Goal: Task Accomplishment & Management: Manage account settings

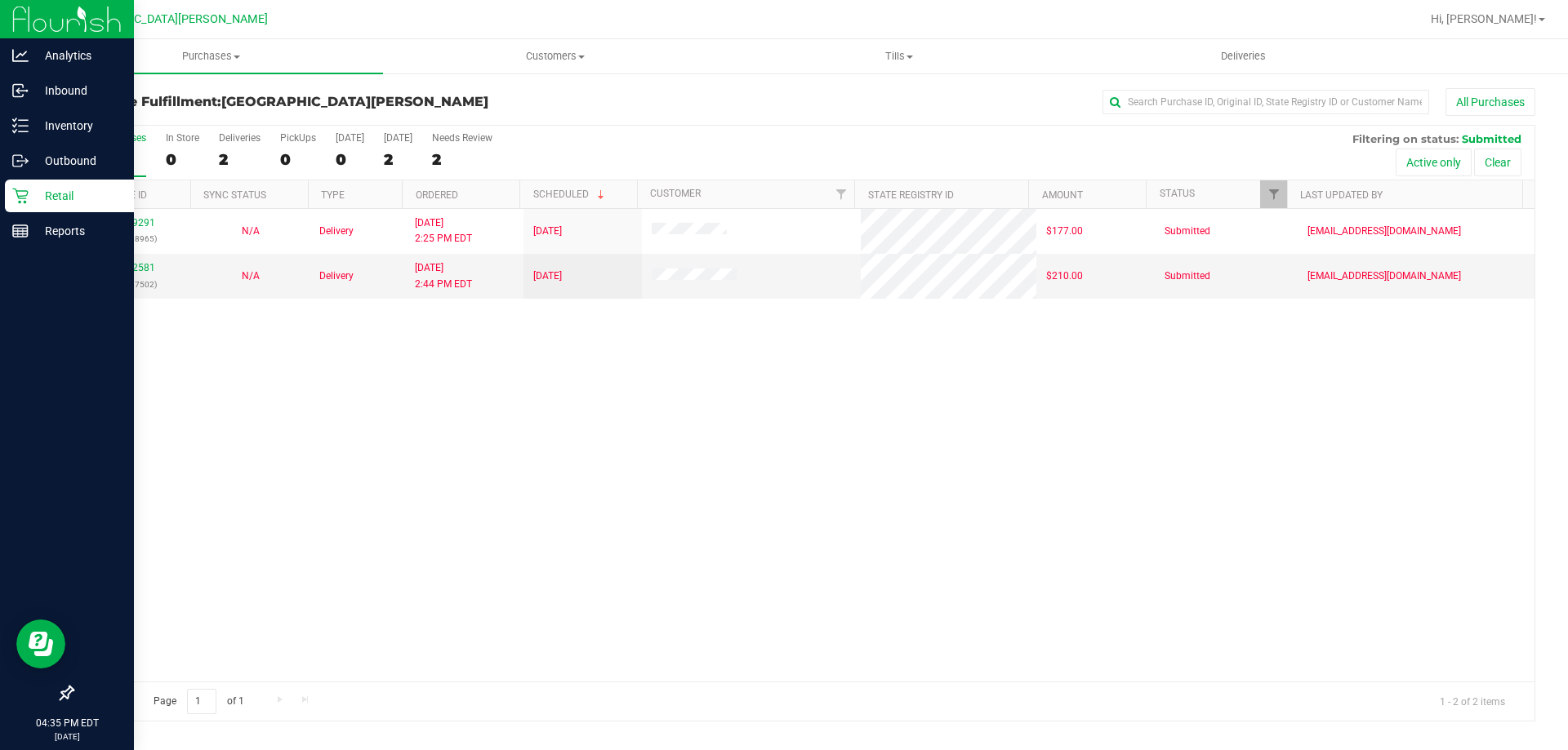
click at [49, 191] on p "Retail" at bounding box center [77, 196] width 98 height 19
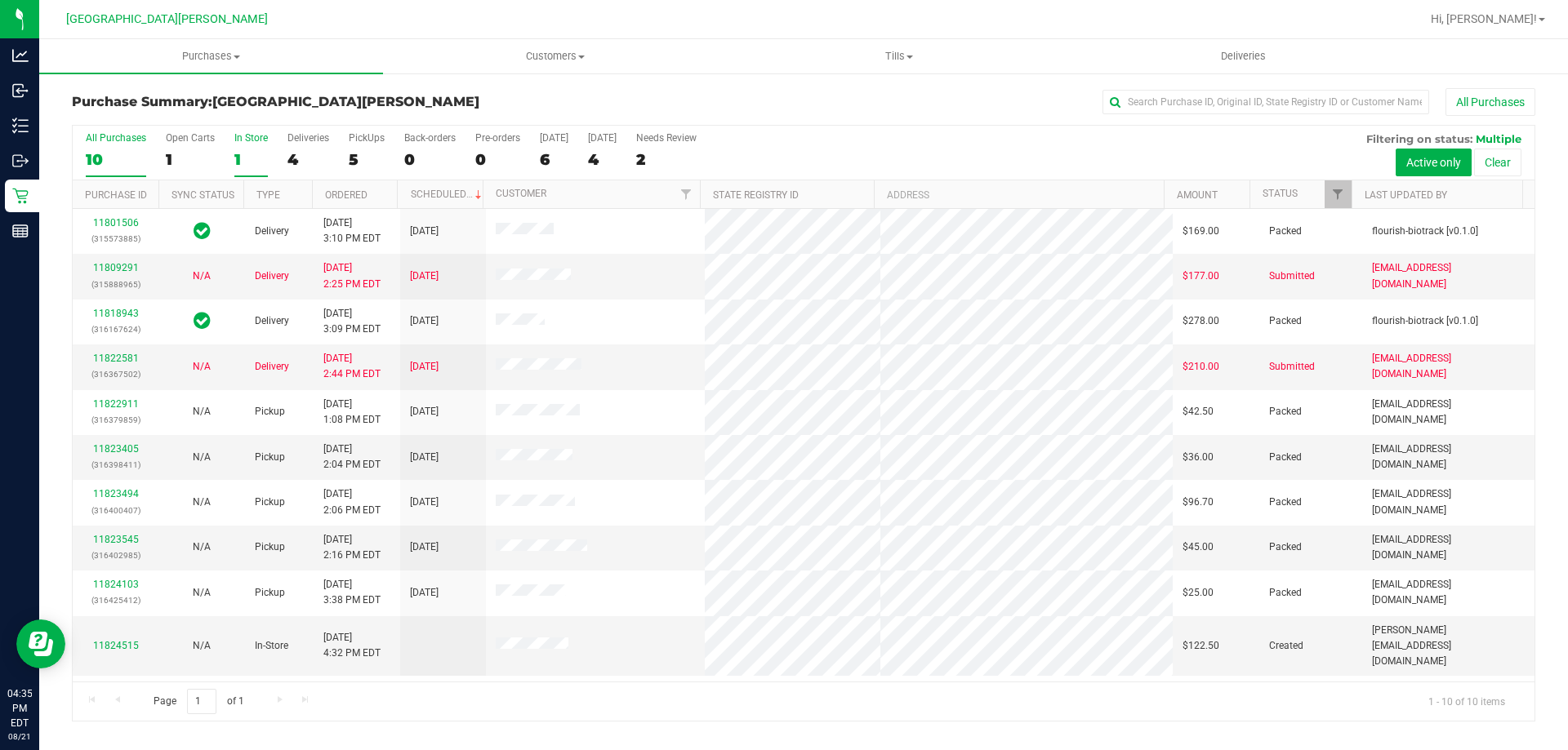
click at [250, 137] on div "In Store" at bounding box center [251, 138] width 33 height 12
click at [0, 0] on input "In Store 1" at bounding box center [0, 0] width 0 height 0
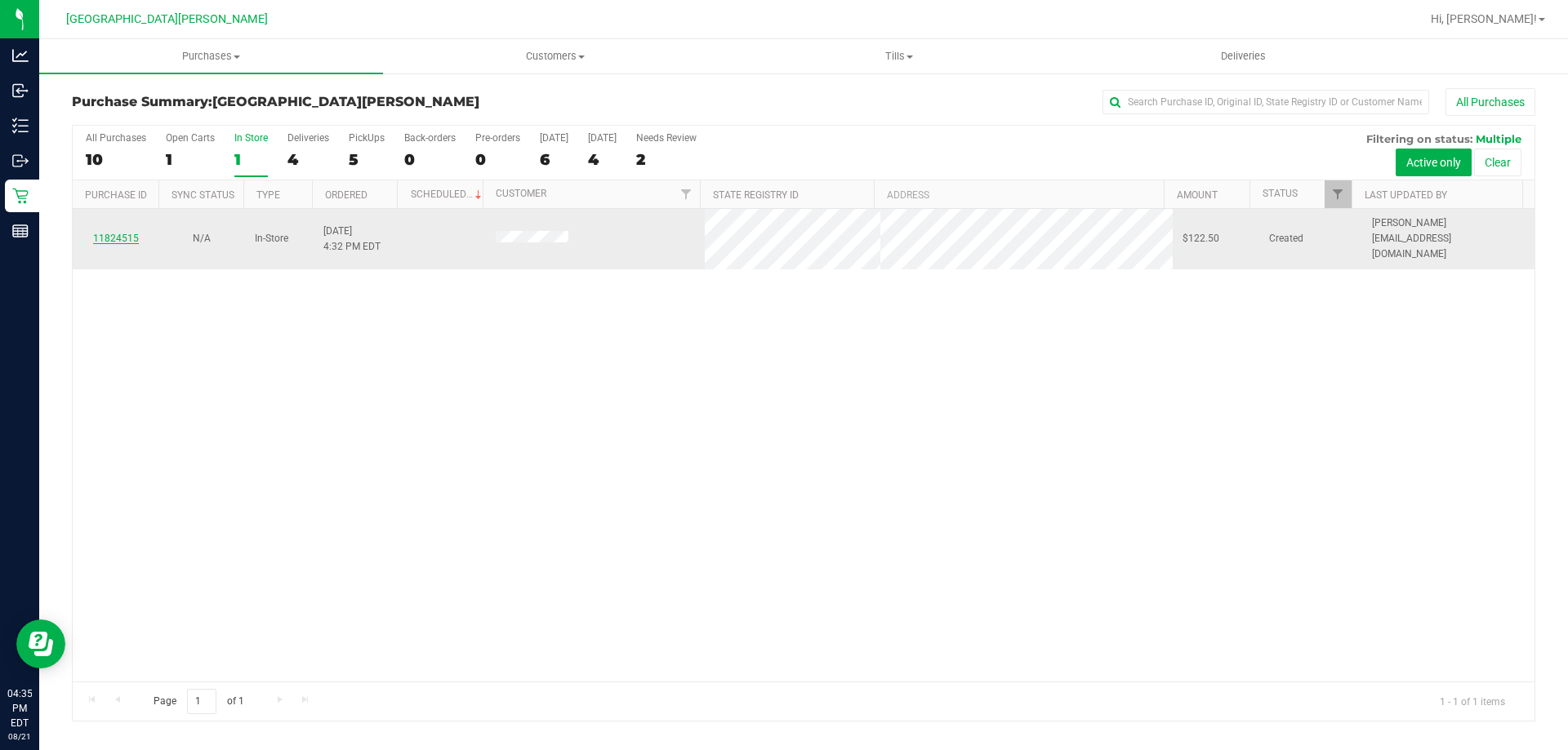
click at [126, 234] on link "11824515" at bounding box center [116, 239] width 46 height 12
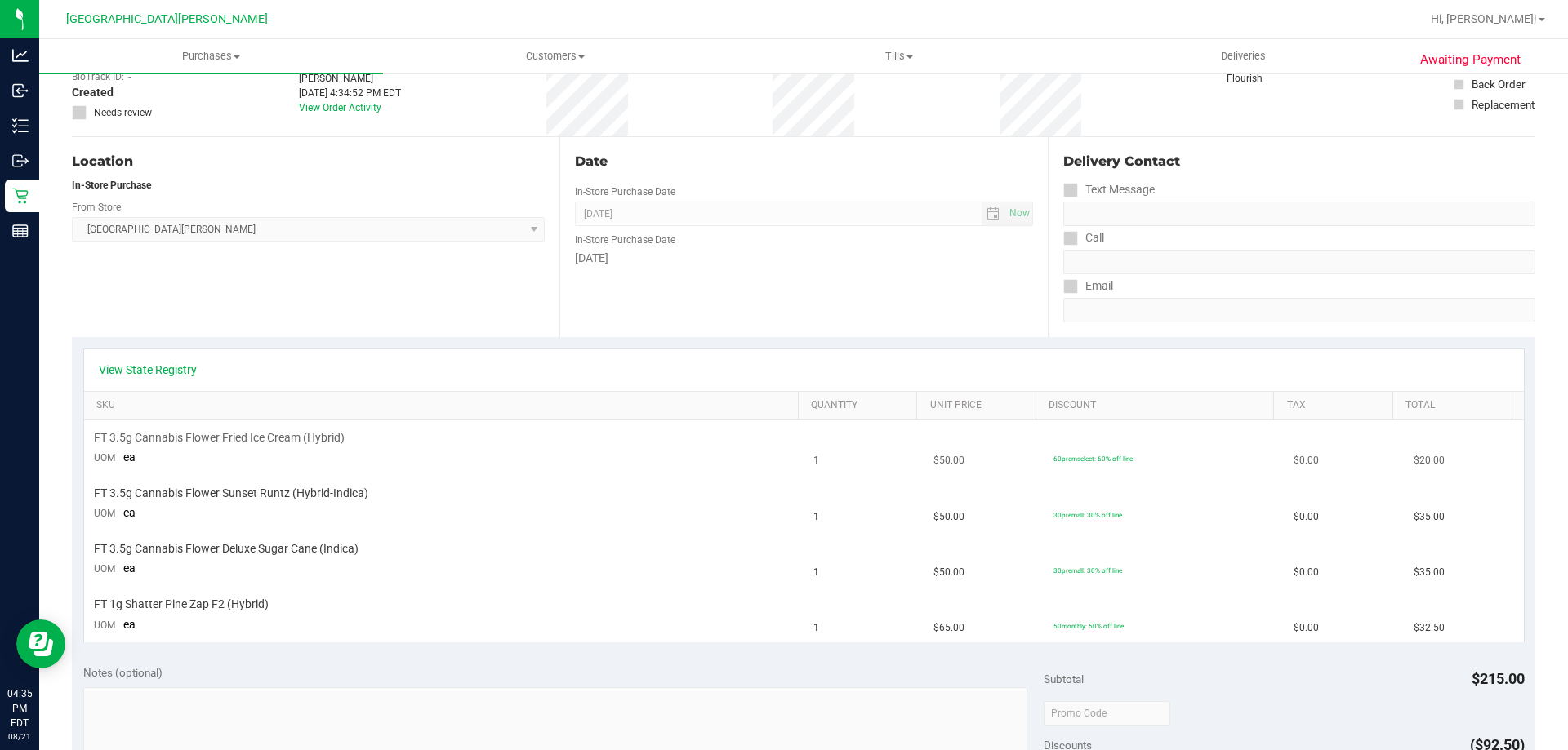
scroll to position [163, 0]
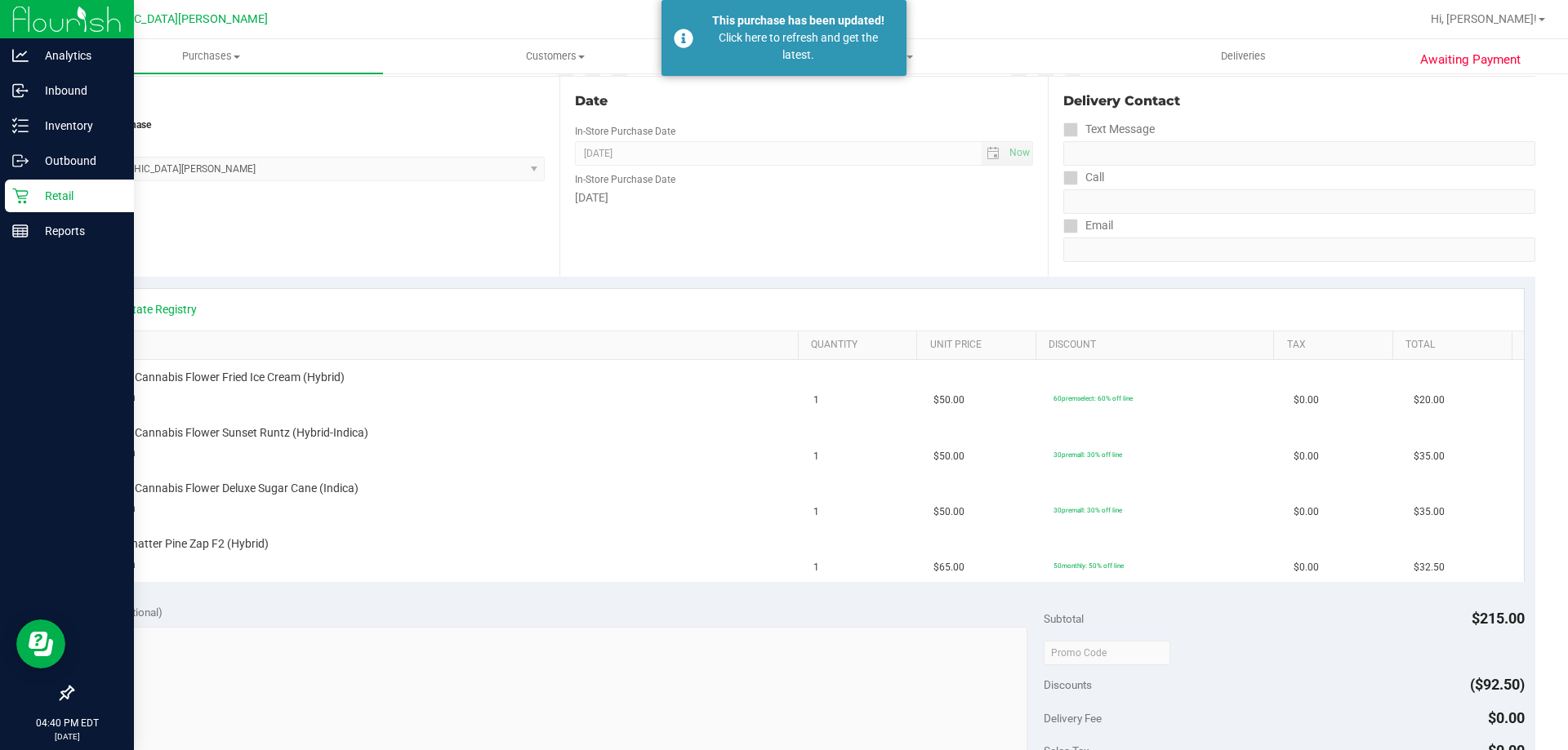
click at [34, 197] on p "Retail" at bounding box center [77, 196] width 98 height 19
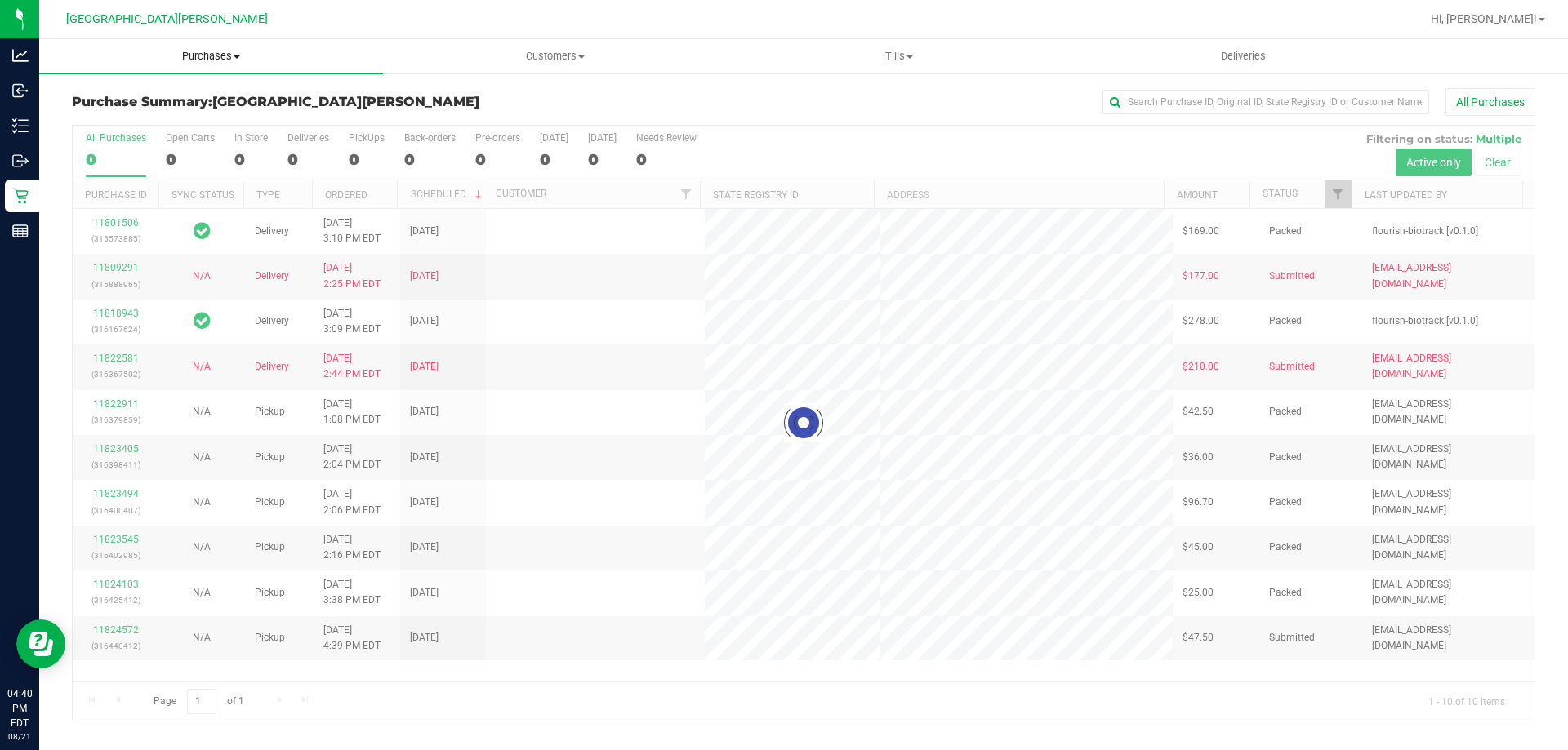
click at [213, 59] on span "Purchases" at bounding box center [211, 55] width 344 height 15
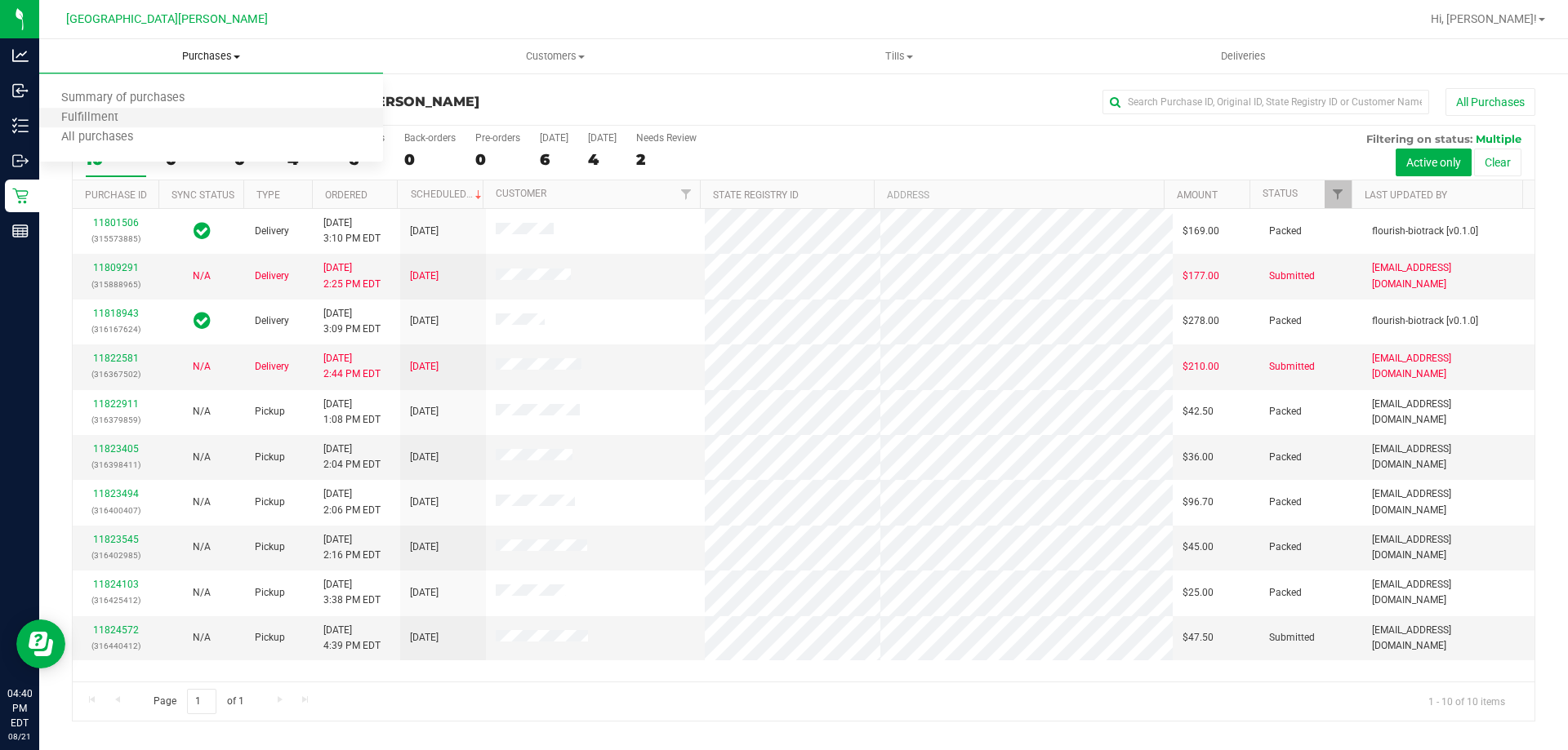
click at [175, 116] on li "Fulfillment" at bounding box center [211, 119] width 344 height 19
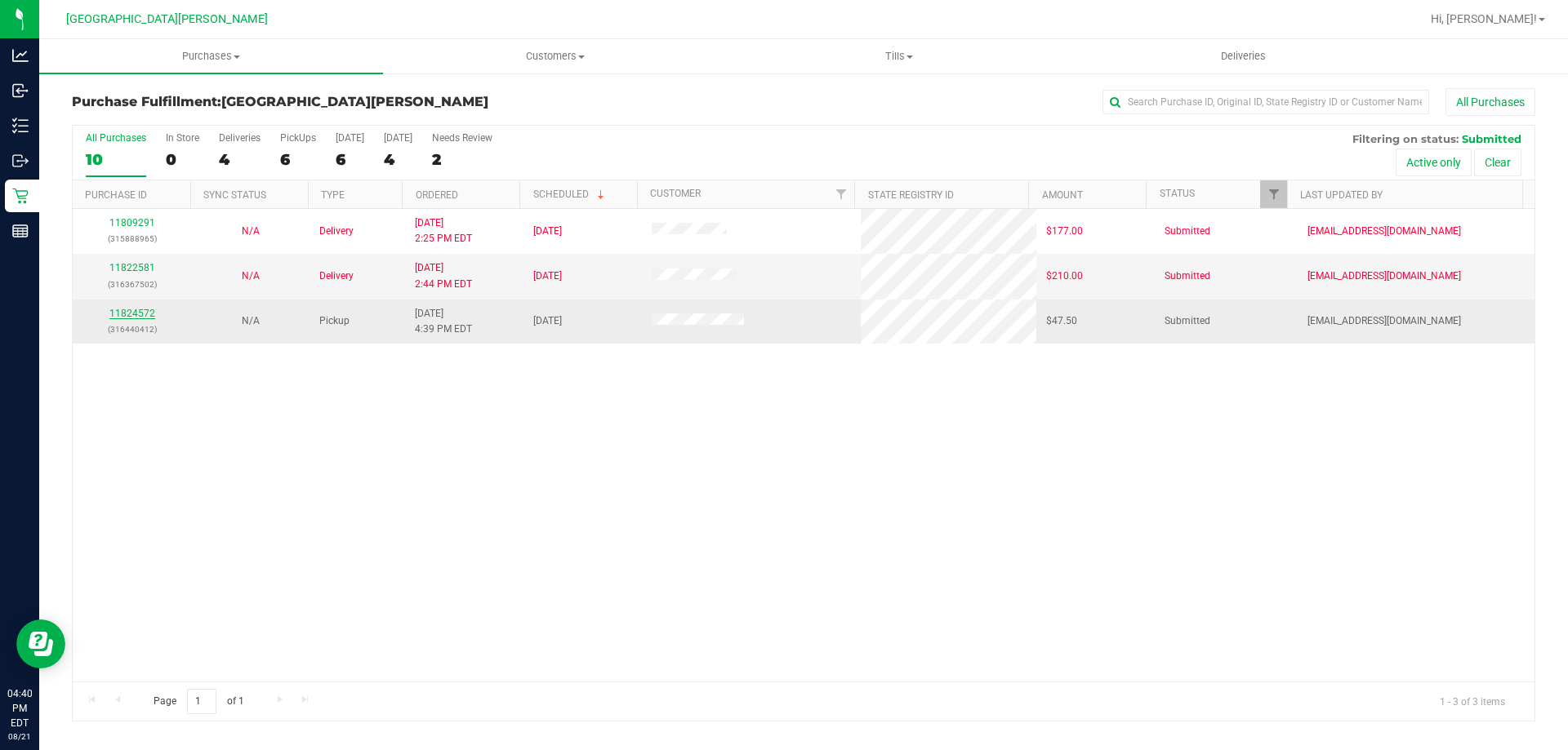
click at [145, 313] on link "11824572" at bounding box center [132, 314] width 46 height 12
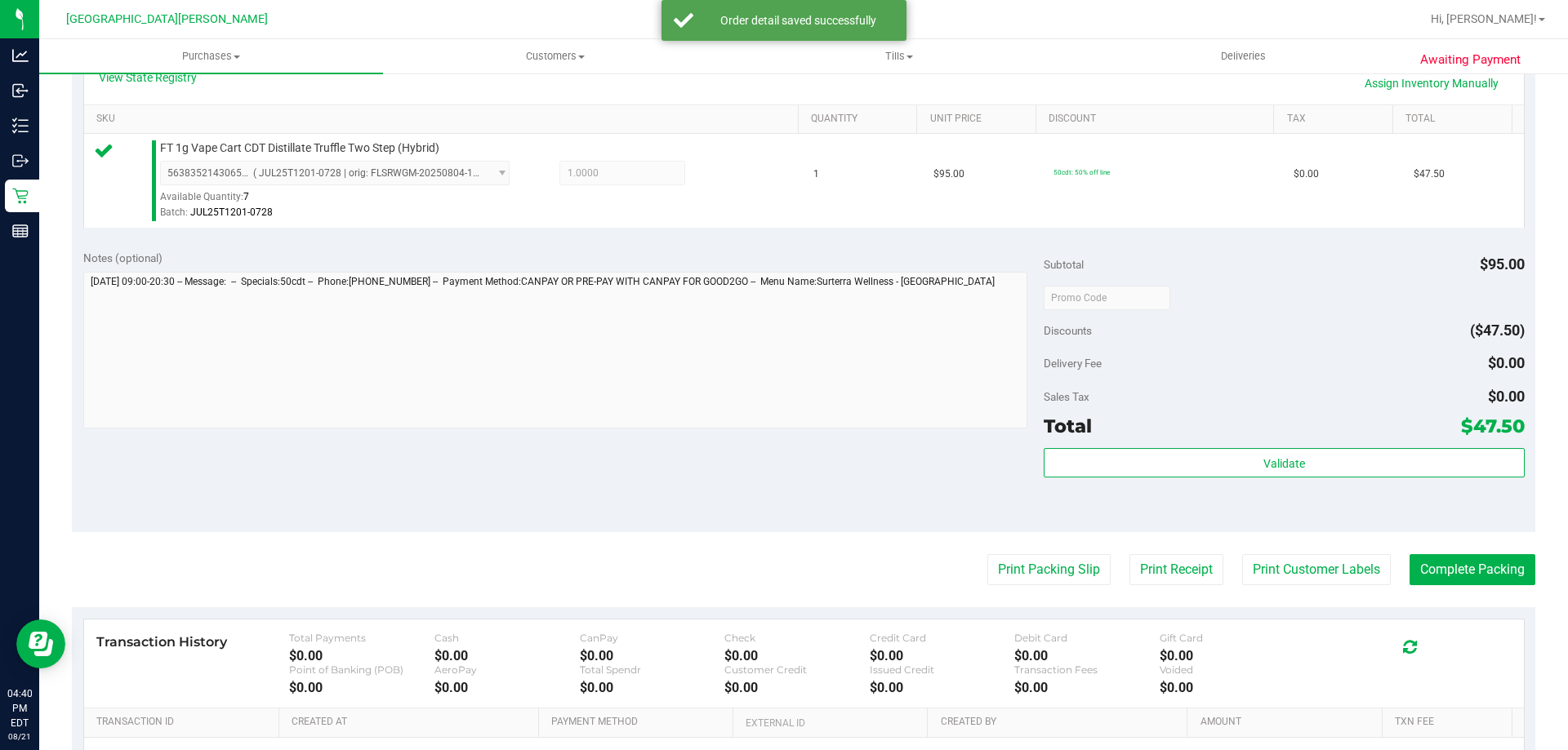
scroll to position [408, 0]
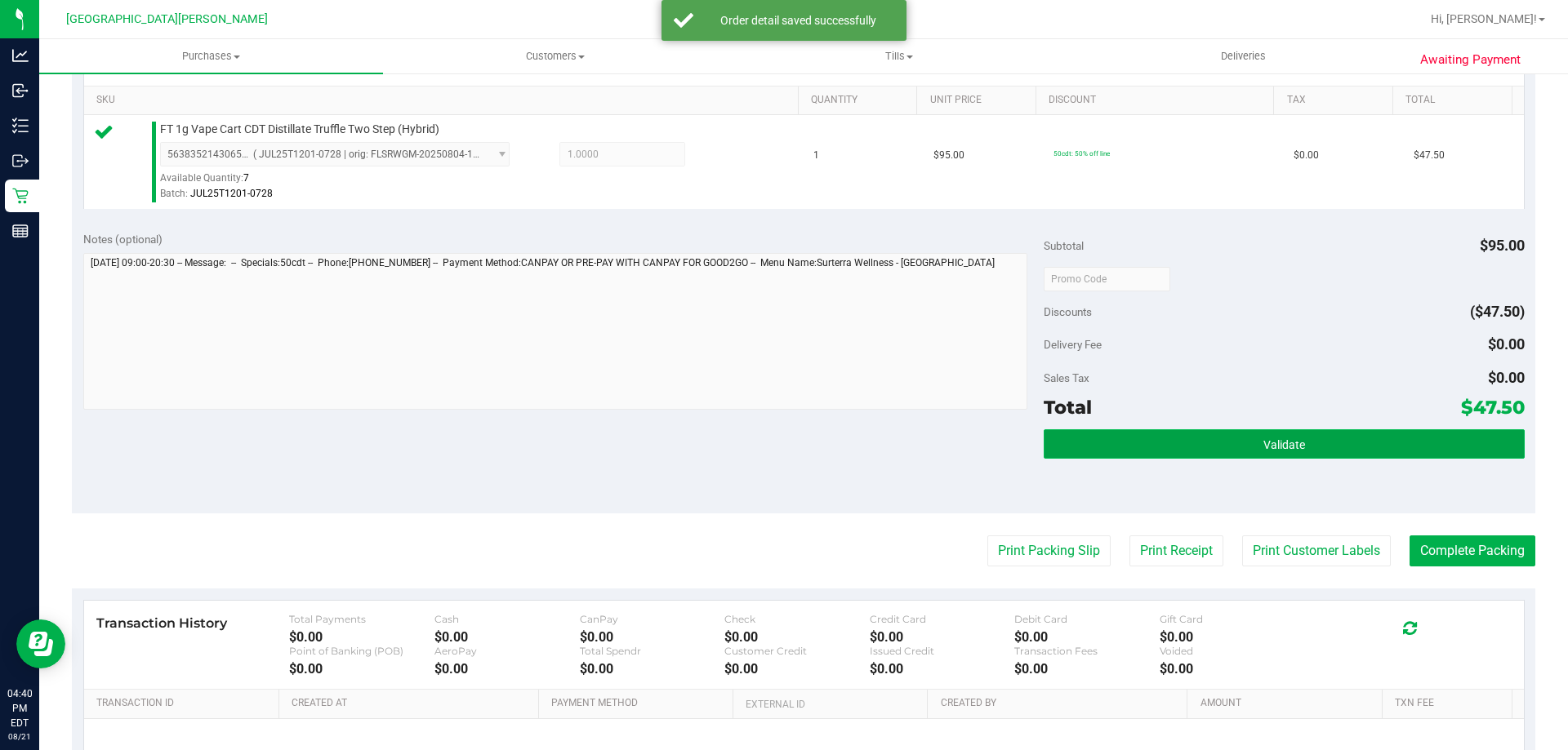
click at [1202, 438] on button "Validate" at bounding box center [1283, 444] width 480 height 29
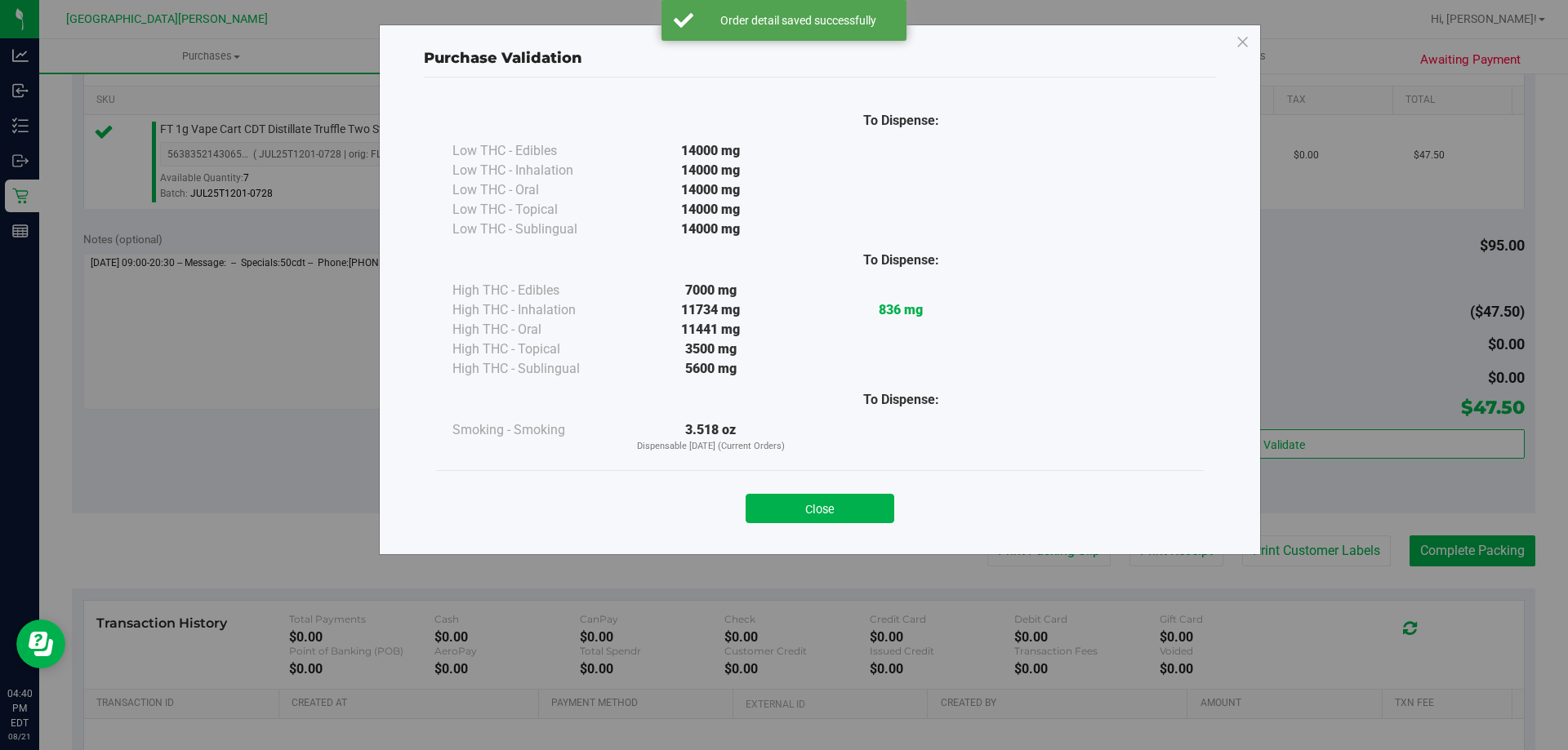
click at [811, 529] on div "Close" at bounding box center [820, 503] width 767 height 66
click at [859, 512] on button "Close" at bounding box center [819, 509] width 149 height 29
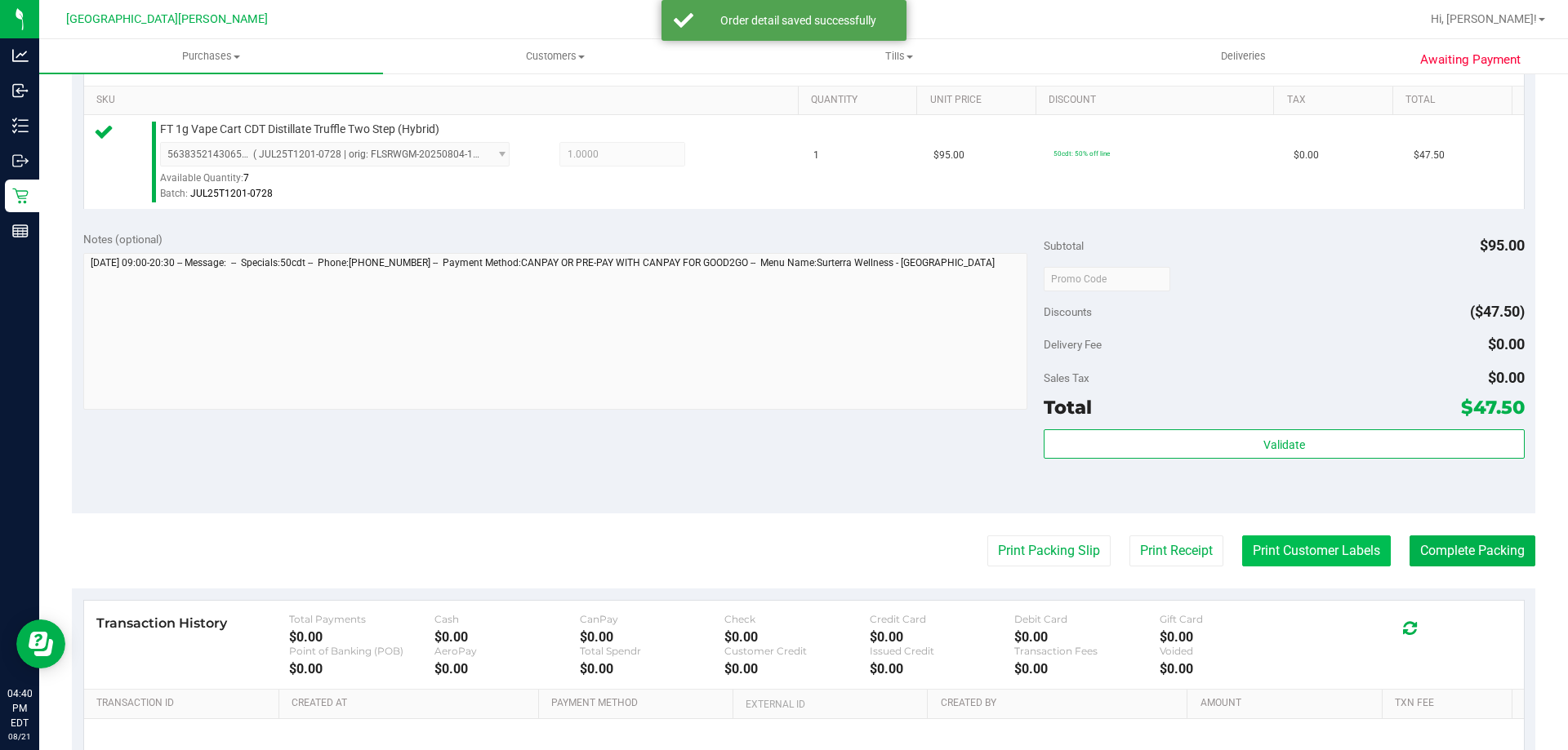
click at [1289, 554] on button "Print Customer Labels" at bounding box center [1315, 551] width 149 height 31
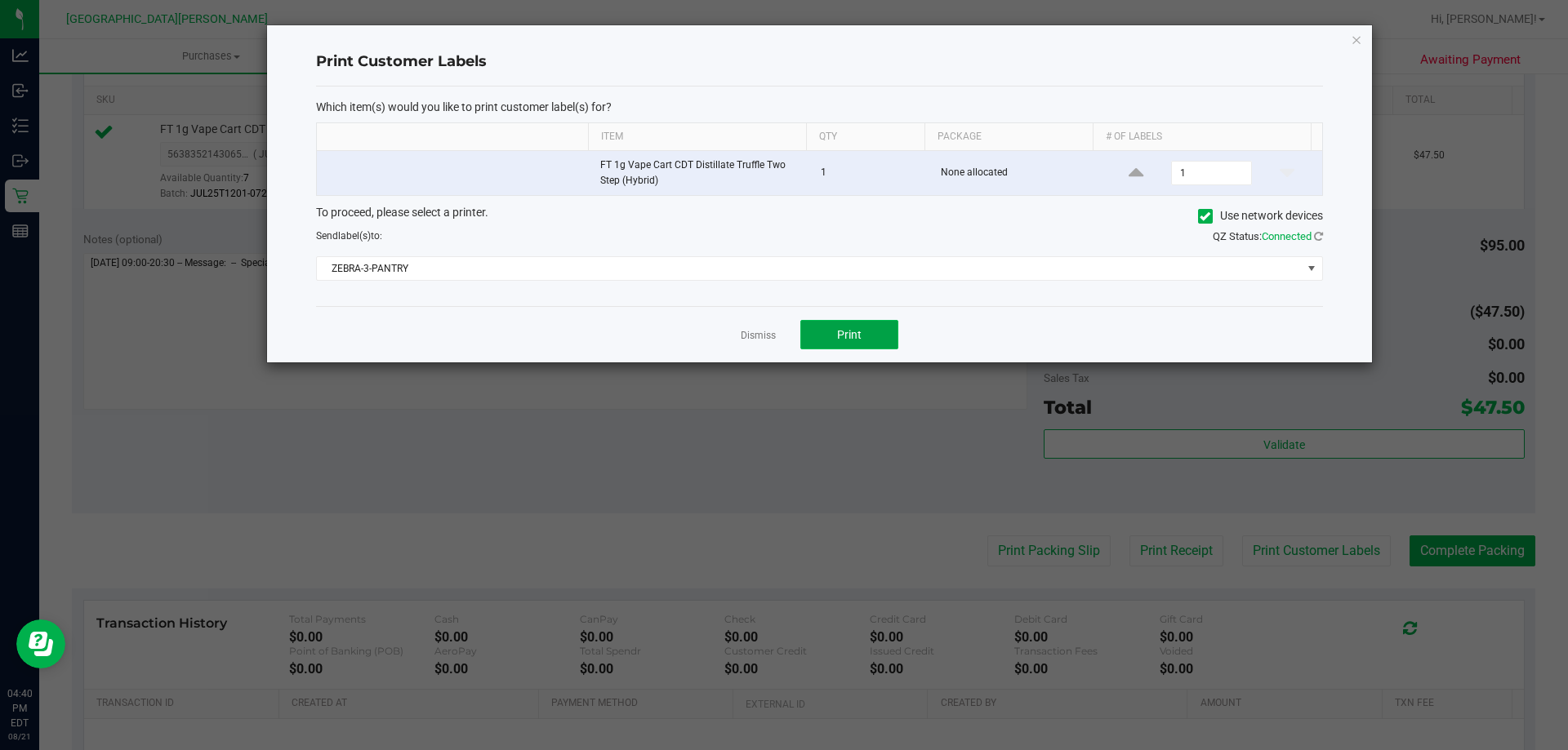
click at [859, 341] on span "Print" at bounding box center [849, 334] width 24 height 13
drag, startPoint x: 743, startPoint y: 341, endPoint x: 1264, endPoint y: 490, distance: 541.9
click at [746, 341] on link "Dismiss" at bounding box center [758, 336] width 35 height 14
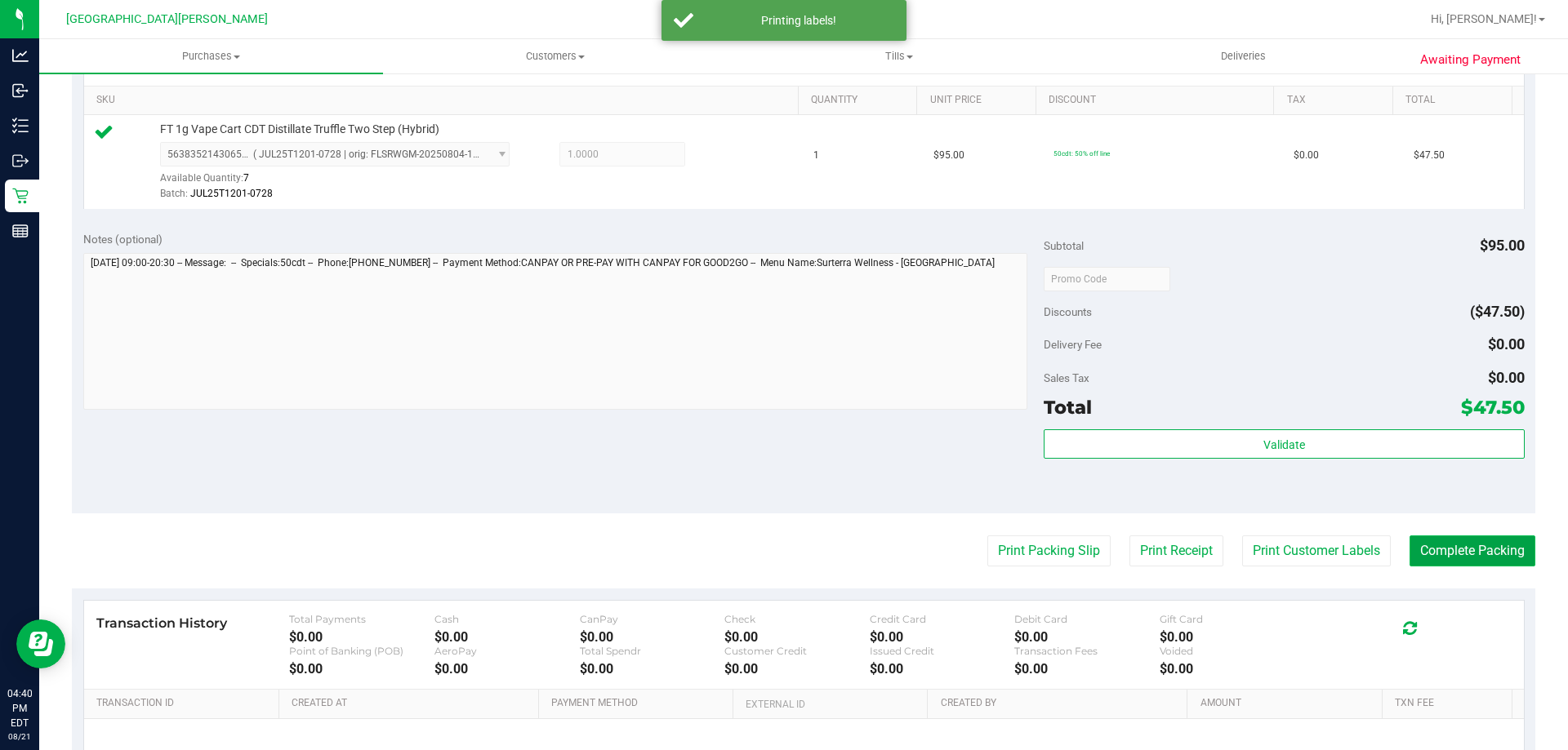
click at [1483, 547] on button "Complete Packing" at bounding box center [1472, 551] width 125 height 31
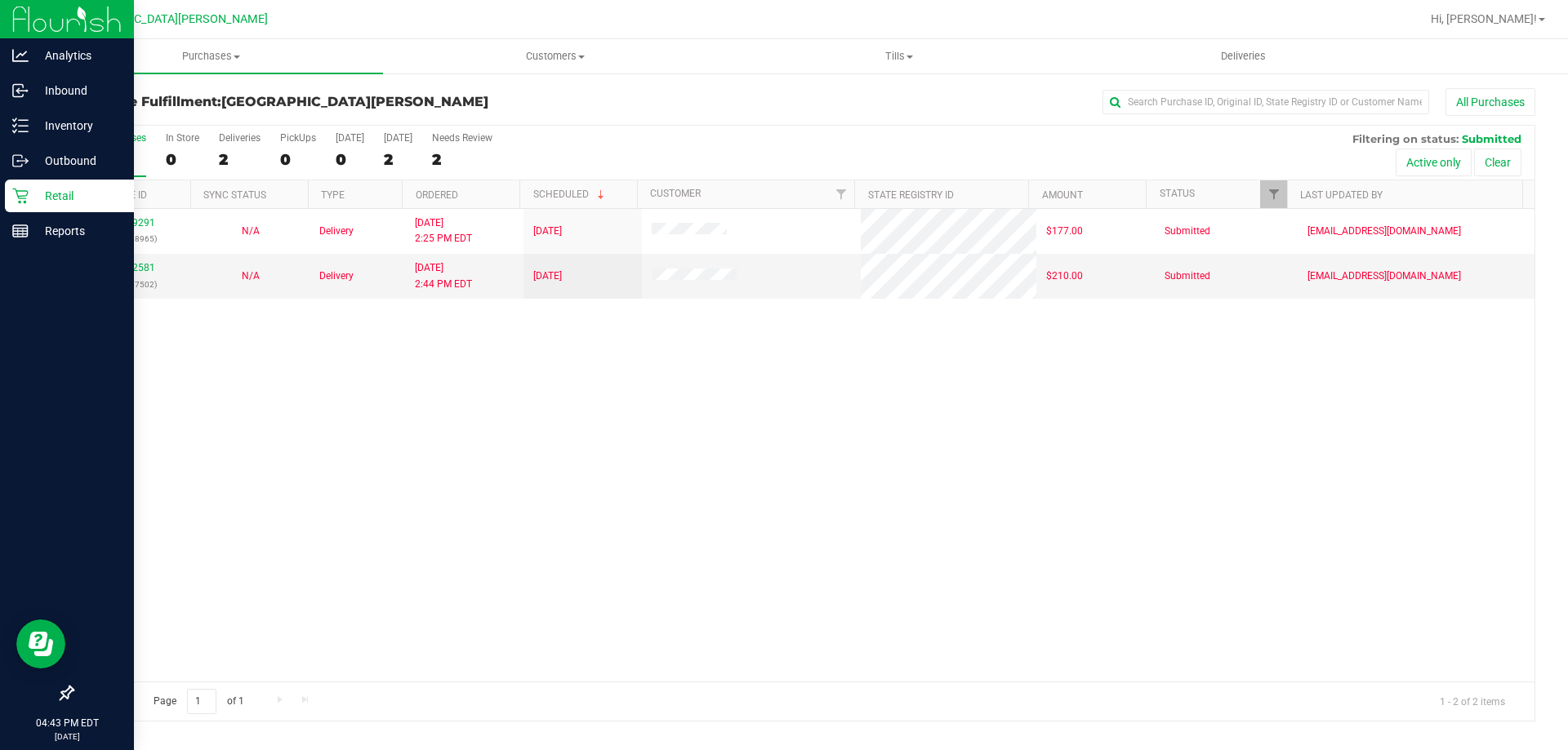
click at [3, 185] on link "Retail" at bounding box center [67, 197] width 134 height 35
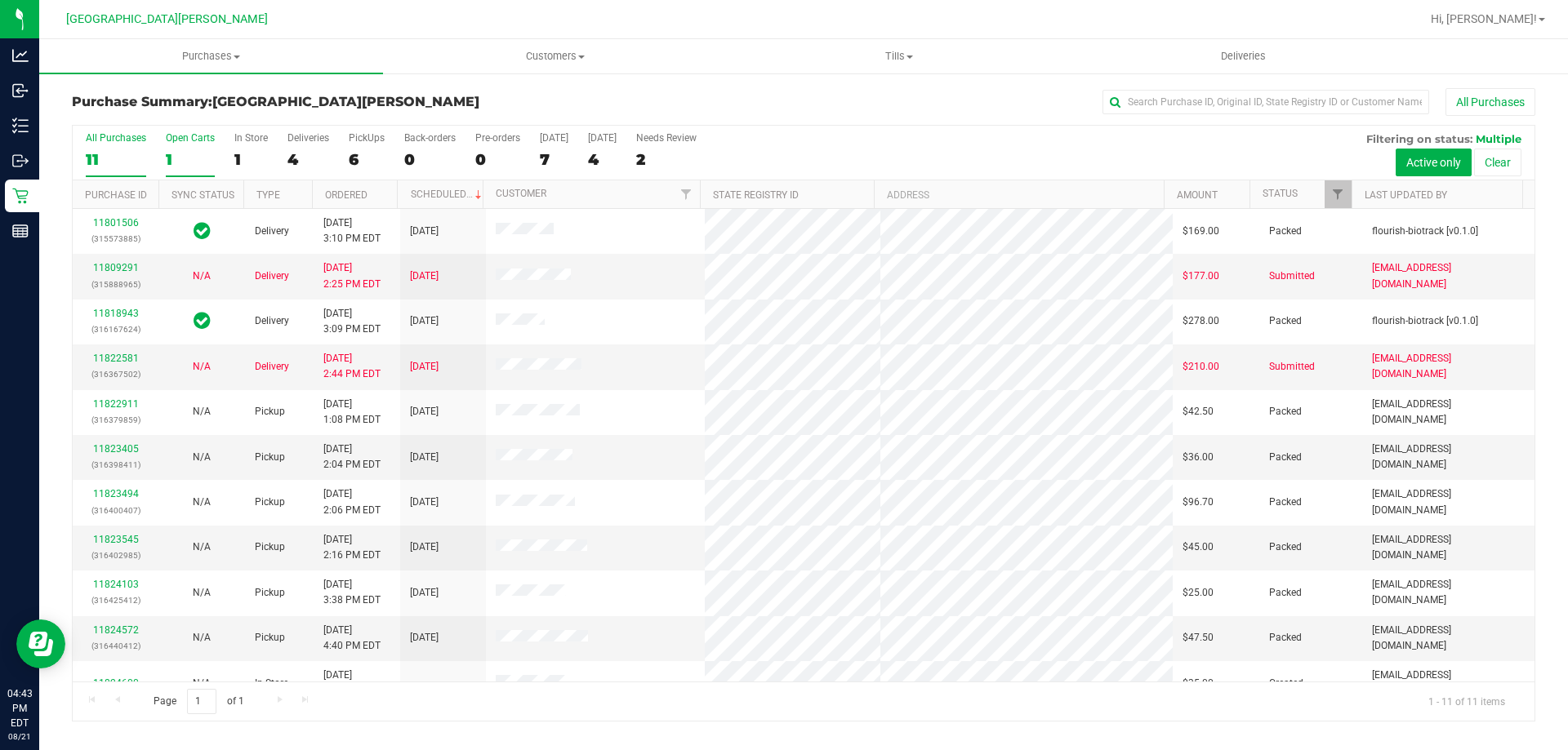
click at [169, 162] on div "1" at bounding box center [190, 159] width 49 height 18
click at [0, 0] on input "Open Carts 1" at bounding box center [0, 0] width 0 height 0
click at [172, 161] on div "1" at bounding box center [190, 159] width 49 height 18
click at [0, 0] on input "Open Carts 1" at bounding box center [0, 0] width 0 height 0
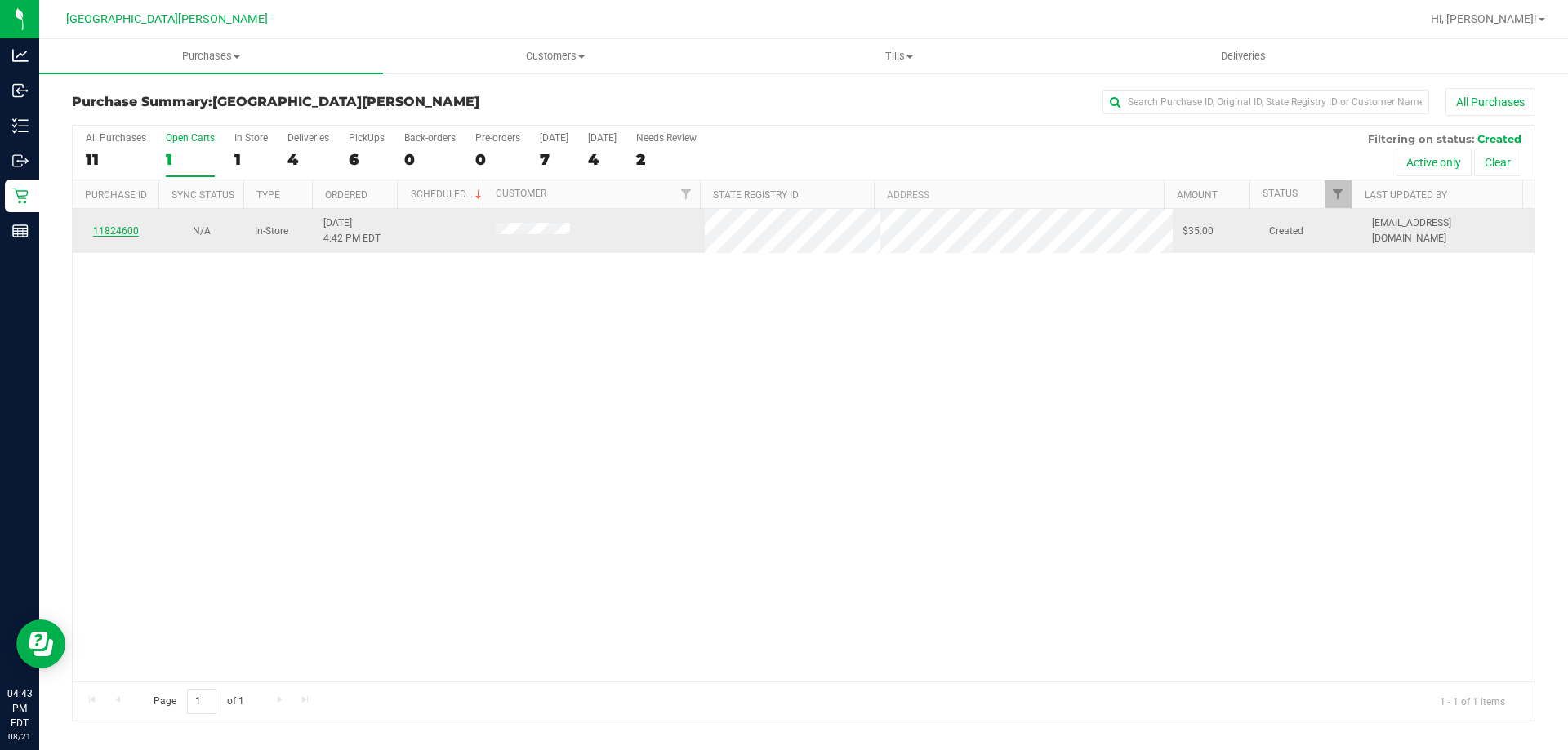
click at [126, 228] on link "11824600" at bounding box center [116, 231] width 46 height 12
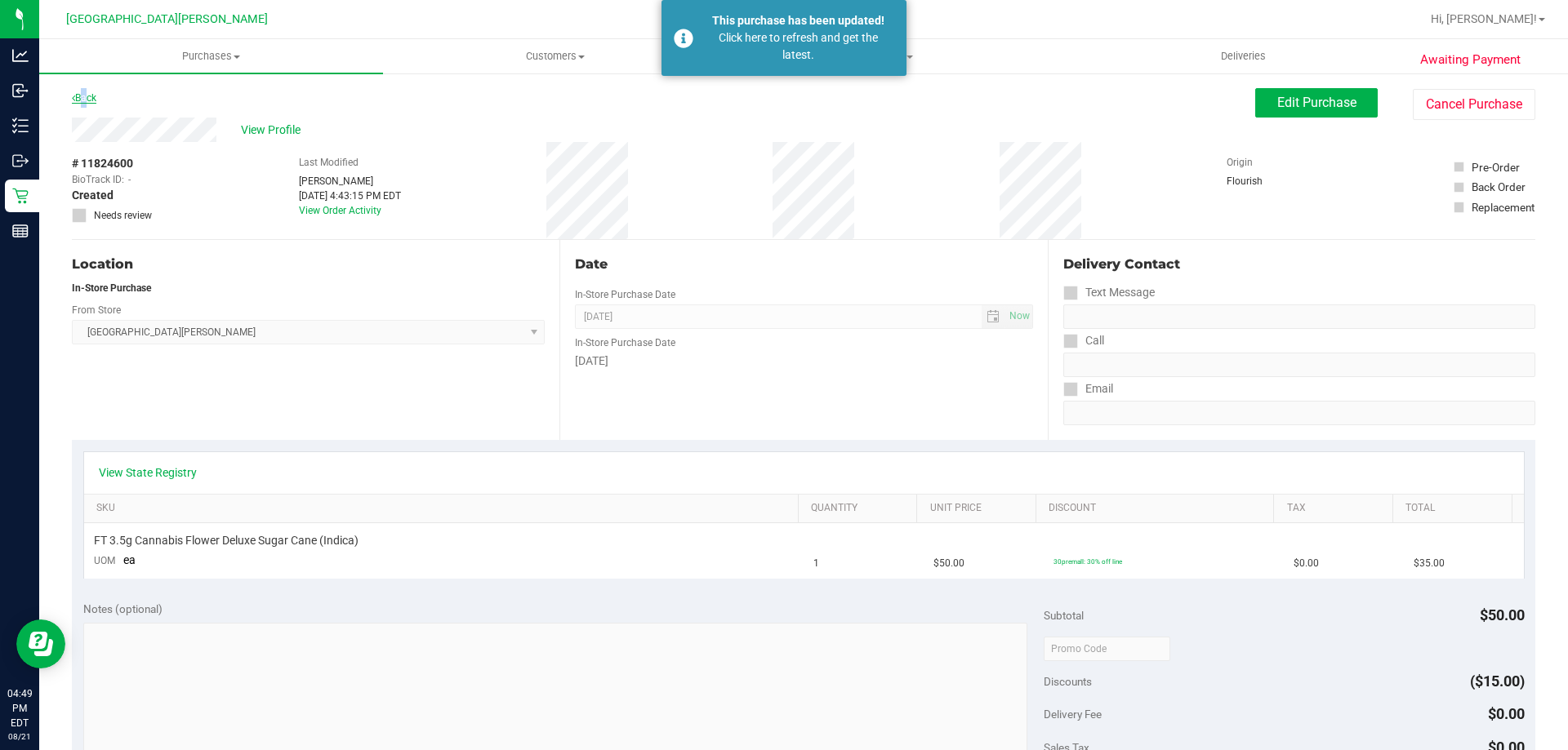
click at [83, 101] on link "Back" at bounding box center [84, 98] width 24 height 12
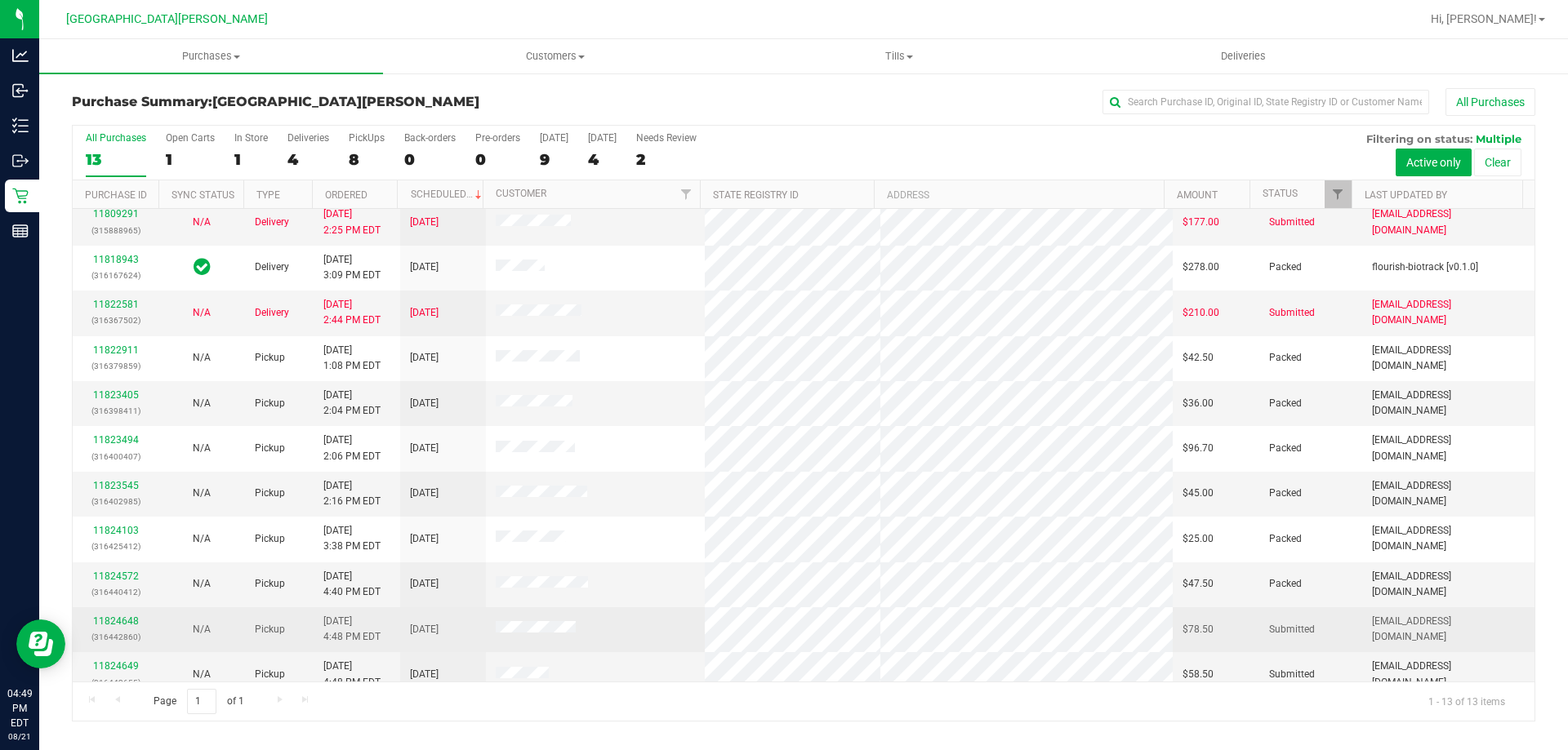
scroll to position [115, 0]
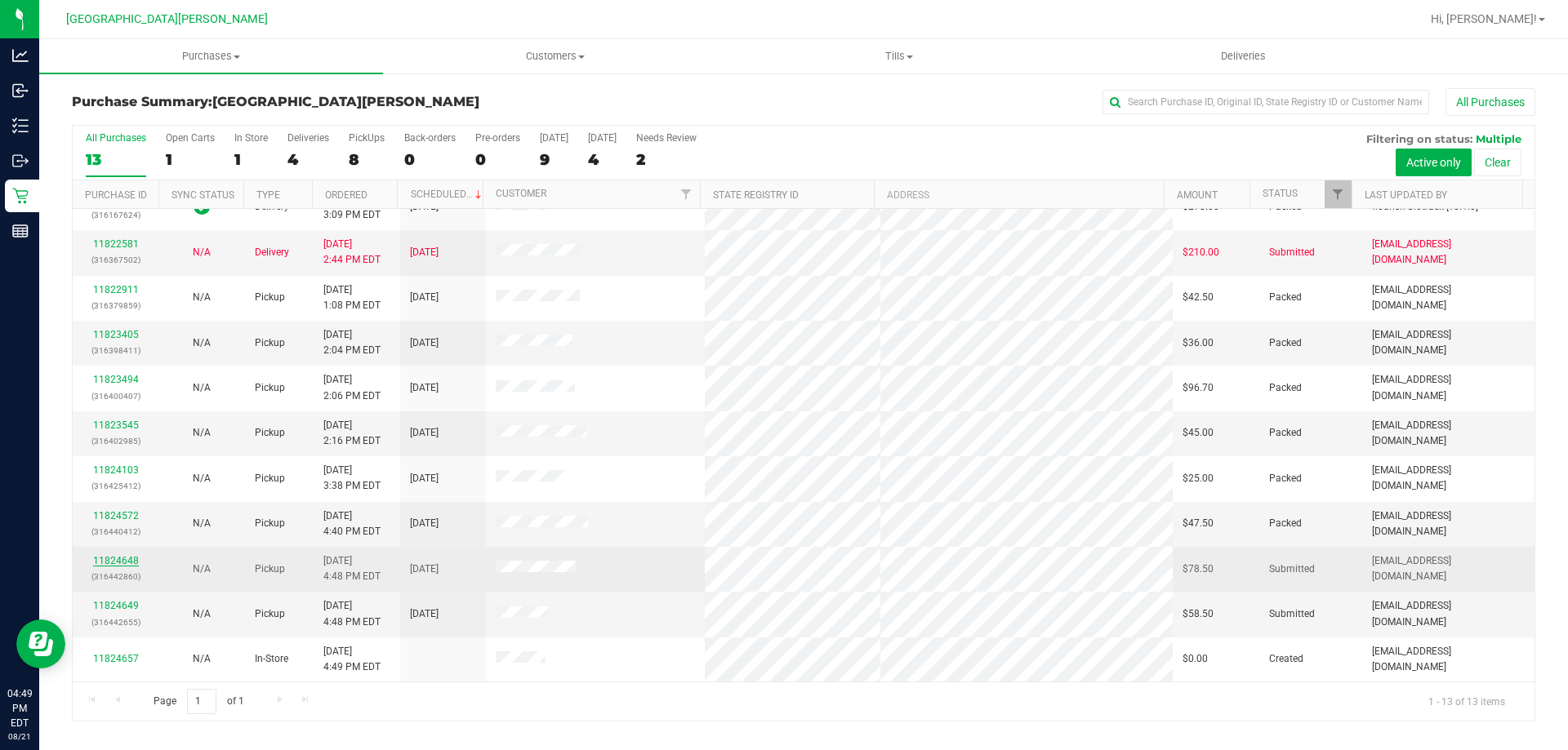
click at [123, 562] on link "11824648" at bounding box center [116, 562] width 46 height 12
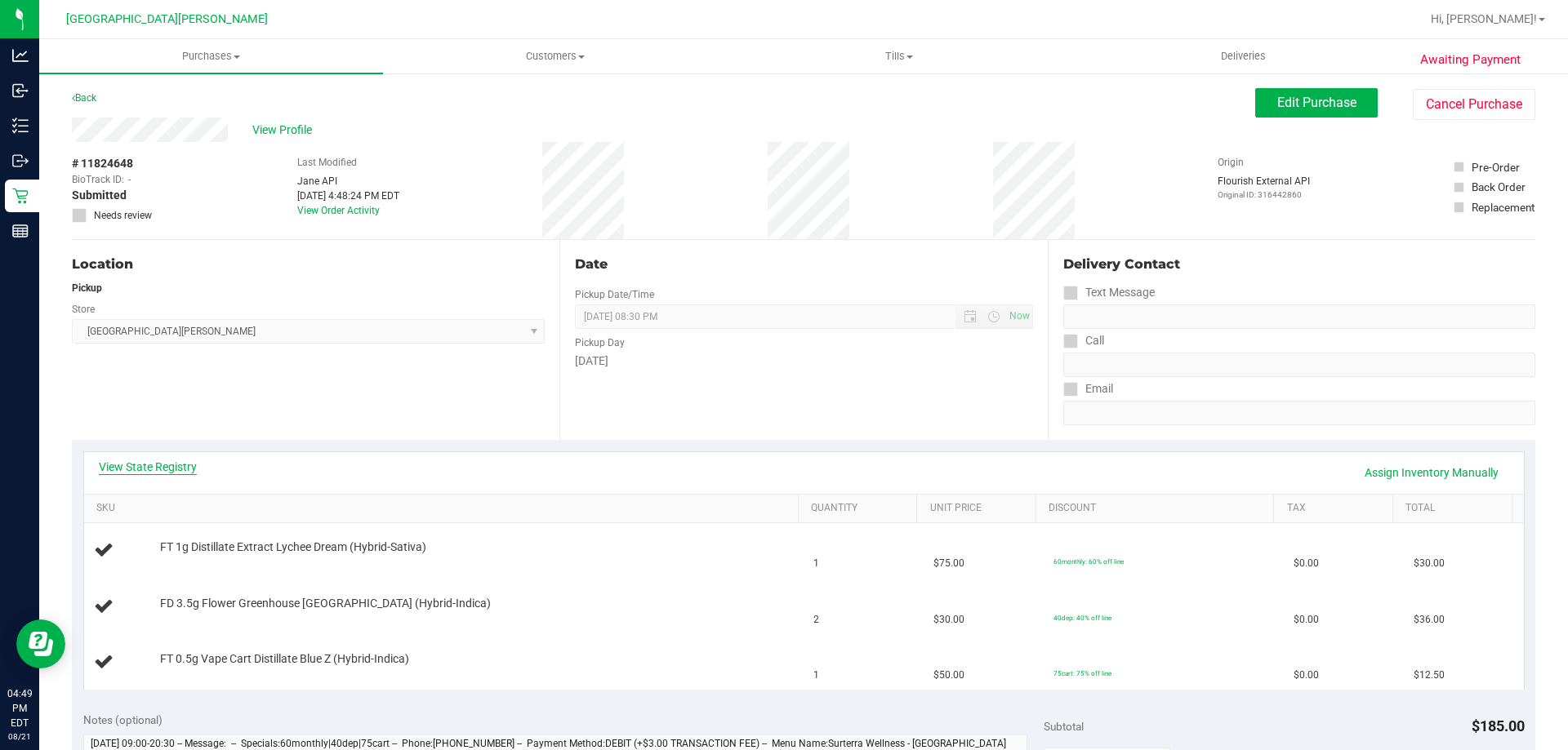
click at [128, 464] on link "View State Registry" at bounding box center [148, 466] width 98 height 17
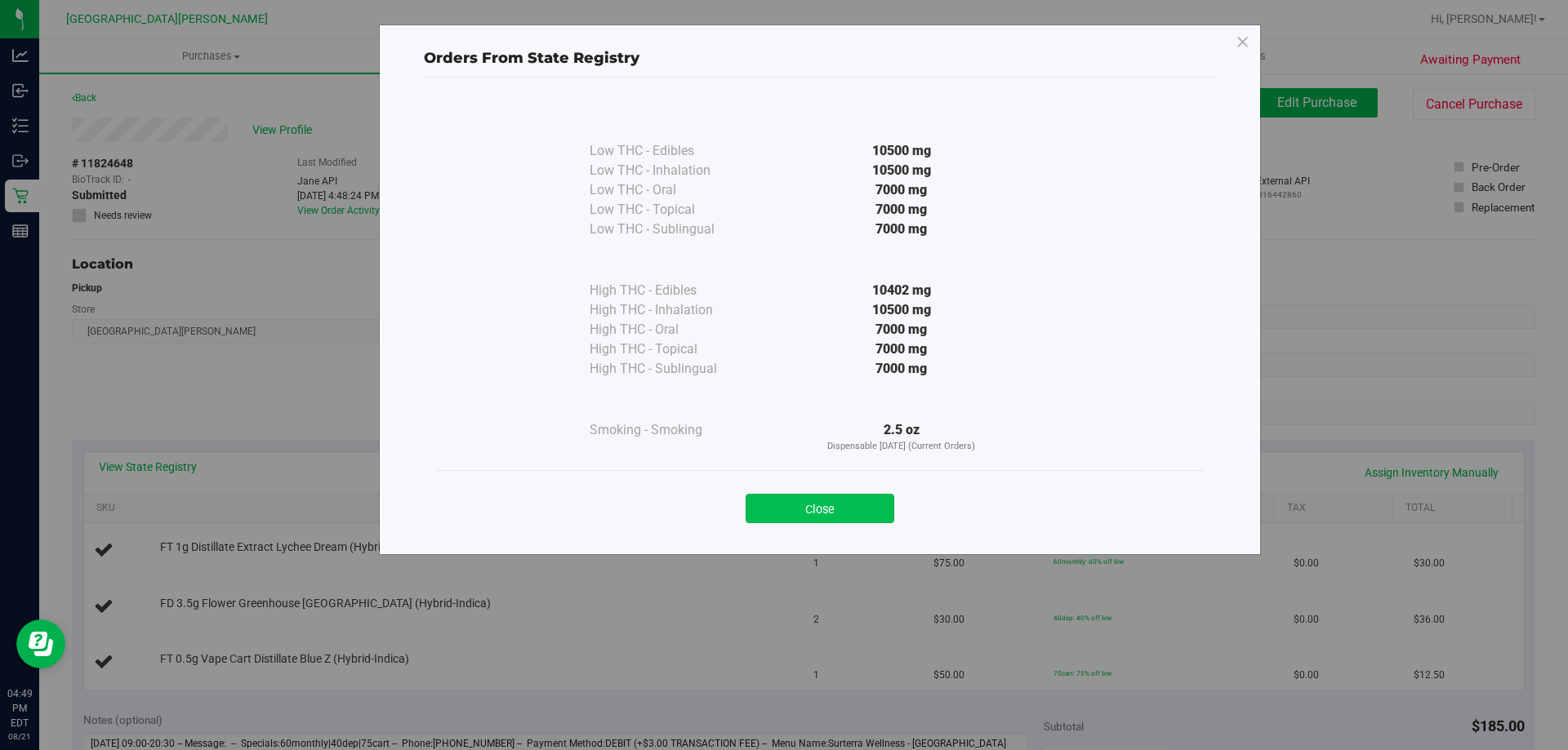
click at [855, 508] on button "Close" at bounding box center [819, 509] width 149 height 29
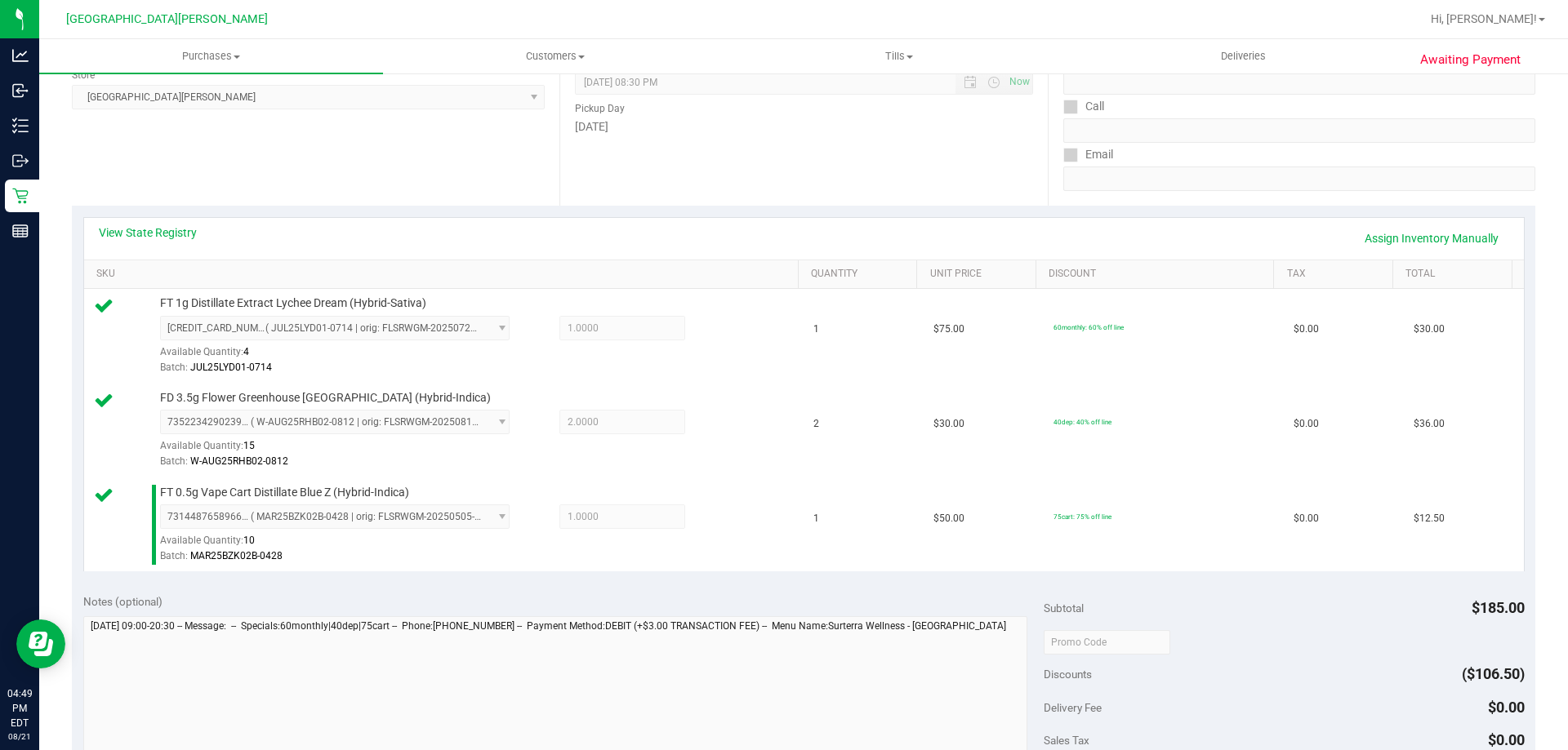
scroll to position [490, 0]
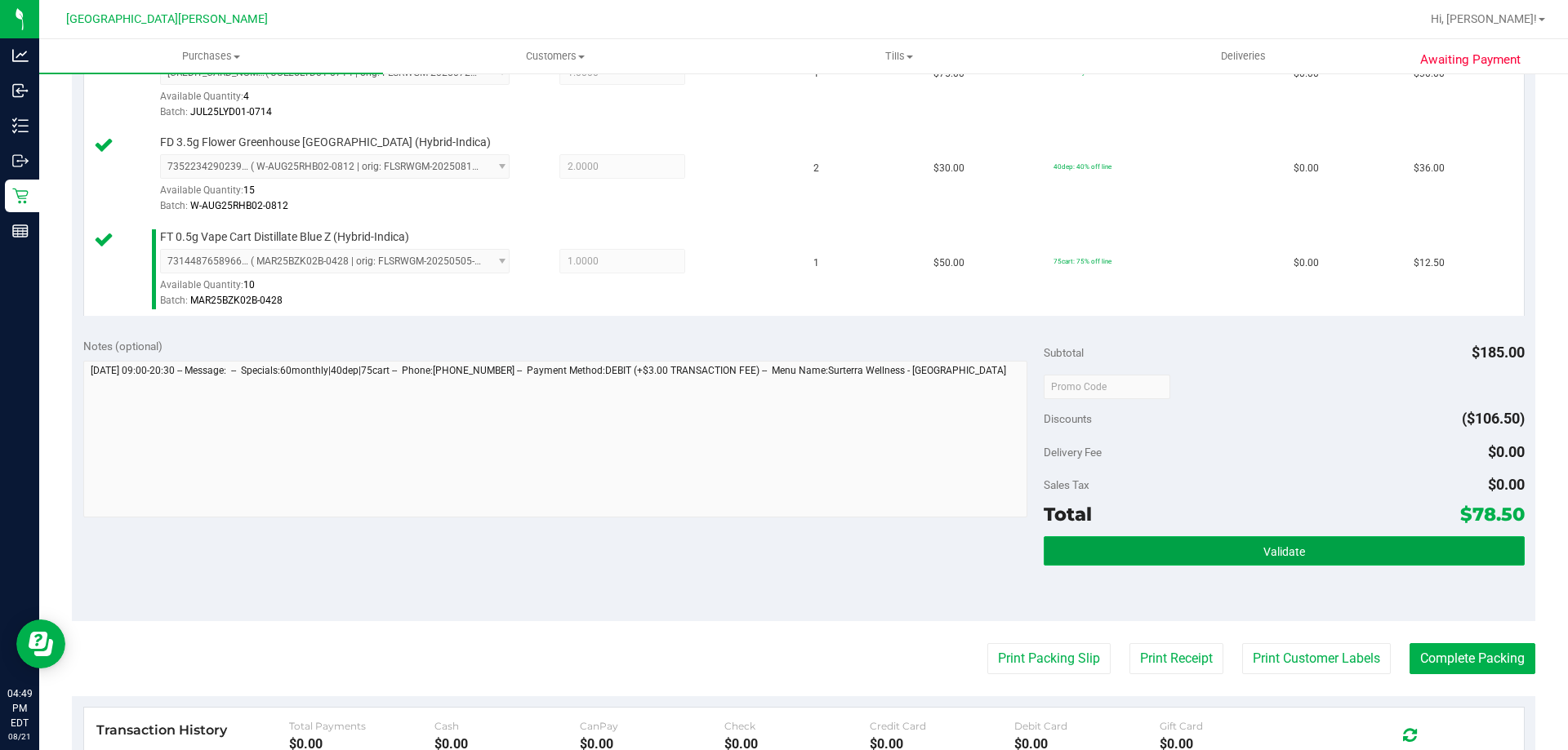
click at [1149, 547] on button "Validate" at bounding box center [1283, 551] width 480 height 29
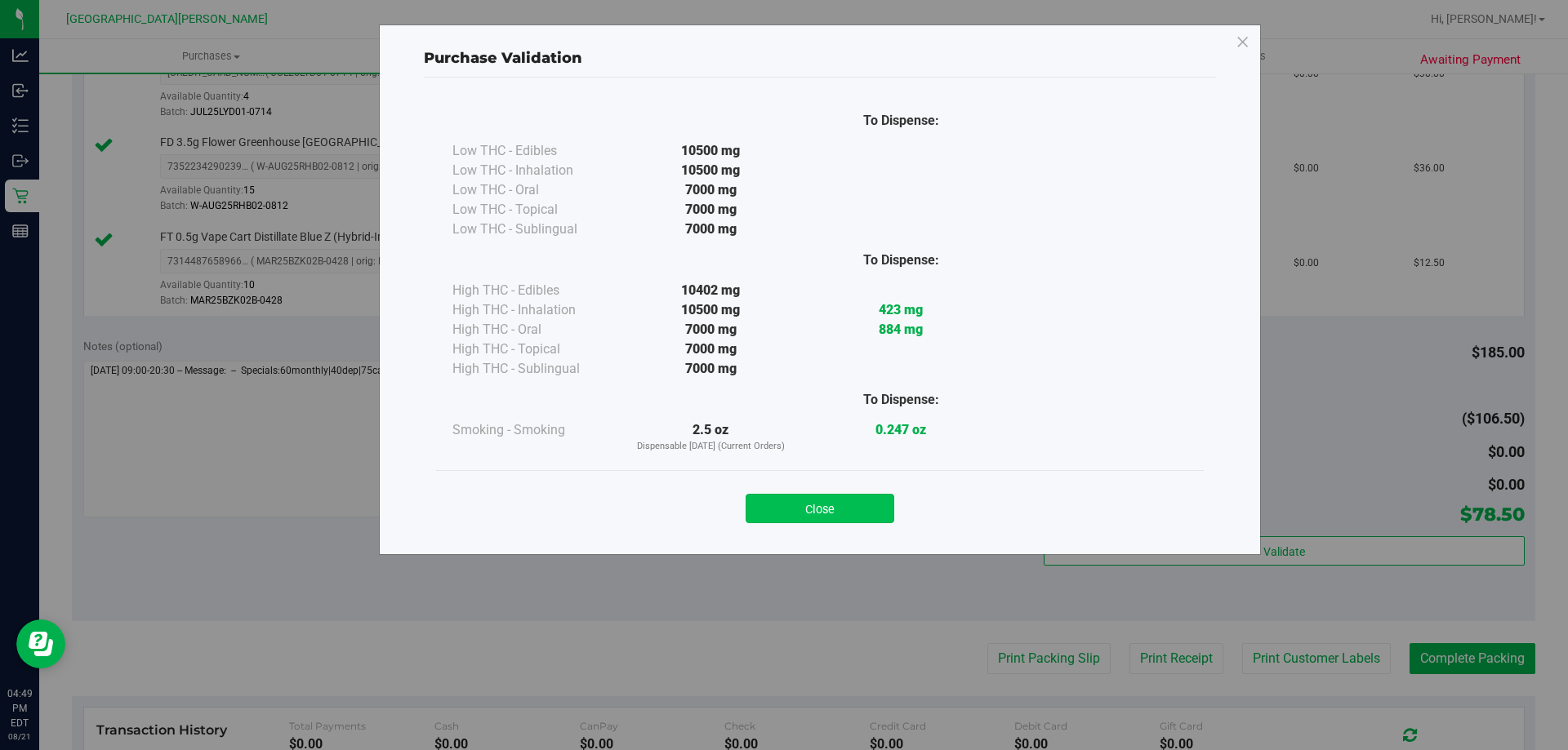
click at [858, 499] on button "Close" at bounding box center [819, 509] width 149 height 29
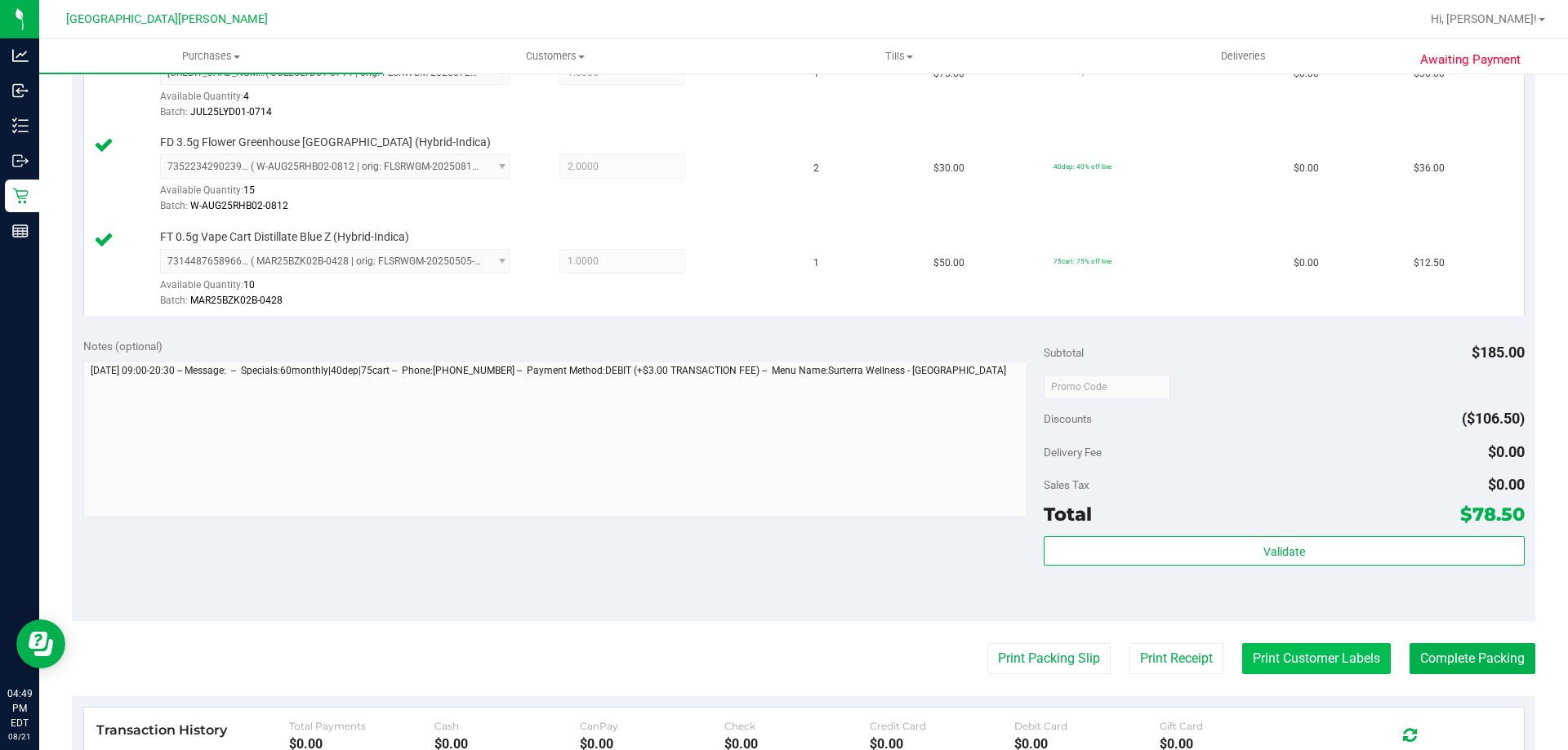
click at [1341, 658] on button "Print Customer Labels" at bounding box center [1315, 659] width 149 height 31
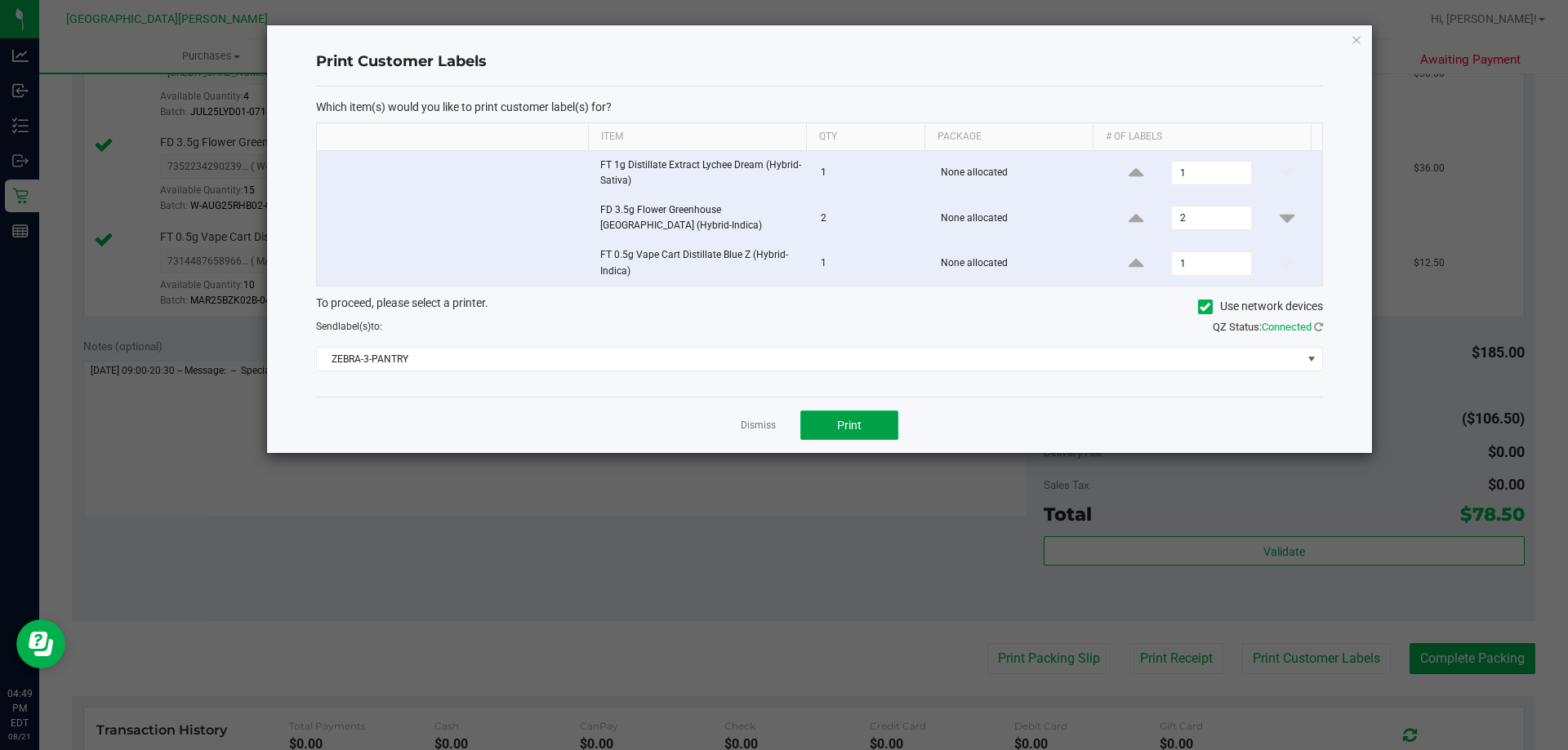
click at [842, 421] on span "Print" at bounding box center [849, 425] width 24 height 13
click at [754, 423] on link "Dismiss" at bounding box center [758, 426] width 35 height 14
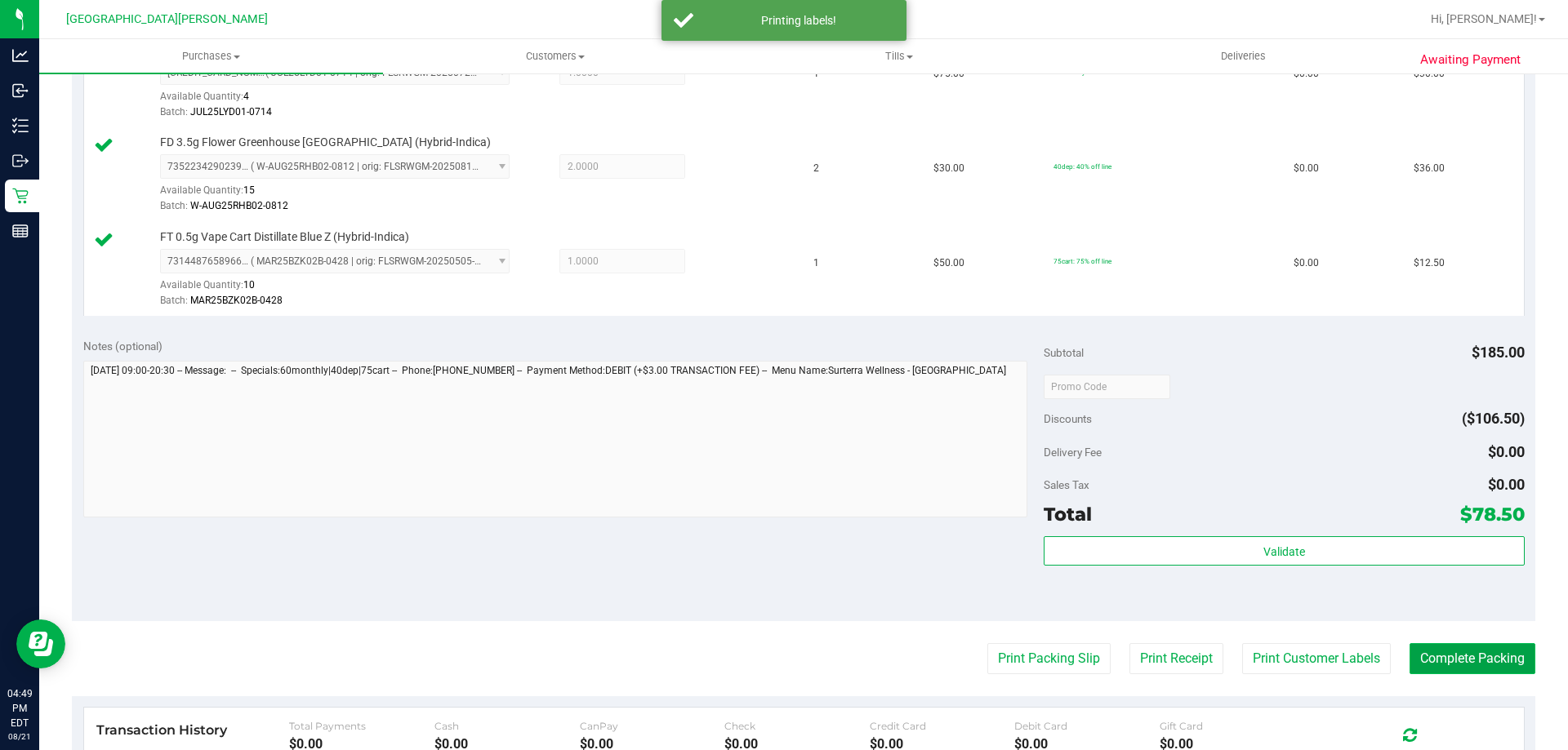
click at [1411, 658] on button "Complete Packing" at bounding box center [1472, 659] width 125 height 31
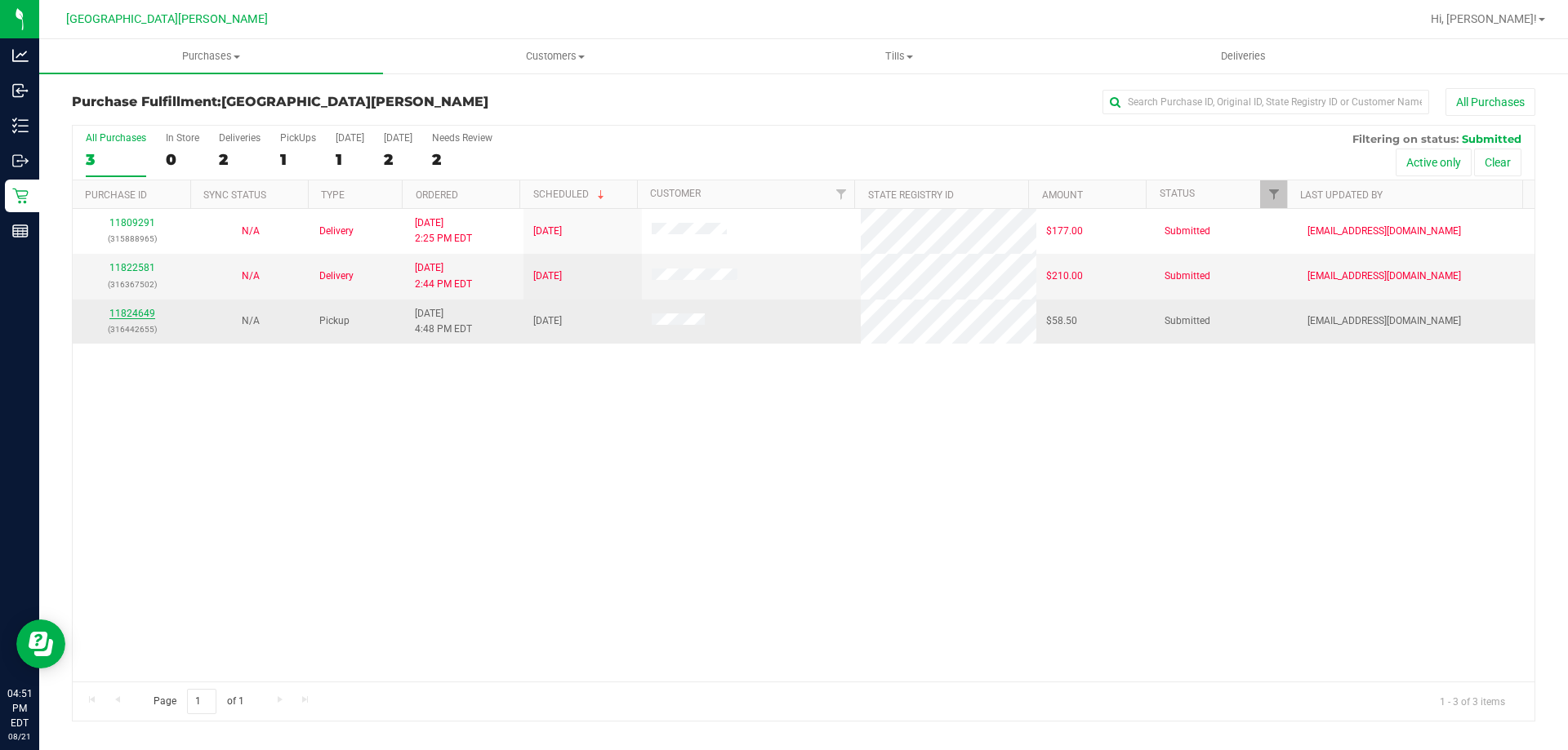
click at [125, 309] on link "11824649" at bounding box center [132, 314] width 46 height 12
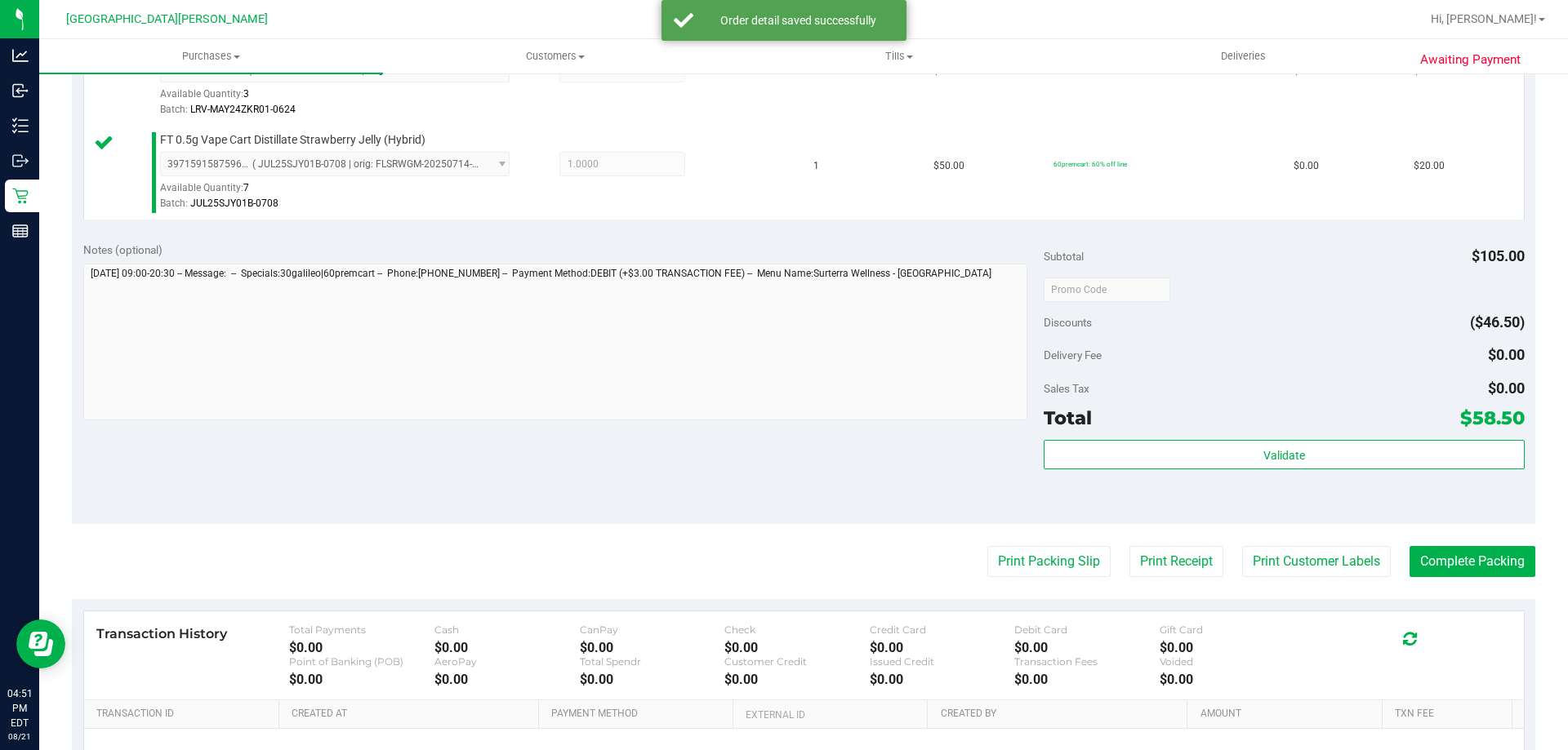
scroll to position [571, 0]
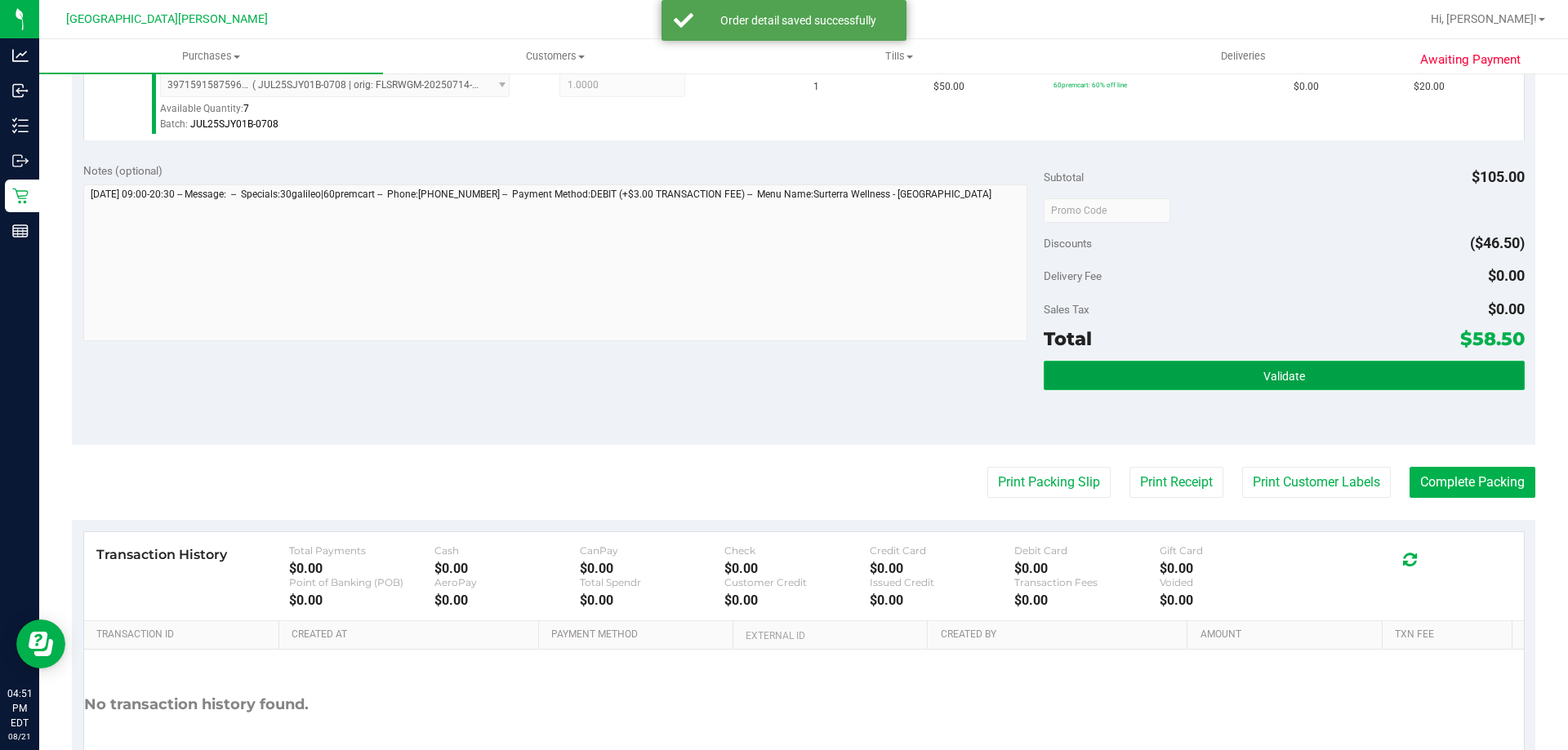
click at [1276, 384] on button "Validate" at bounding box center [1283, 376] width 480 height 29
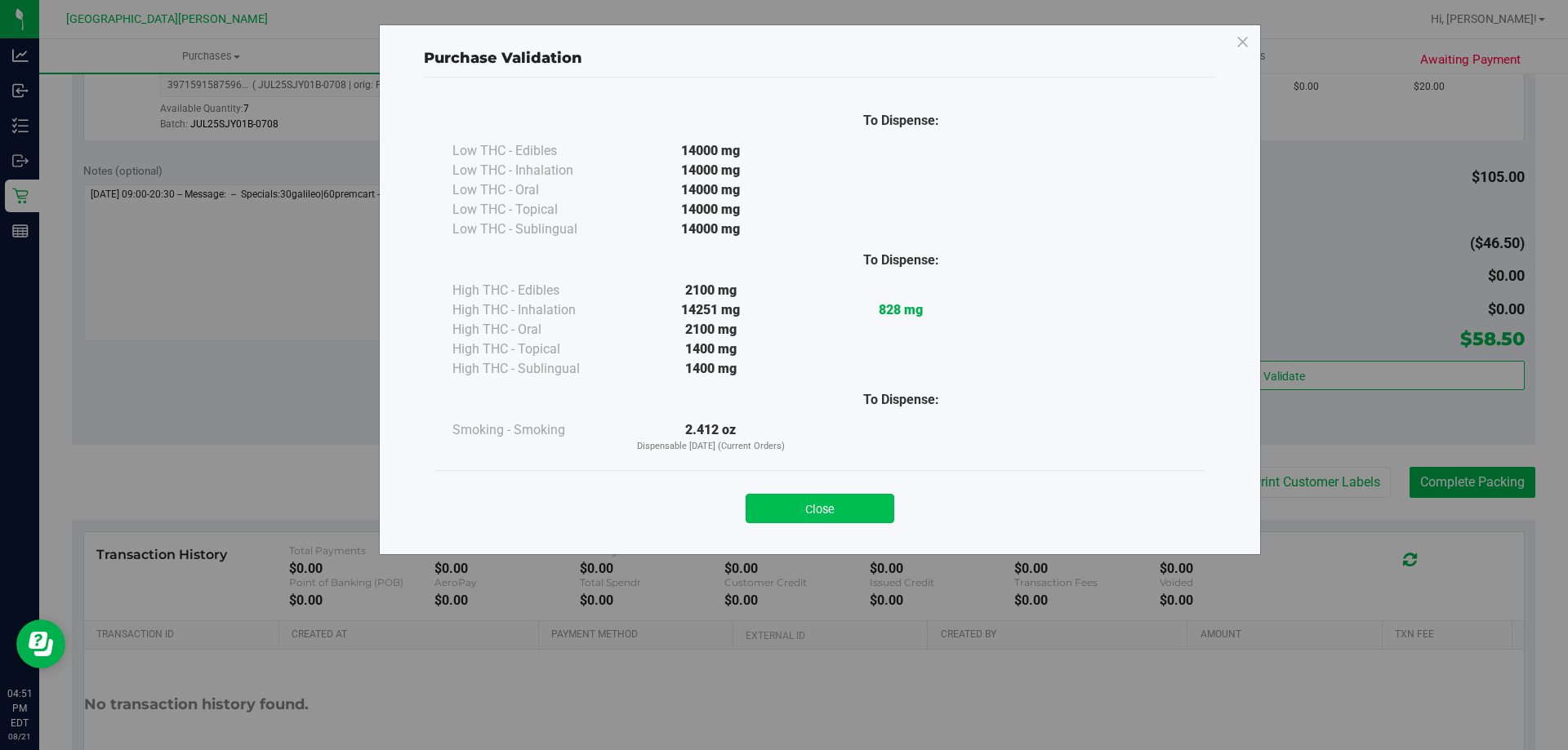
click at [803, 505] on button "Close" at bounding box center [819, 509] width 149 height 29
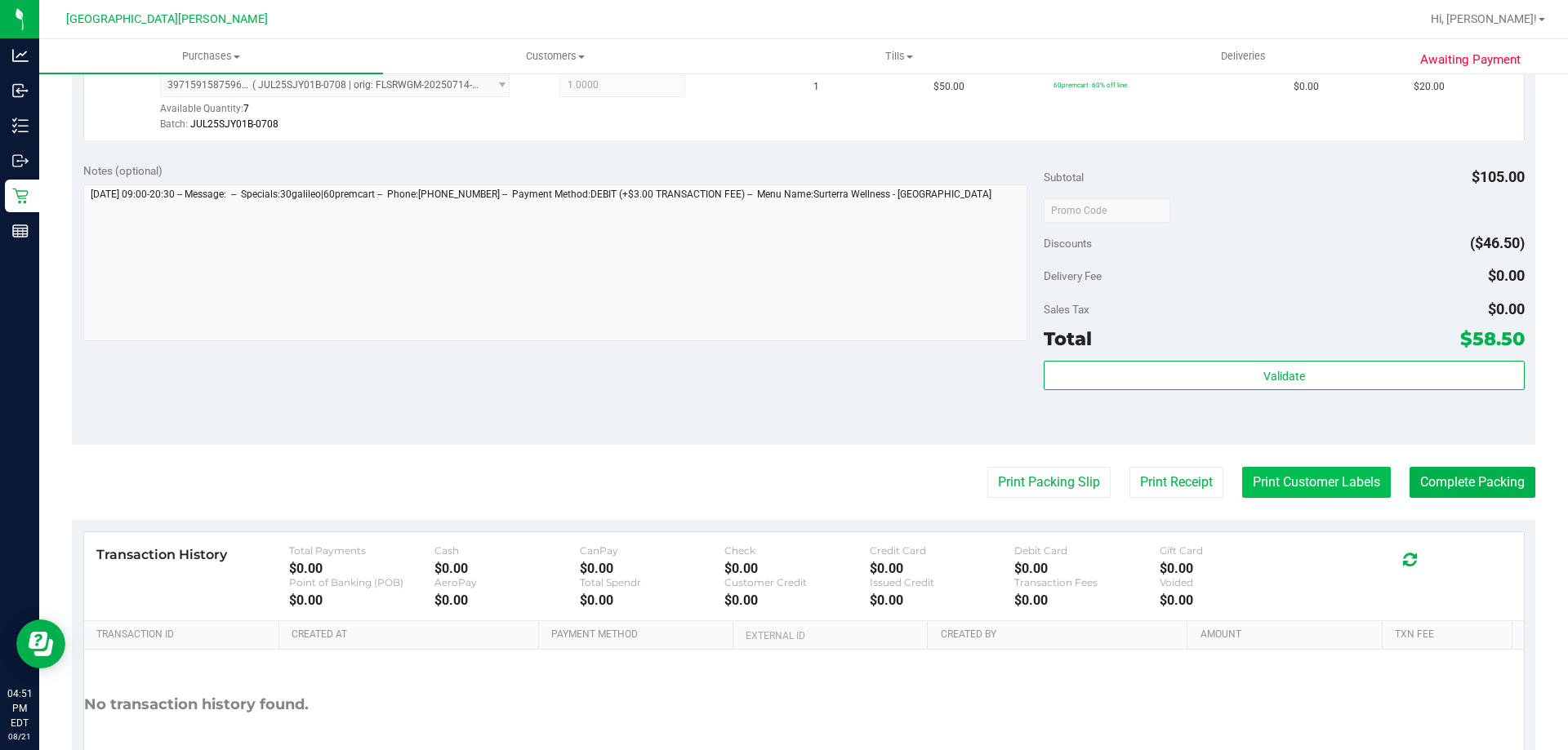
click at [1326, 478] on button "Print Customer Labels" at bounding box center [1315, 483] width 149 height 31
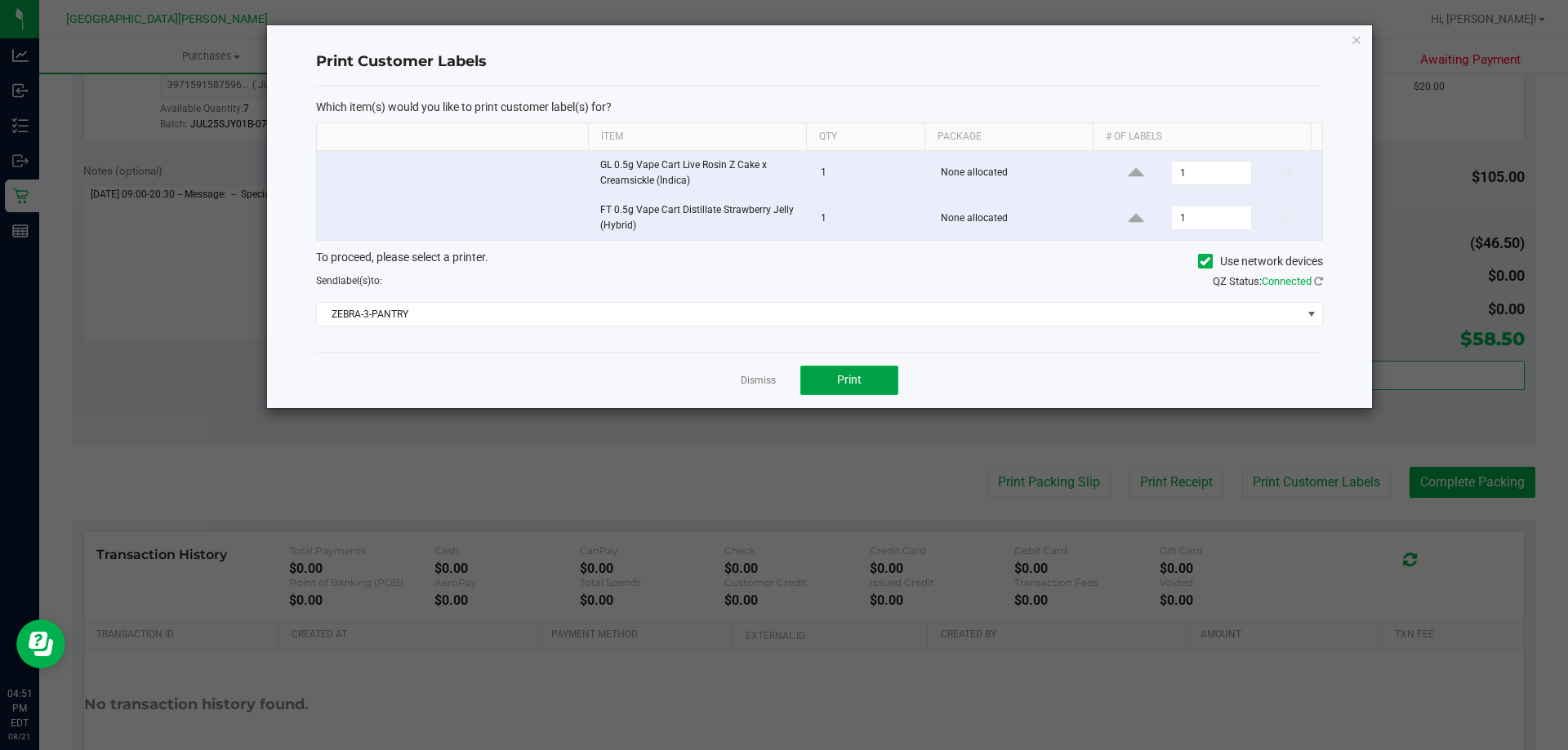
click at [850, 374] on span "Print" at bounding box center [849, 379] width 24 height 13
click at [751, 382] on link "Dismiss" at bounding box center [758, 381] width 35 height 14
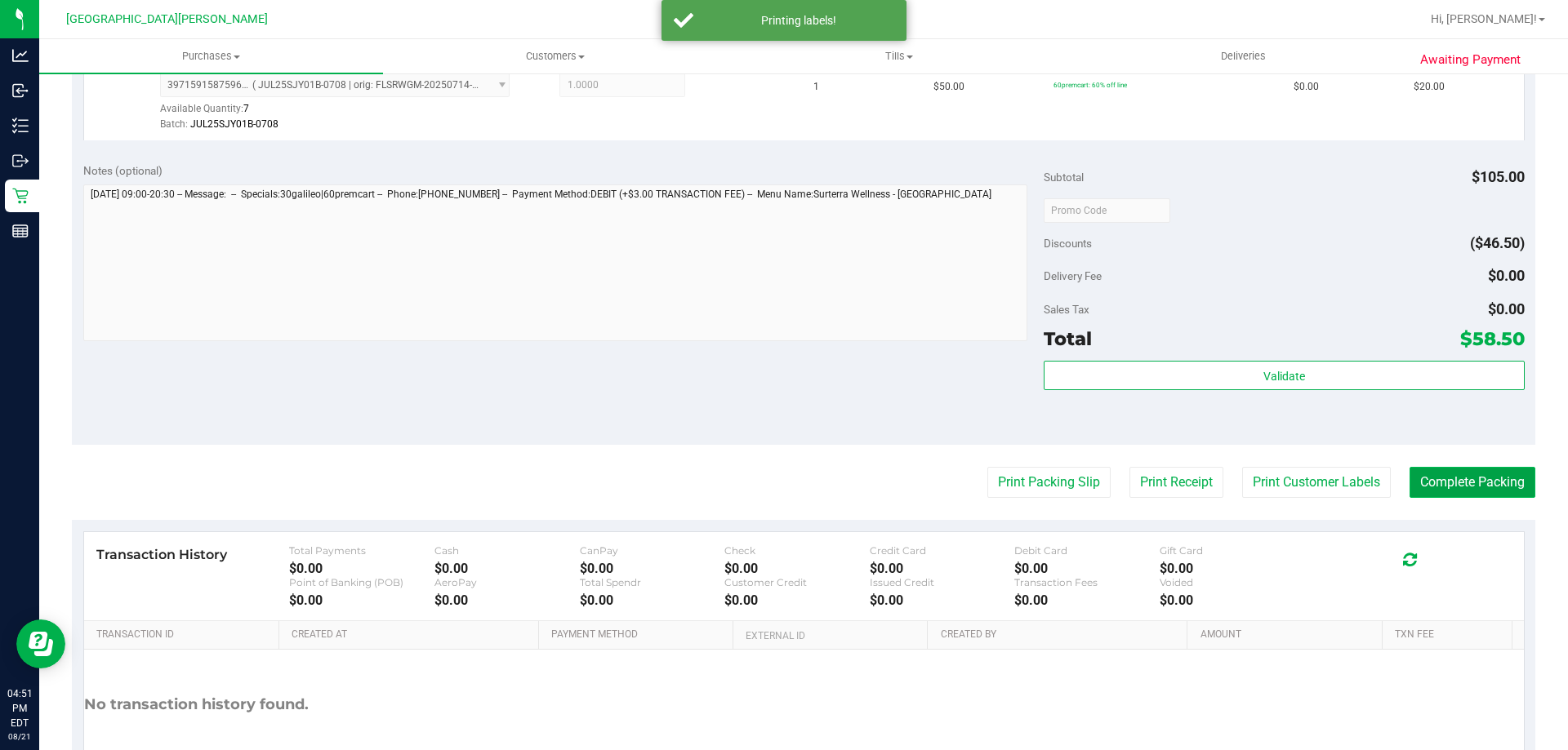
click at [1430, 479] on button "Complete Packing" at bounding box center [1472, 483] width 125 height 31
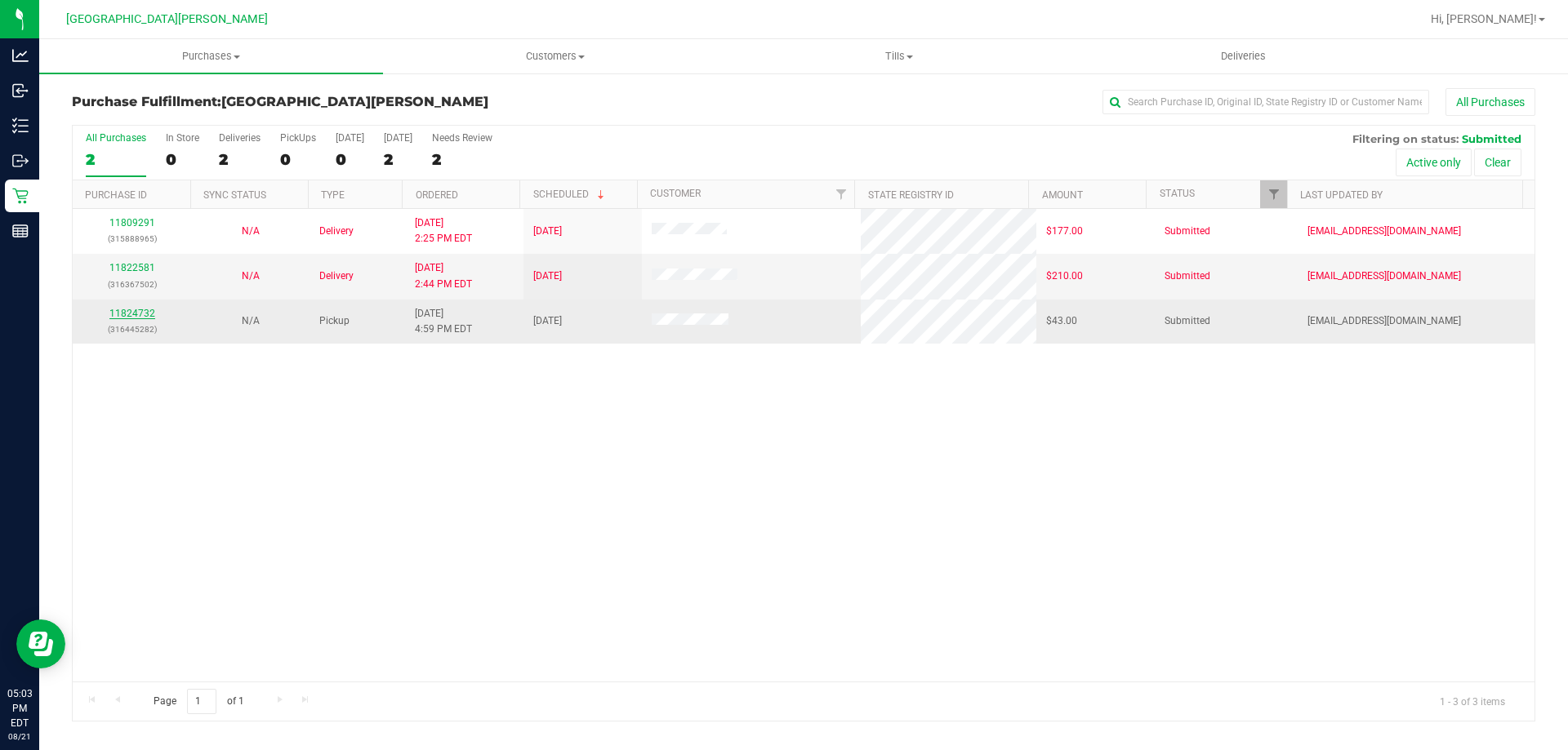
click at [134, 319] on link "11824732" at bounding box center [132, 314] width 46 height 12
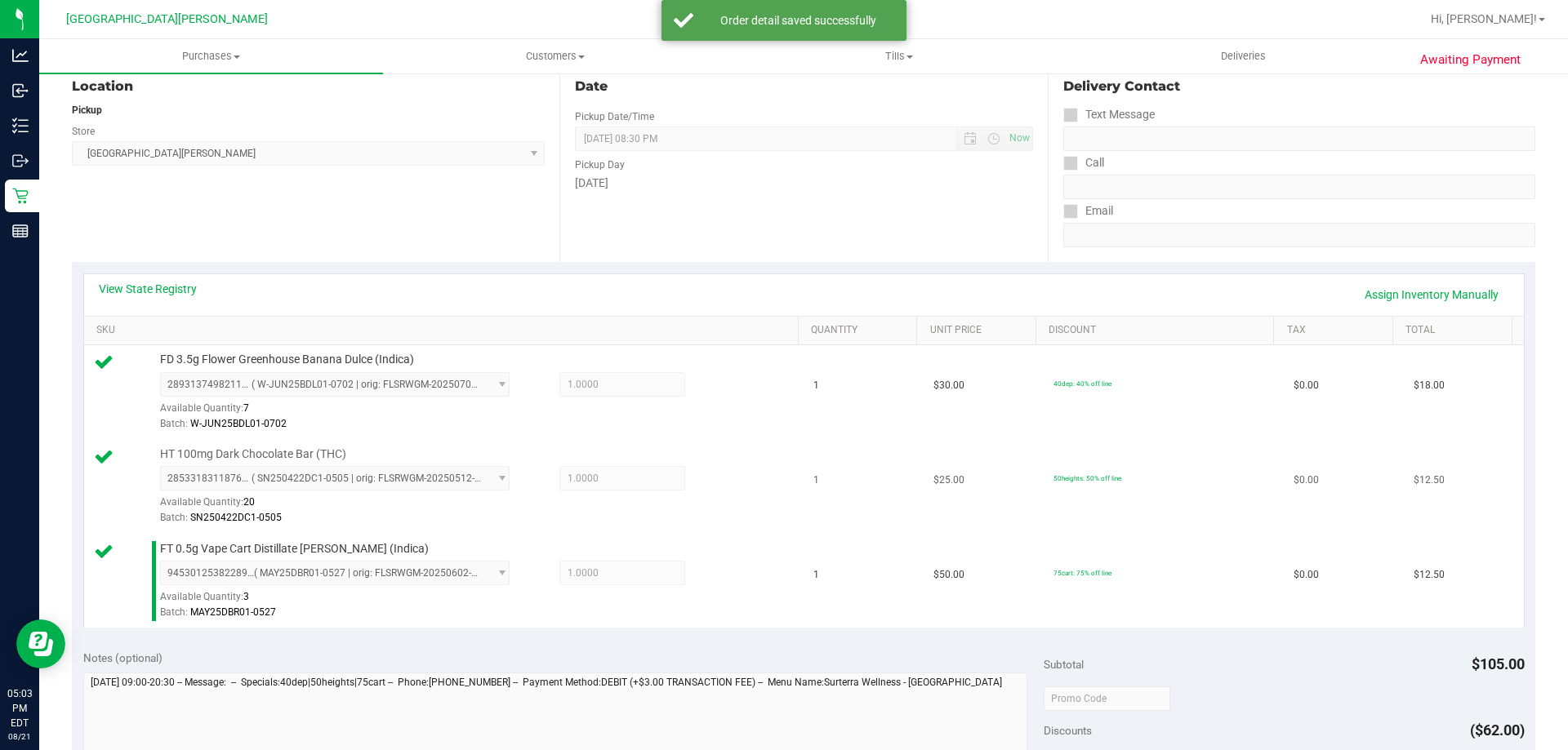
scroll to position [326, 0]
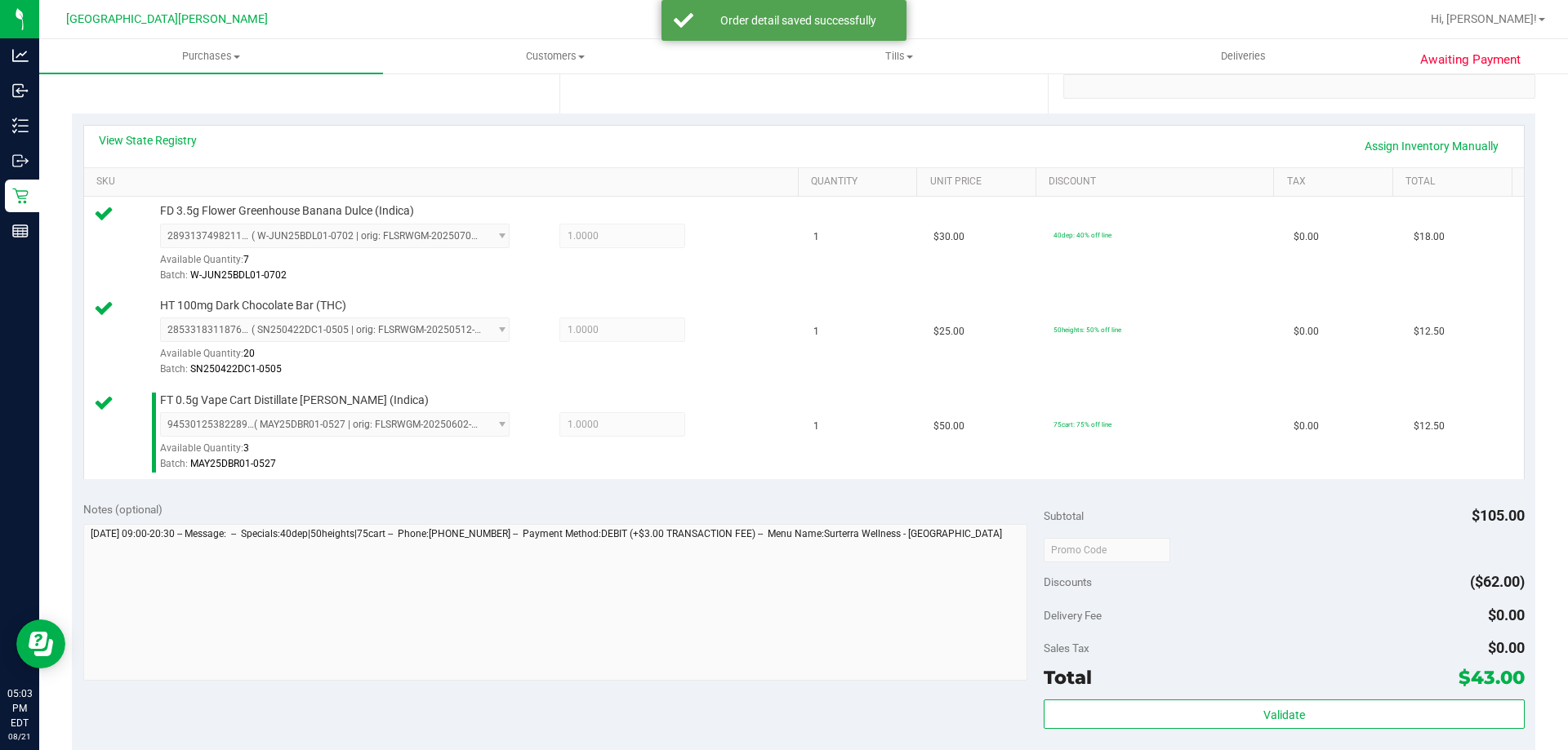
click at [1160, 699] on div "Subtotal $105.00 Discounts ($62.00) Delivery Fee $0.00 Sales Tax $0.00 Total $4…" at bounding box center [1283, 637] width 480 height 272
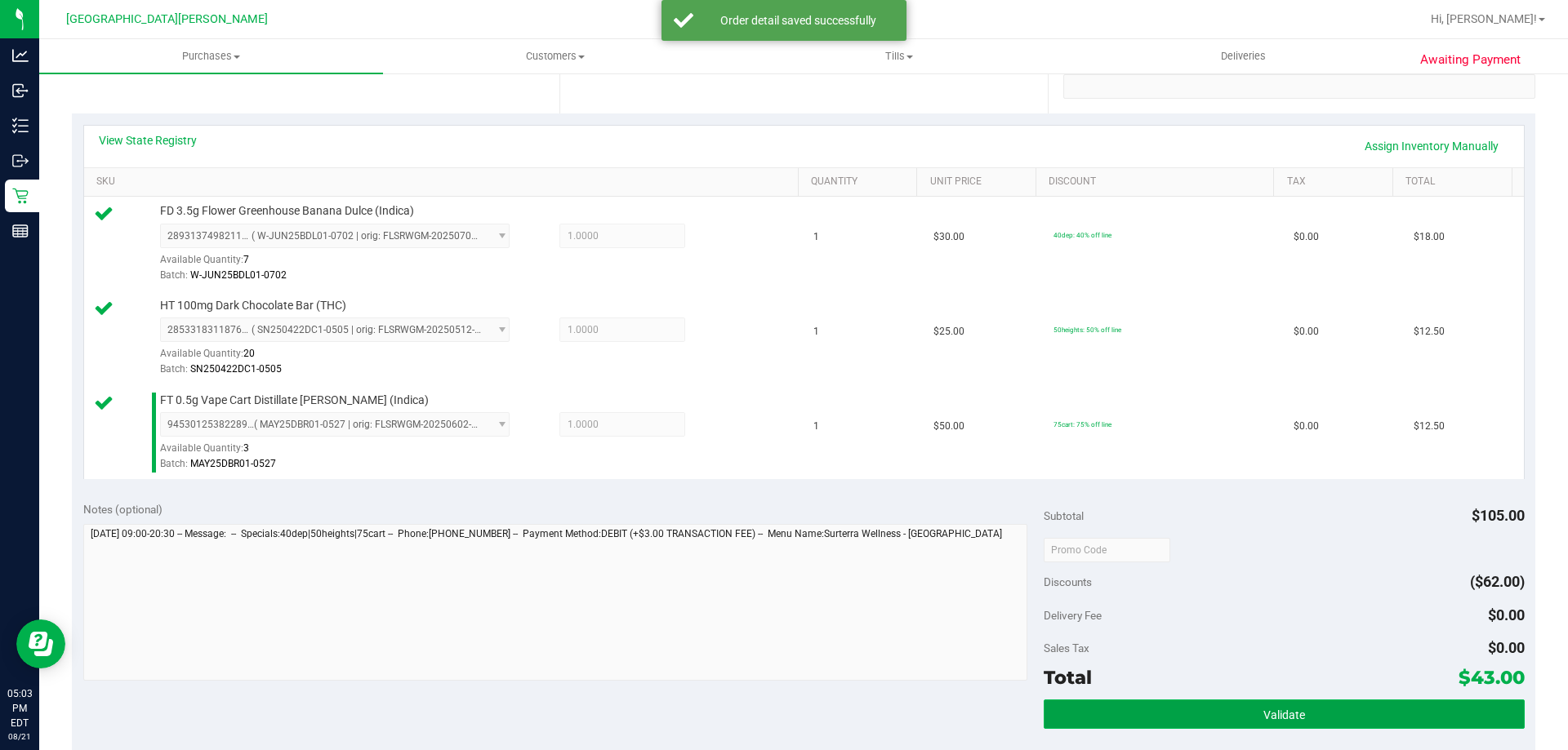
click at [1146, 725] on button "Validate" at bounding box center [1283, 714] width 480 height 29
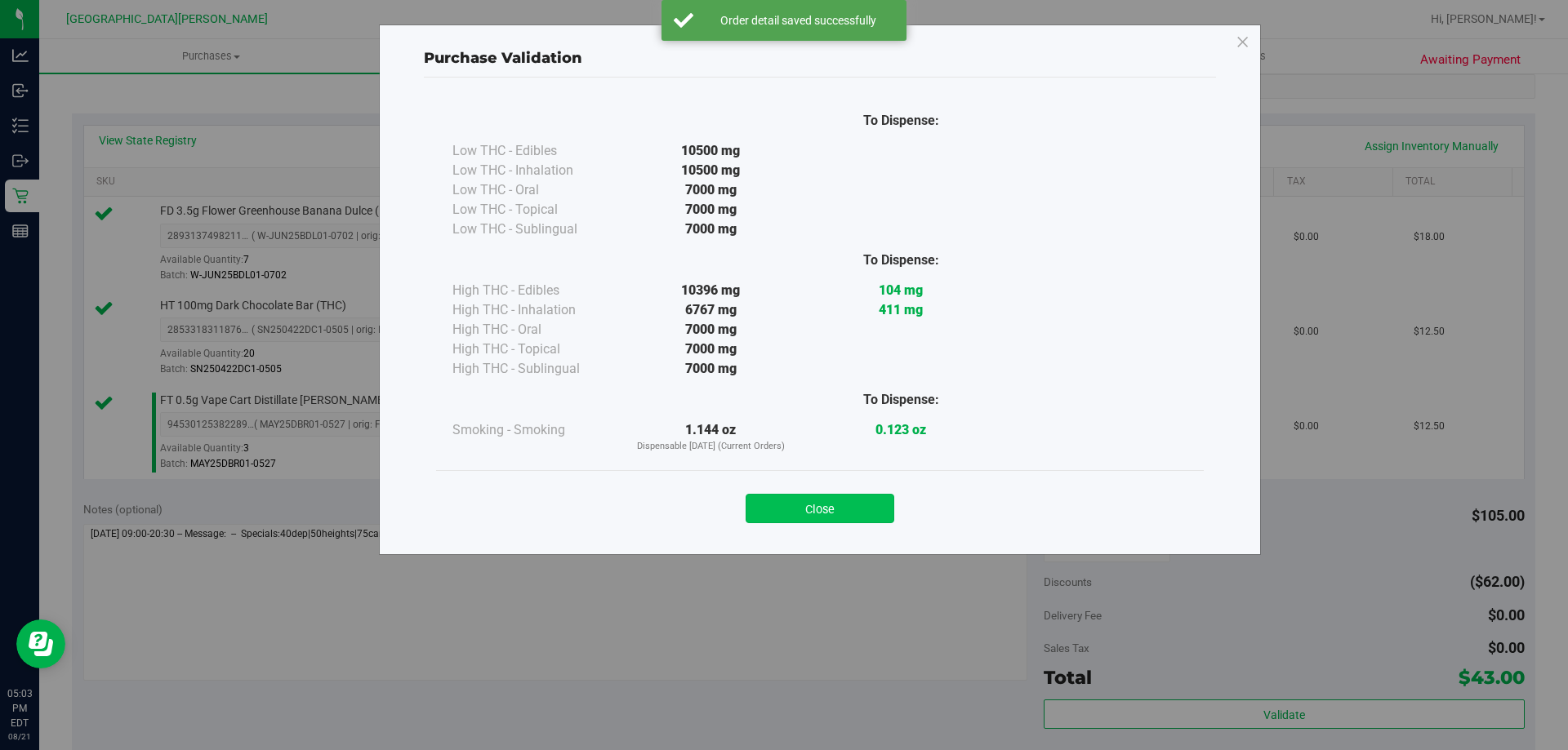
click at [844, 519] on button "Close" at bounding box center [819, 509] width 149 height 29
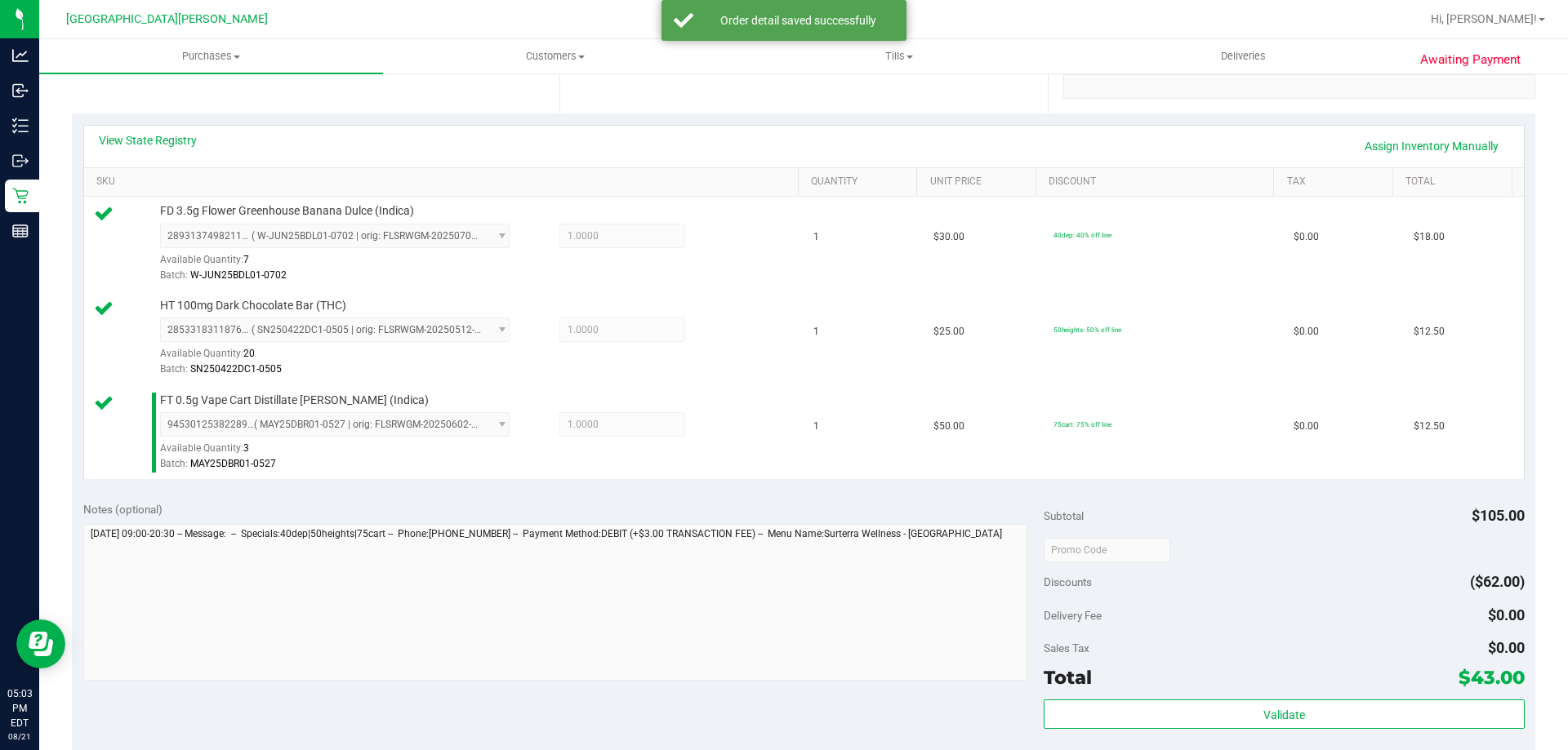
scroll to position [571, 0]
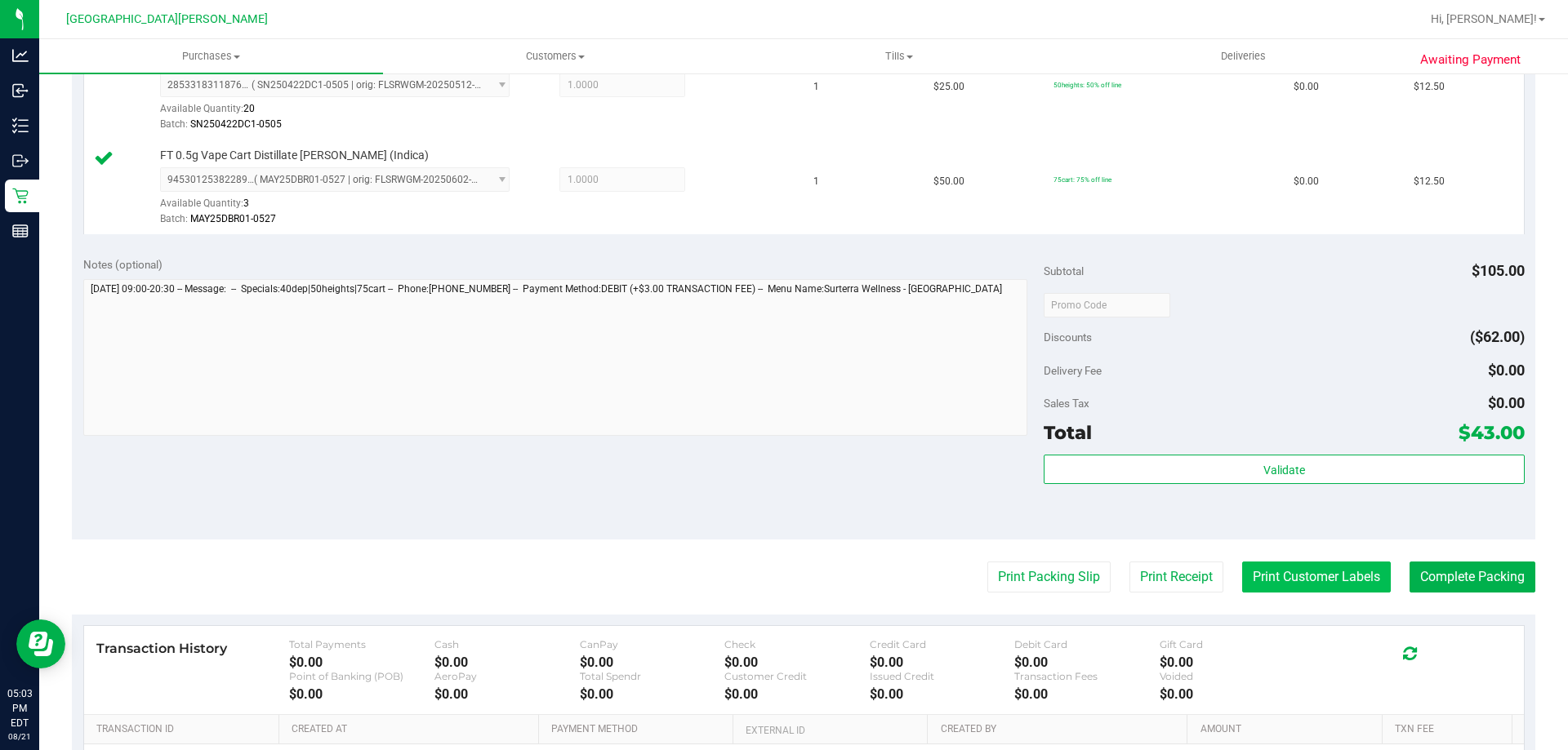
click at [1260, 587] on button "Print Customer Labels" at bounding box center [1315, 577] width 149 height 31
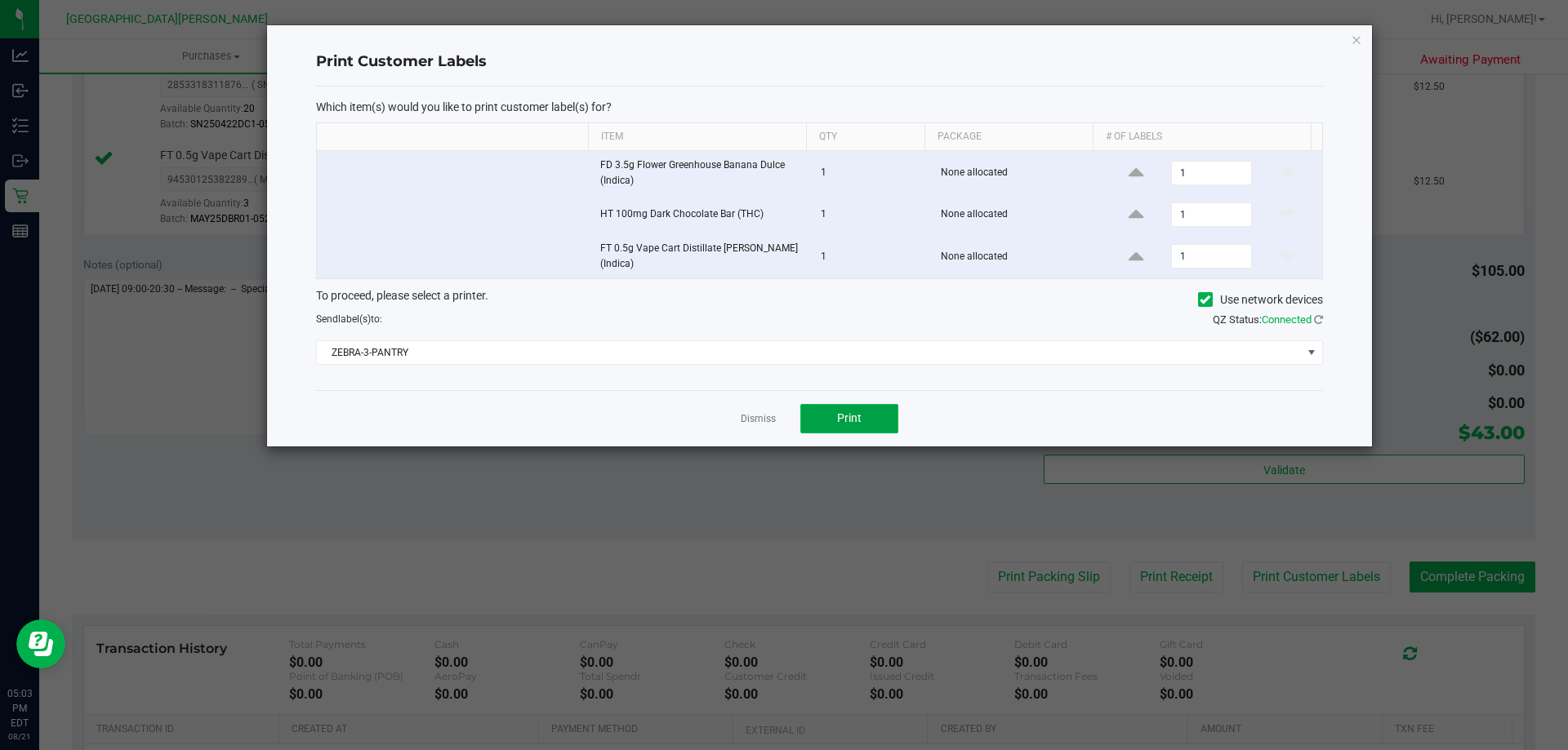
click at [847, 425] on span "Print" at bounding box center [849, 418] width 24 height 13
click at [755, 418] on link "Dismiss" at bounding box center [758, 419] width 35 height 14
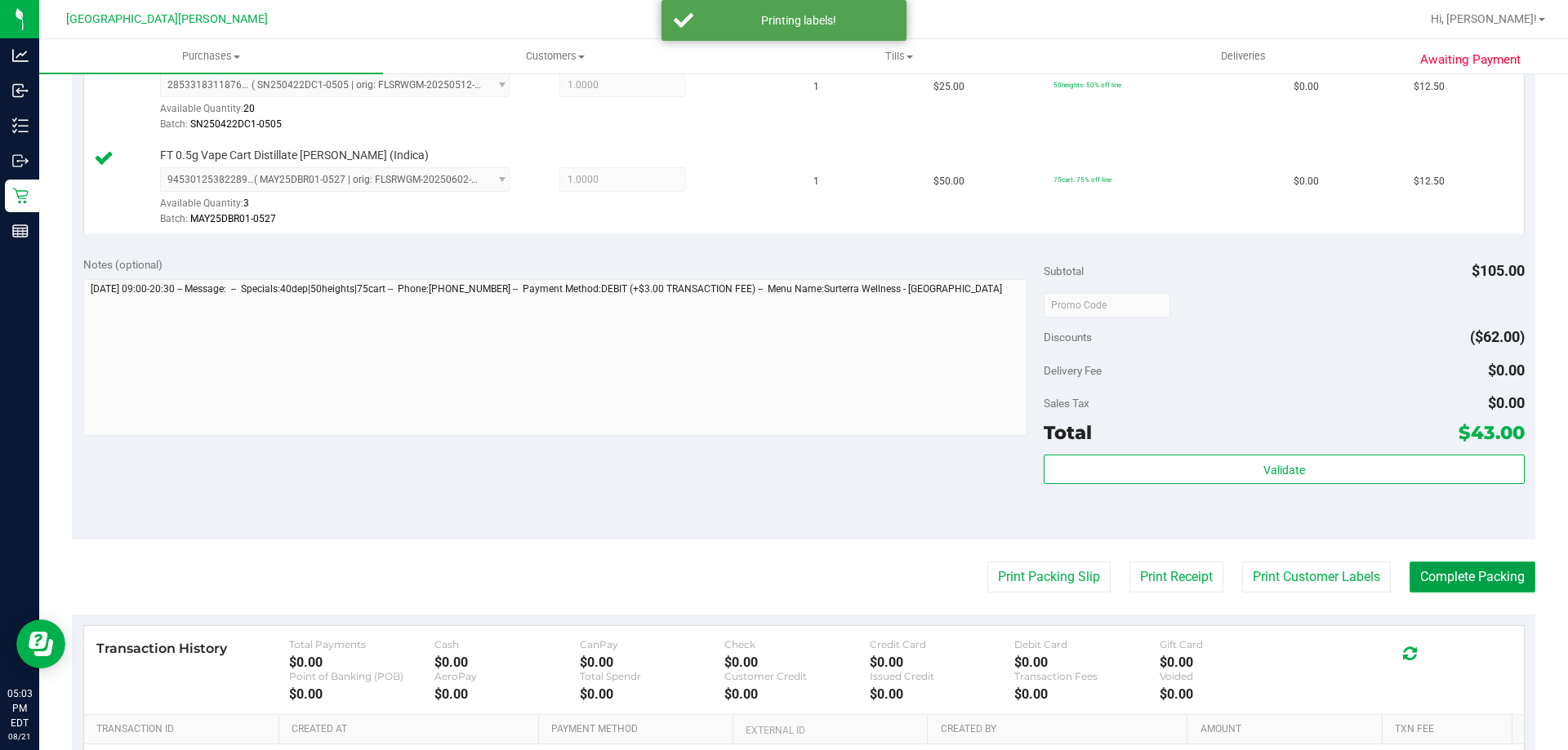
click at [1439, 581] on button "Complete Packing" at bounding box center [1472, 577] width 125 height 31
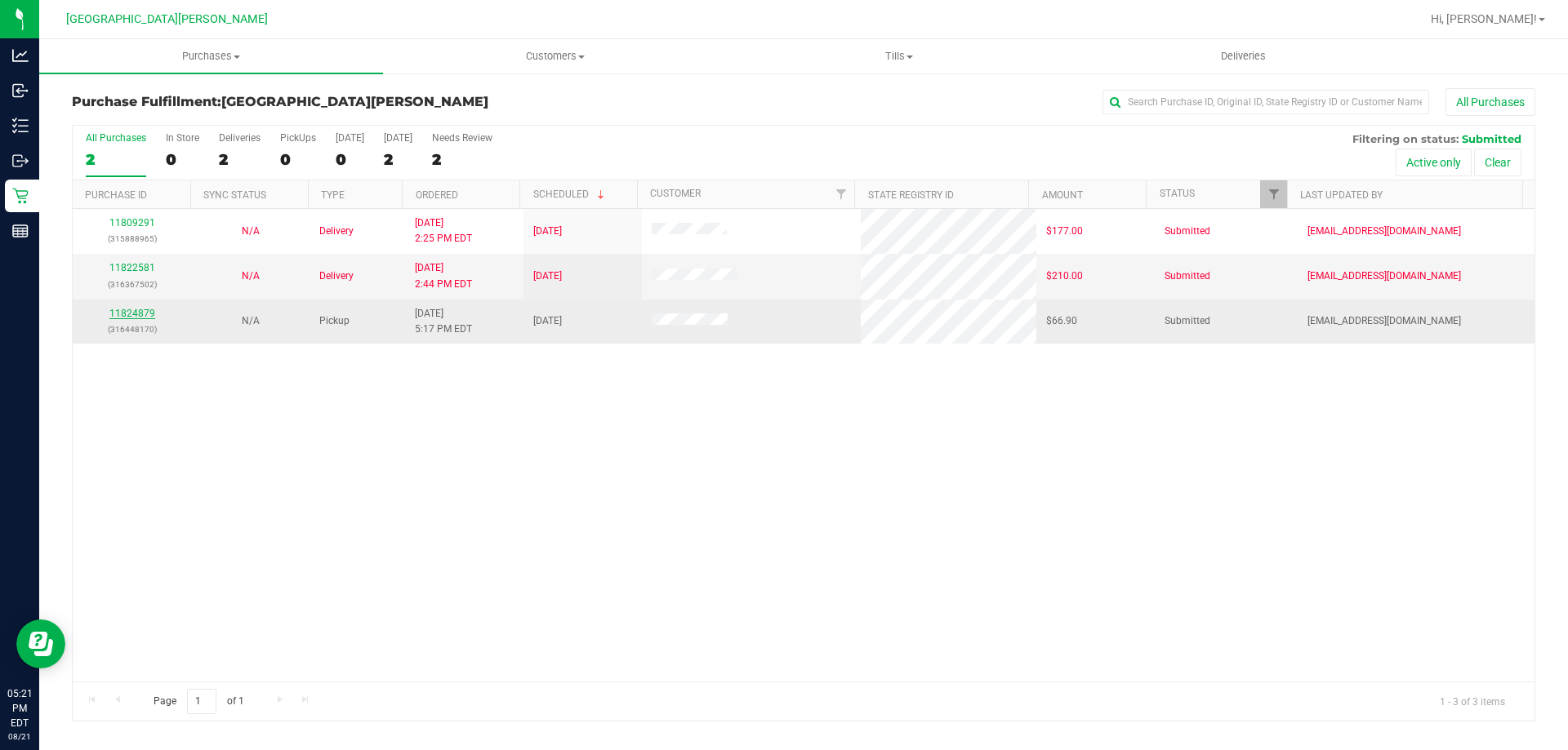
click at [130, 315] on link "11824879" at bounding box center [132, 314] width 46 height 12
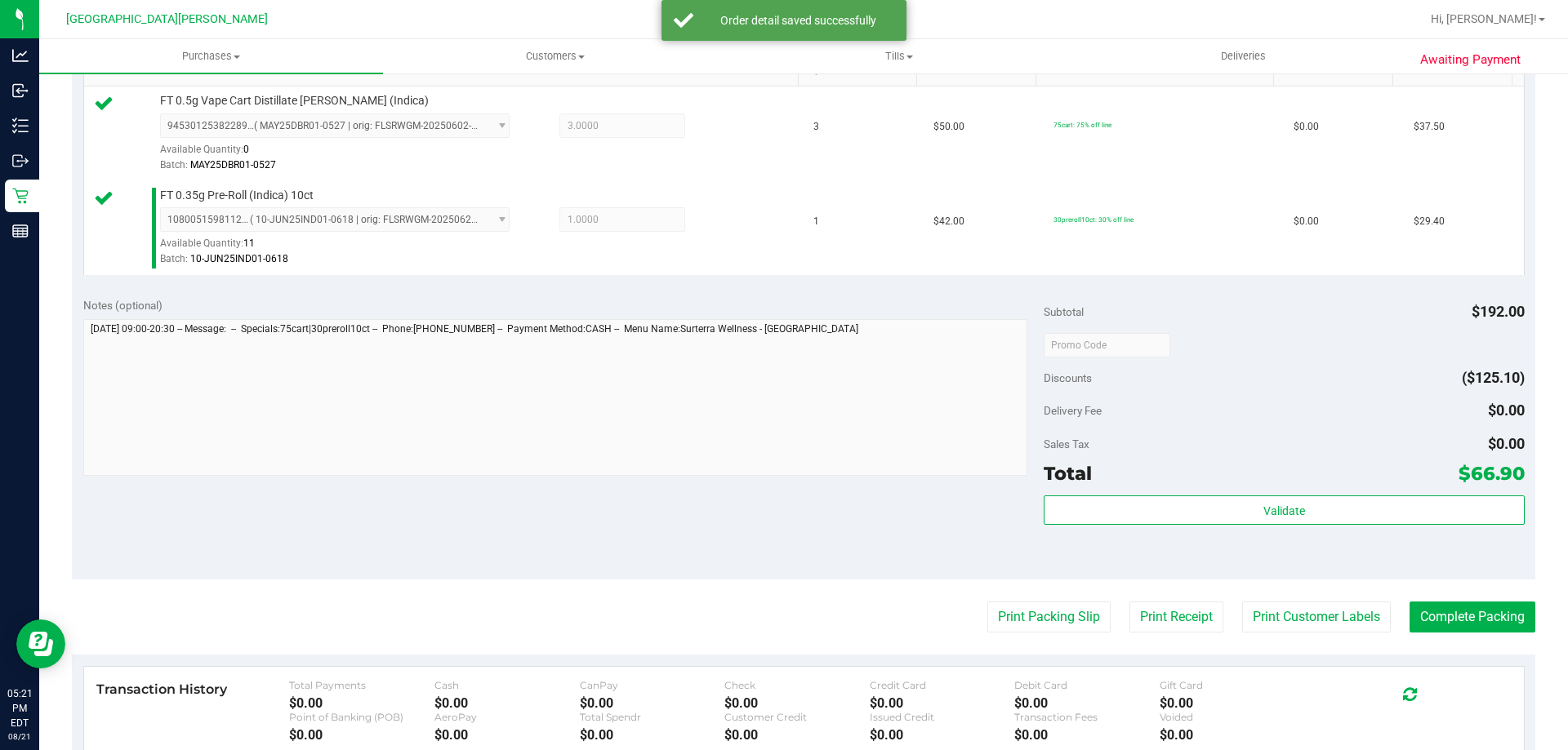
scroll to position [490, 0]
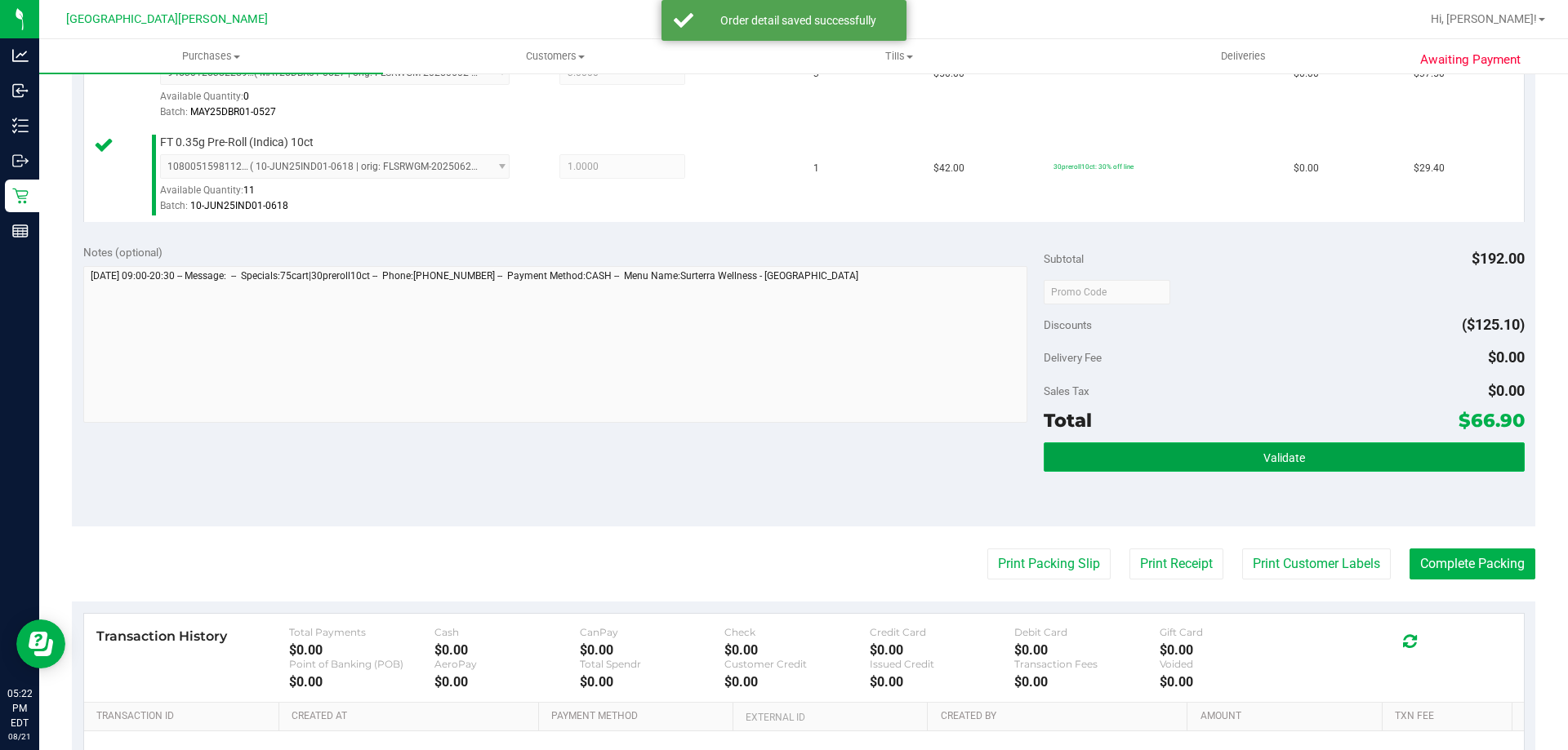
click at [1270, 462] on span "Validate" at bounding box center [1283, 458] width 42 height 13
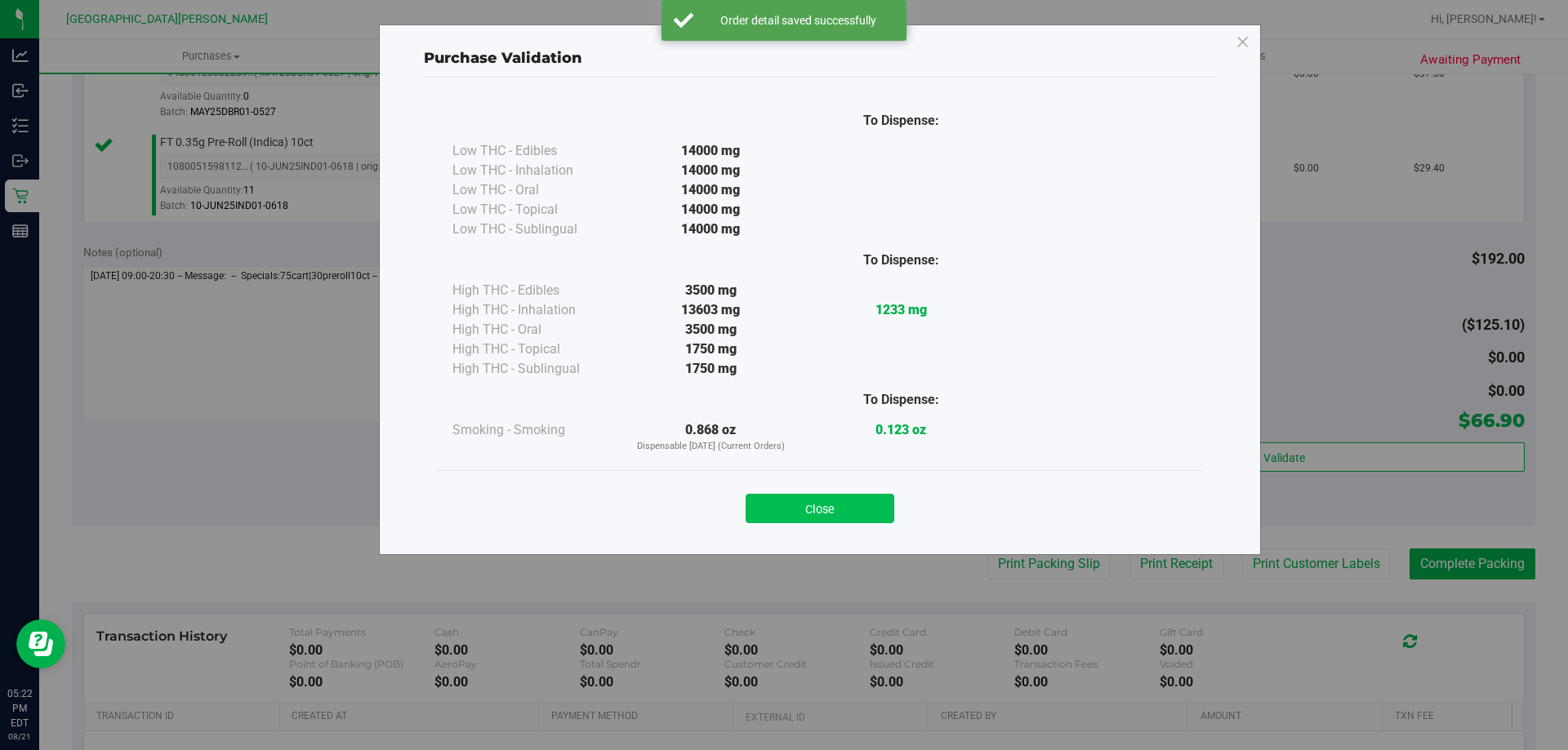
click at [865, 502] on button "Close" at bounding box center [819, 509] width 149 height 29
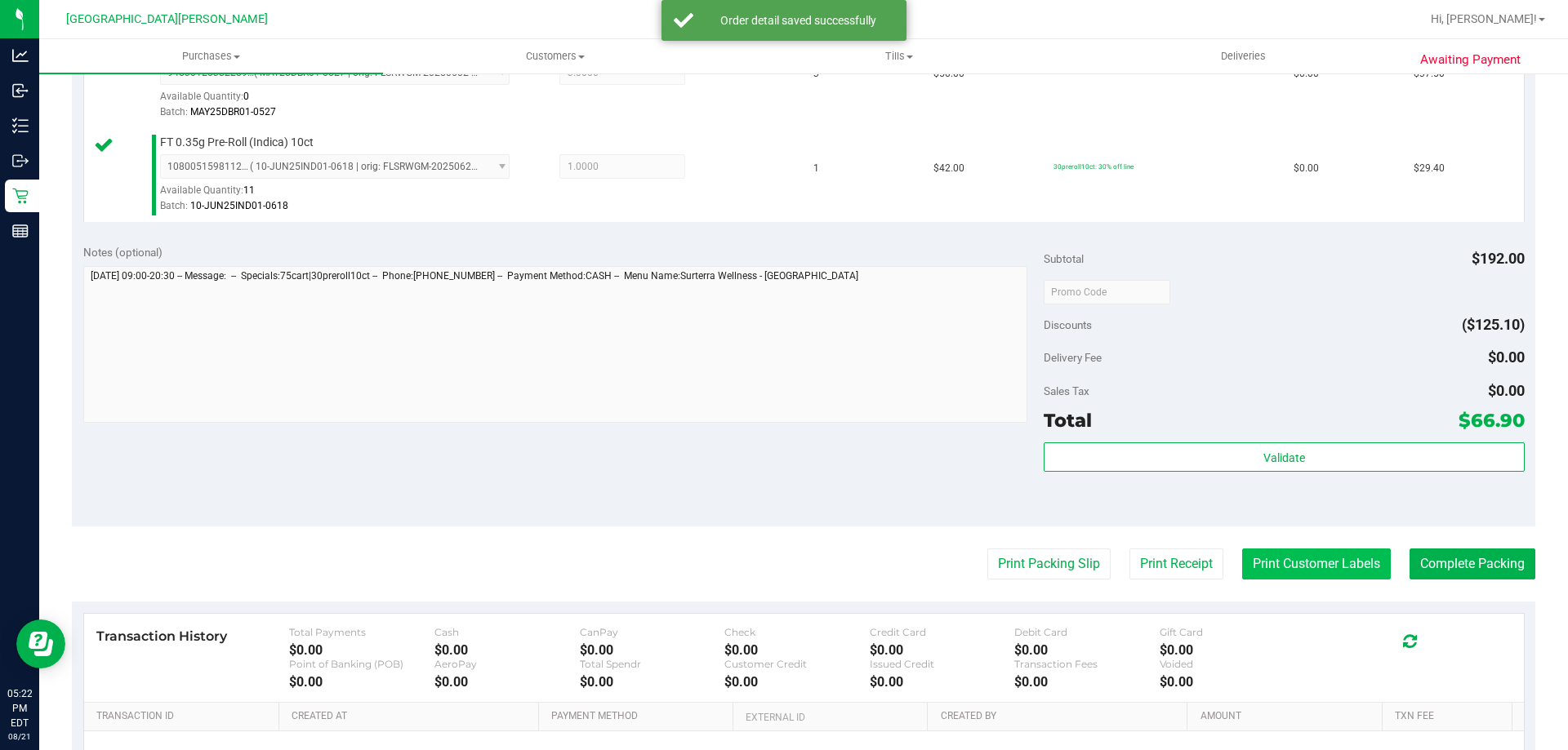
click at [1266, 563] on button "Print Customer Labels" at bounding box center [1315, 564] width 149 height 31
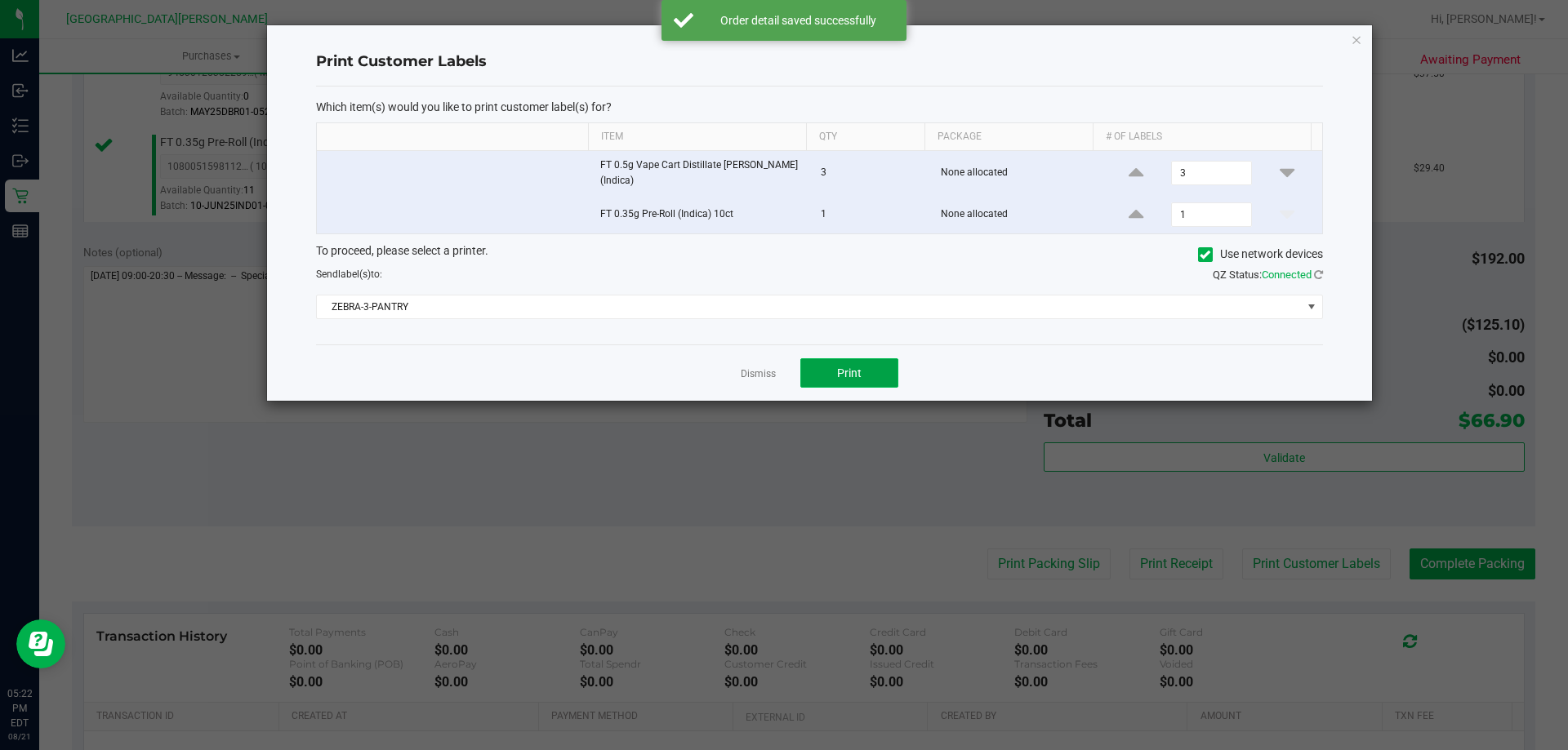
click at [838, 376] on span "Print" at bounding box center [849, 372] width 24 height 13
click at [757, 376] on link "Dismiss" at bounding box center [758, 374] width 35 height 14
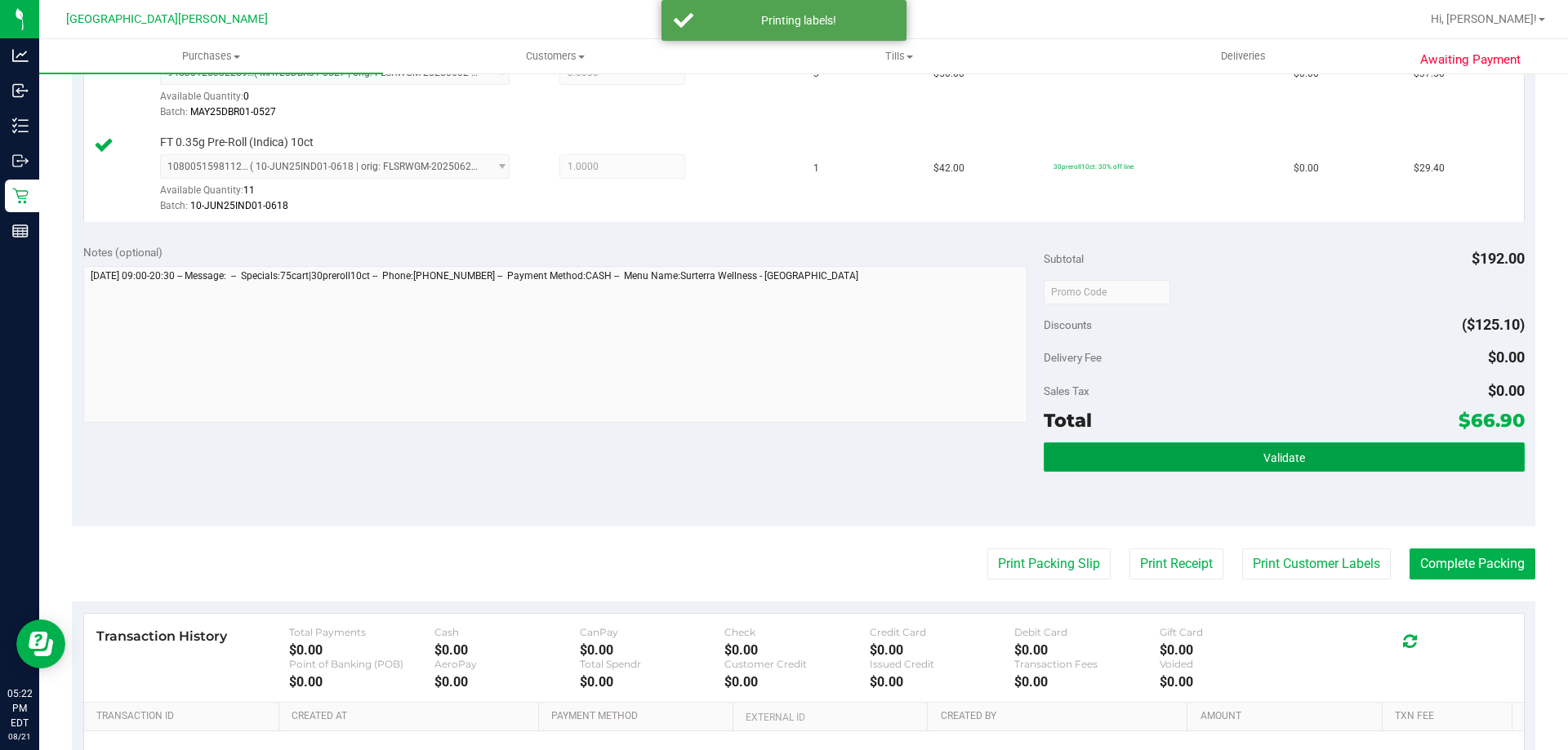
click at [1210, 457] on button "Validate" at bounding box center [1283, 458] width 480 height 29
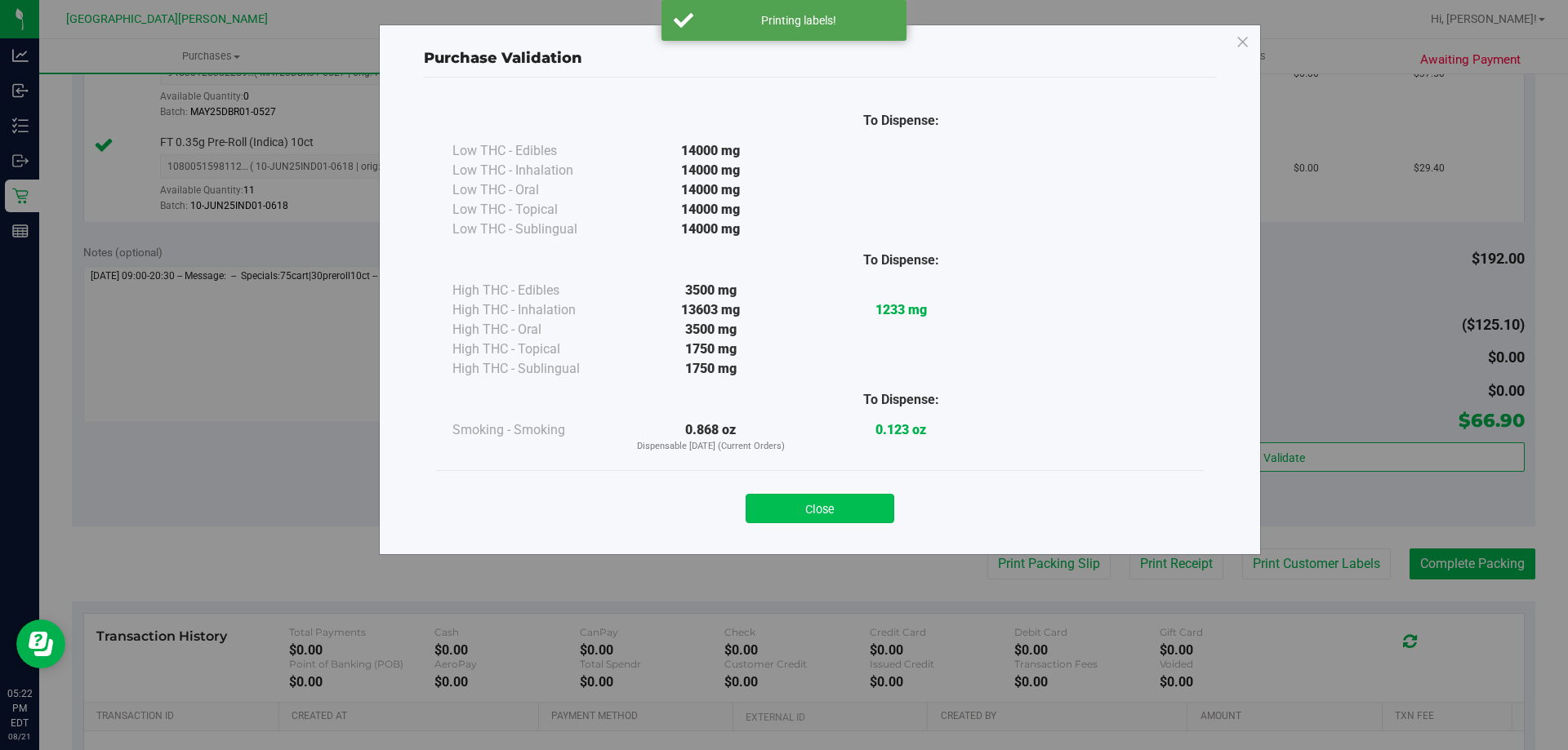
click at [751, 500] on button "Close" at bounding box center [819, 509] width 149 height 29
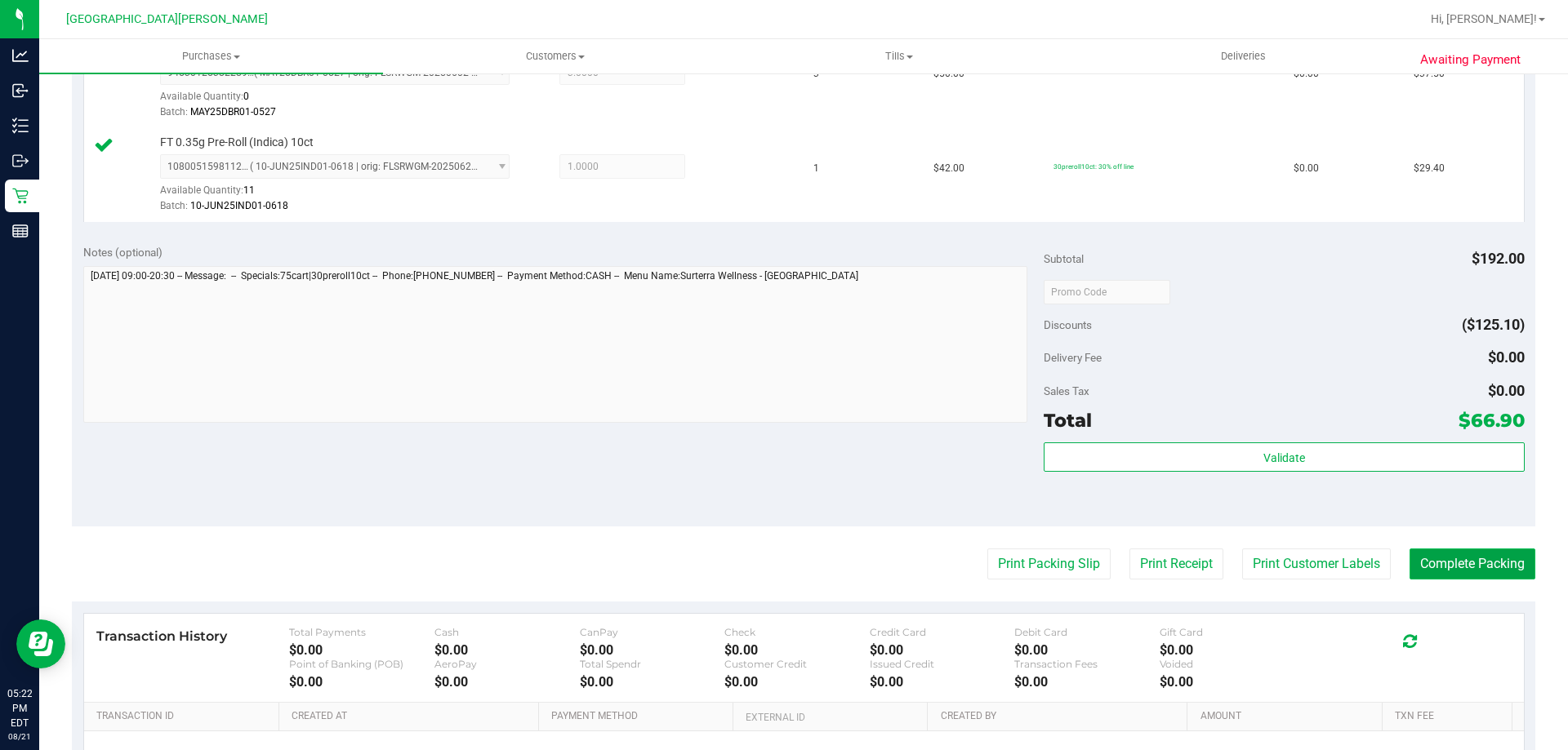
click at [1479, 556] on button "Complete Packing" at bounding box center [1472, 564] width 125 height 31
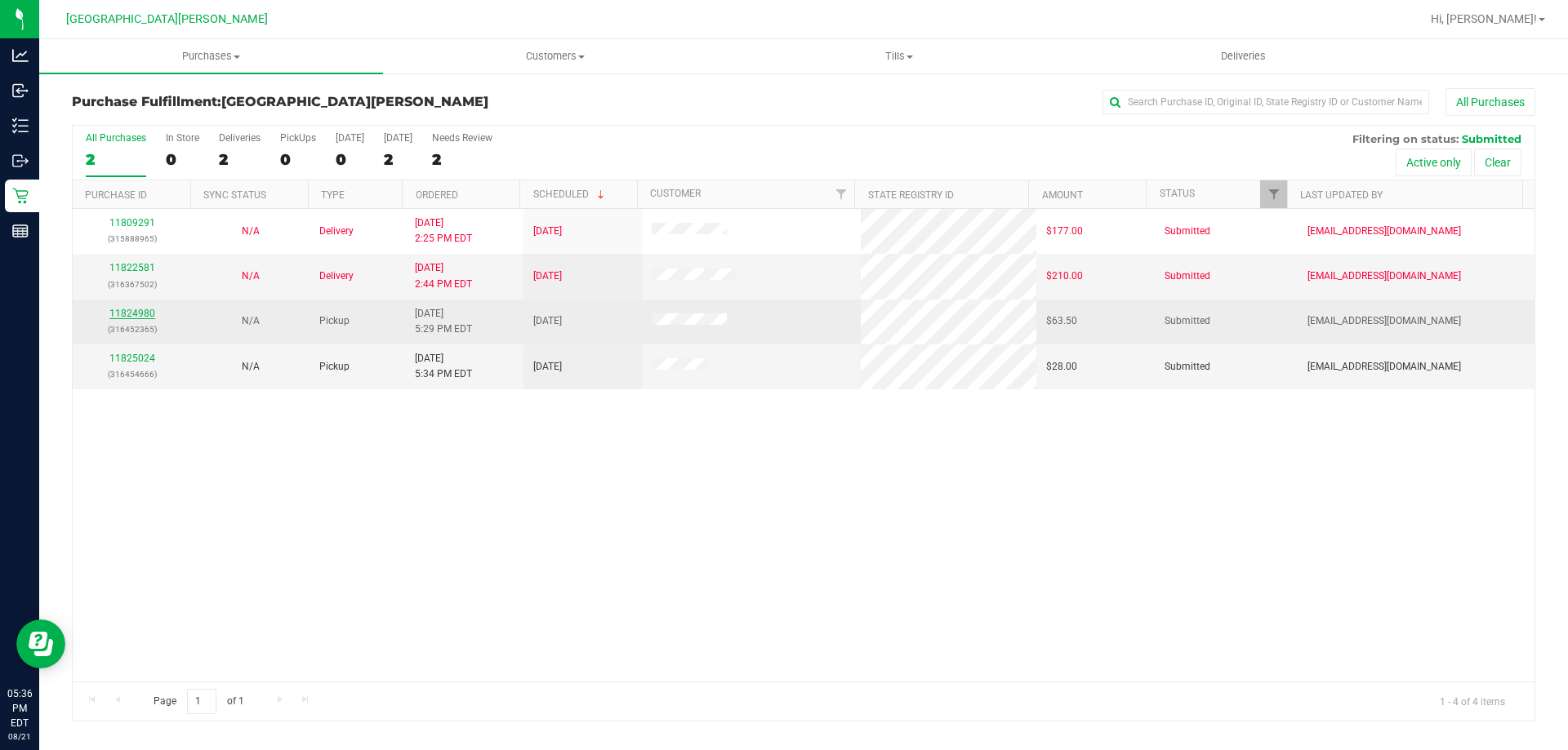
click at [141, 317] on link "11824980" at bounding box center [132, 314] width 46 height 12
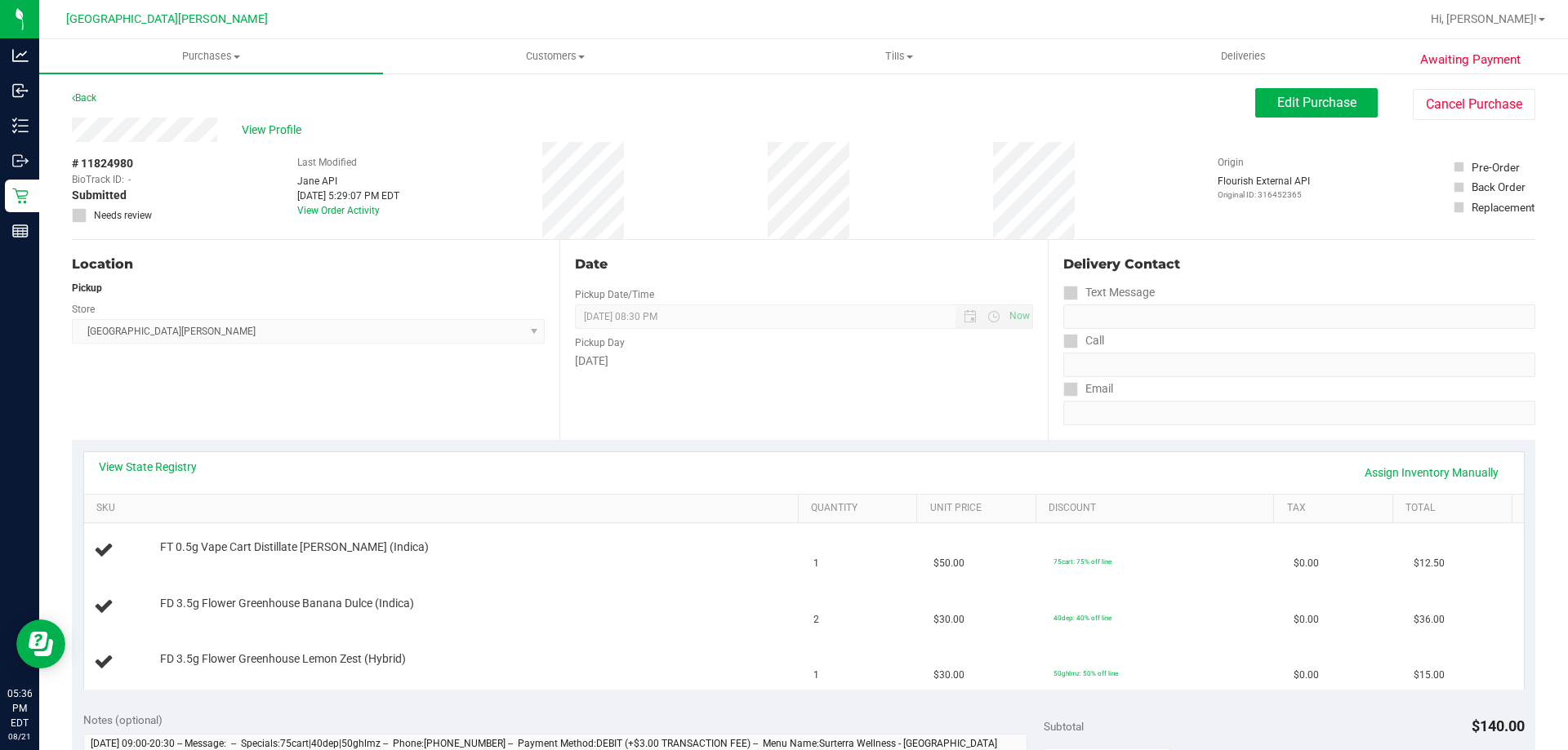
scroll to position [163, 0]
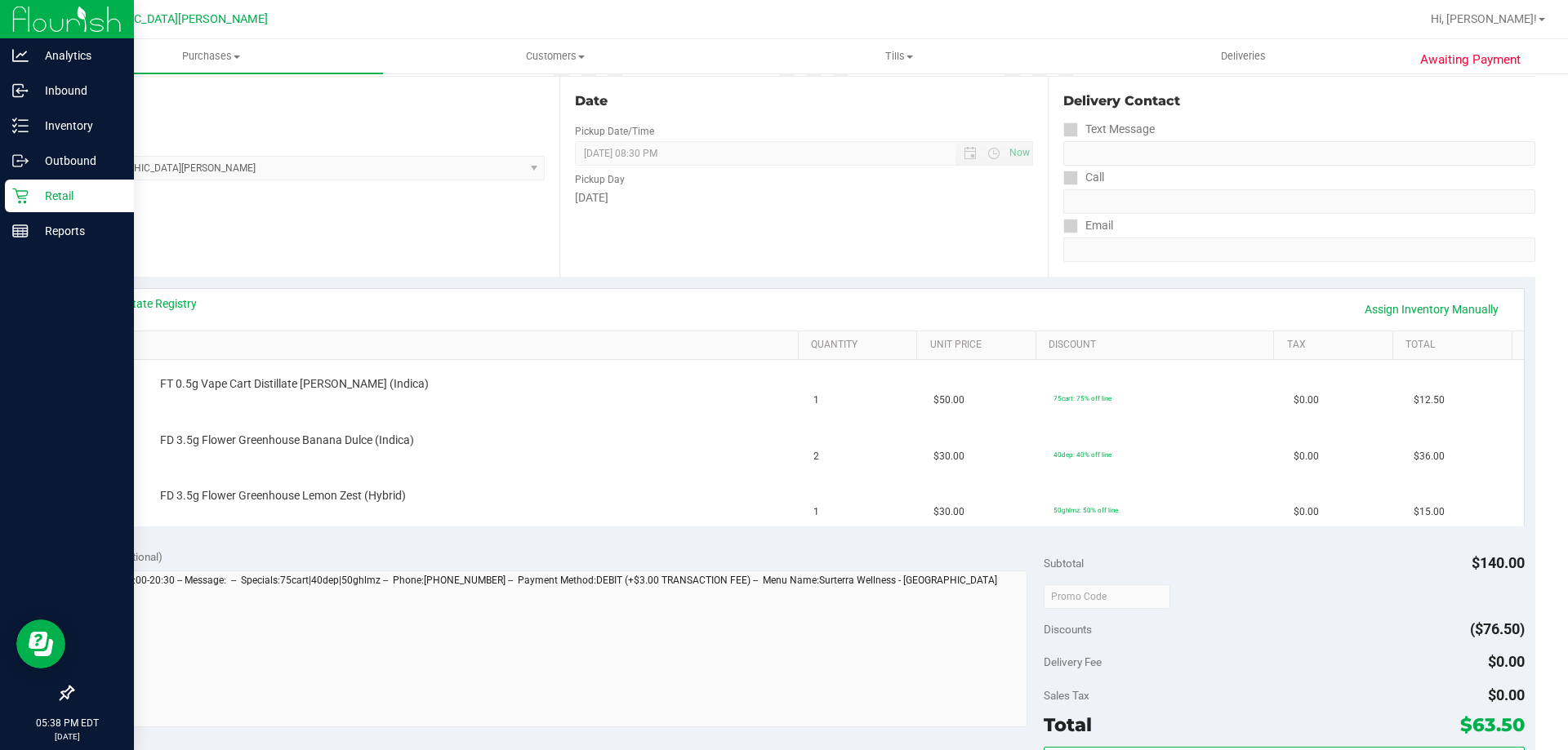
click at [57, 197] on p "Retail" at bounding box center [77, 196] width 98 height 19
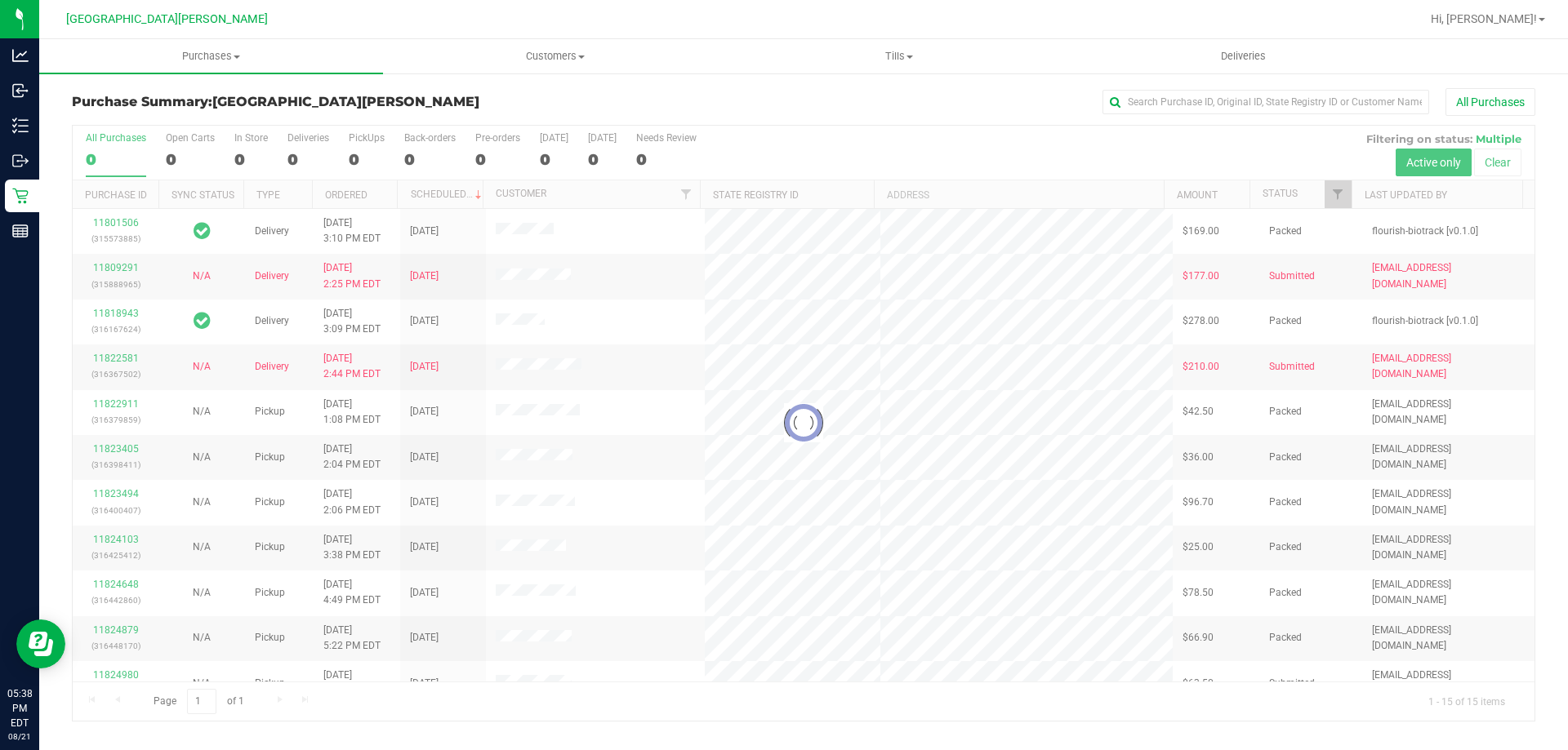
click at [256, 138] on div at bounding box center [803, 423] width 1462 height 596
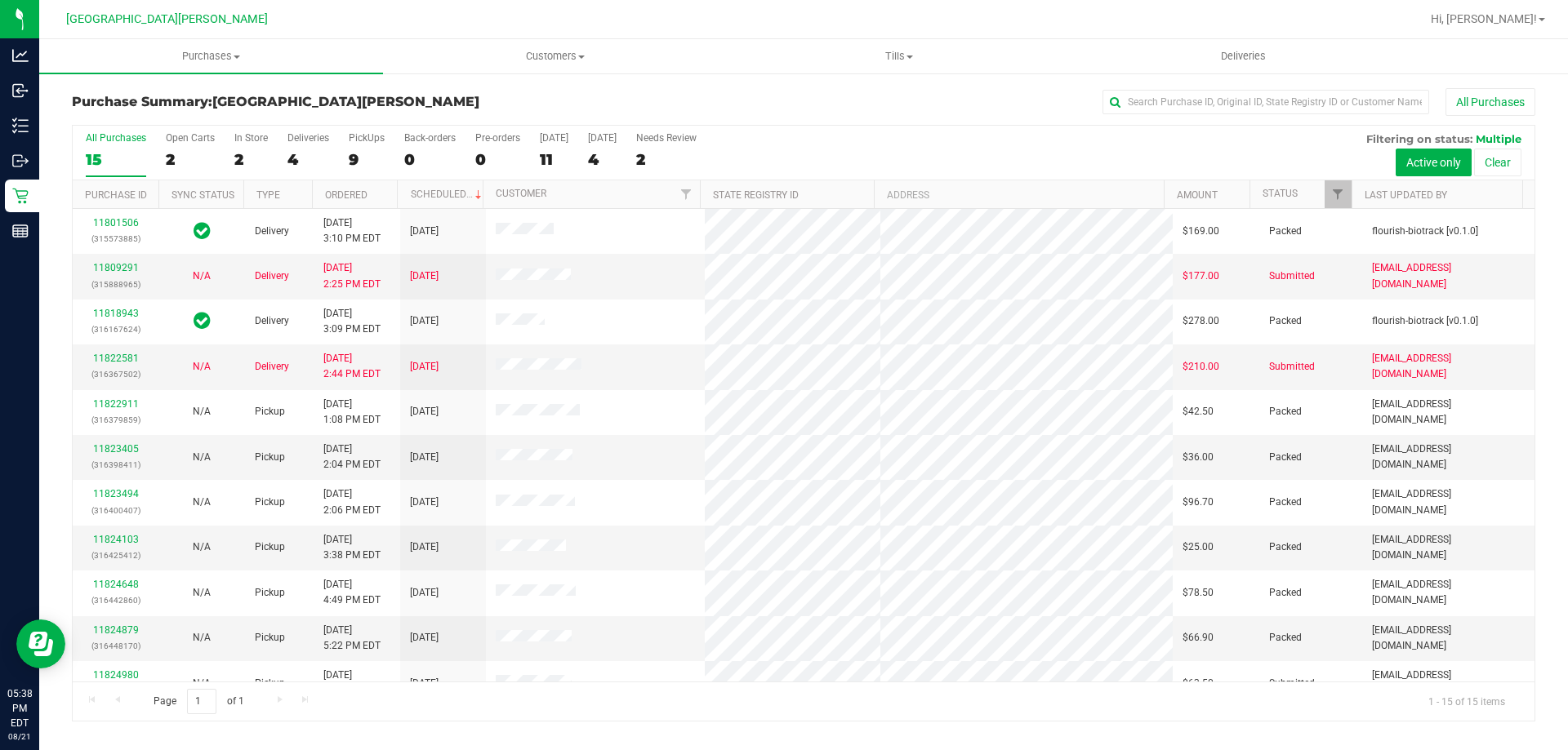
click at [256, 138] on div "In Store" at bounding box center [251, 138] width 33 height 12
click at [0, 0] on input "In Store 2" at bounding box center [0, 0] width 0 height 0
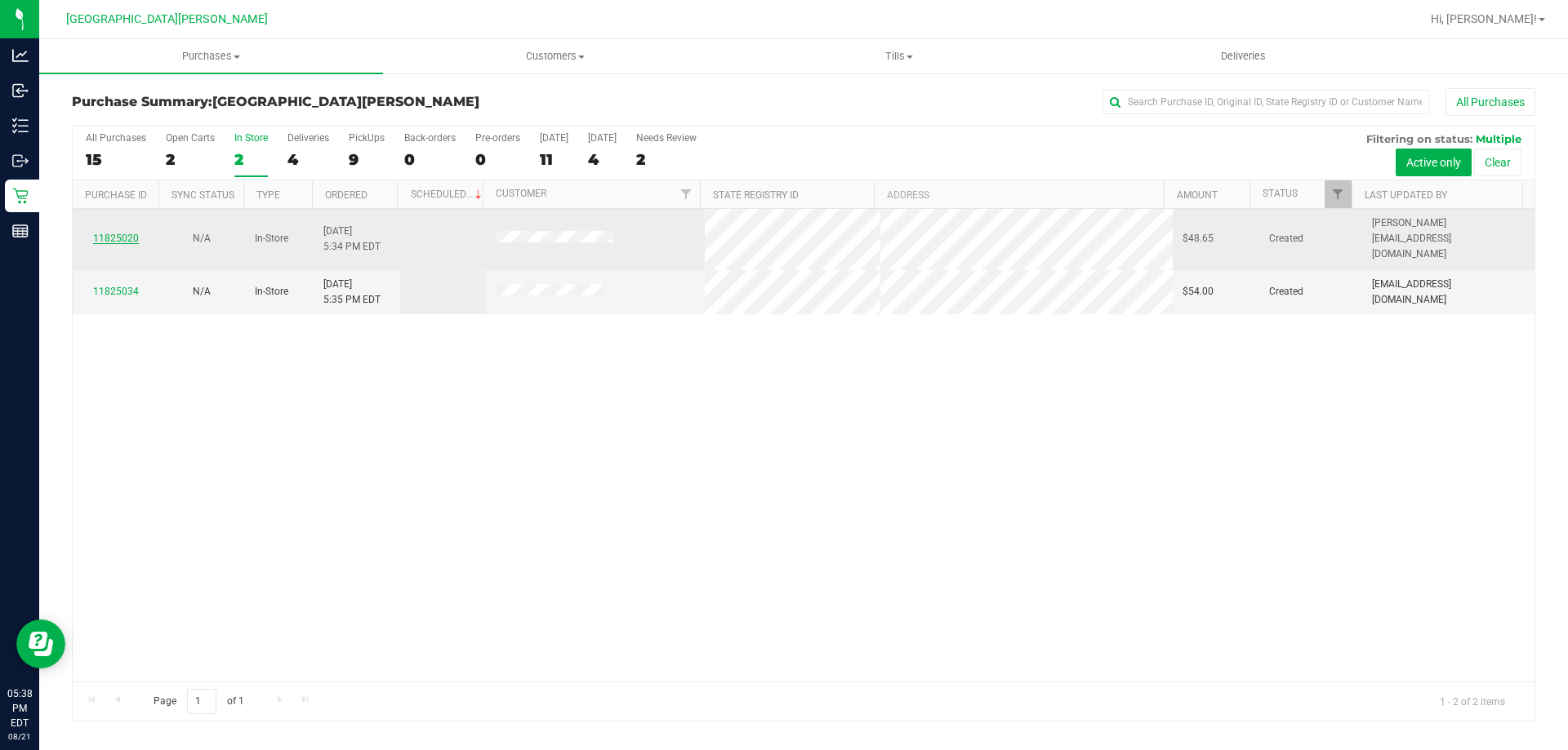
click at [109, 233] on link "11825020" at bounding box center [116, 239] width 46 height 12
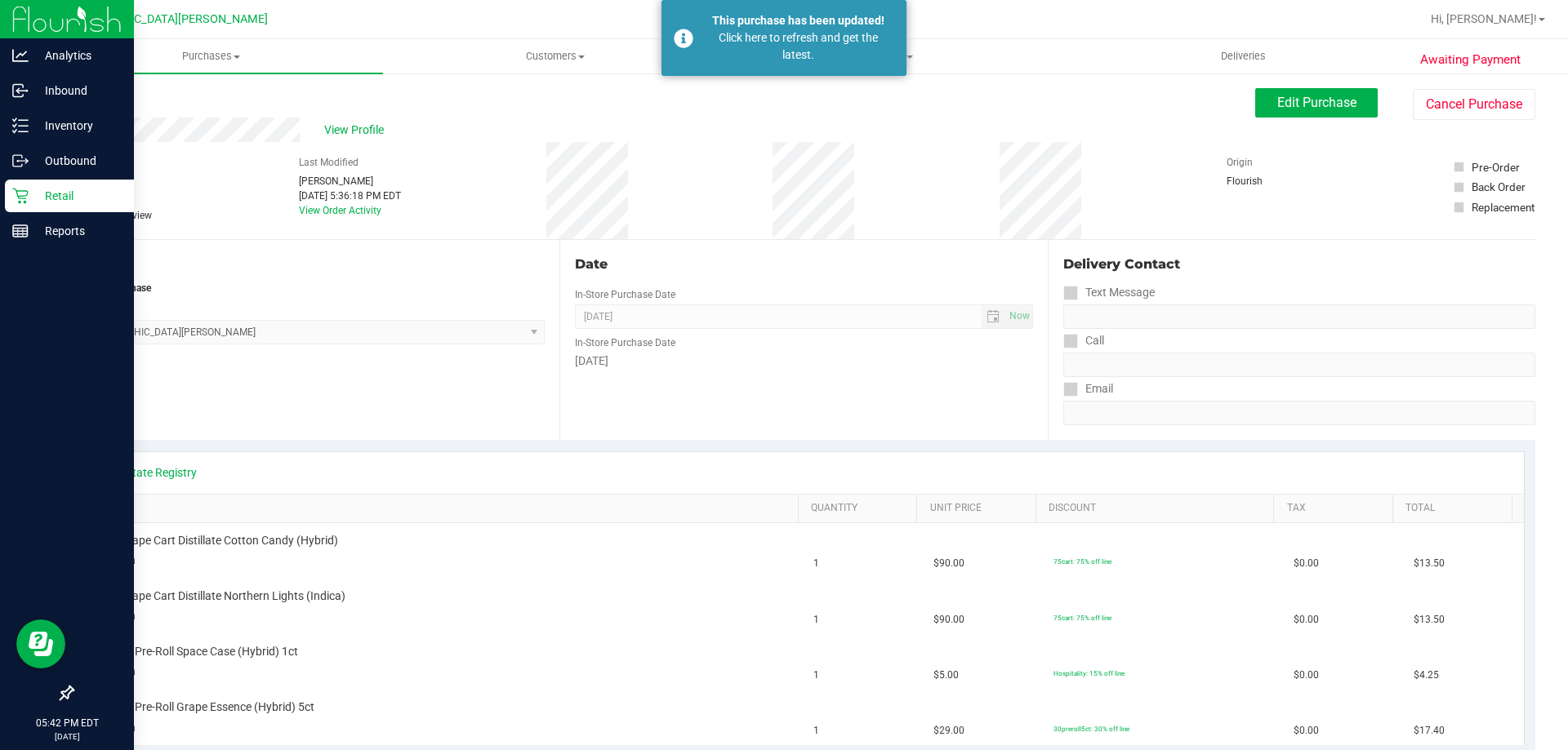
click at [28, 198] on icon at bounding box center [20, 195] width 17 height 17
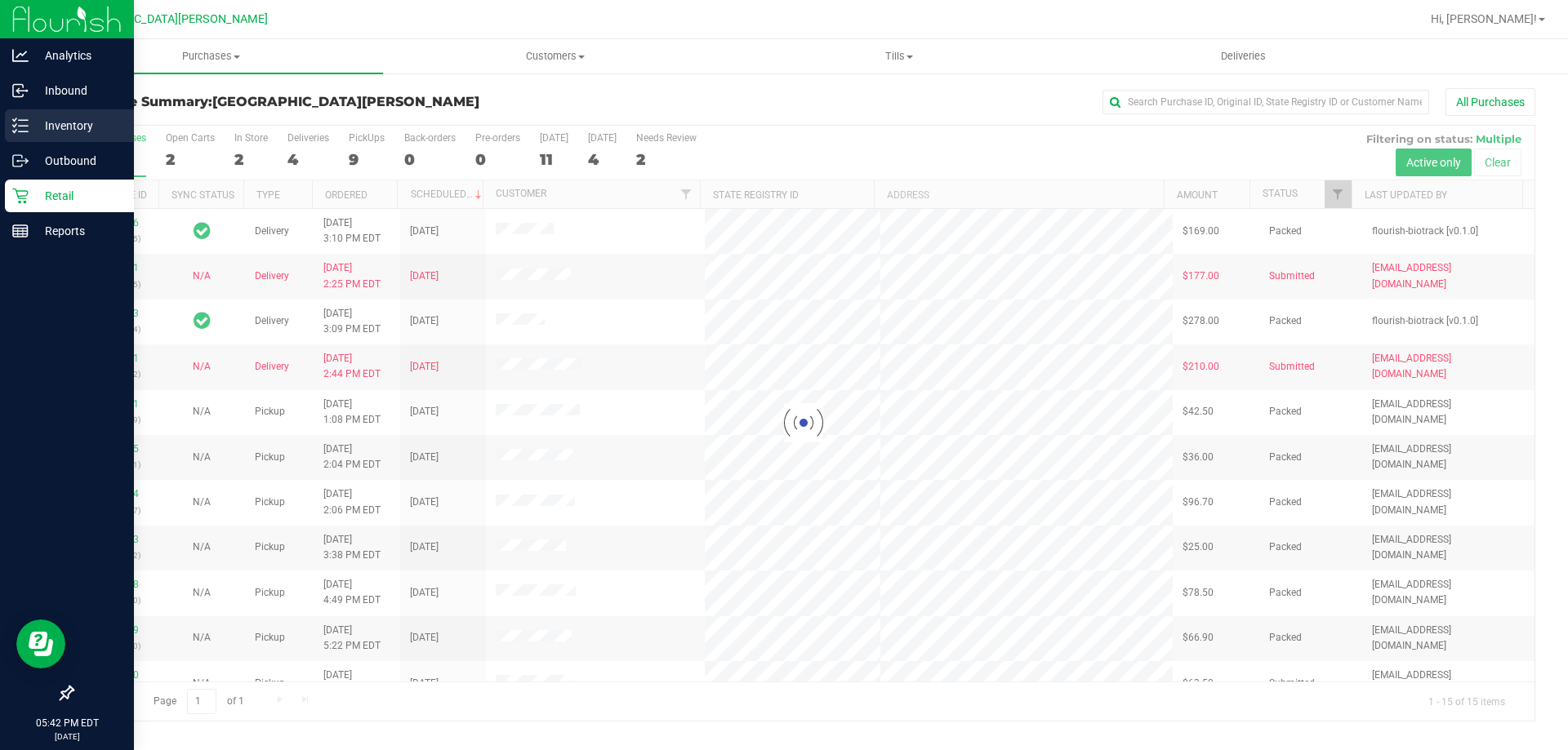
click at [33, 119] on p "Inventory" at bounding box center [77, 125] width 98 height 19
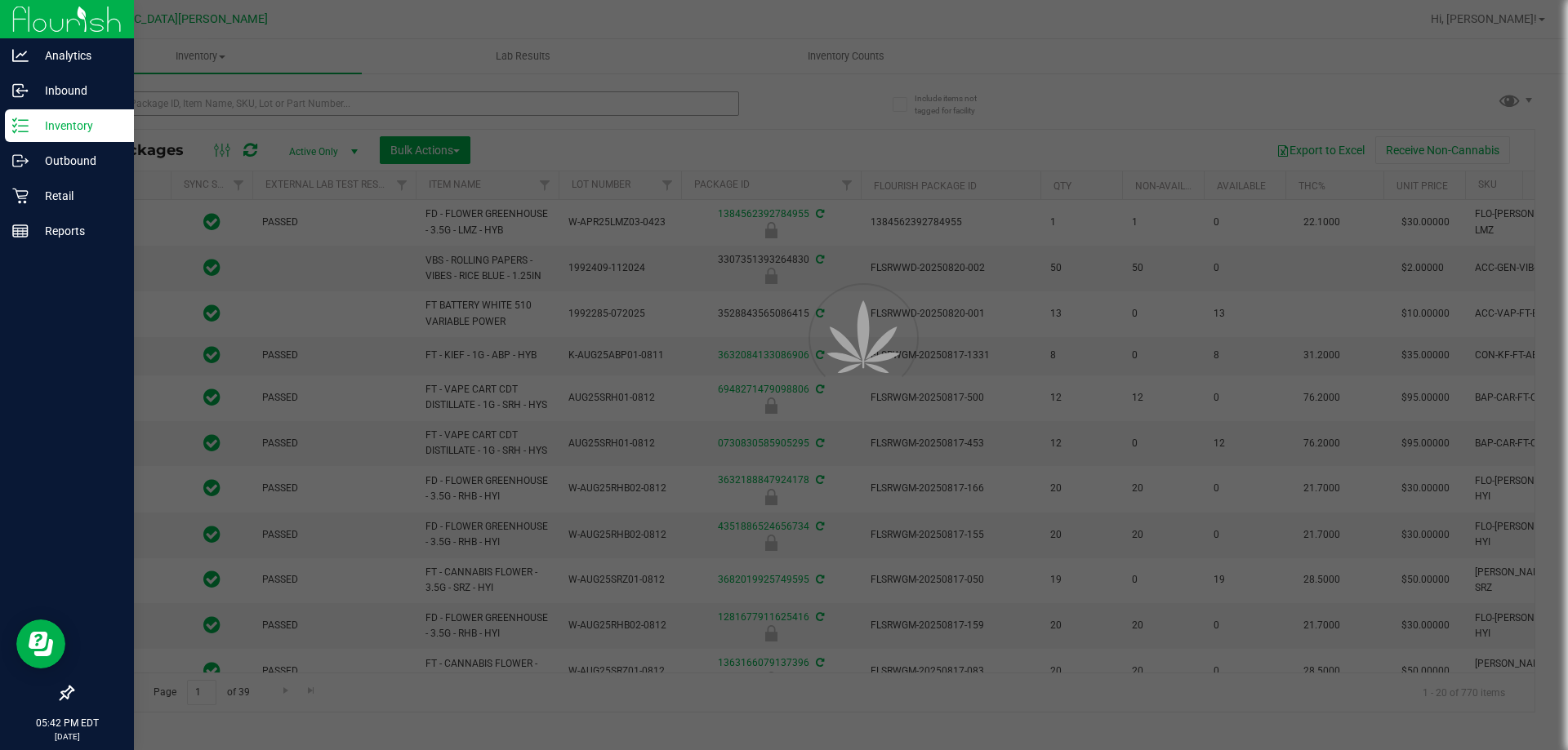
click at [387, 108] on div at bounding box center [784, 375] width 1568 height 750
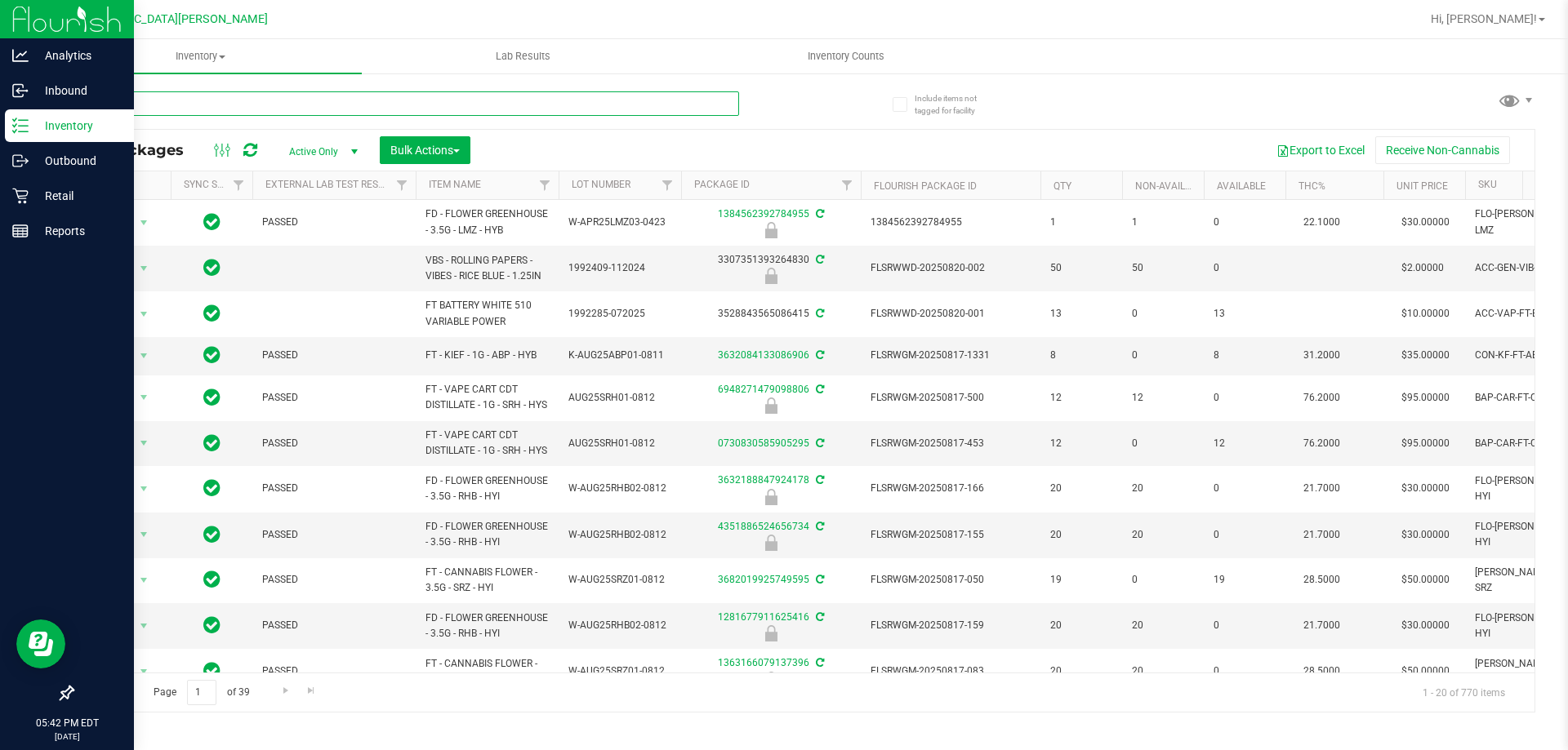
click at [299, 103] on input "text" at bounding box center [405, 103] width 667 height 24
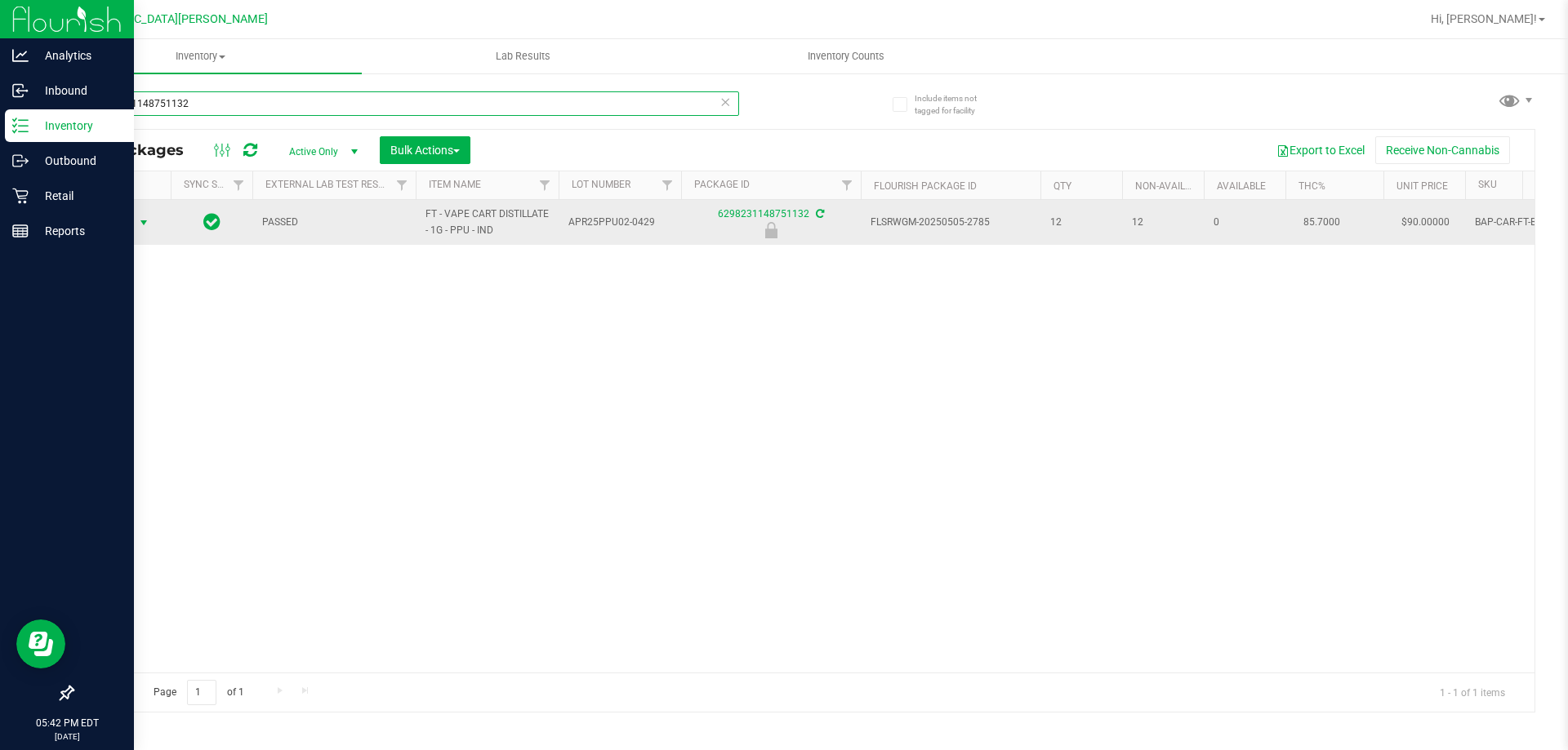
type input "6298231148751132"
click at [125, 223] on span "Action" at bounding box center [111, 223] width 44 height 23
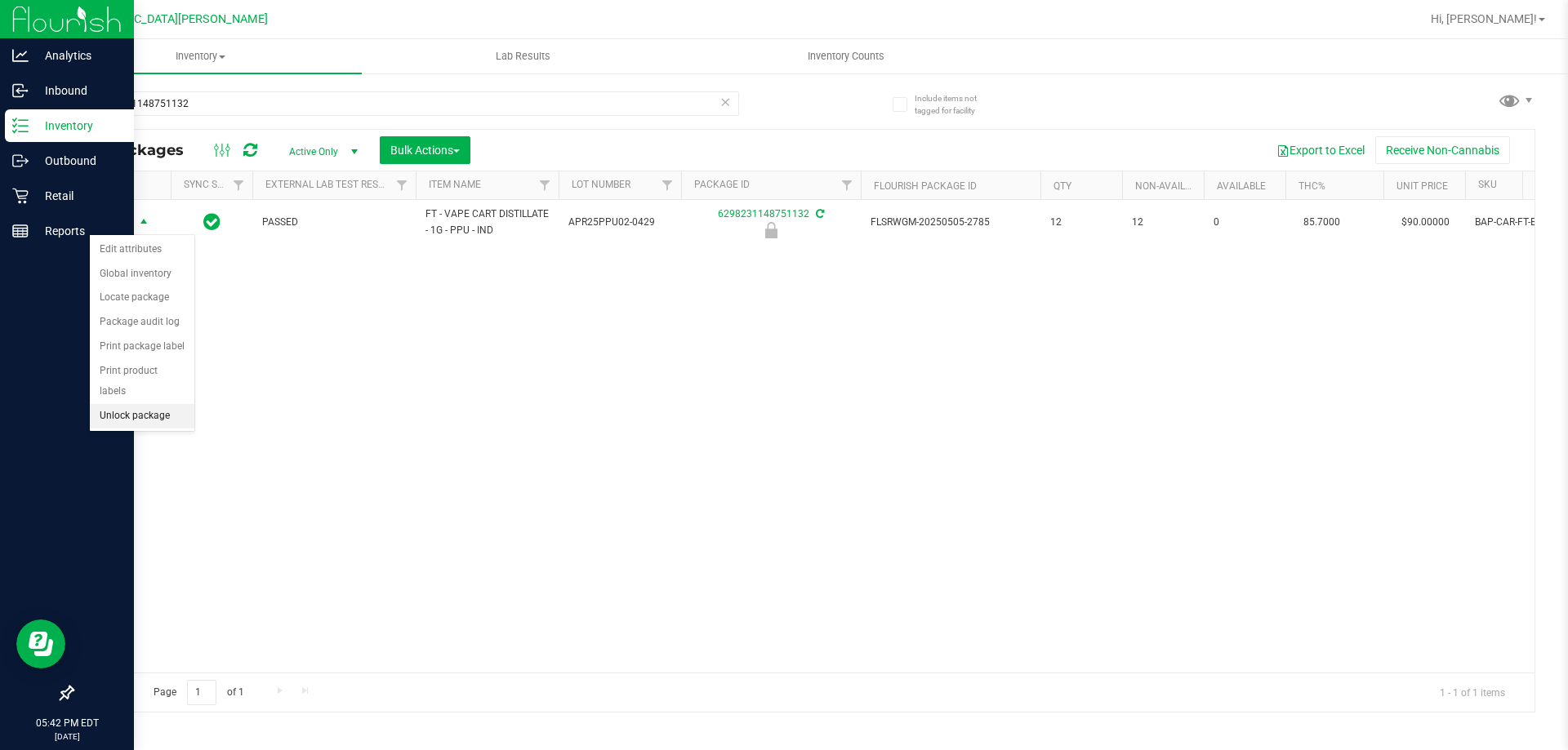
click at [135, 404] on li "Unlock package" at bounding box center [142, 416] width 105 height 24
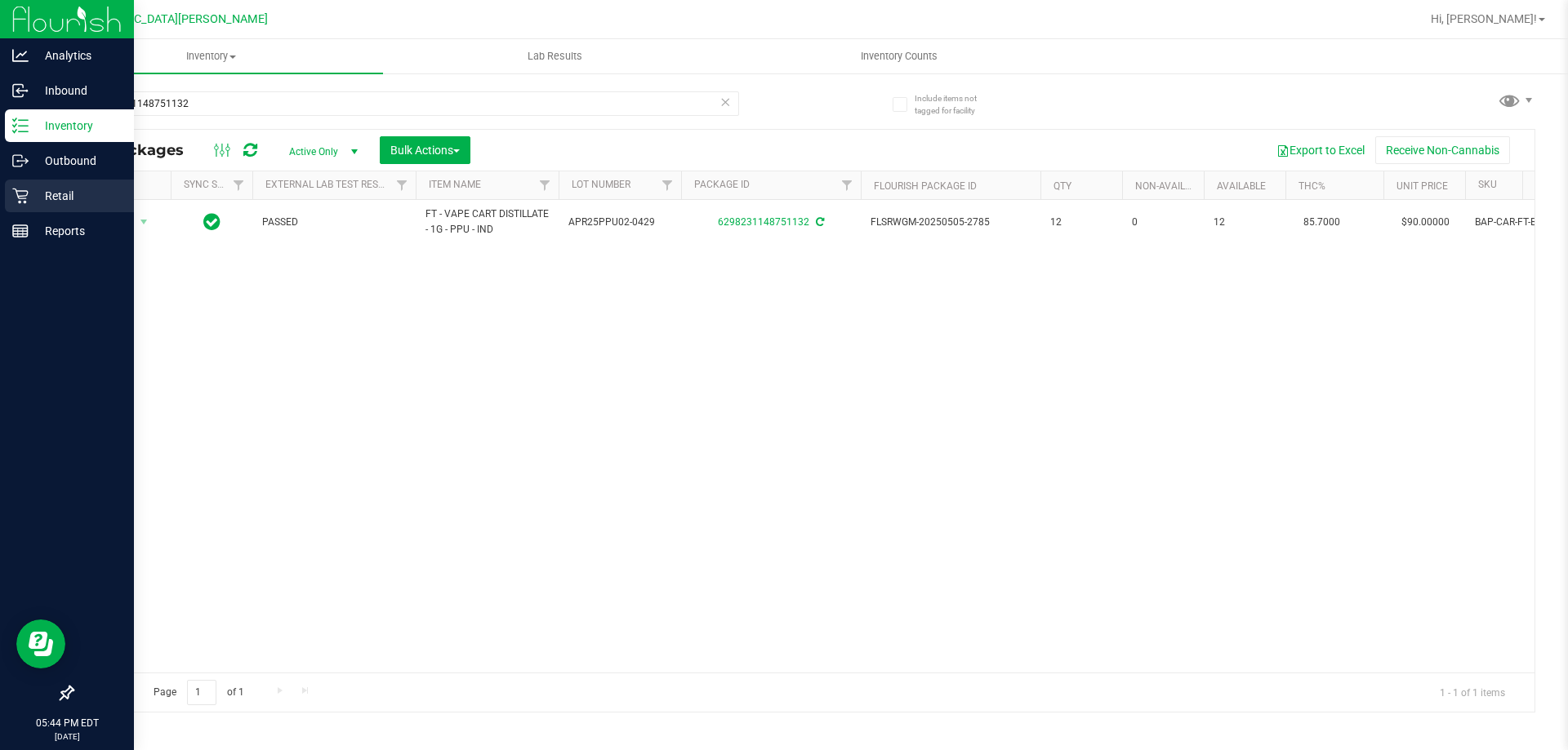
click at [39, 189] on p "Retail" at bounding box center [77, 196] width 98 height 19
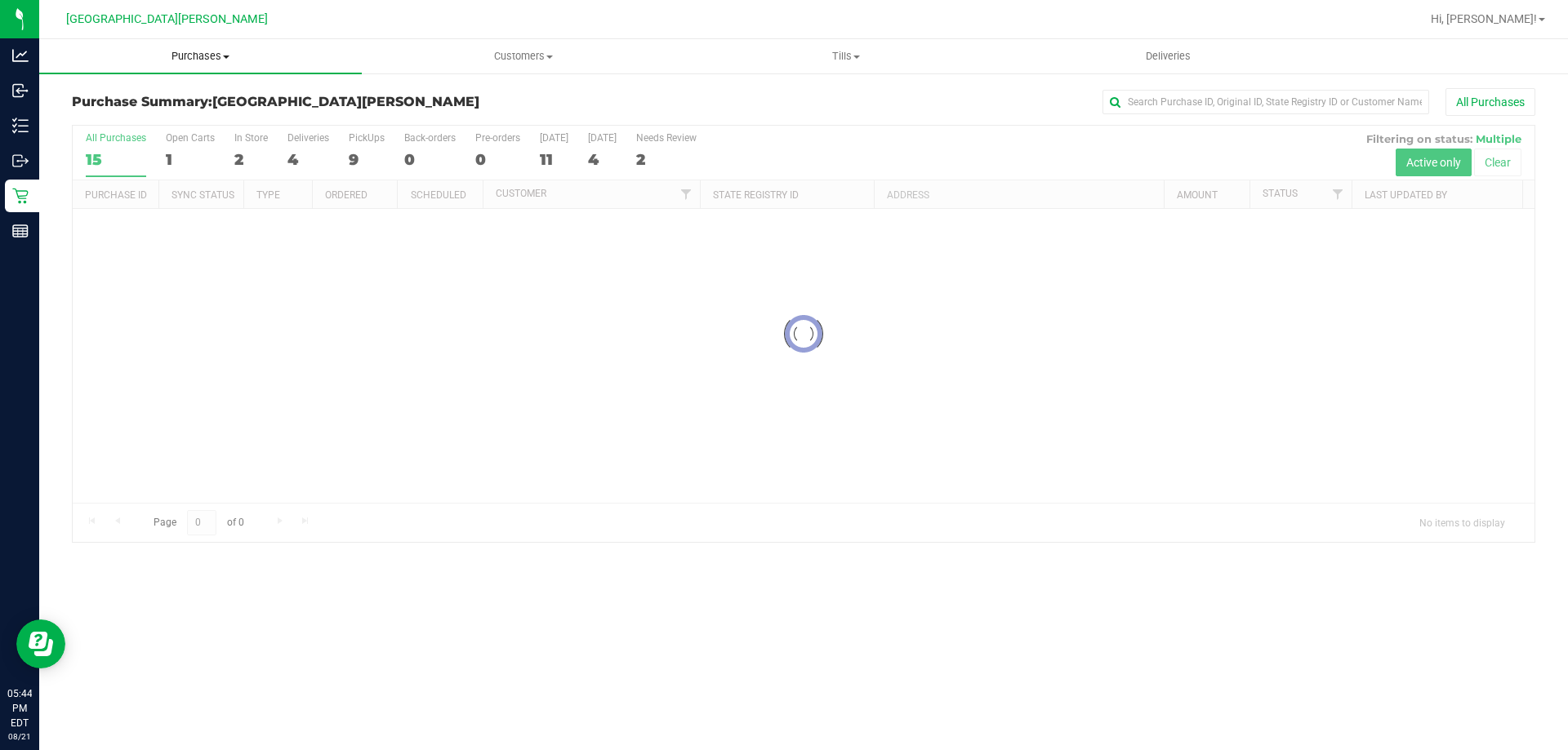
click at [218, 55] on span "Purchases" at bounding box center [200, 55] width 323 height 15
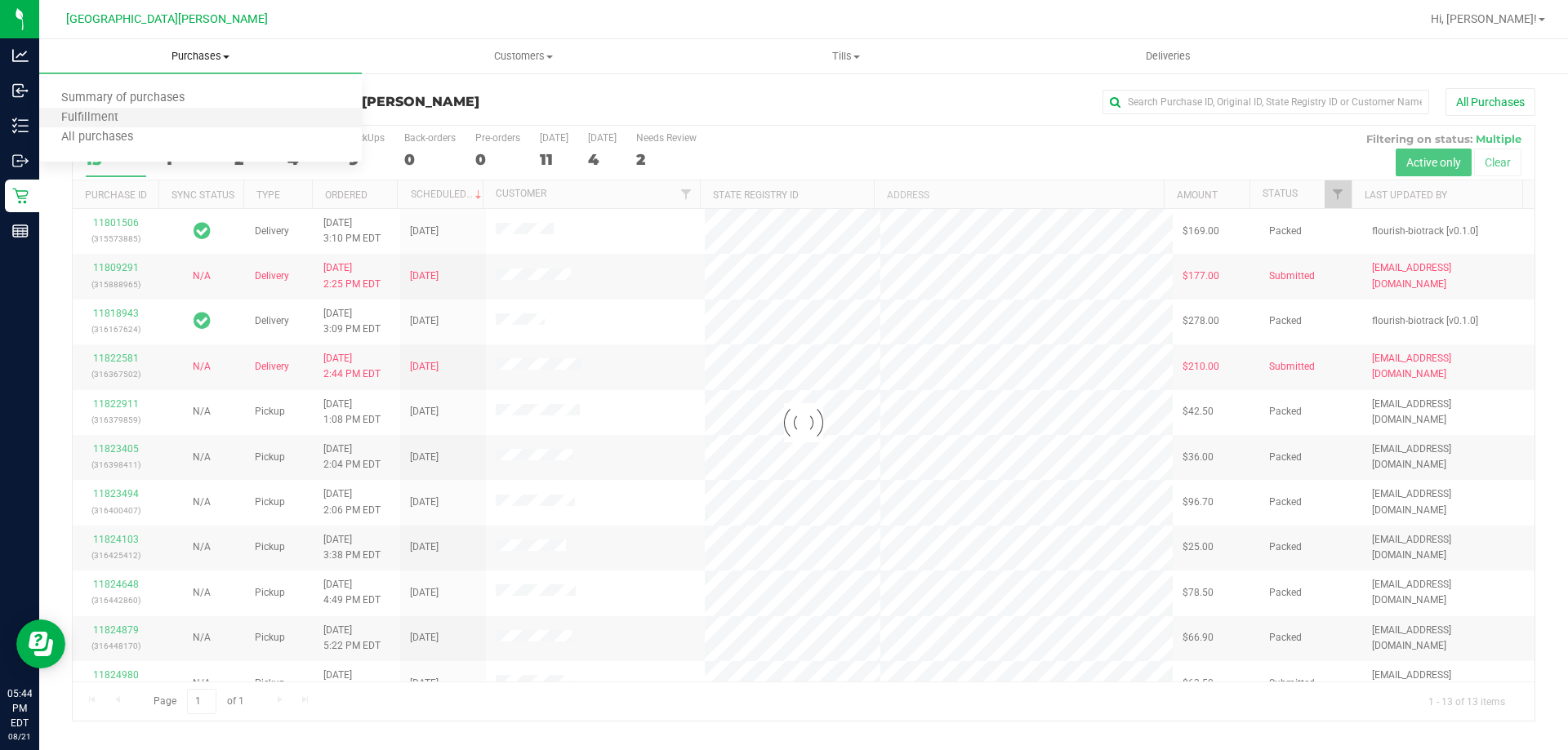
click at [131, 126] on li "Fulfillment" at bounding box center [200, 119] width 323 height 19
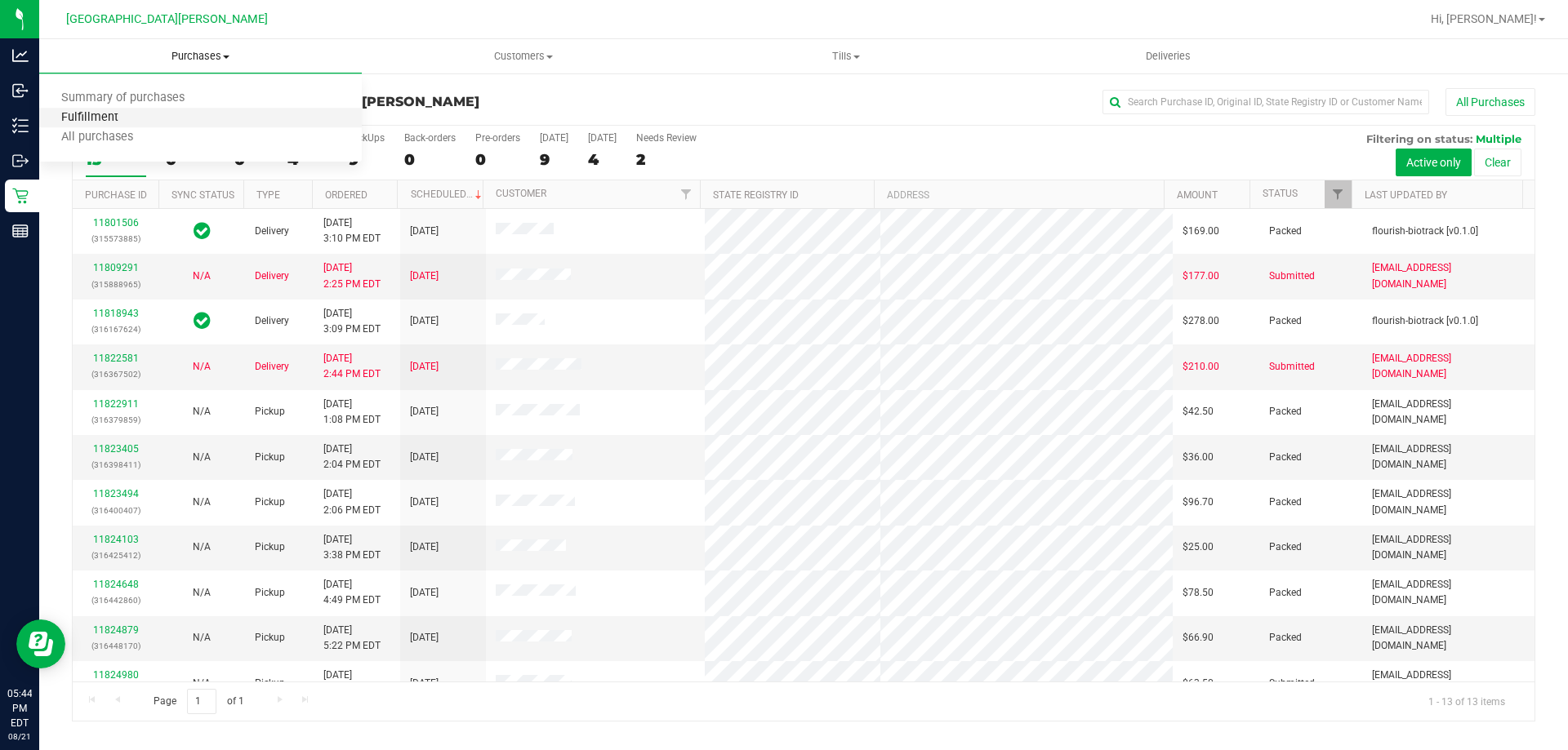
click at [137, 119] on span "Fulfillment" at bounding box center [89, 118] width 101 height 14
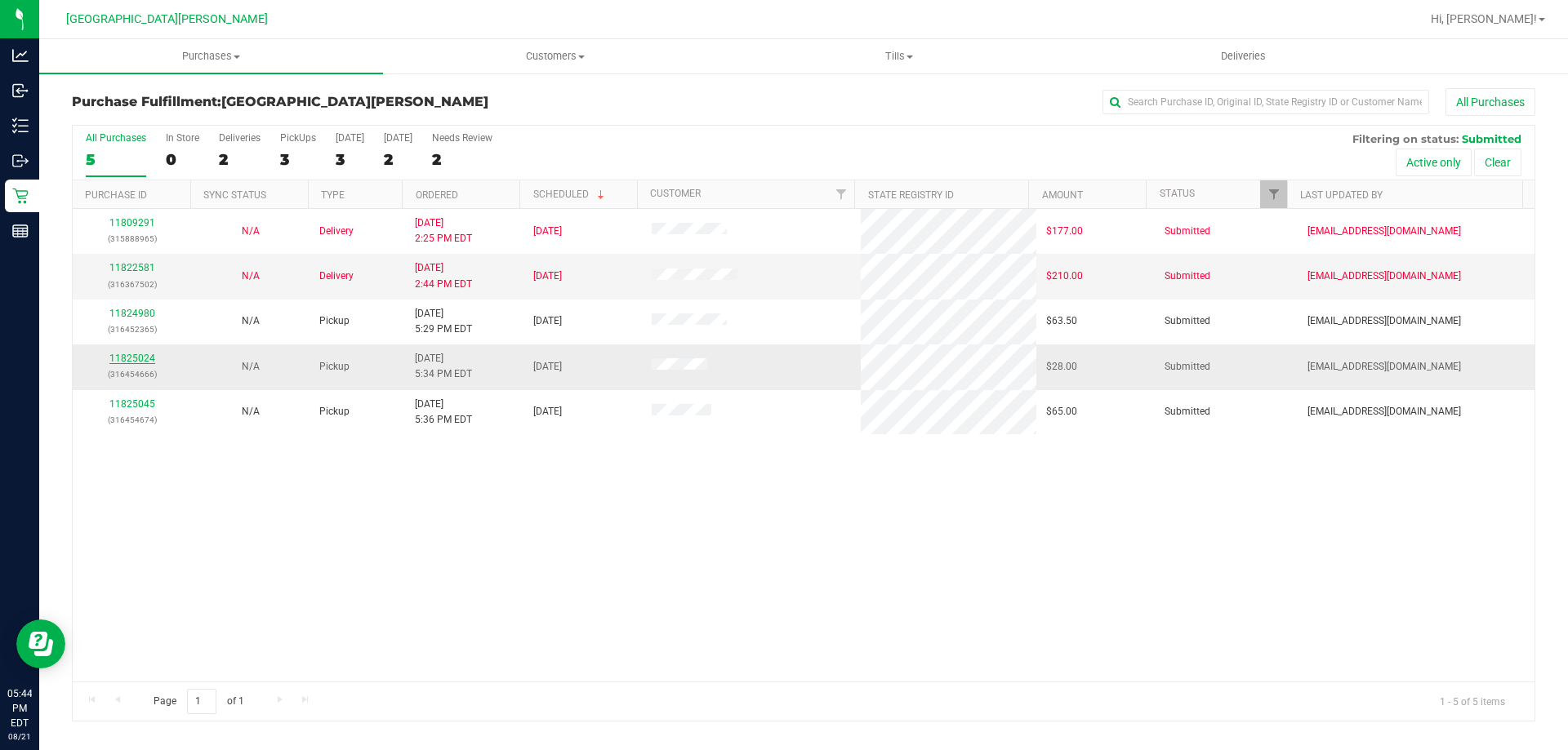
click at [137, 362] on link "11825024" at bounding box center [132, 358] width 46 height 12
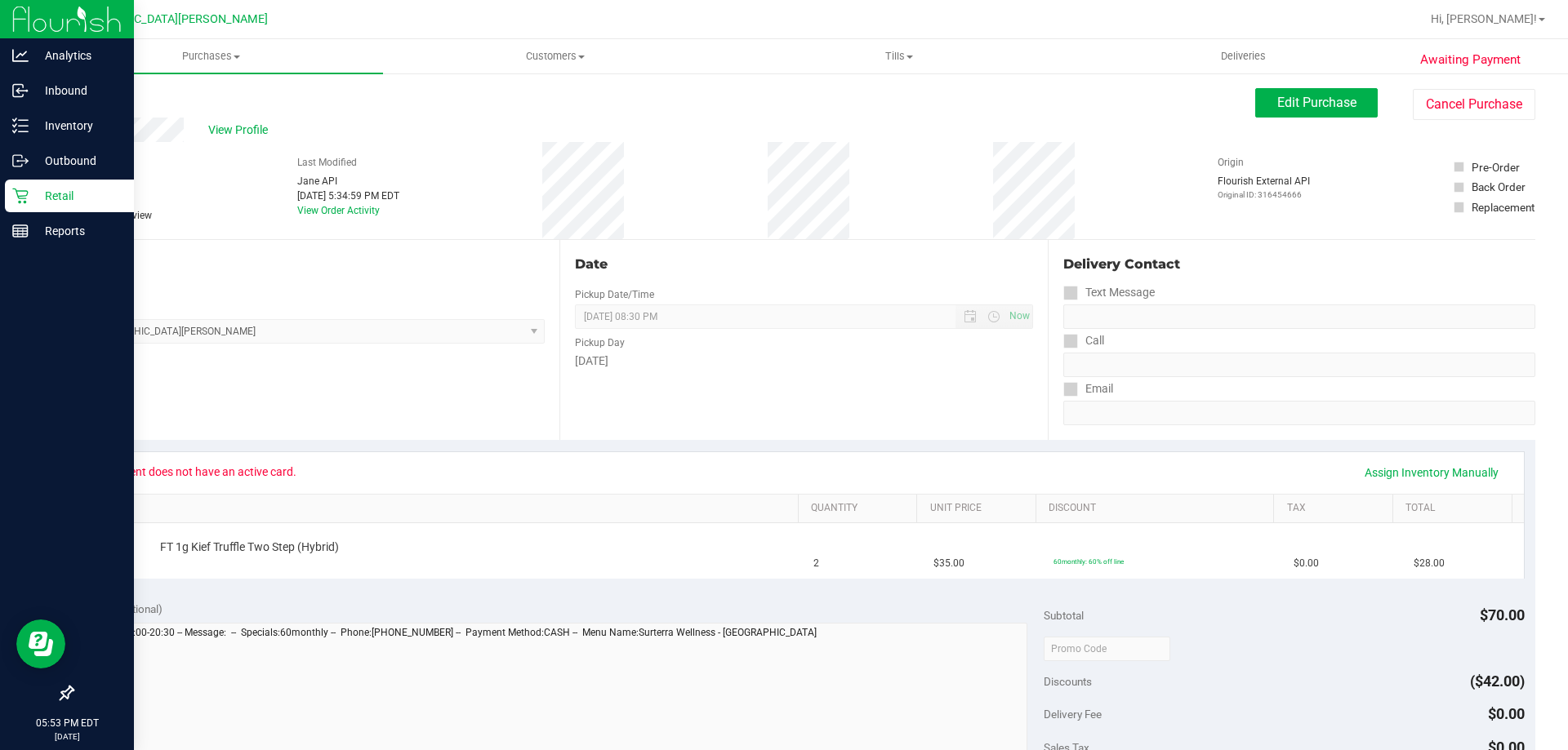
click at [28, 189] on p "Retail" at bounding box center [77, 196] width 98 height 19
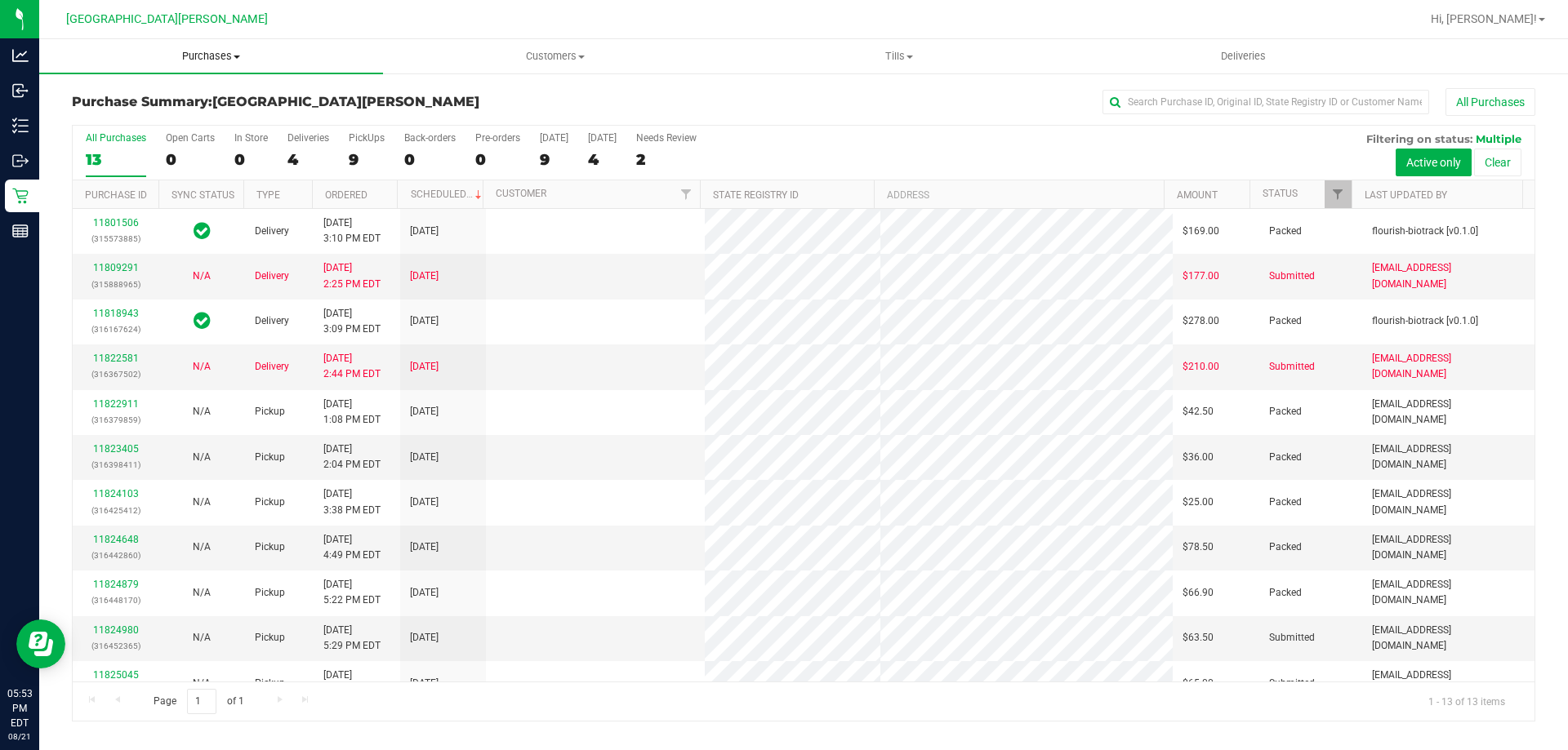
click at [209, 54] on span "Purchases" at bounding box center [211, 55] width 344 height 15
click at [166, 119] on li "Fulfillment" at bounding box center [211, 119] width 344 height 19
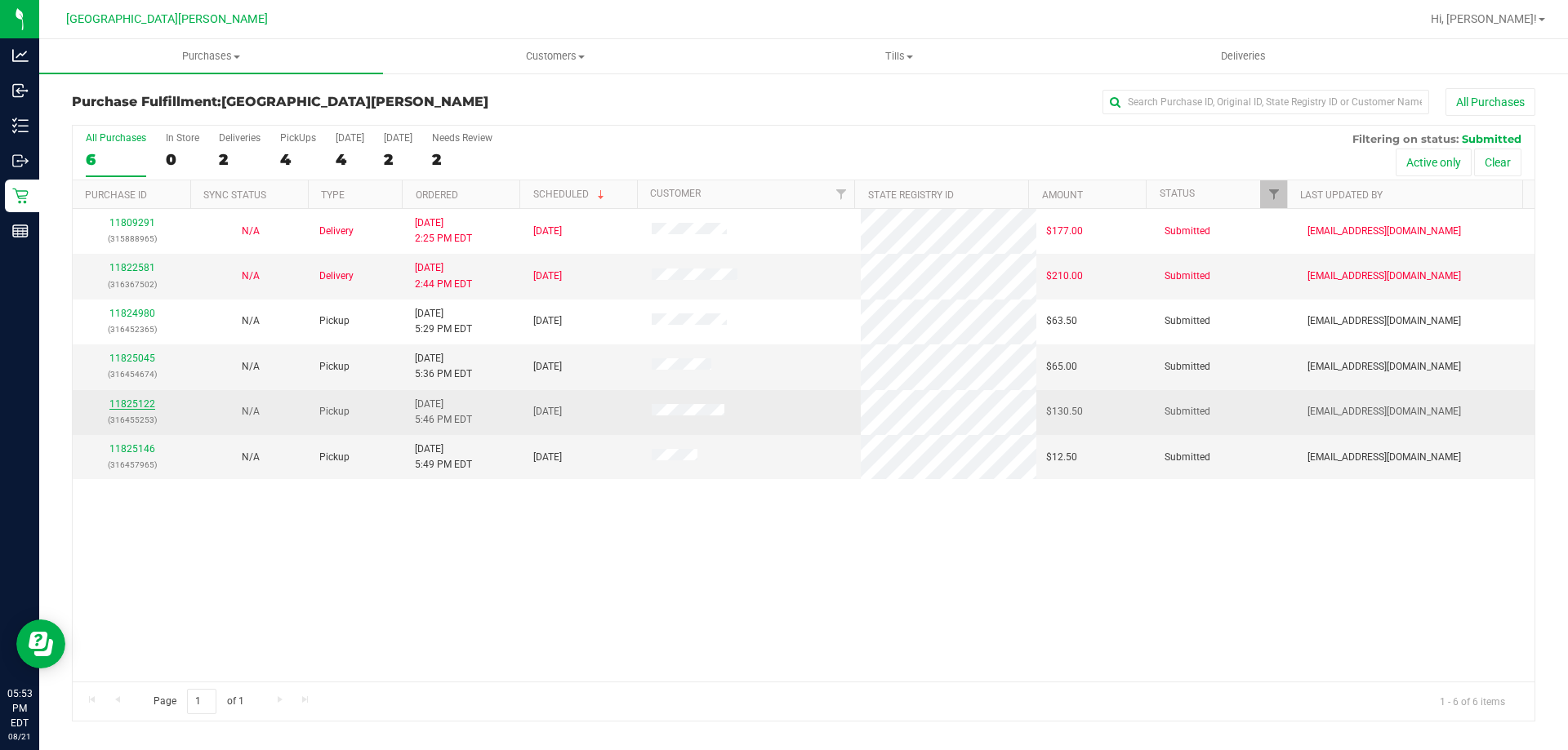
click at [138, 406] on link "11825122" at bounding box center [132, 404] width 46 height 12
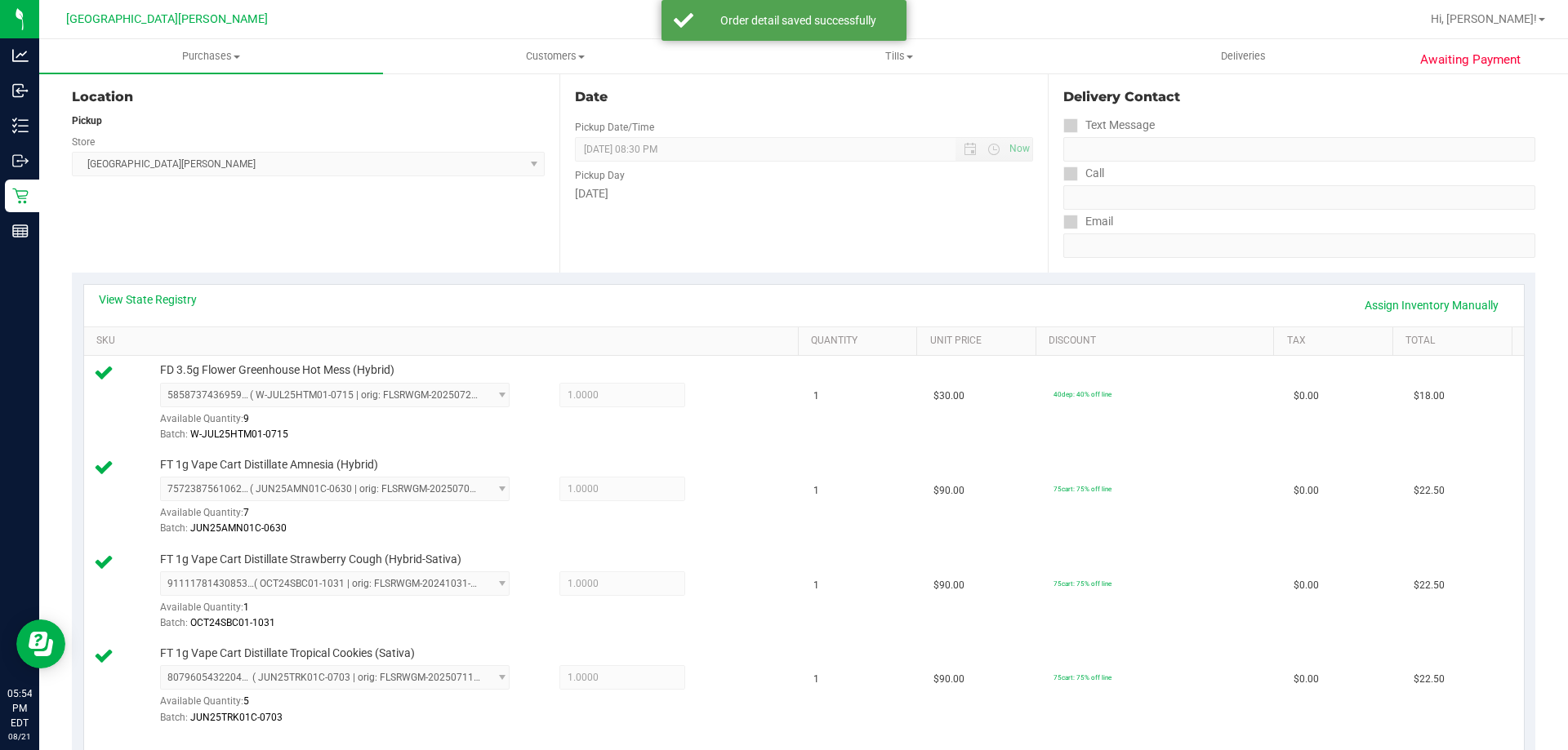
scroll to position [163, 0]
click at [1394, 316] on link "Assign Inventory Manually" at bounding box center [1432, 309] width 155 height 28
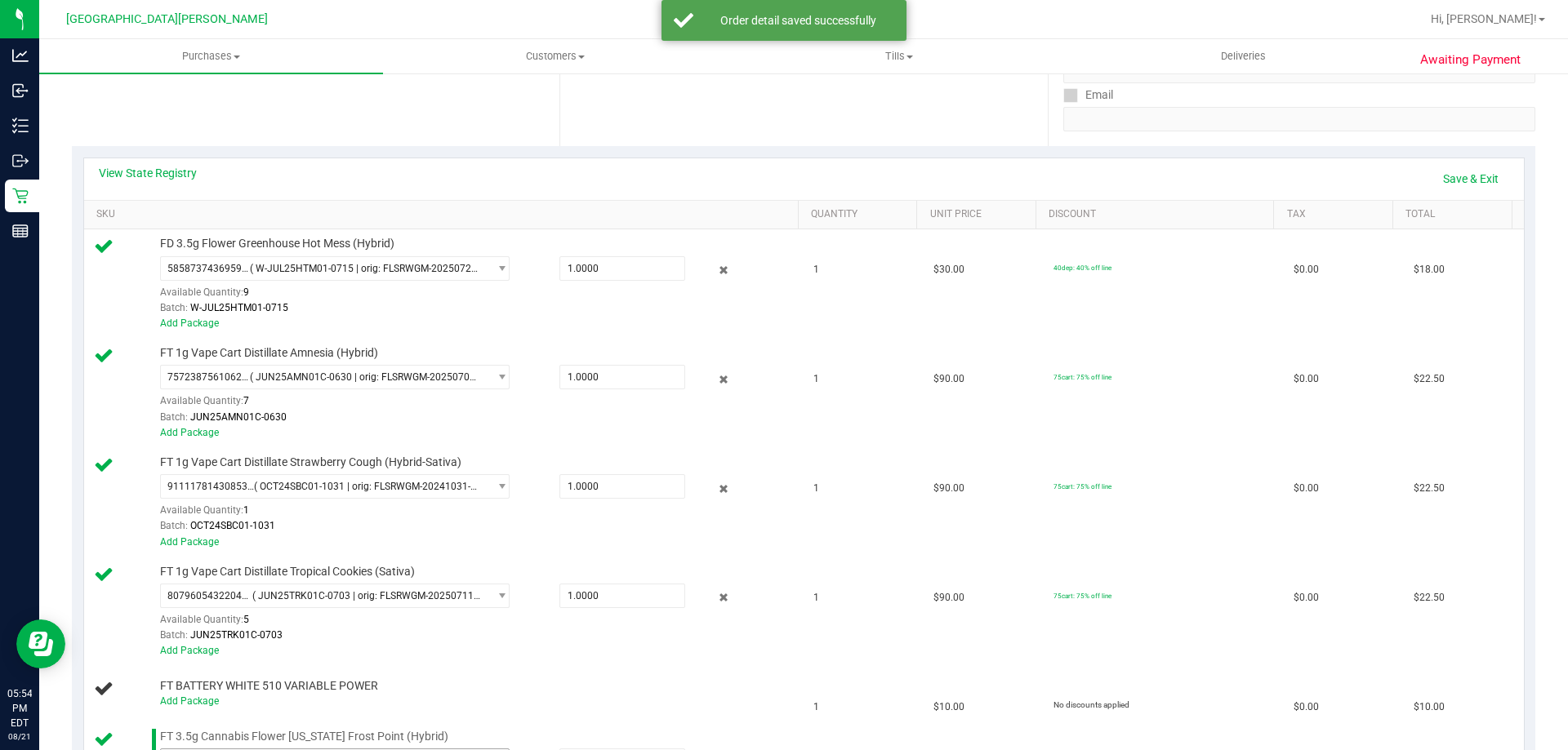
scroll to position [571, 0]
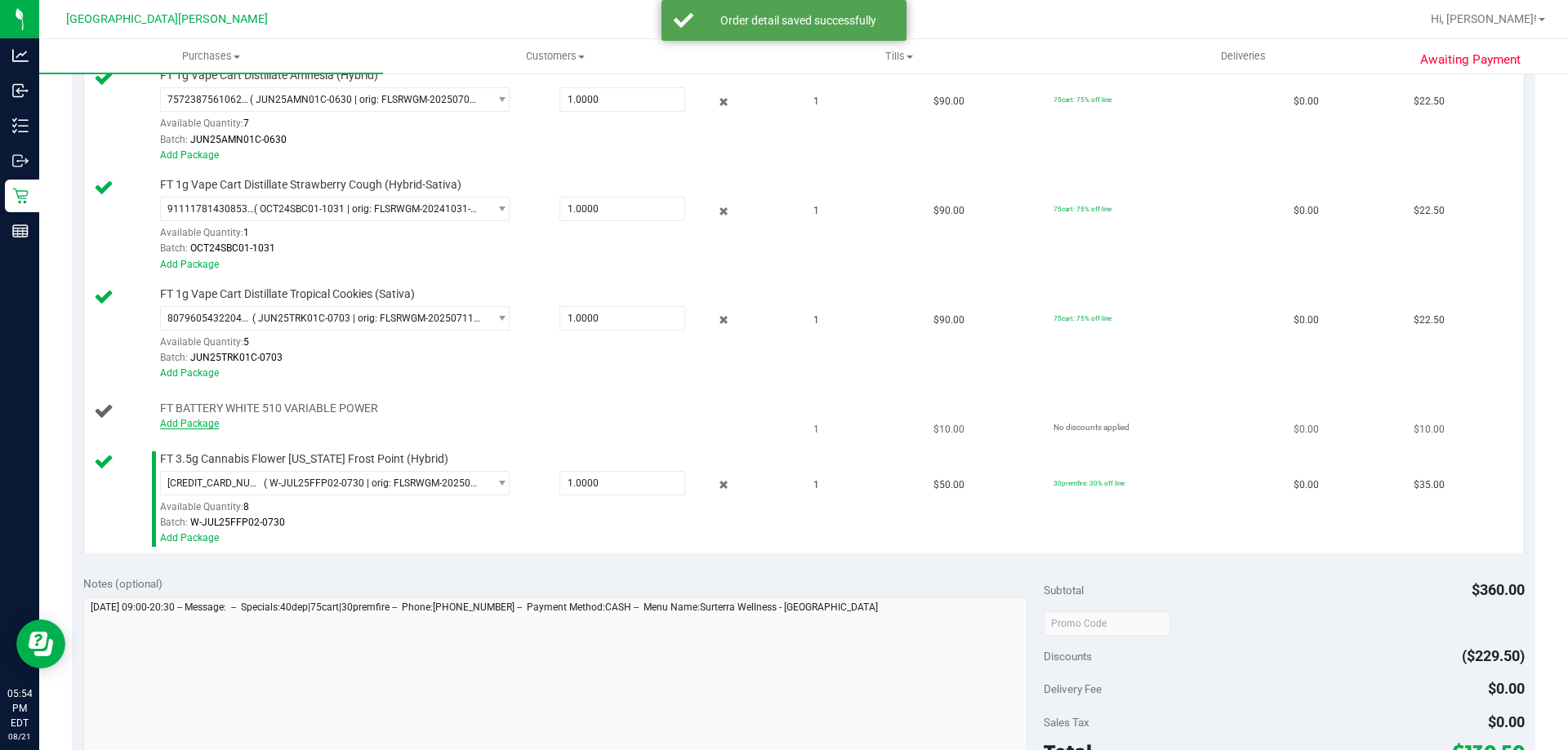
click at [199, 421] on link "Add Package" at bounding box center [189, 424] width 59 height 12
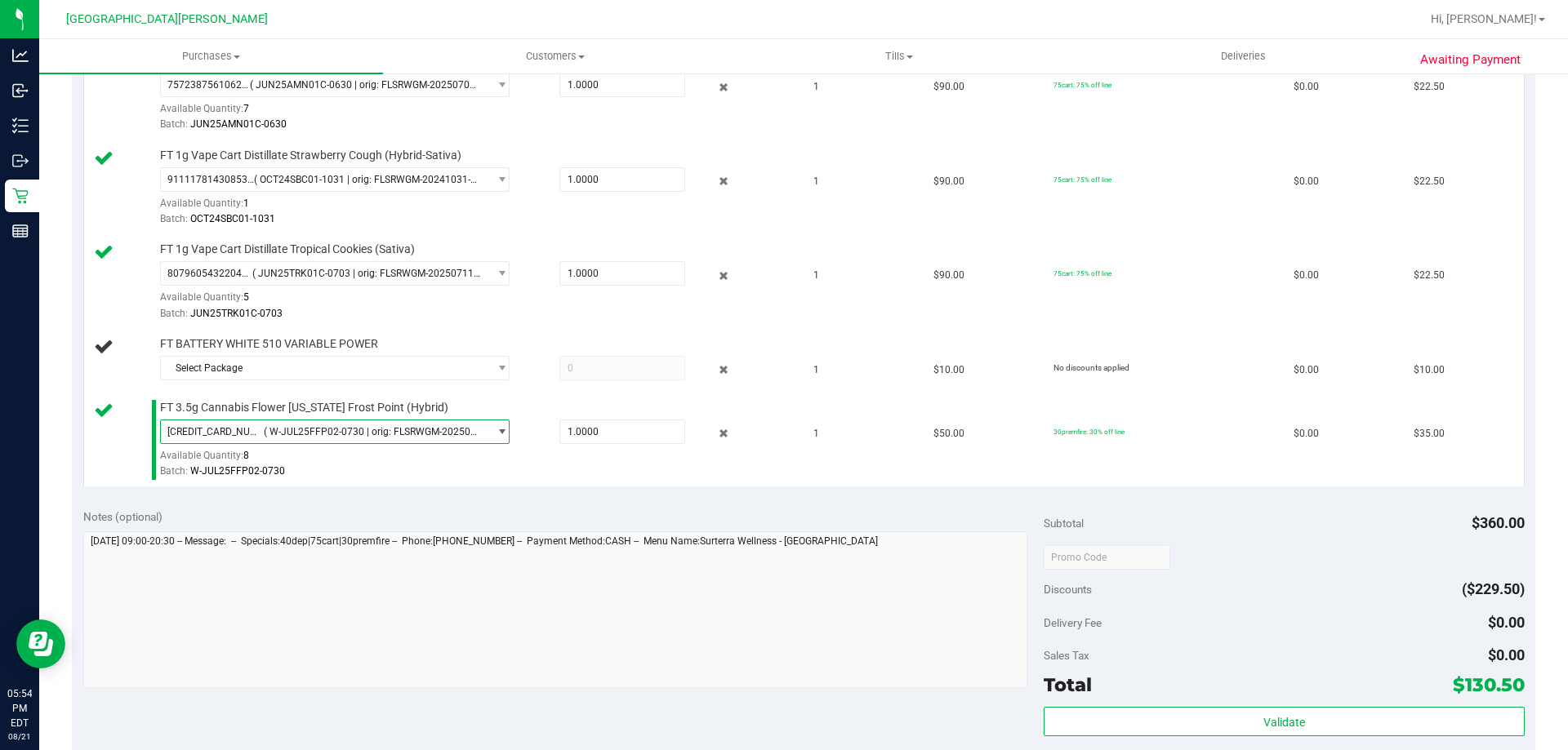
click at [310, 426] on span "( W-JUL25FFP02-0730 | orig: FLSRWGM-20250805-434 )" at bounding box center [372, 432] width 218 height 12
click at [330, 358] on span "Select Package" at bounding box center [324, 368] width 327 height 23
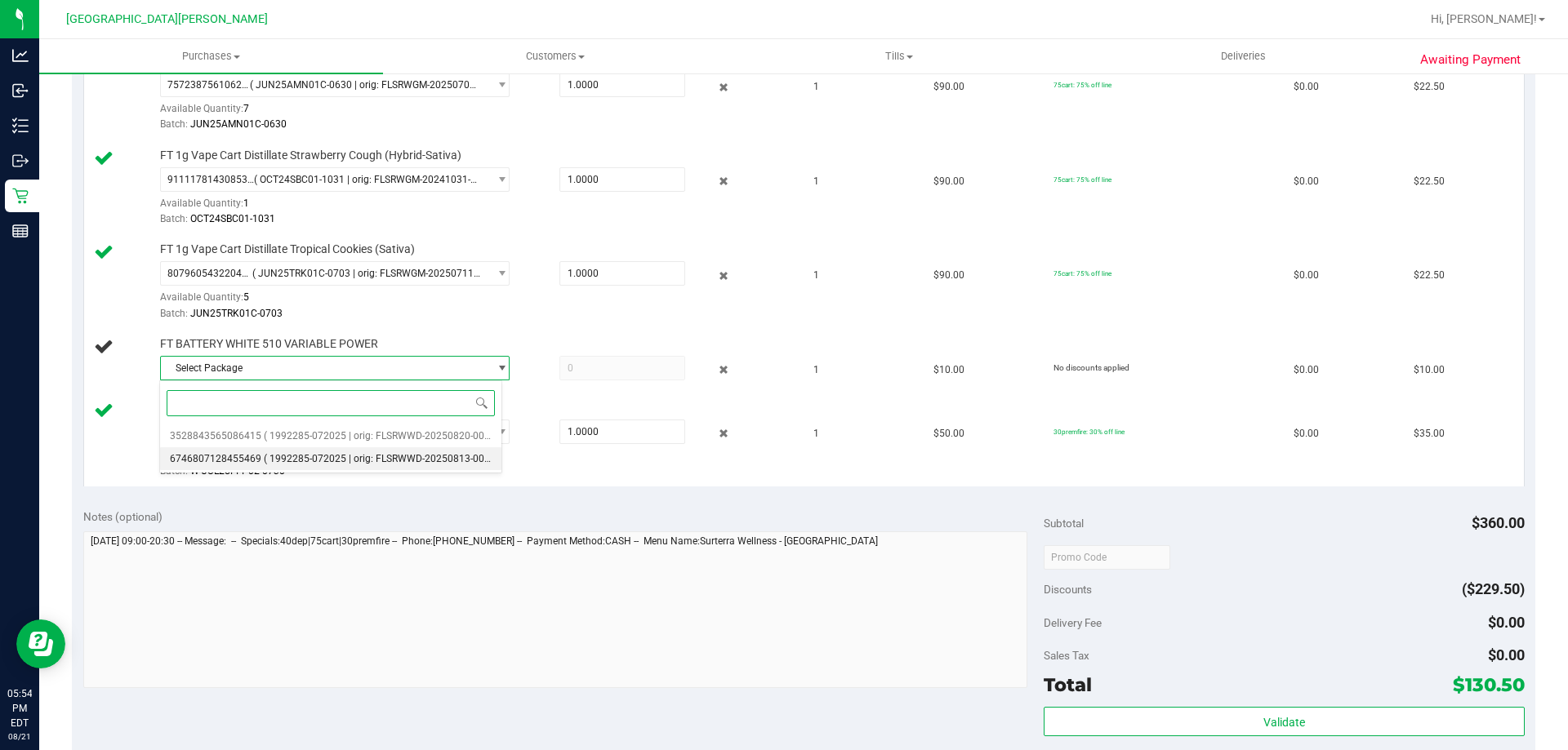
click at [299, 453] on li "6746807128455469 ( 1992285-072025 | orig: FLSRWWD-20250813-008 )" at bounding box center [330, 460] width 341 height 23
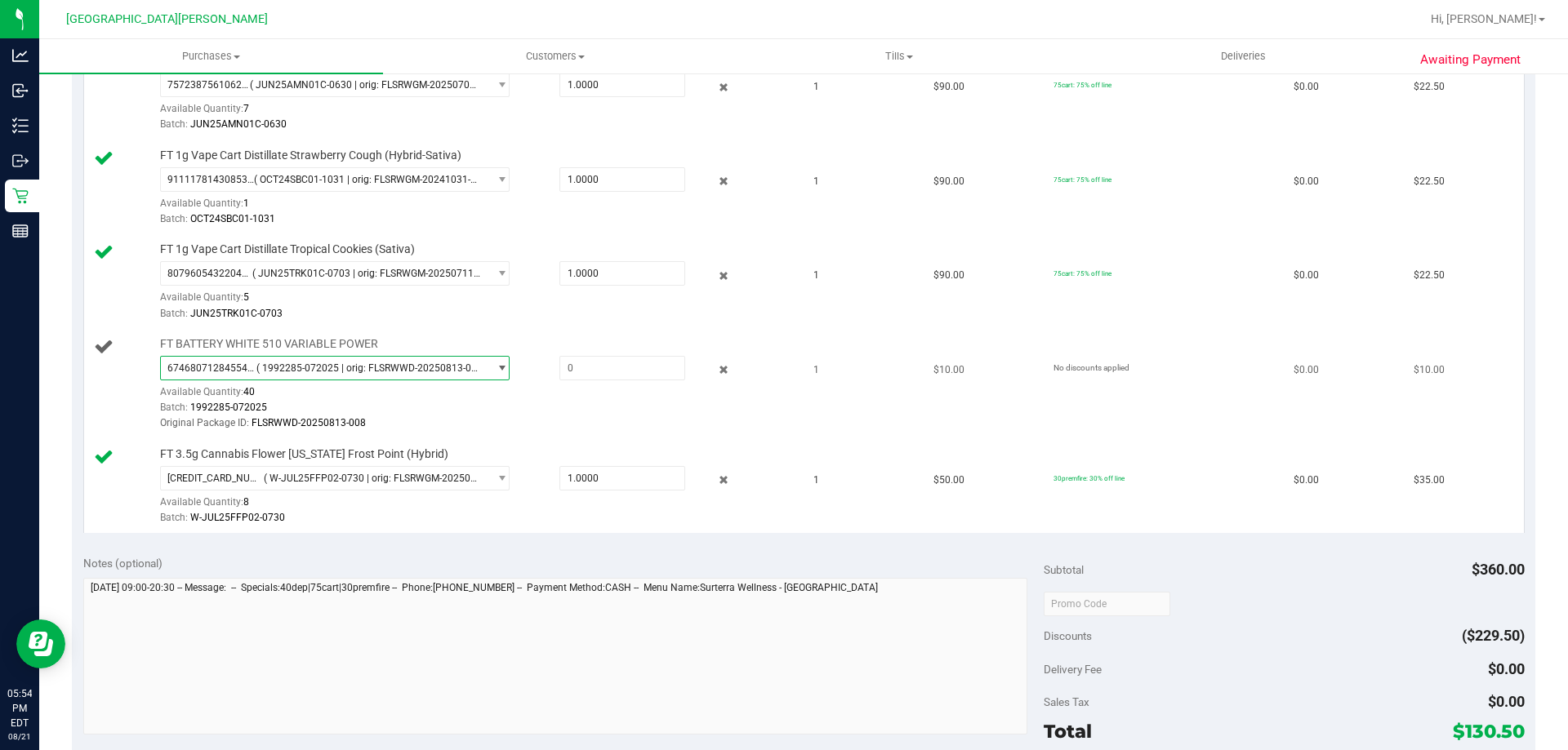
click at [332, 375] on span "6746807128455469 ( 1992285-072025 | orig: FLSRWWD-20250813-008 )" at bounding box center [324, 368] width 327 height 23
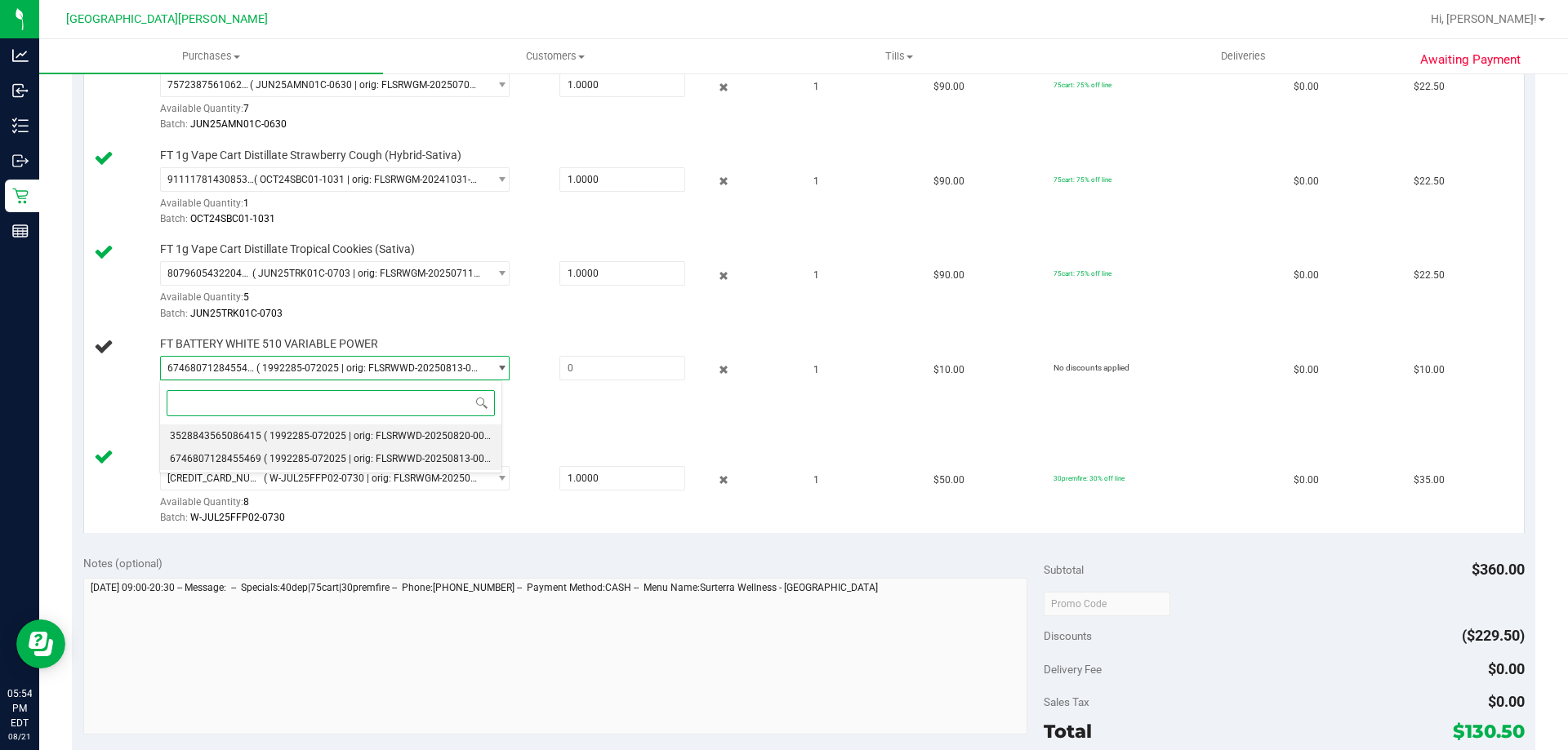
click at [317, 437] on span "( 1992285-072025 | orig: FLSRWWD-20250820-001 )" at bounding box center [379, 436] width 232 height 12
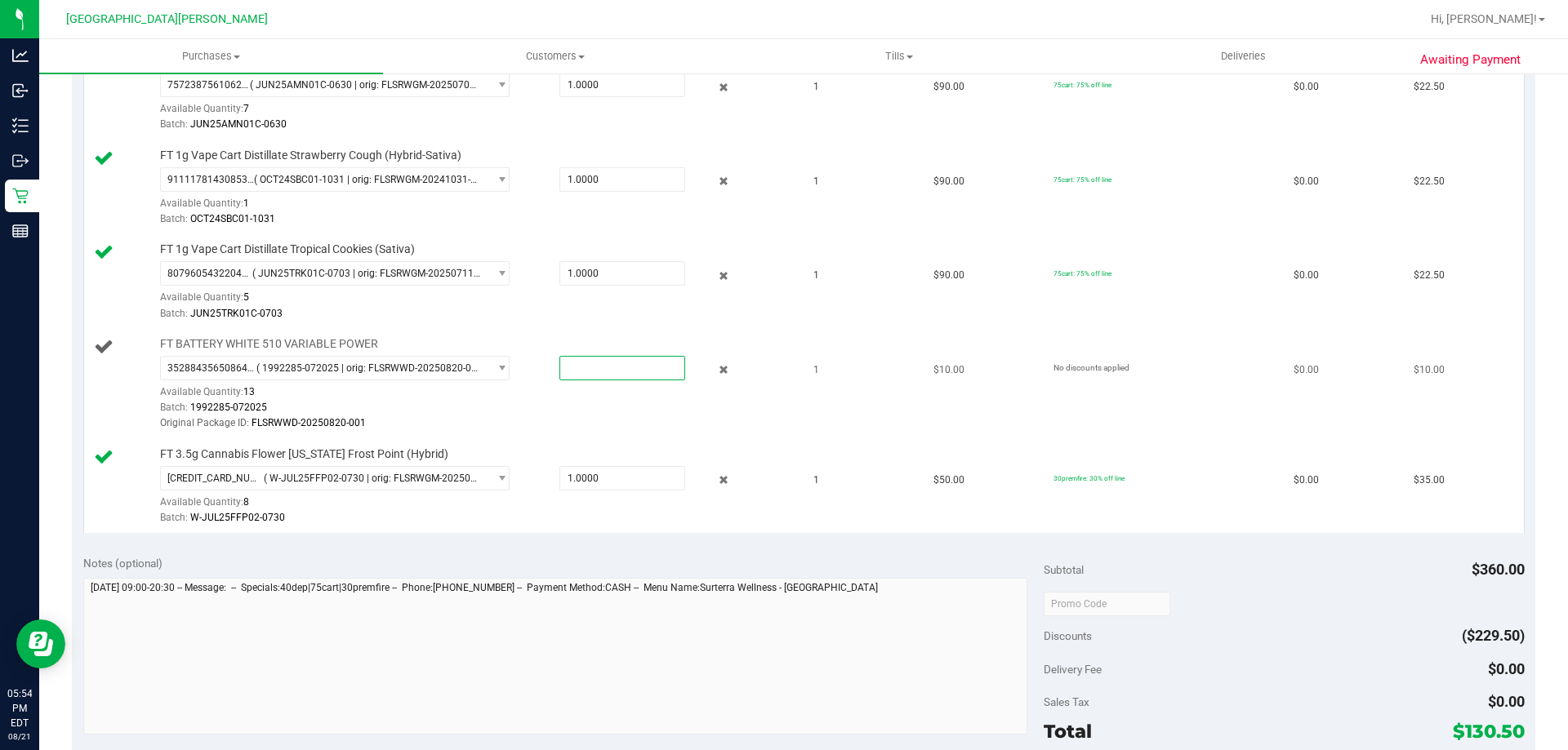
click at [575, 373] on span at bounding box center [622, 367] width 125 height 24
type input "1"
type input "1.0000"
click at [706, 322] on div at bounding box center [475, 322] width 631 height 1
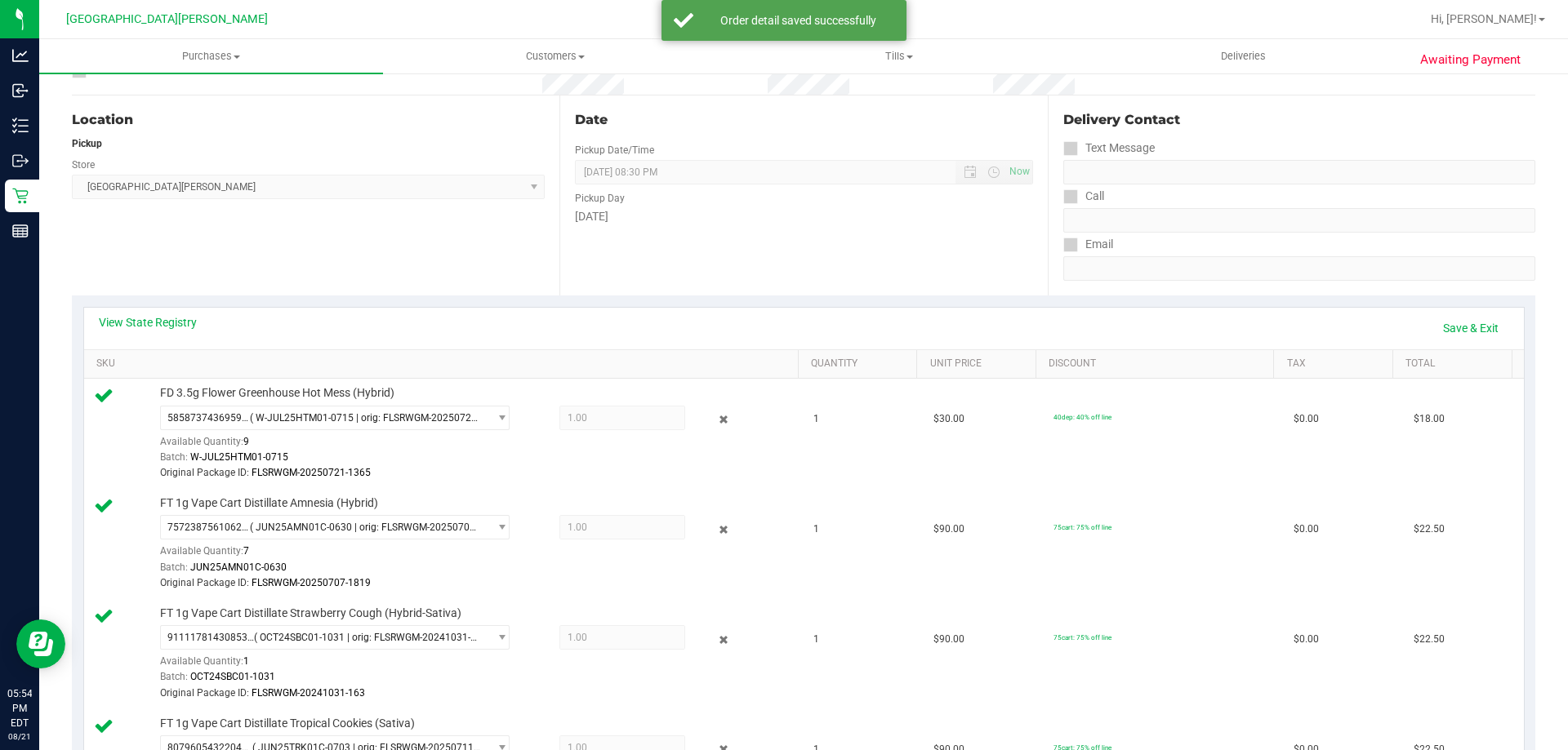
scroll to position [0, 0]
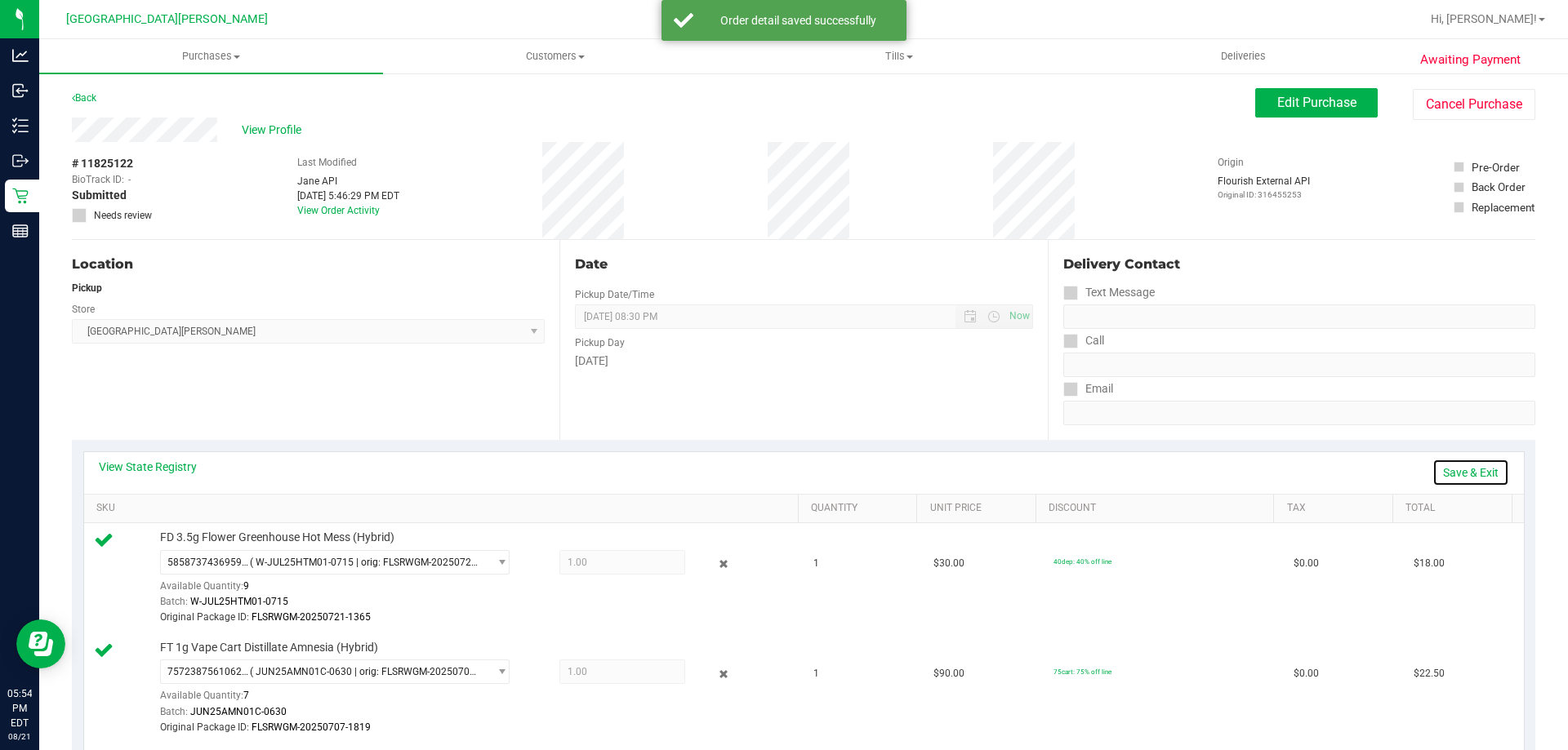
click at [1449, 468] on link "Save & Exit" at bounding box center [1470, 472] width 77 height 28
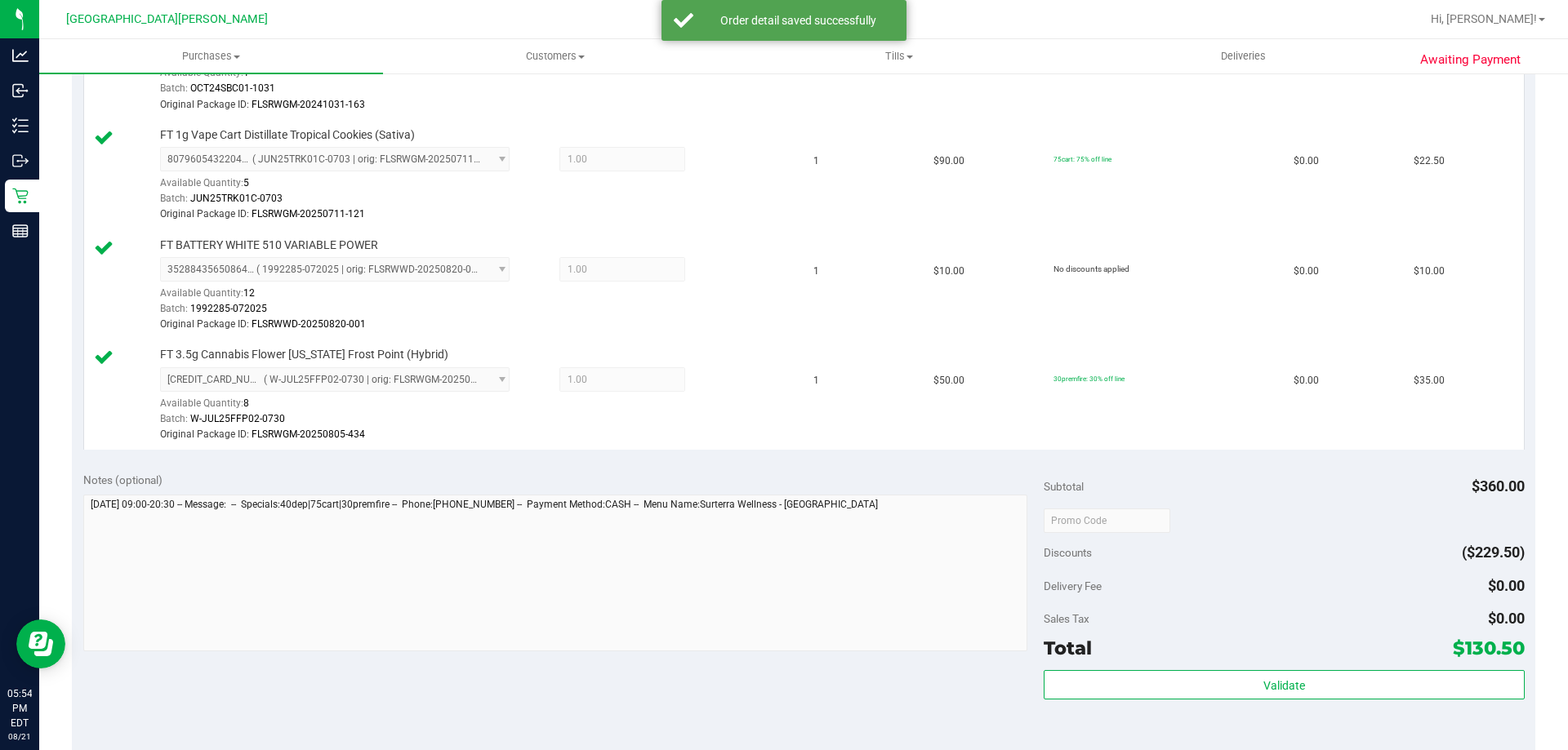
scroll to position [980, 0]
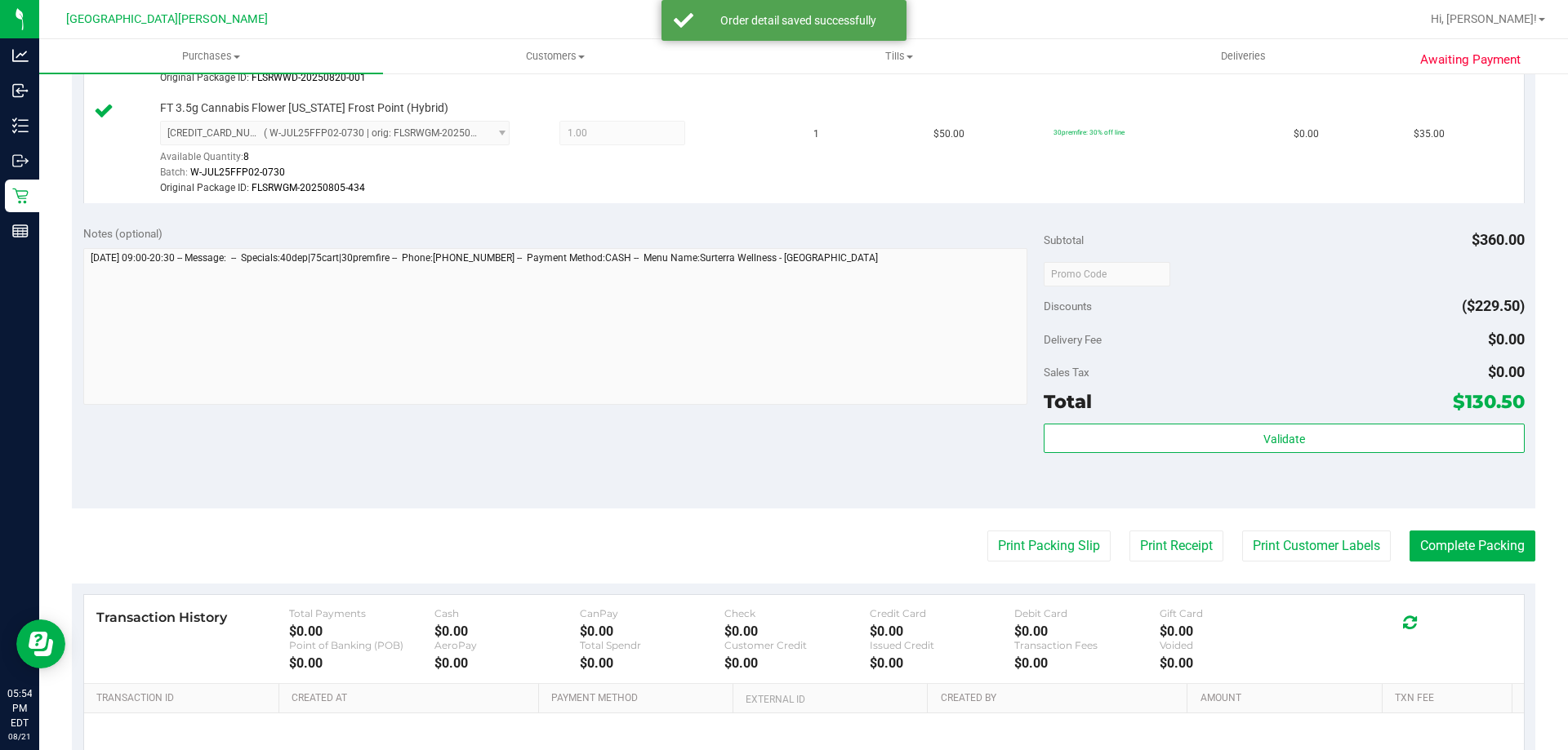
click at [1190, 459] on div "Validate" at bounding box center [1283, 460] width 480 height 74
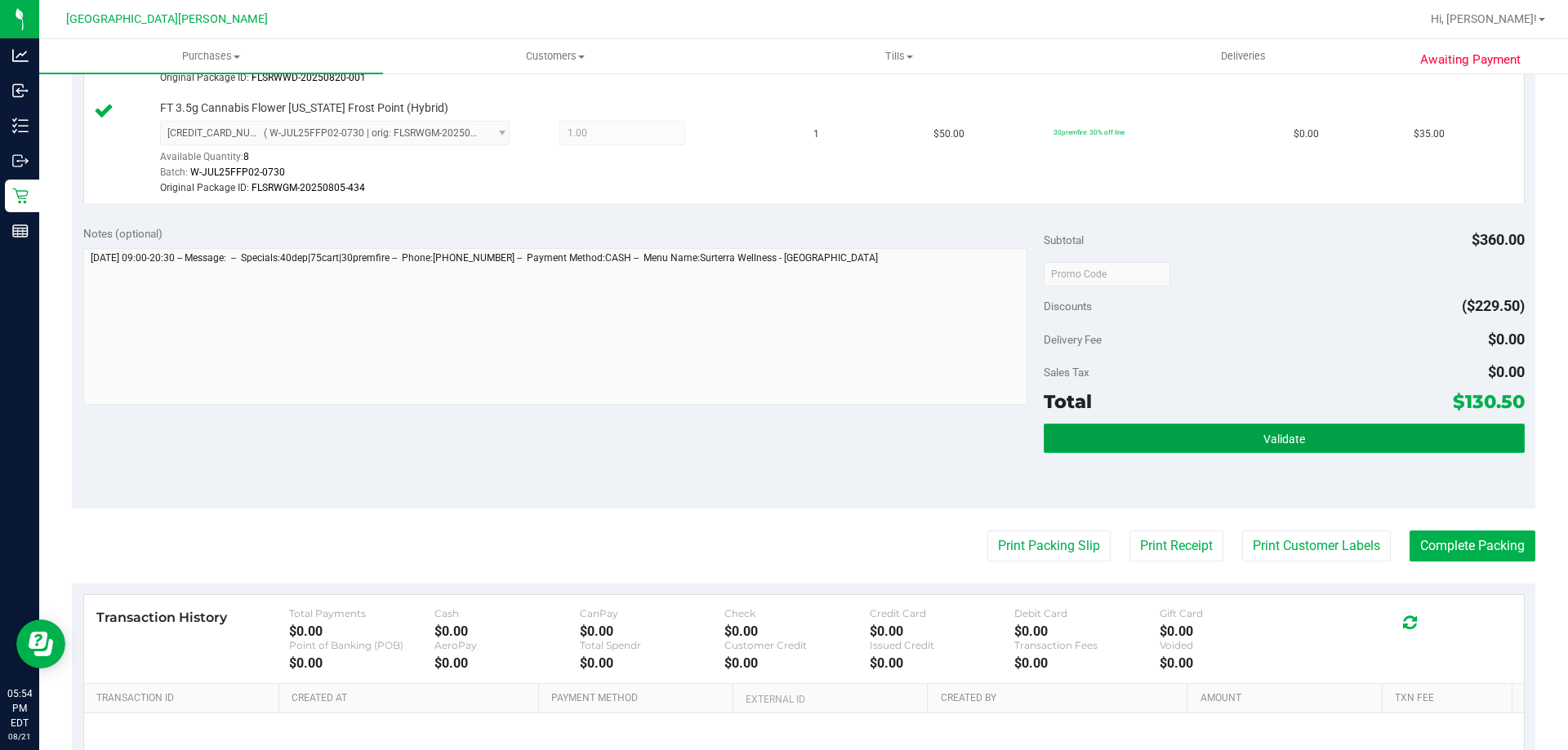
click at [1191, 450] on button "Validate" at bounding box center [1283, 438] width 480 height 29
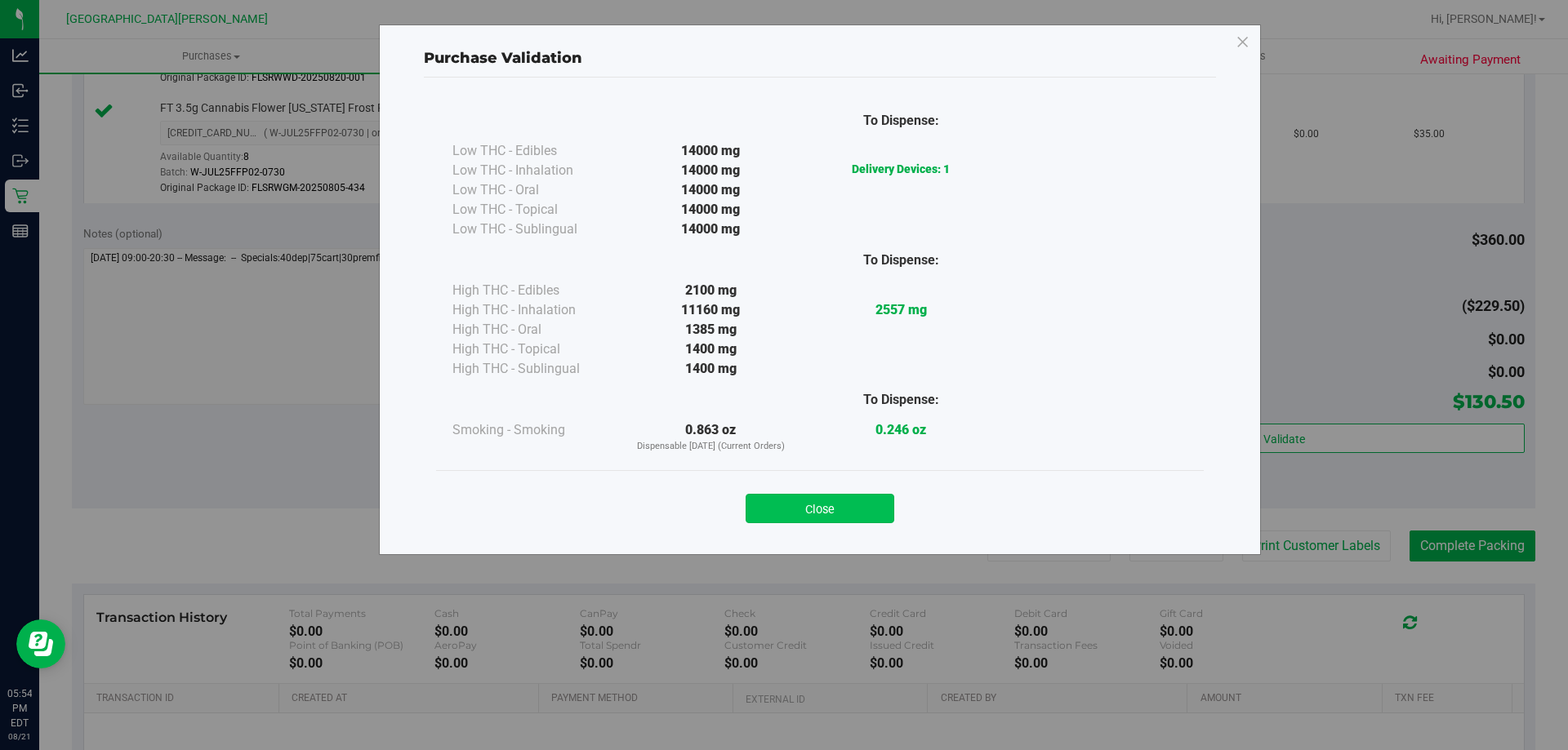
click at [863, 515] on button "Close" at bounding box center [819, 509] width 149 height 29
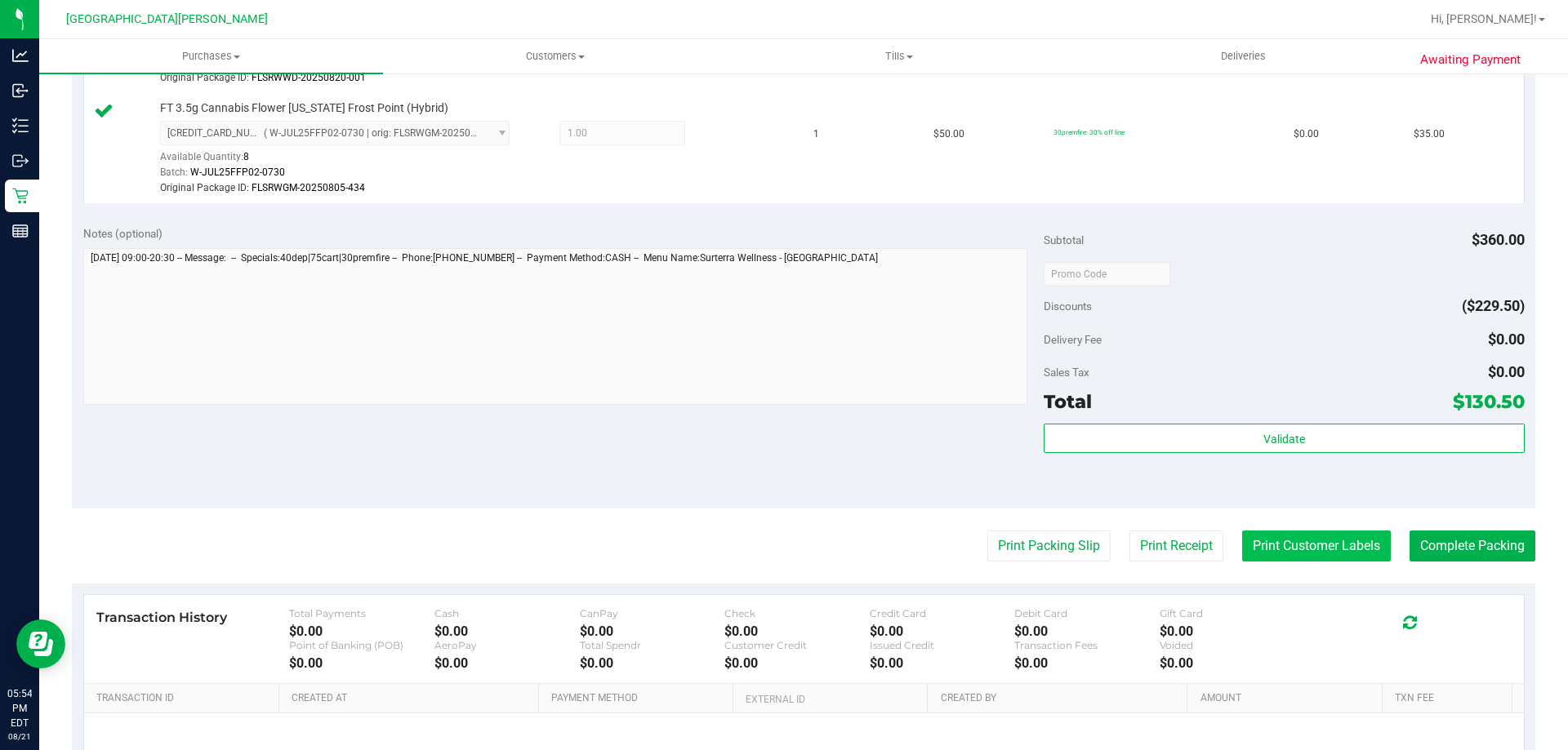
click at [1303, 545] on button "Print Customer Labels" at bounding box center [1315, 546] width 149 height 31
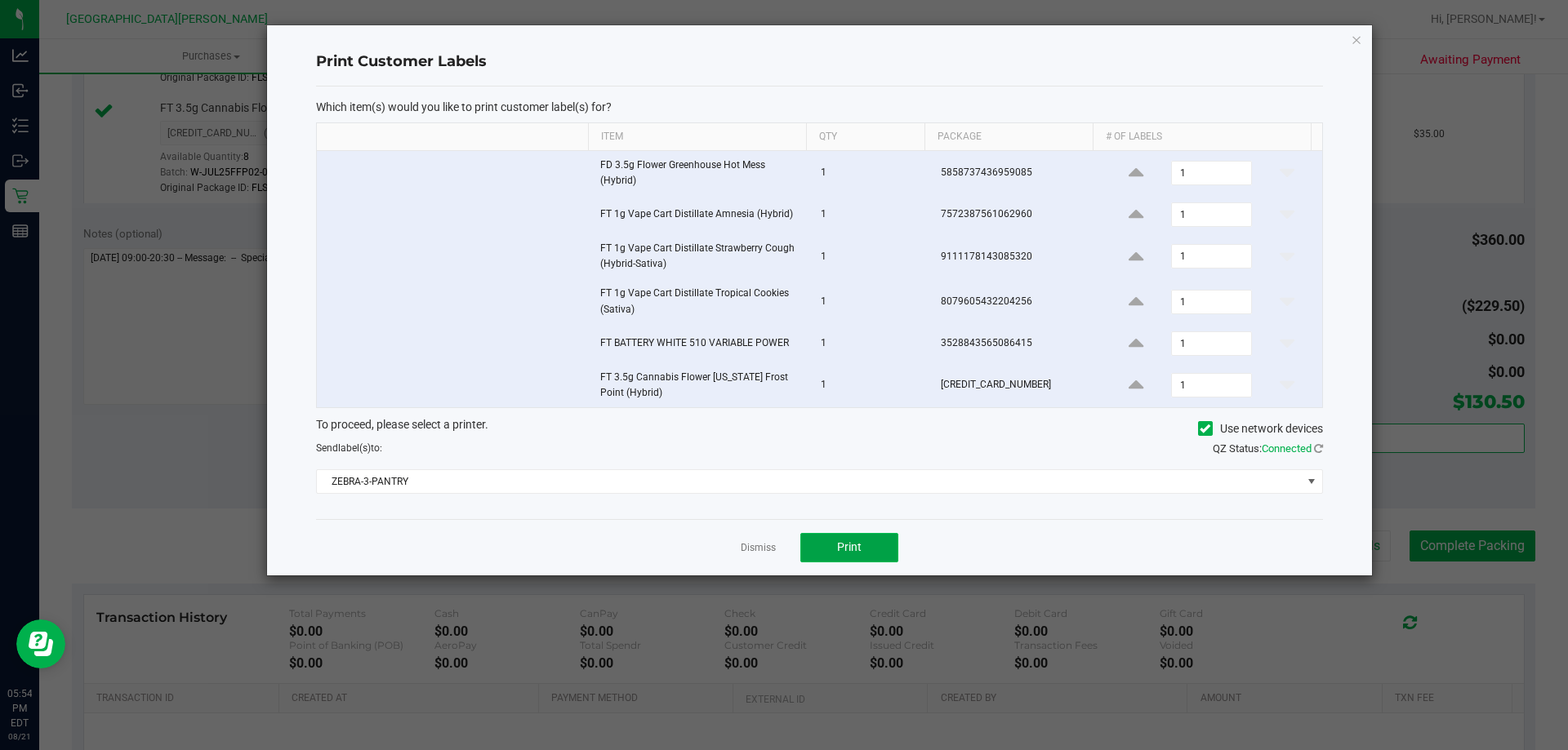
click at [850, 540] on button "Print" at bounding box center [849, 548] width 98 height 29
click at [756, 548] on link "Dismiss" at bounding box center [758, 548] width 35 height 14
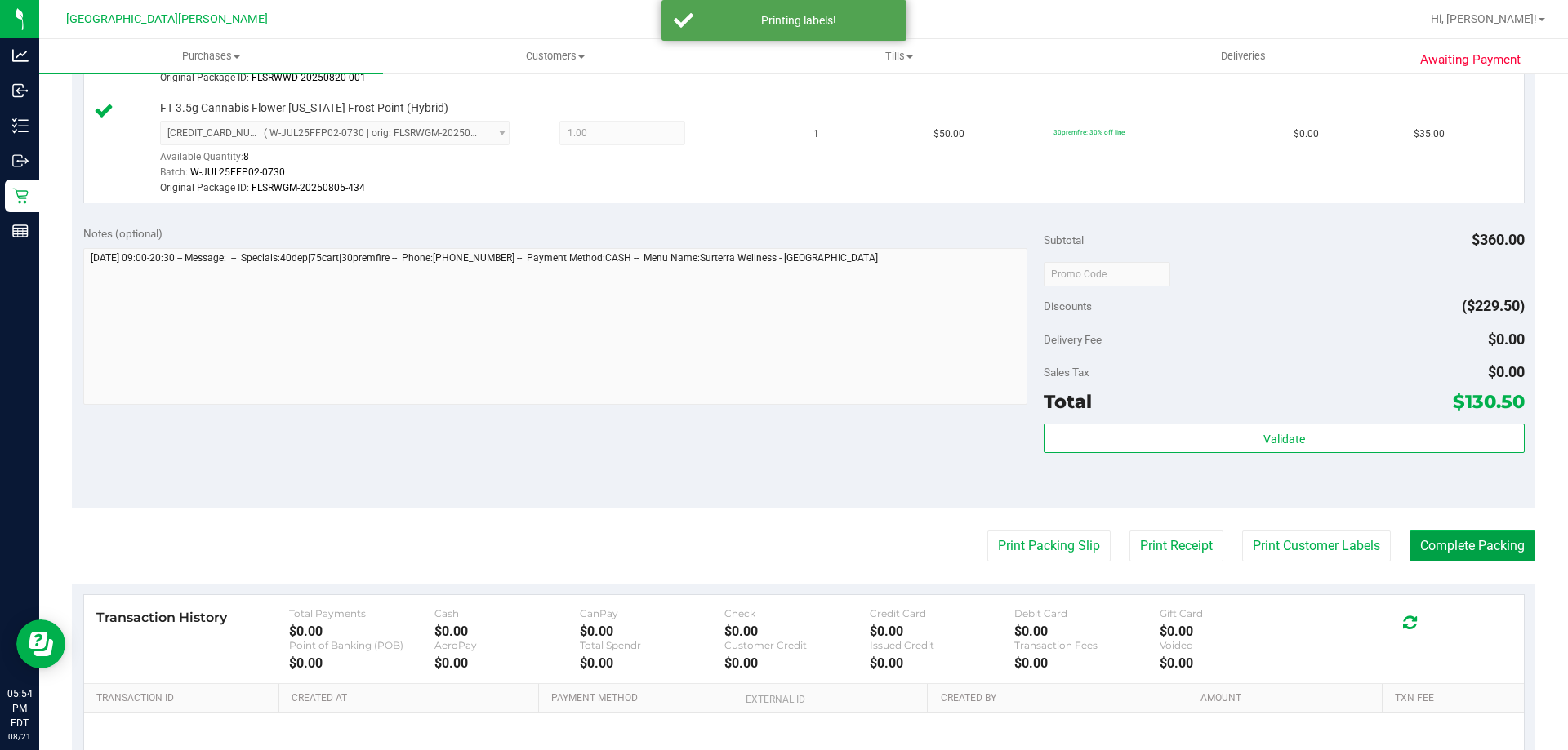
click at [1480, 543] on button "Complete Packing" at bounding box center [1472, 546] width 125 height 31
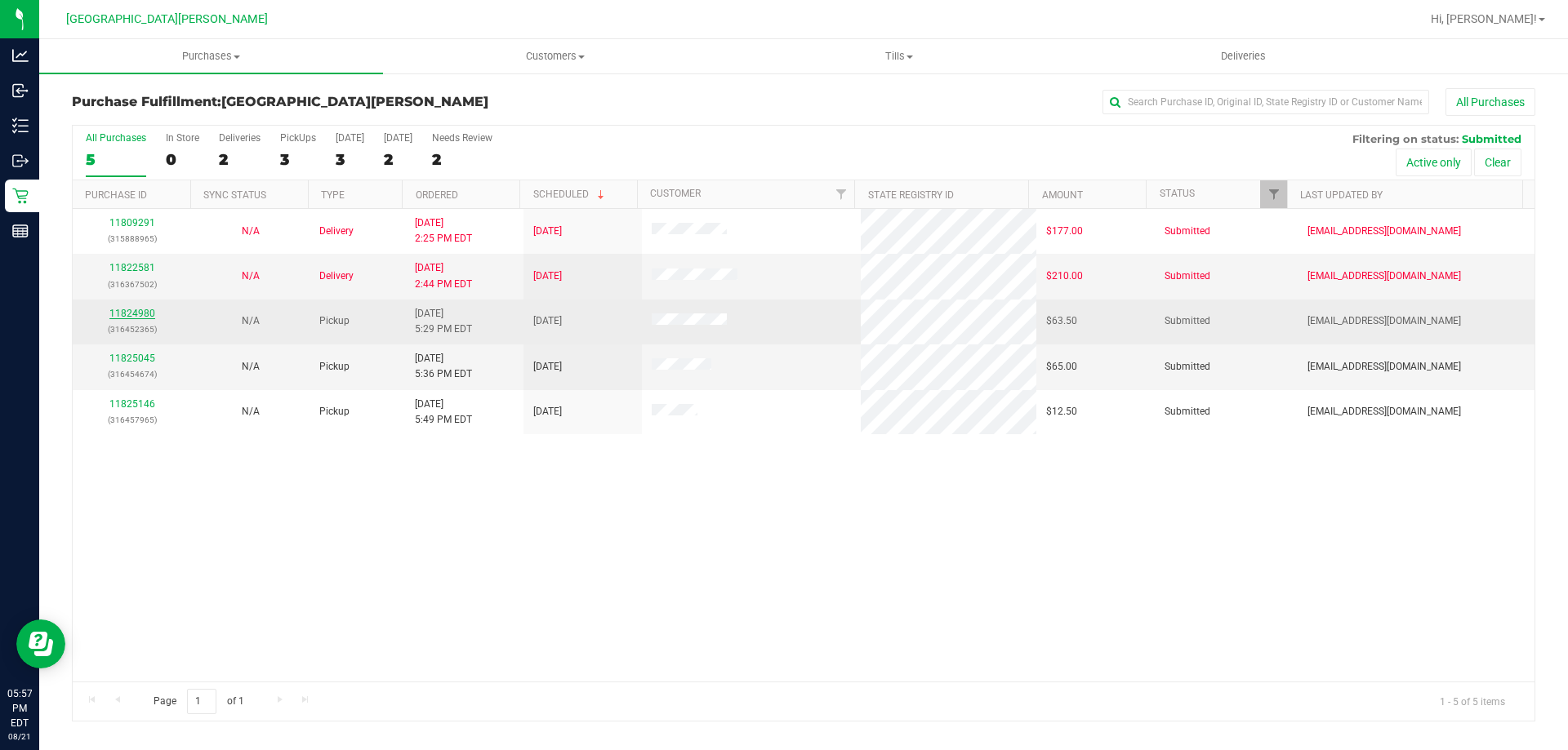
click at [130, 315] on link "11824980" at bounding box center [132, 314] width 46 height 12
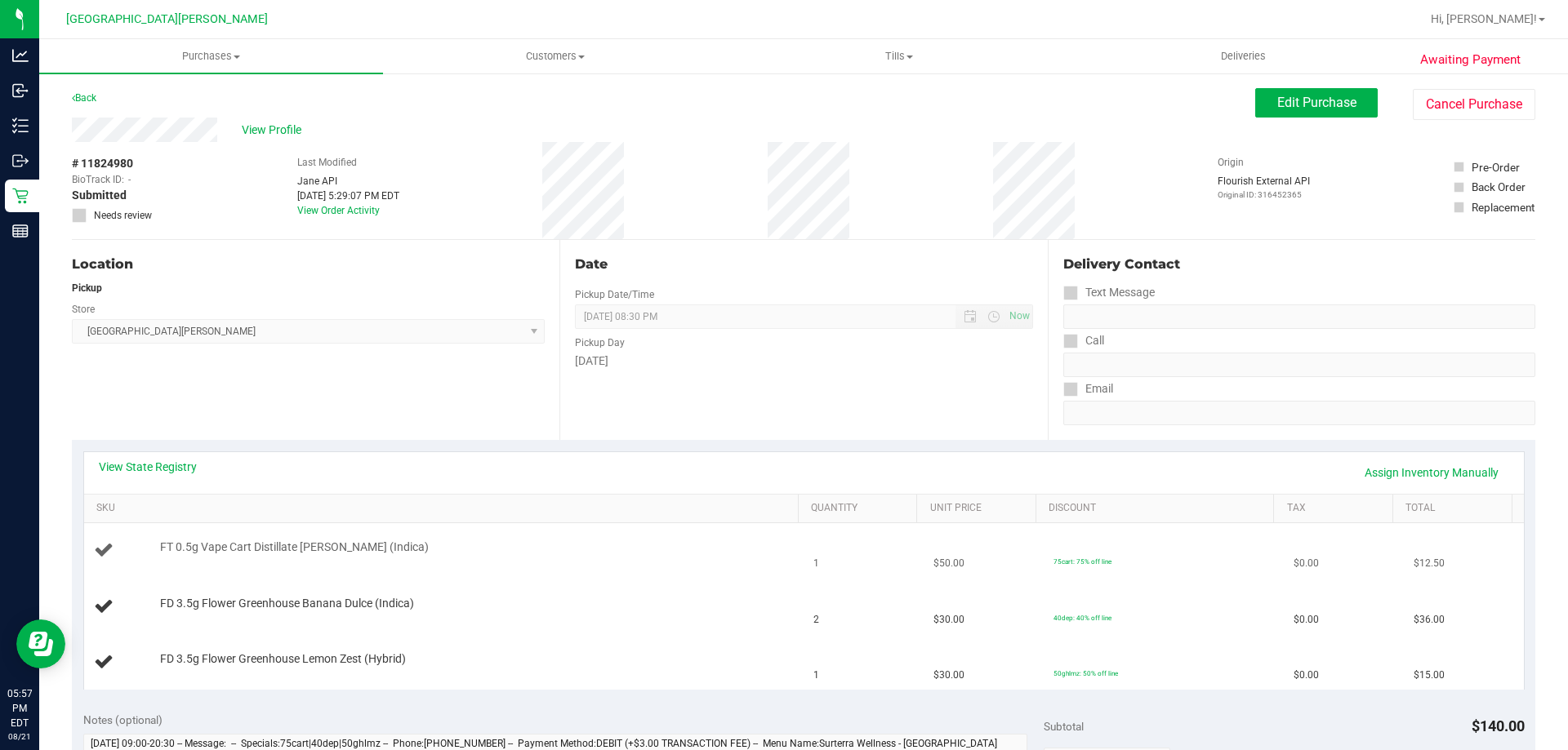
scroll to position [245, 0]
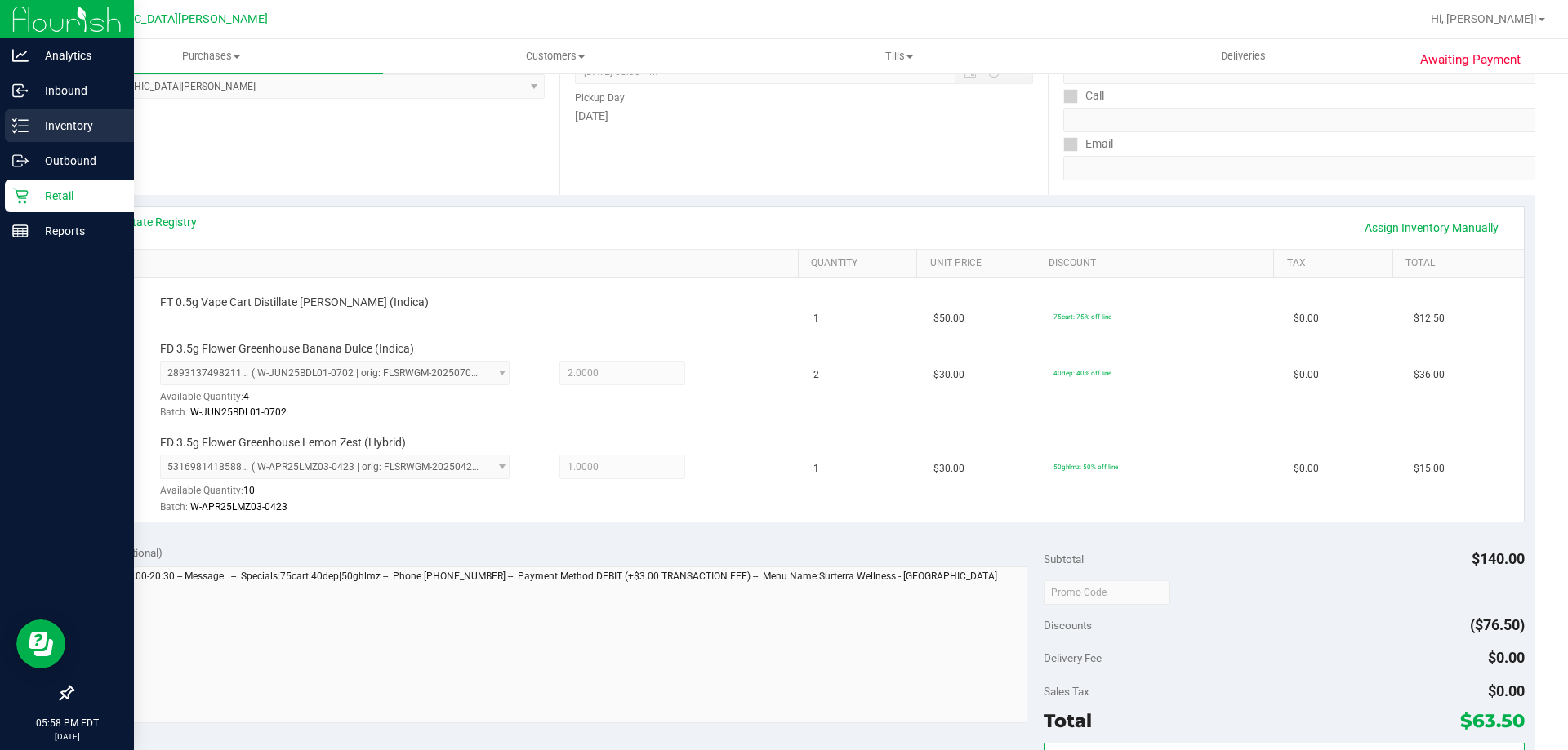
click at [66, 122] on p "Inventory" at bounding box center [77, 125] width 98 height 19
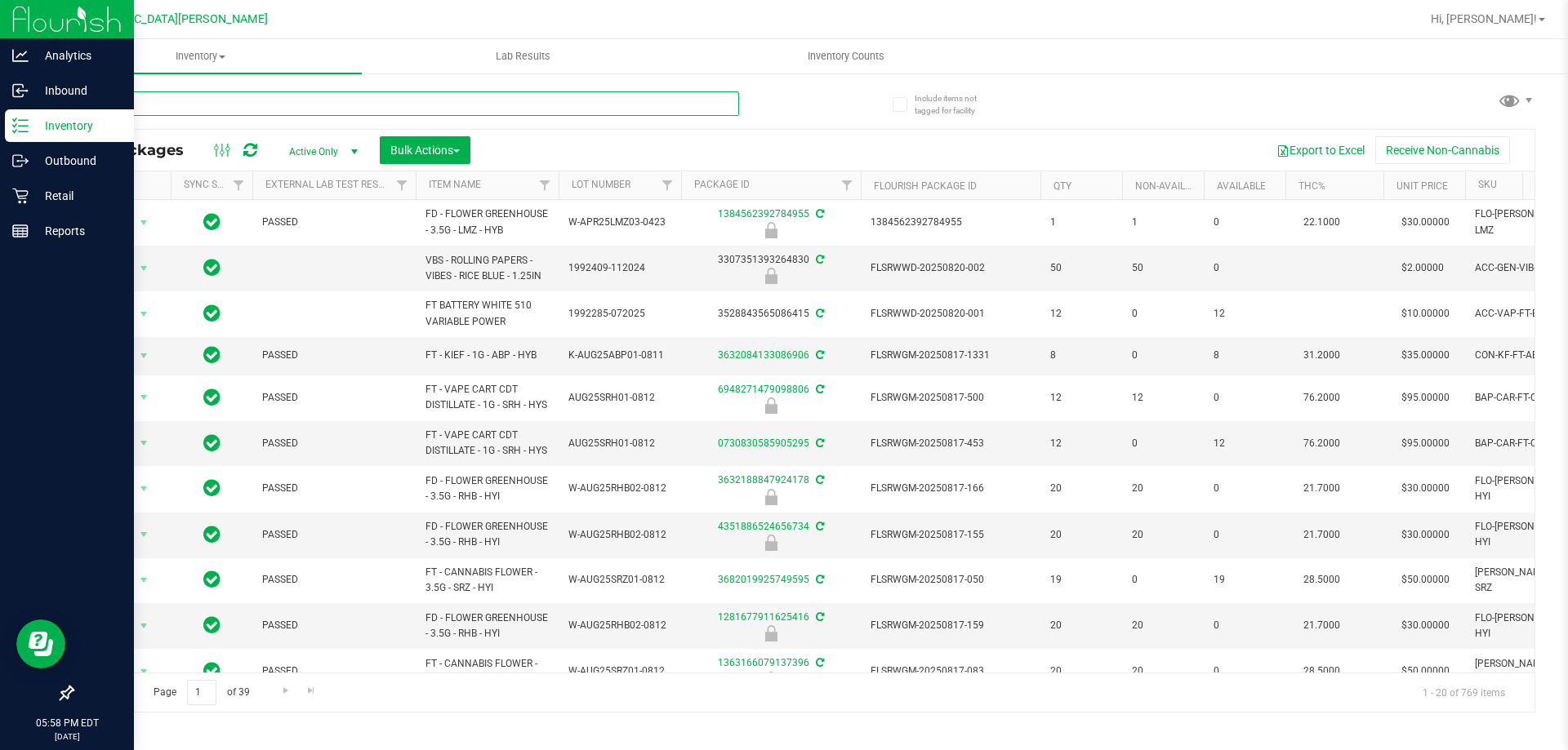
click at [152, 105] on input "text" at bounding box center [405, 103] width 667 height 24
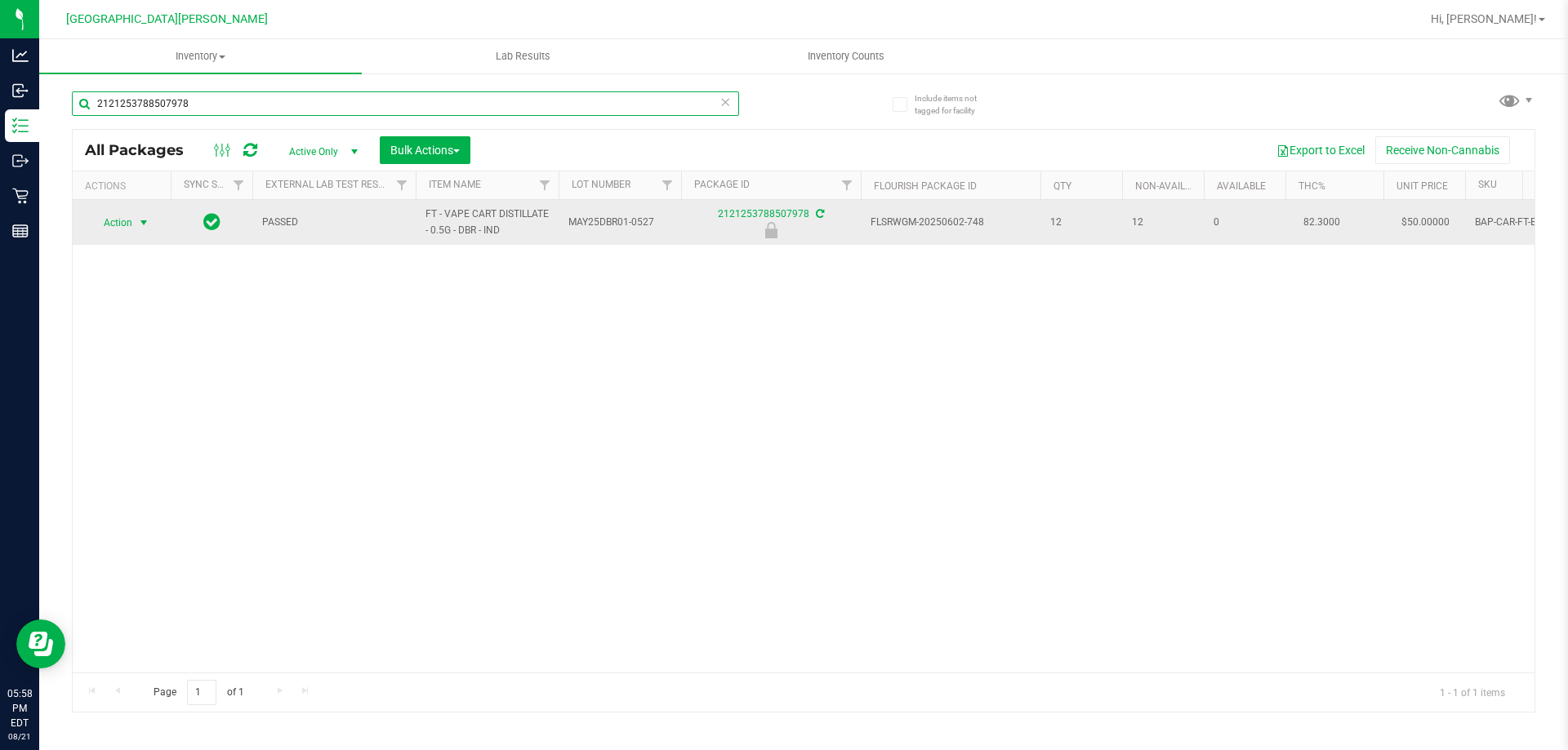
type input "2121253788507978"
click at [120, 222] on span "Action" at bounding box center [111, 223] width 44 height 23
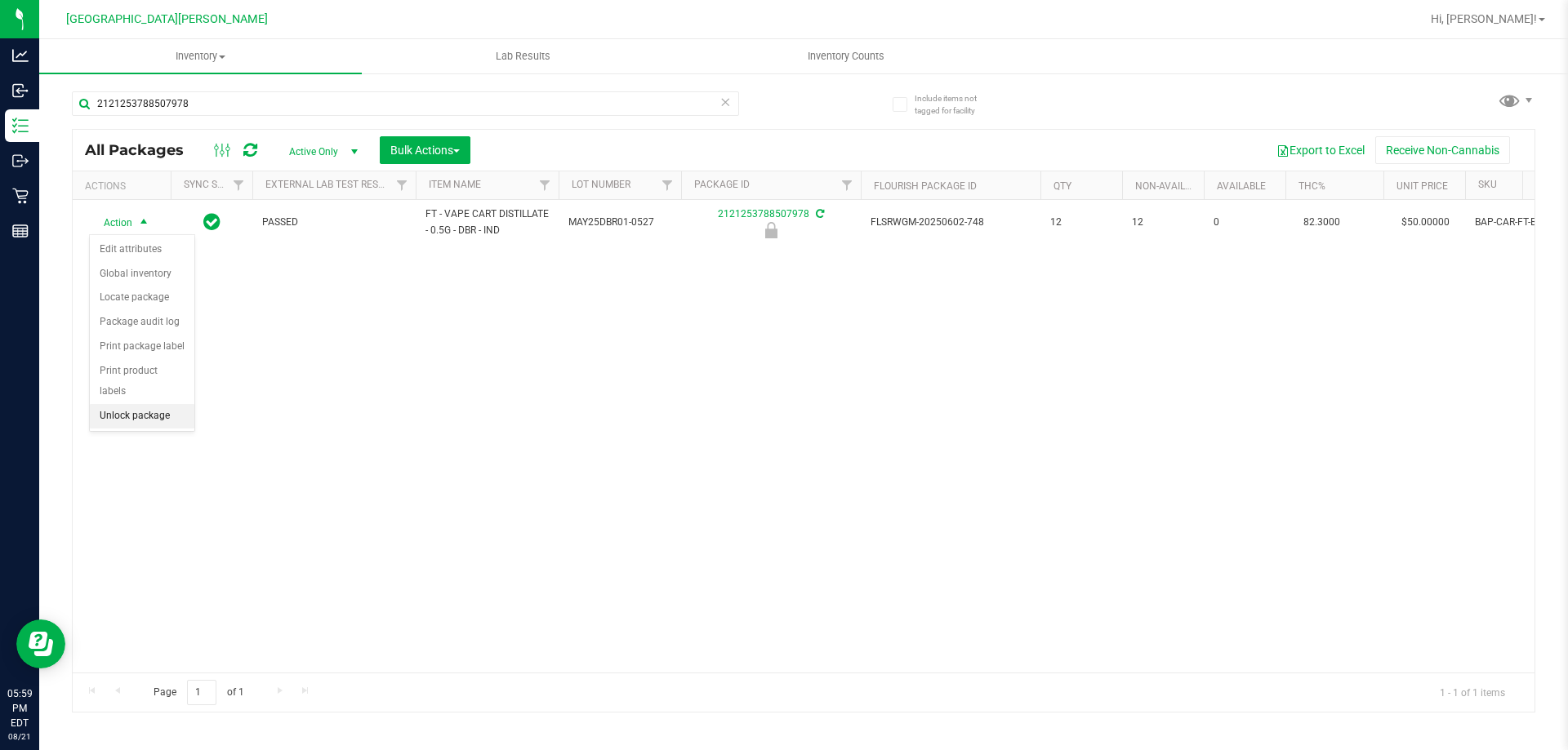
click at [119, 404] on li "Unlock package" at bounding box center [142, 416] width 105 height 24
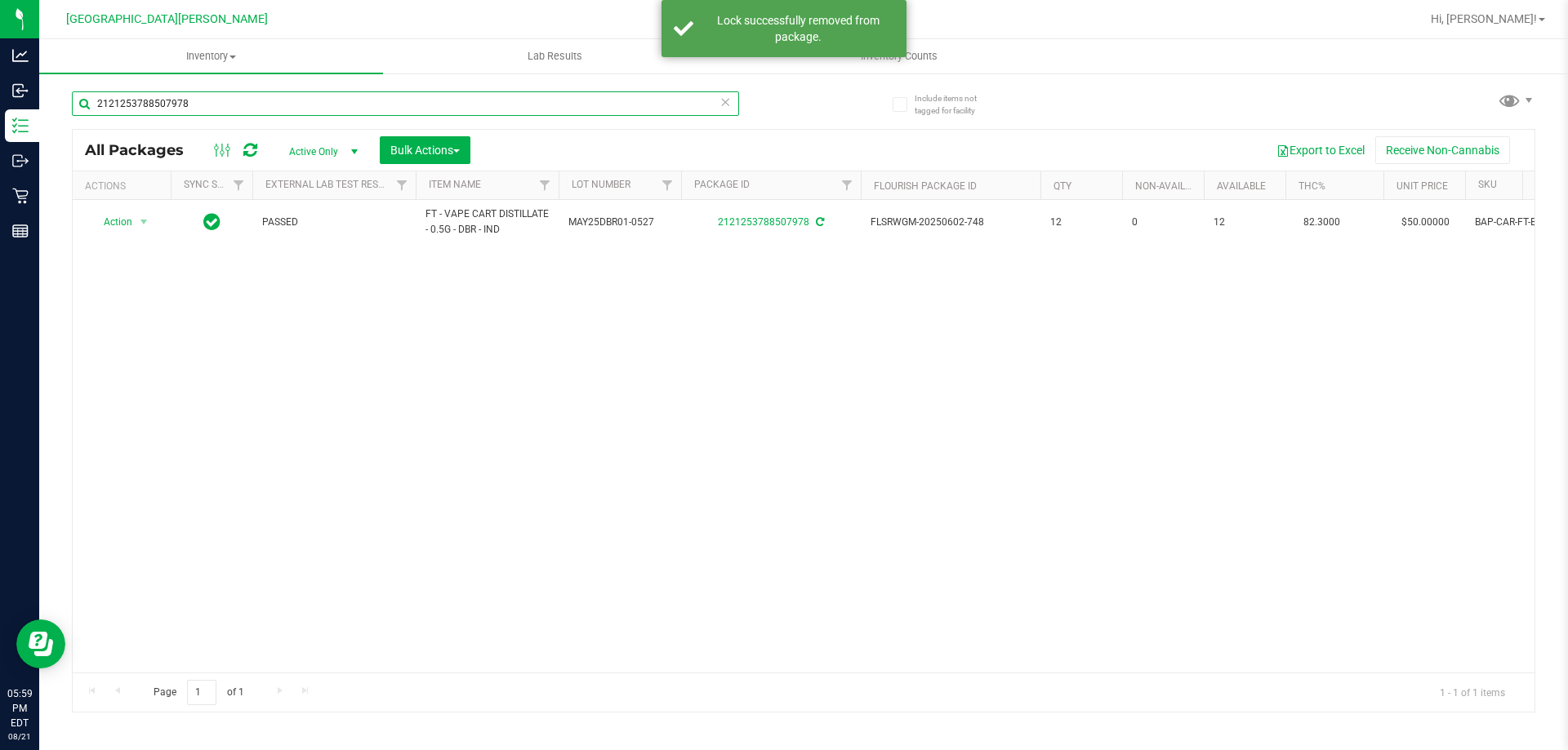
click at [204, 105] on input "2121253788507978" at bounding box center [405, 103] width 667 height 24
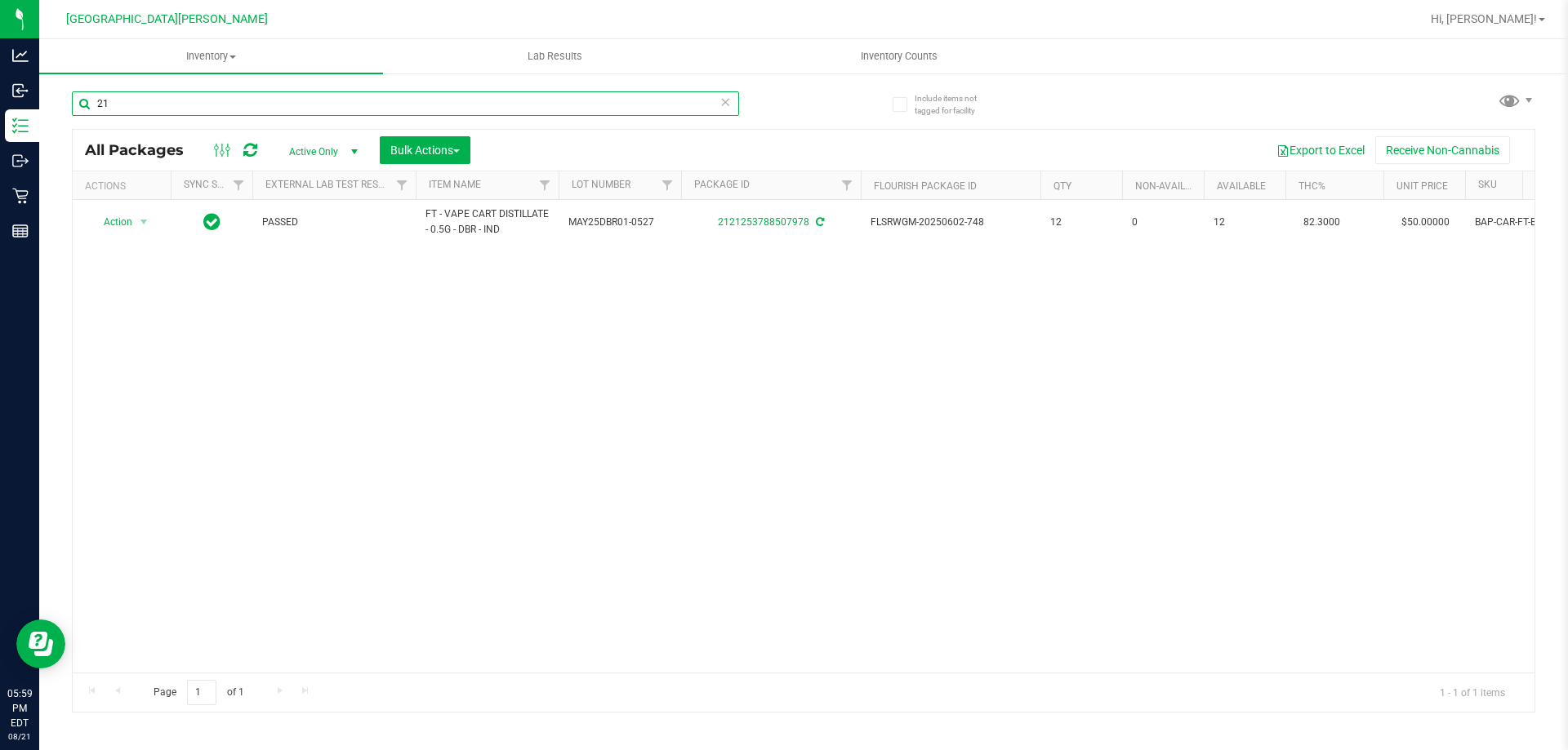
type input "2"
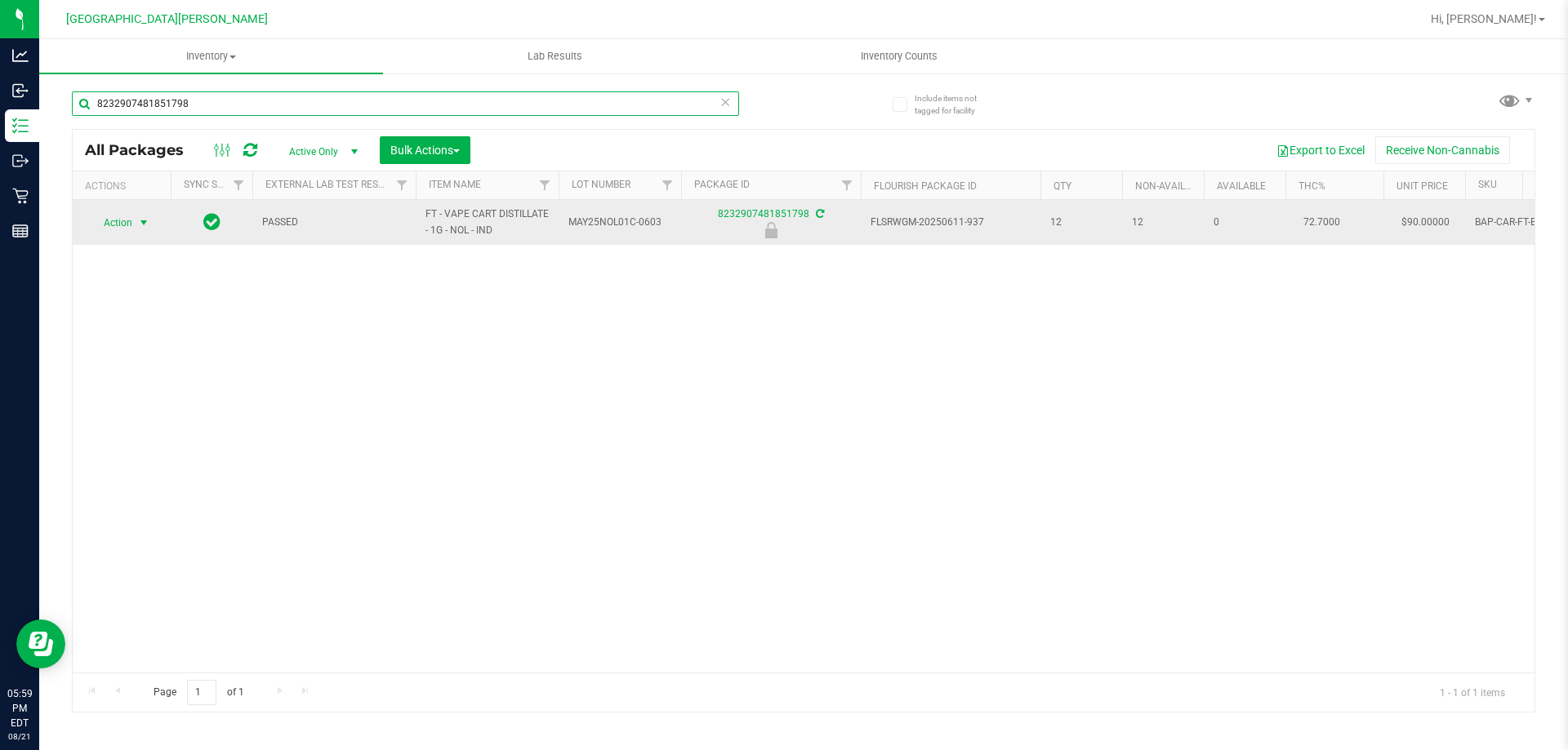
type input "8232907481851798"
click at [140, 222] on span "select" at bounding box center [143, 222] width 13 height 13
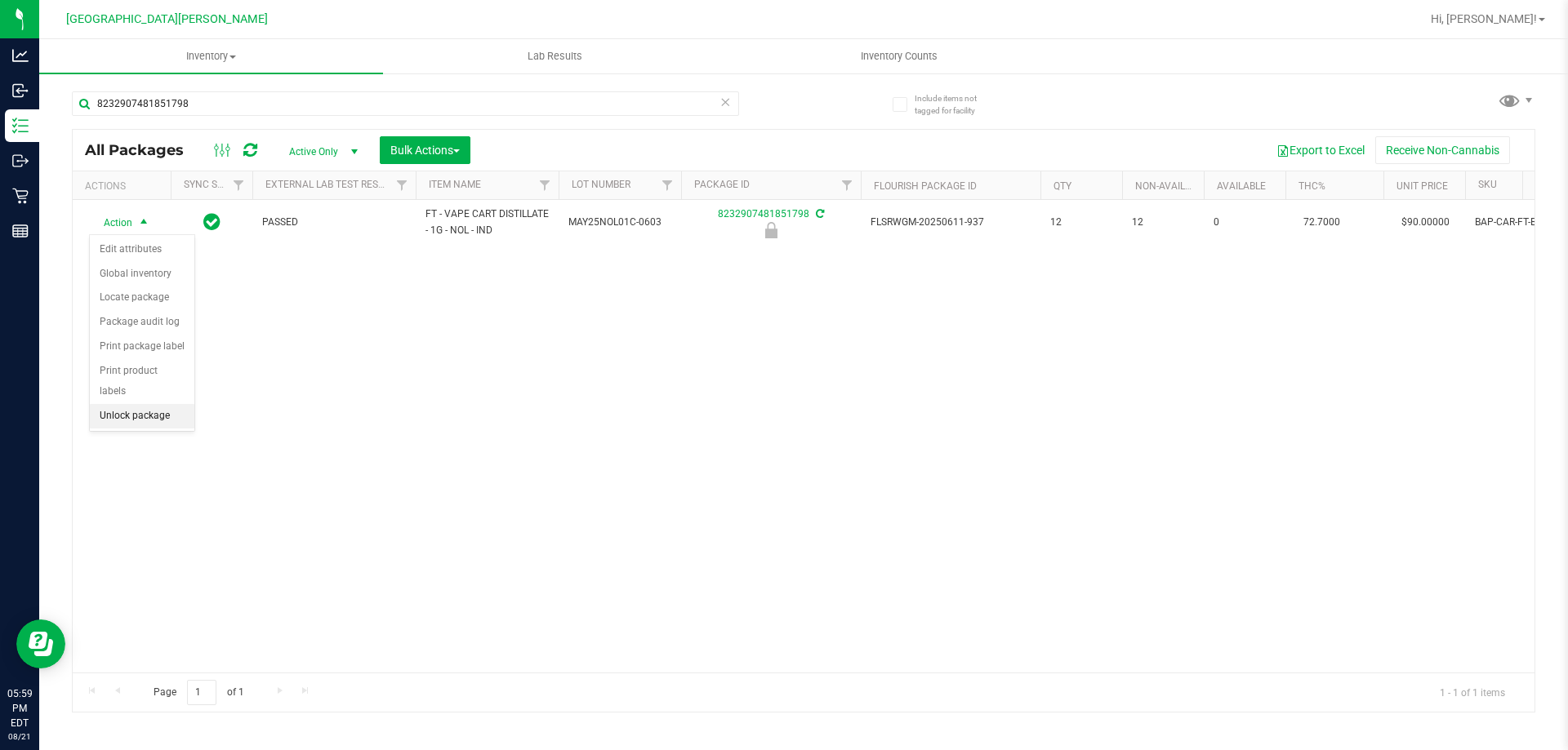
drag, startPoint x: 121, startPoint y: 389, endPoint x: 167, endPoint y: 397, distance: 46.7
click at [142, 404] on li "Unlock package" at bounding box center [142, 416] width 105 height 24
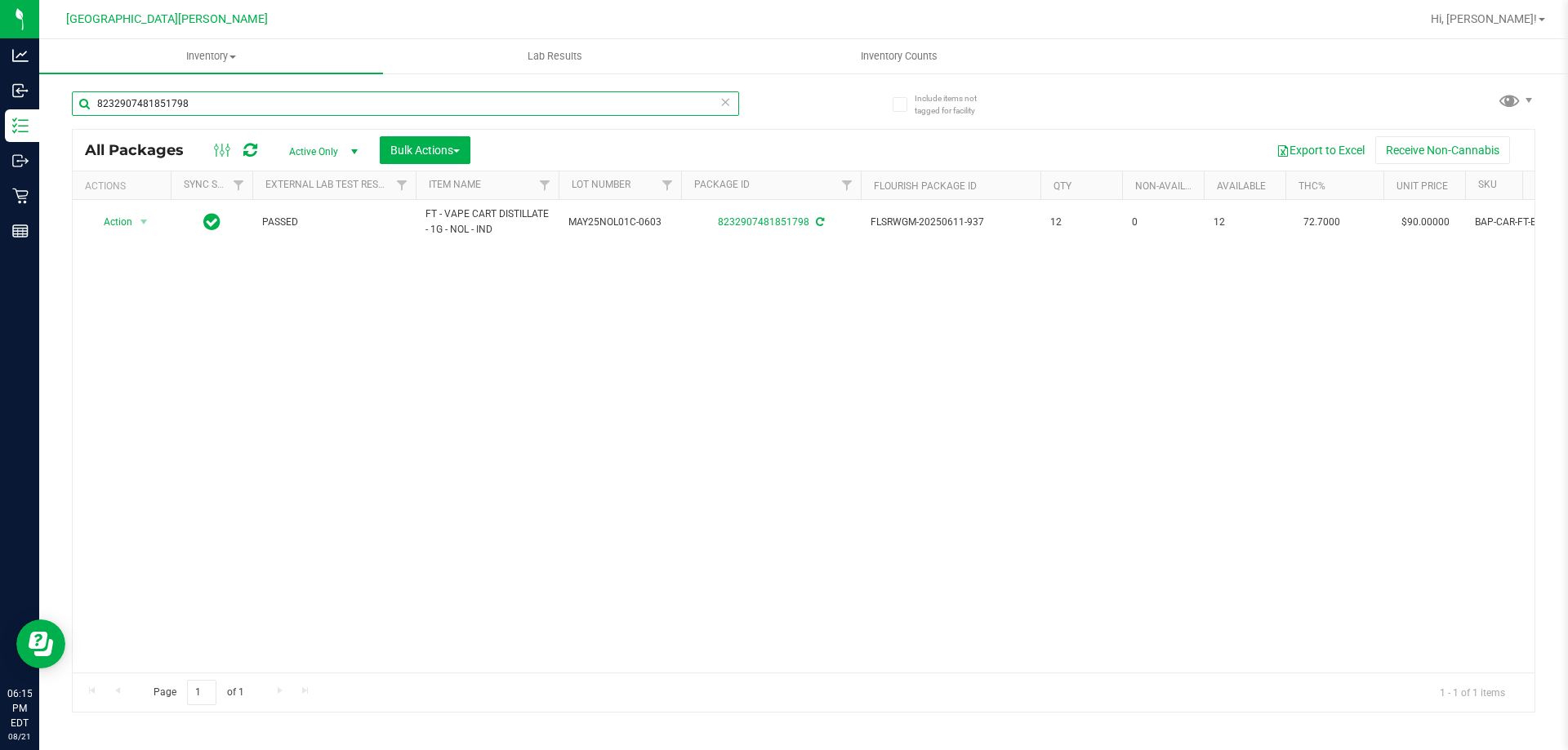
click at [198, 111] on input "8232907481851798" at bounding box center [405, 103] width 667 height 24
type input "8"
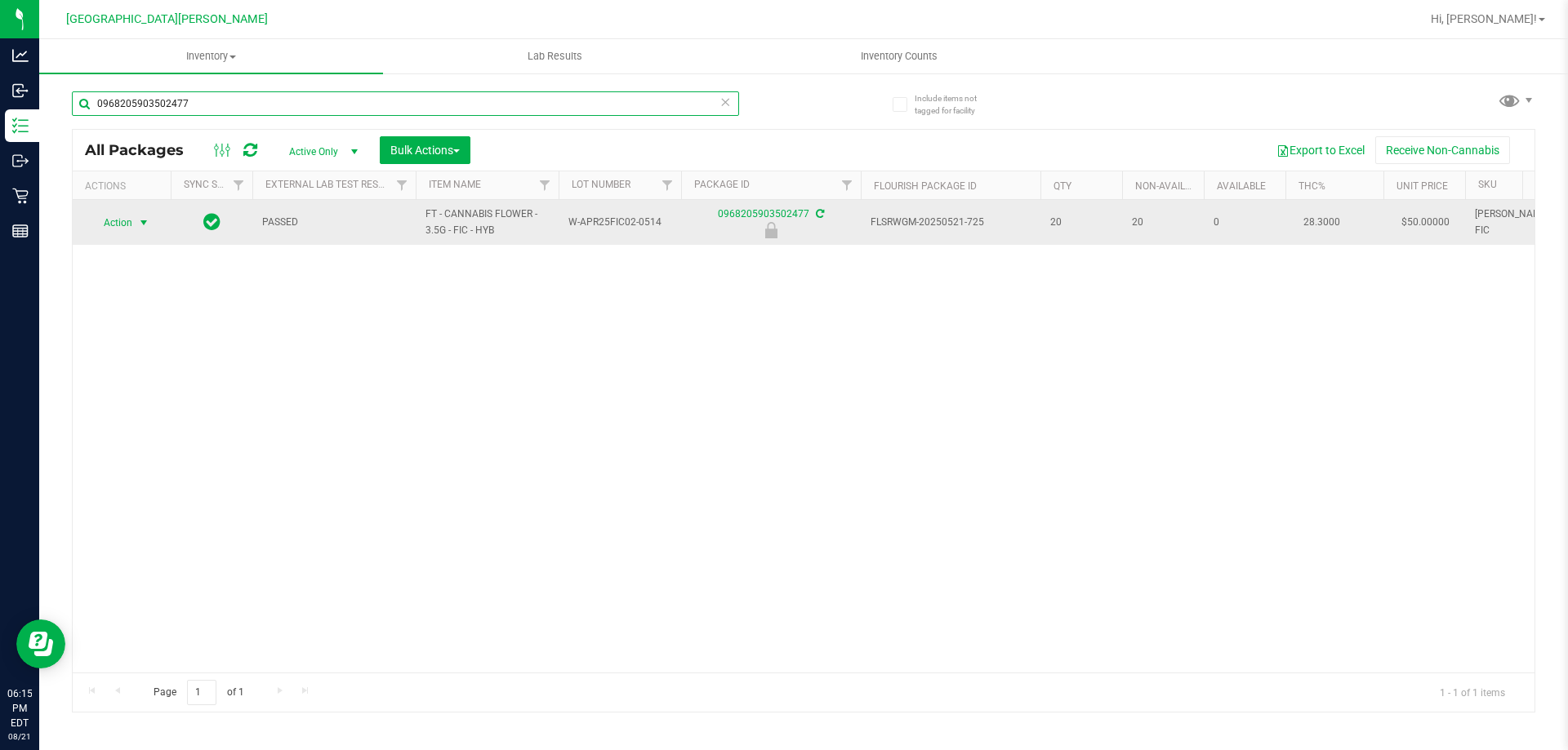
type input "0968205903502477"
click at [142, 224] on span "select" at bounding box center [143, 222] width 13 height 13
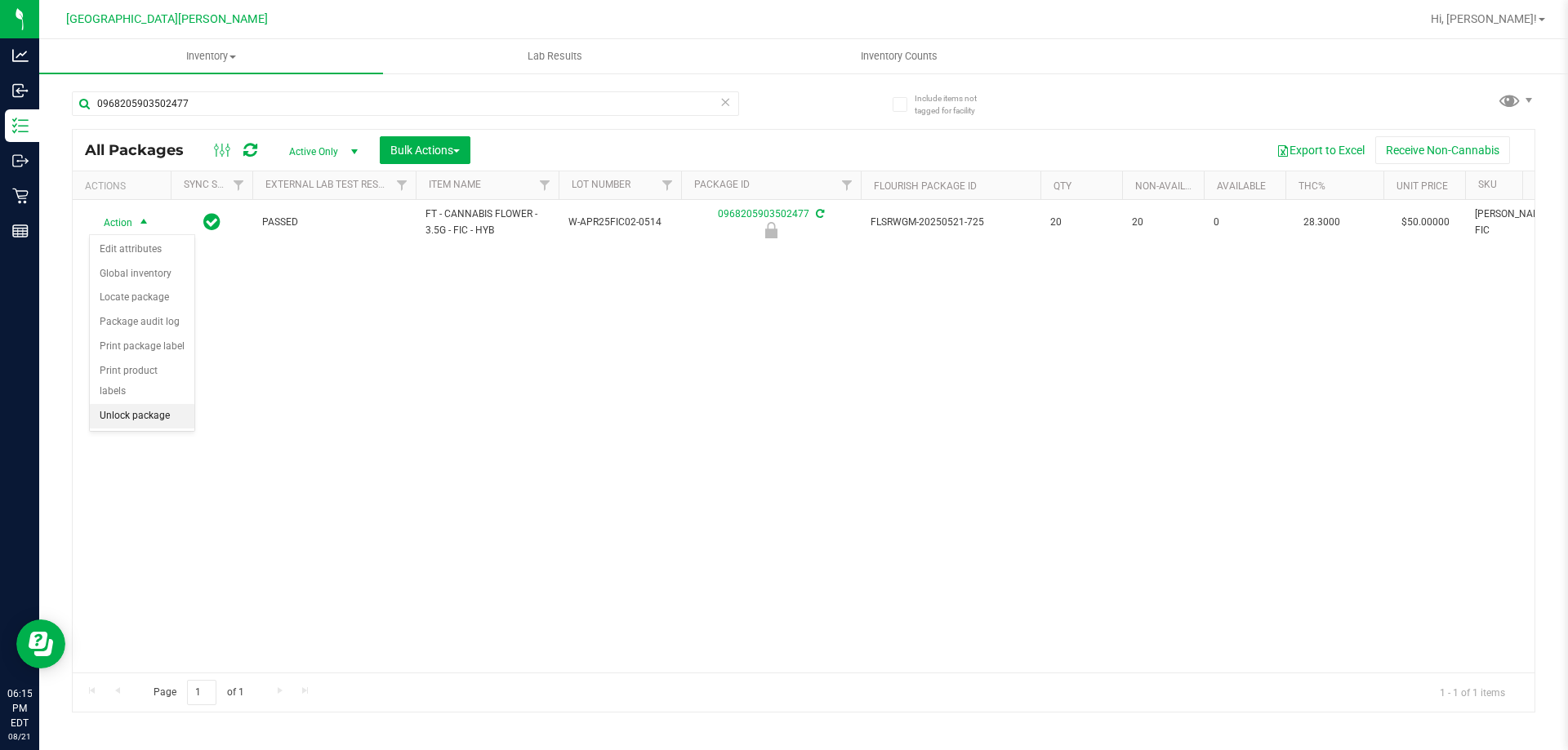
click at [139, 404] on li "Unlock package" at bounding box center [142, 416] width 105 height 24
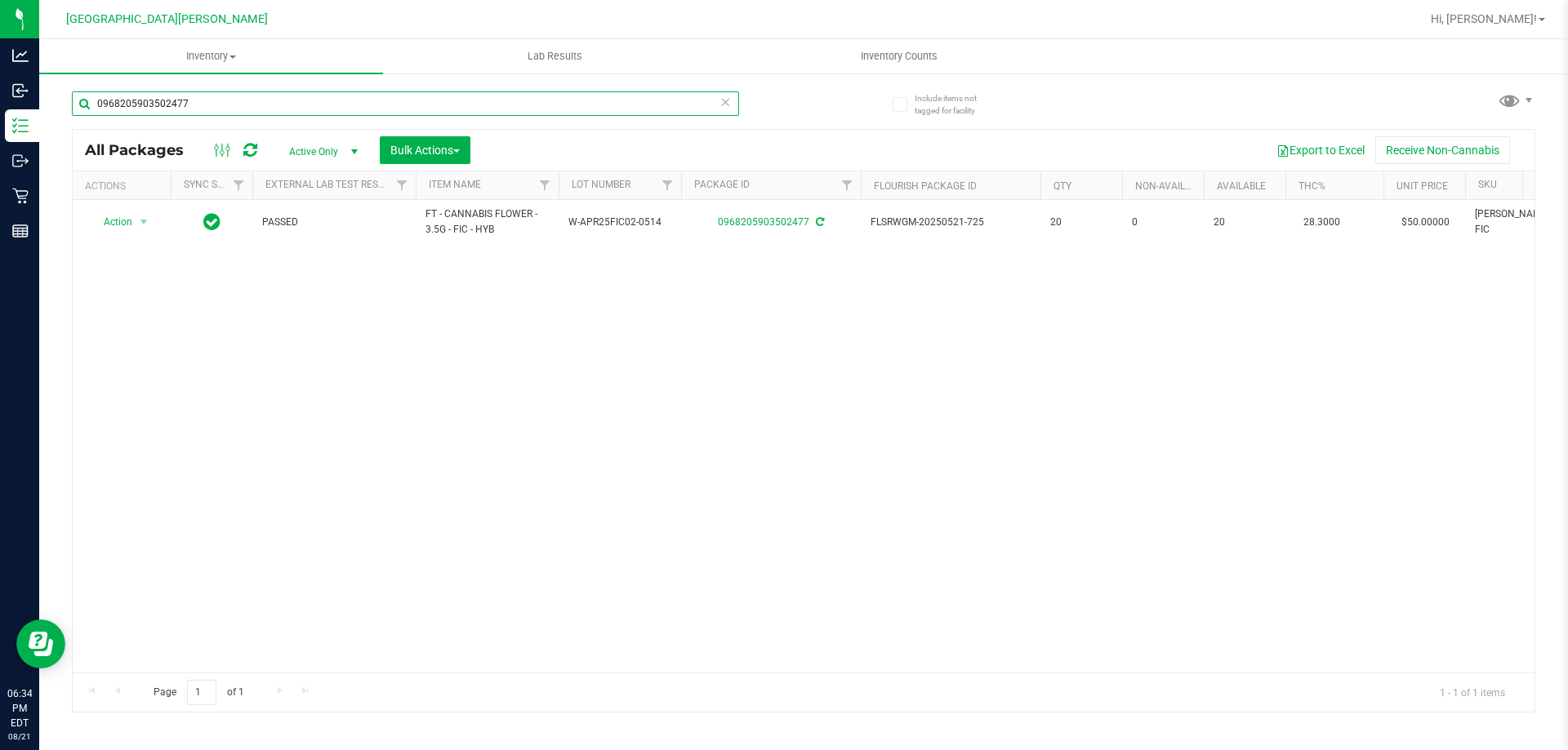
click at [241, 101] on input "0968205903502477" at bounding box center [405, 103] width 667 height 24
type input "0"
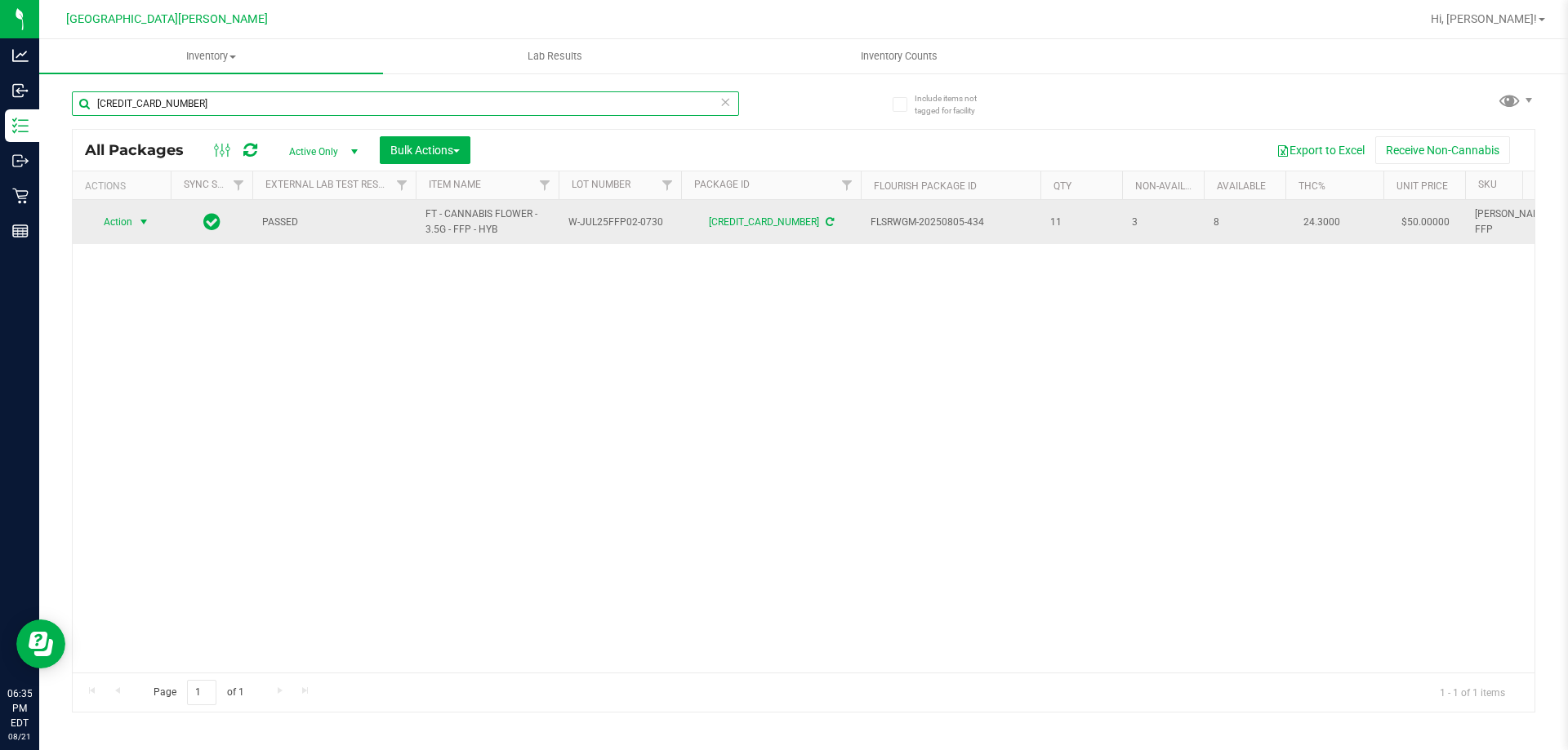
type input "[CREDIT_CARD_NUMBER]"
click at [127, 222] on span "Action" at bounding box center [111, 222] width 44 height 23
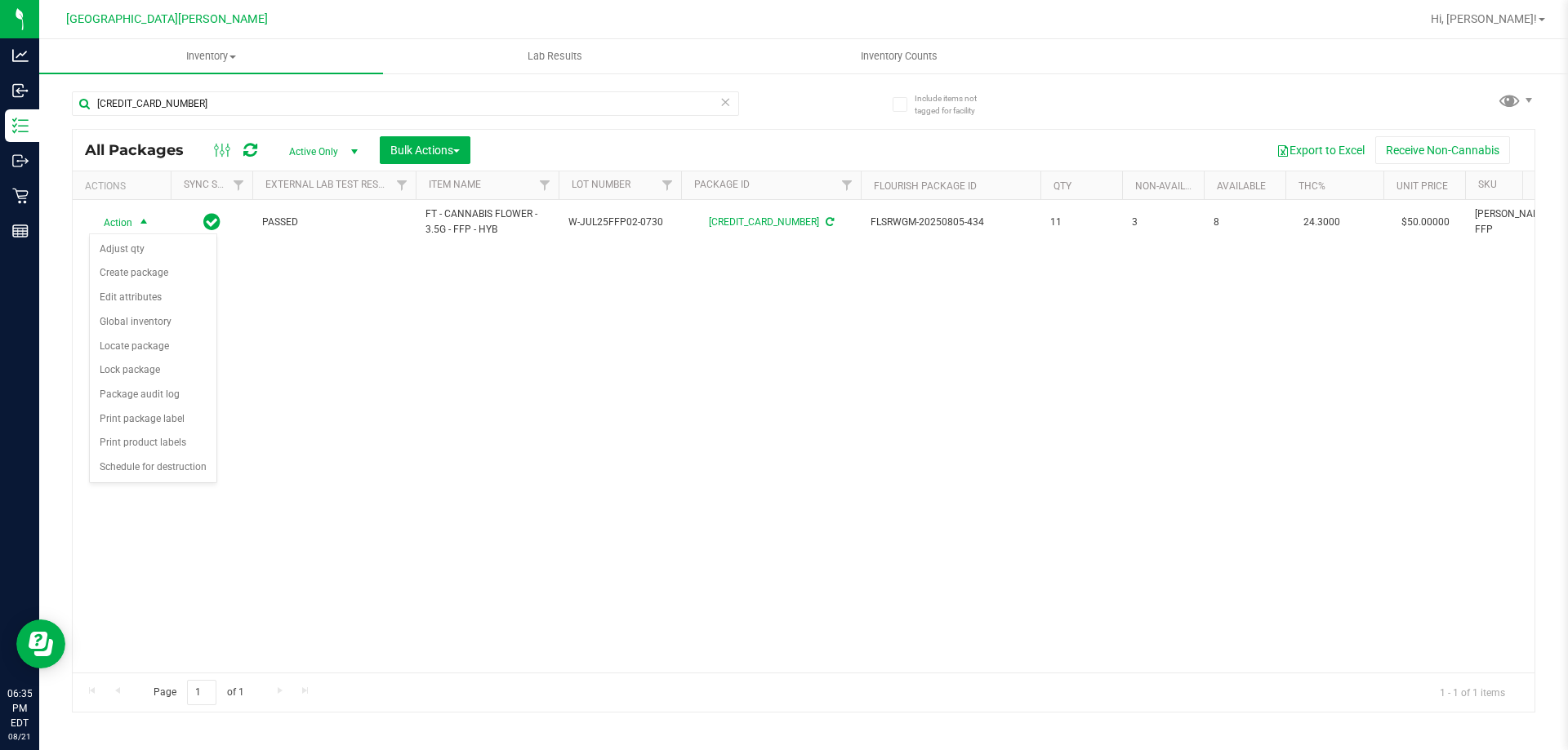
click at [471, 510] on div "Action Action Adjust qty Create package Edit attributes Global inventory Locate…" at bounding box center [803, 436] width 1462 height 473
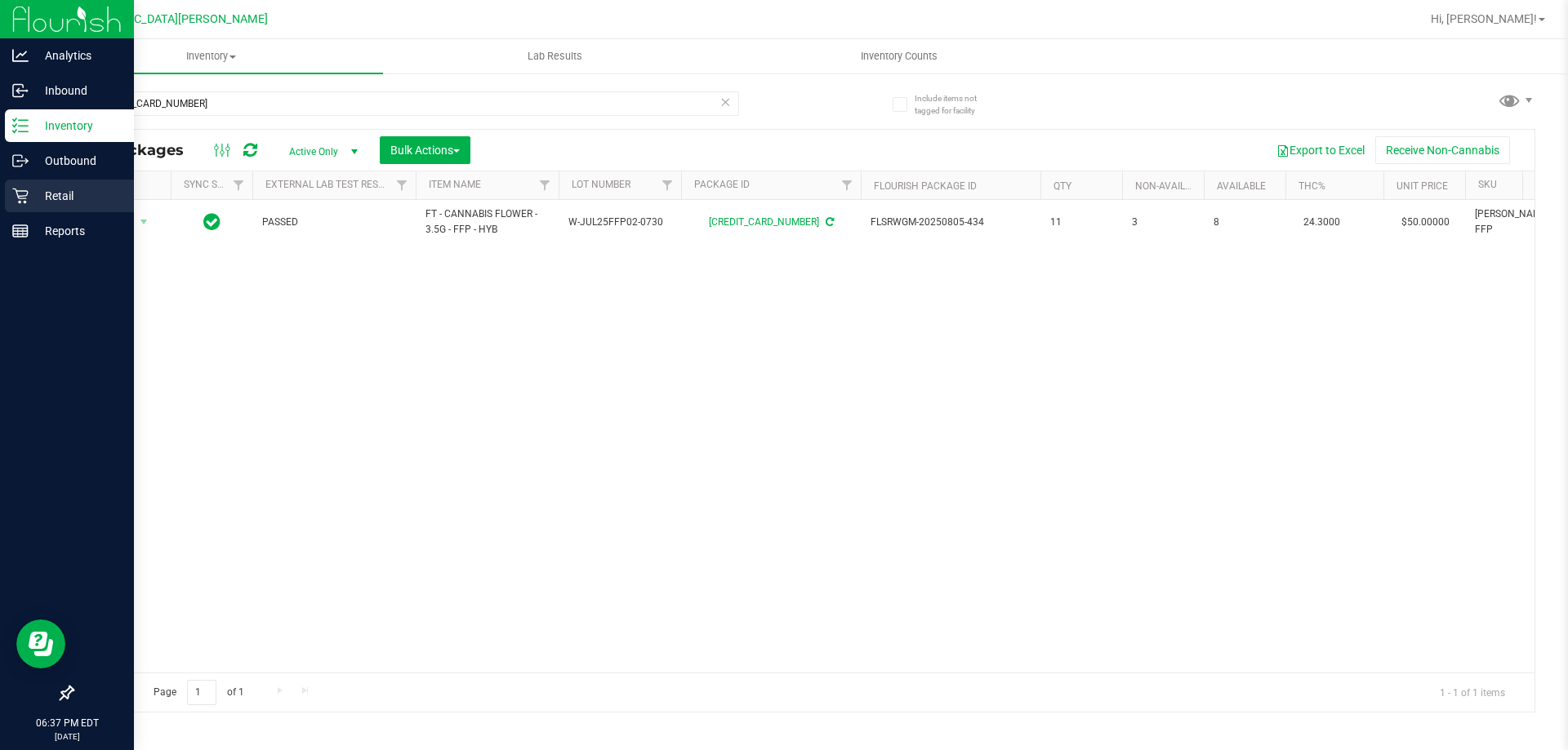
click at [62, 197] on p "Retail" at bounding box center [77, 196] width 98 height 19
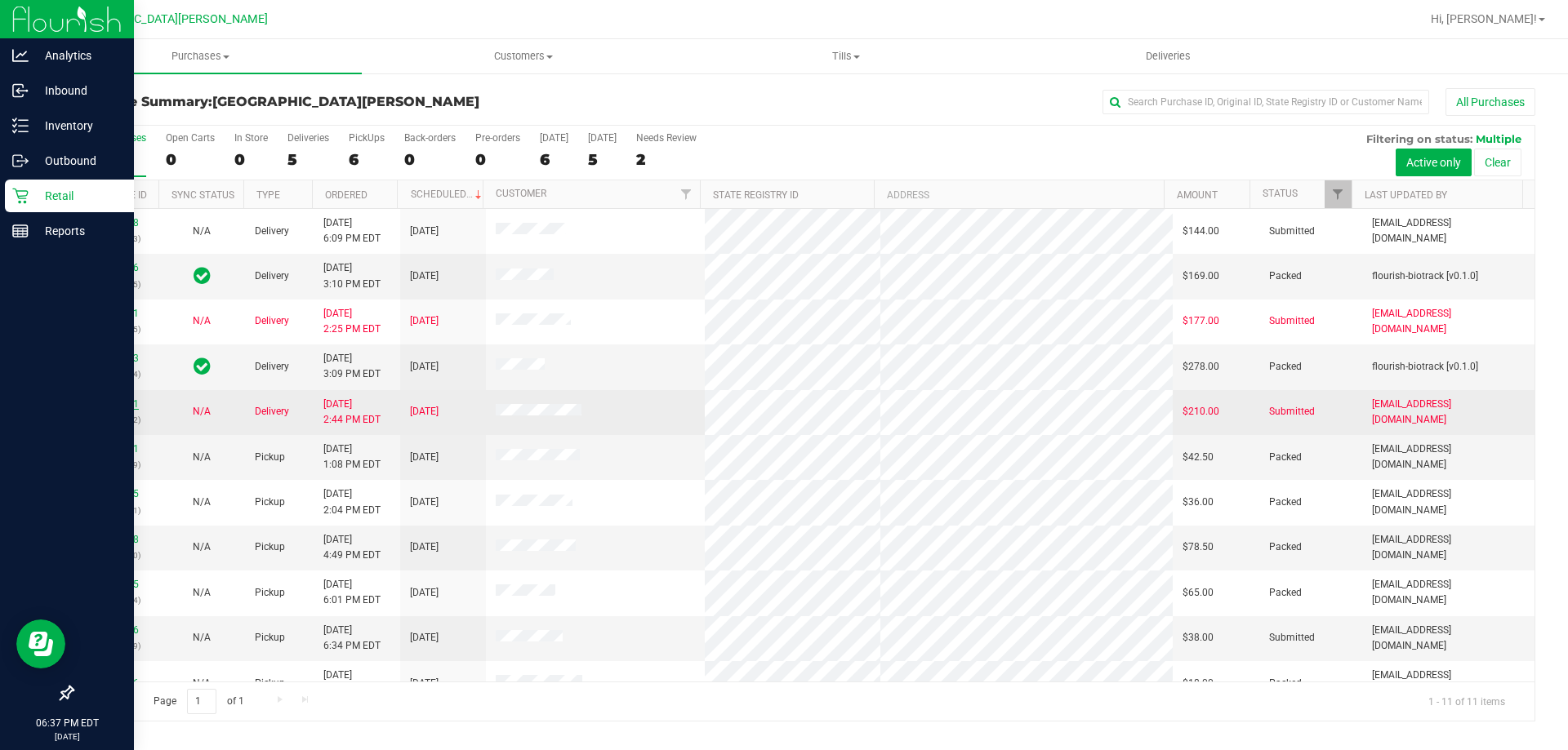
click at [117, 406] on link "11822581" at bounding box center [116, 404] width 46 height 12
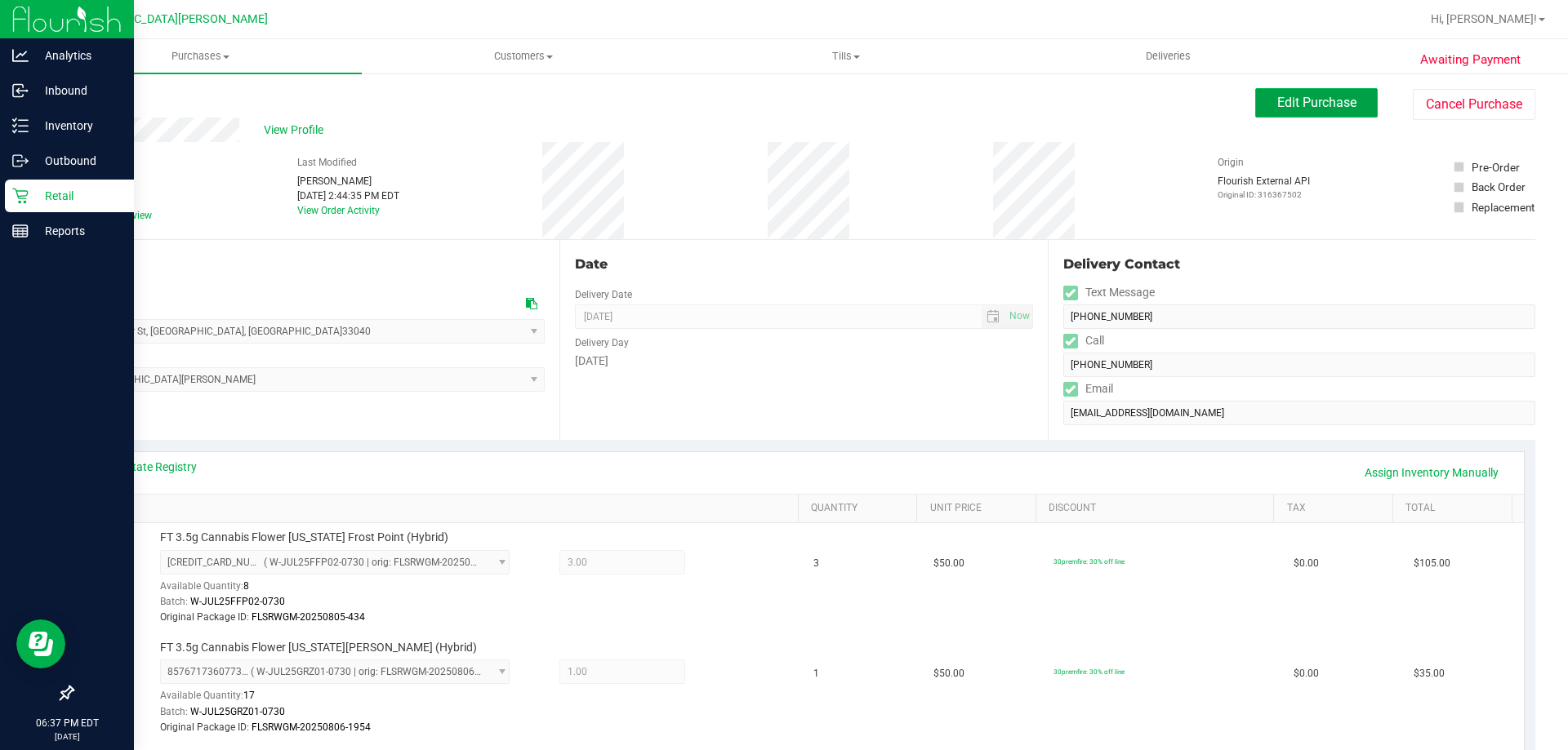
click at [1311, 94] on button "Edit Purchase" at bounding box center [1316, 103] width 122 height 29
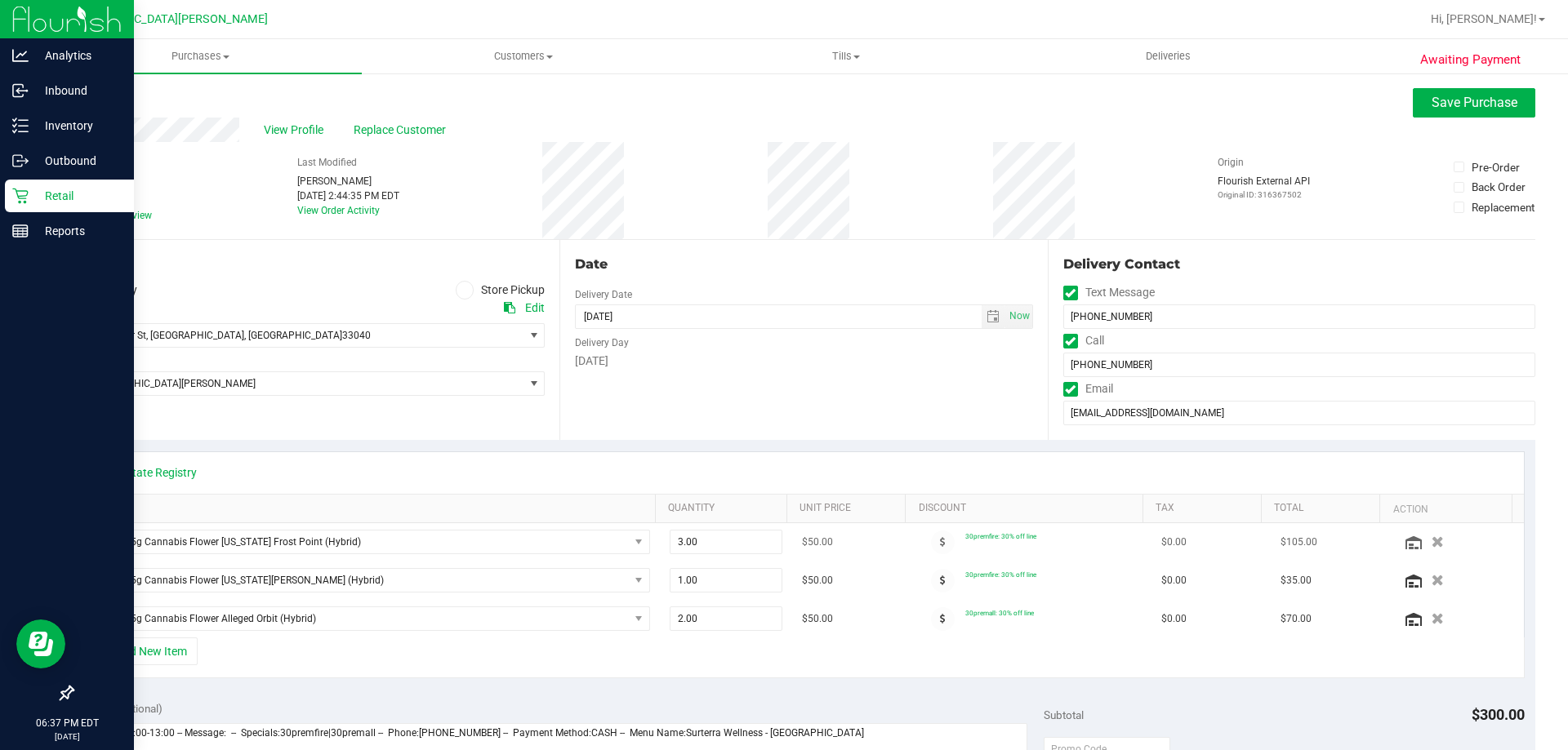
click at [1425, 544] on button "button" at bounding box center [1438, 542] width 25 height 16
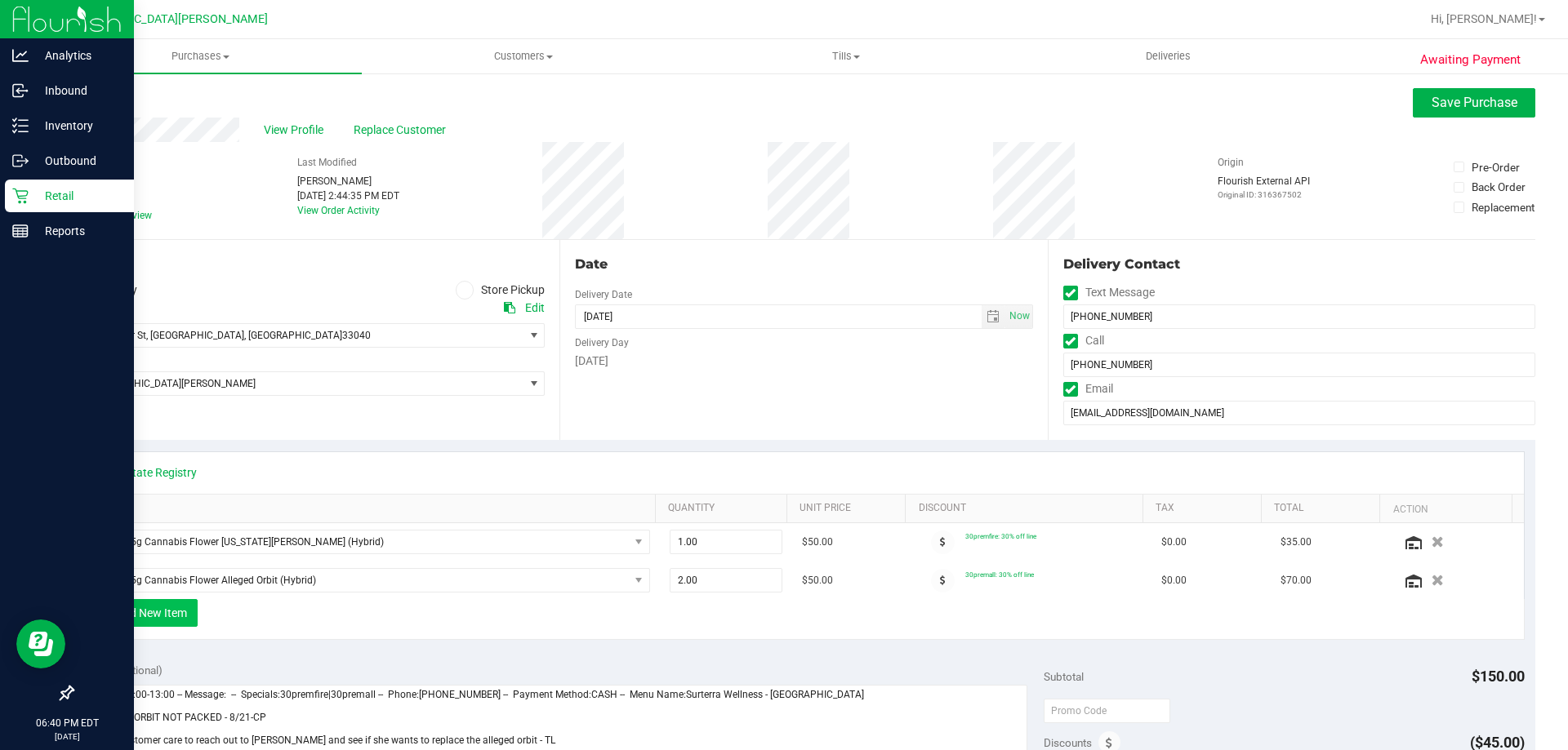
click at [172, 608] on button "+ Add New Item" at bounding box center [147, 613] width 101 height 28
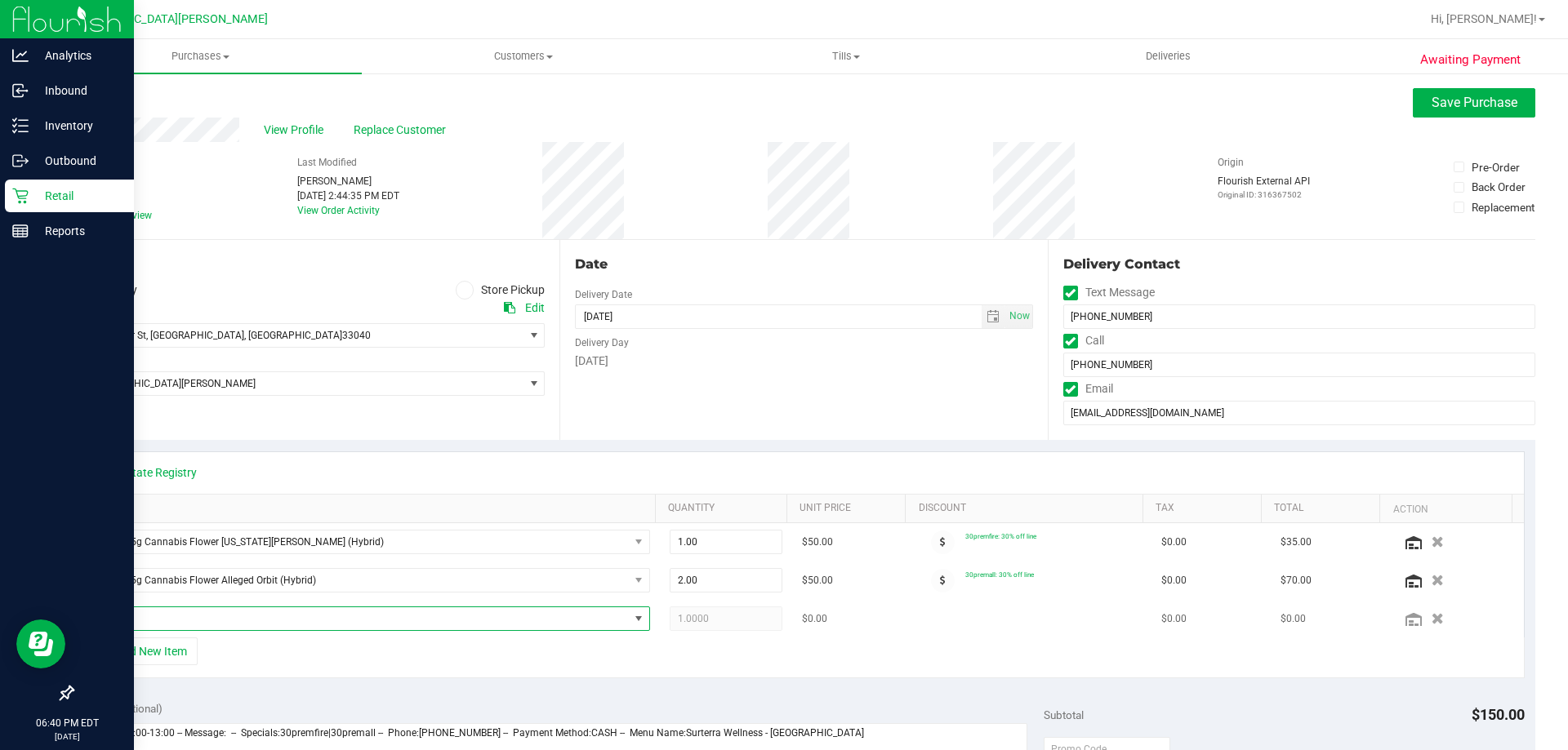
click at [172, 625] on span "NO DATA FOUND" at bounding box center [362, 619] width 534 height 23
type input "flori"
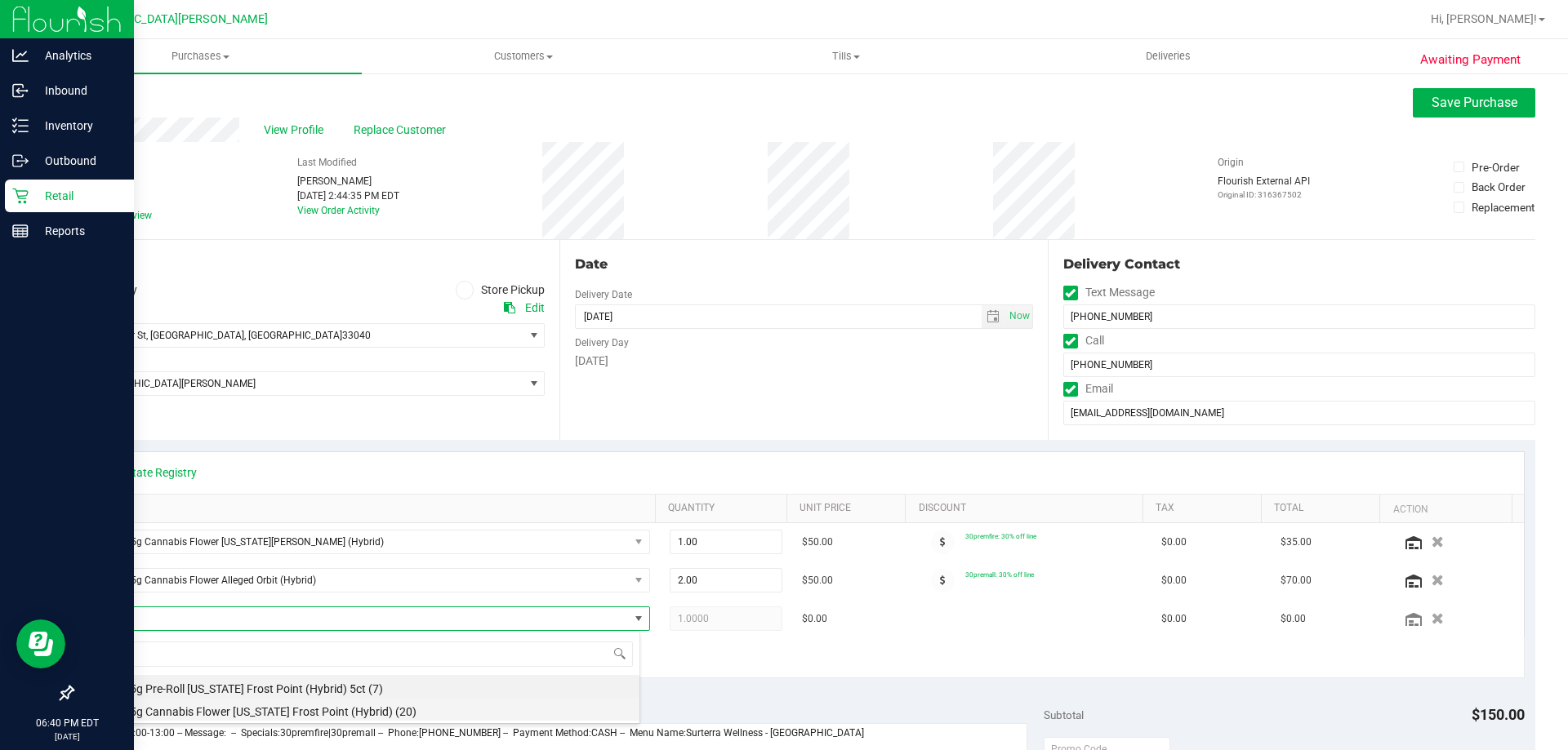
click at [161, 706] on li "FT 3.5g Cannabis Flower Florida Frost Point (Hybrid) (20)" at bounding box center [367, 710] width 545 height 23
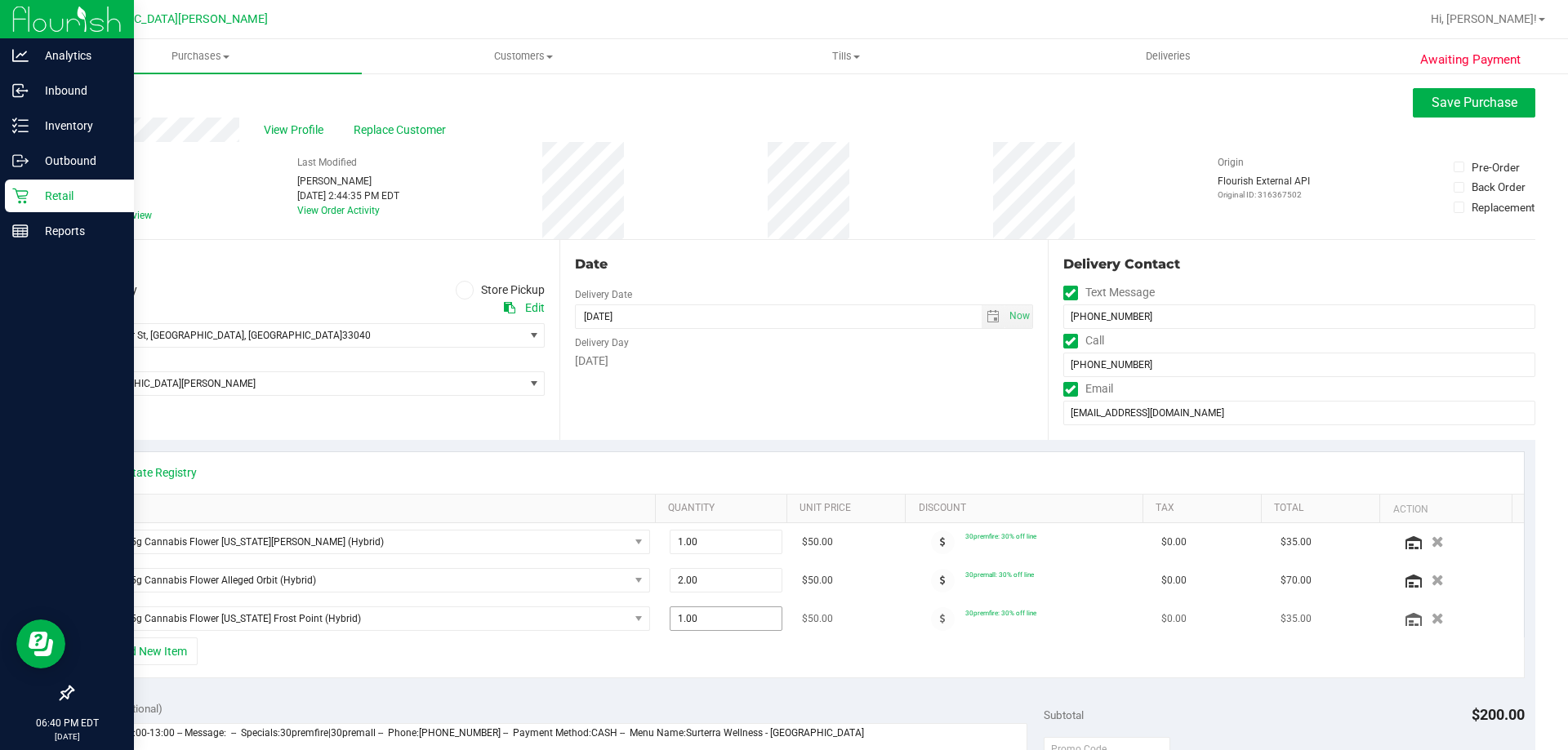
click at [675, 616] on span "1.00 1" at bounding box center [726, 619] width 114 height 24
type input "3"
type input "3.00"
click at [612, 649] on div "+ Add New Item" at bounding box center [804, 658] width 1442 height 41
click at [1467, 113] on button "Save Purchase" at bounding box center [1474, 103] width 122 height 29
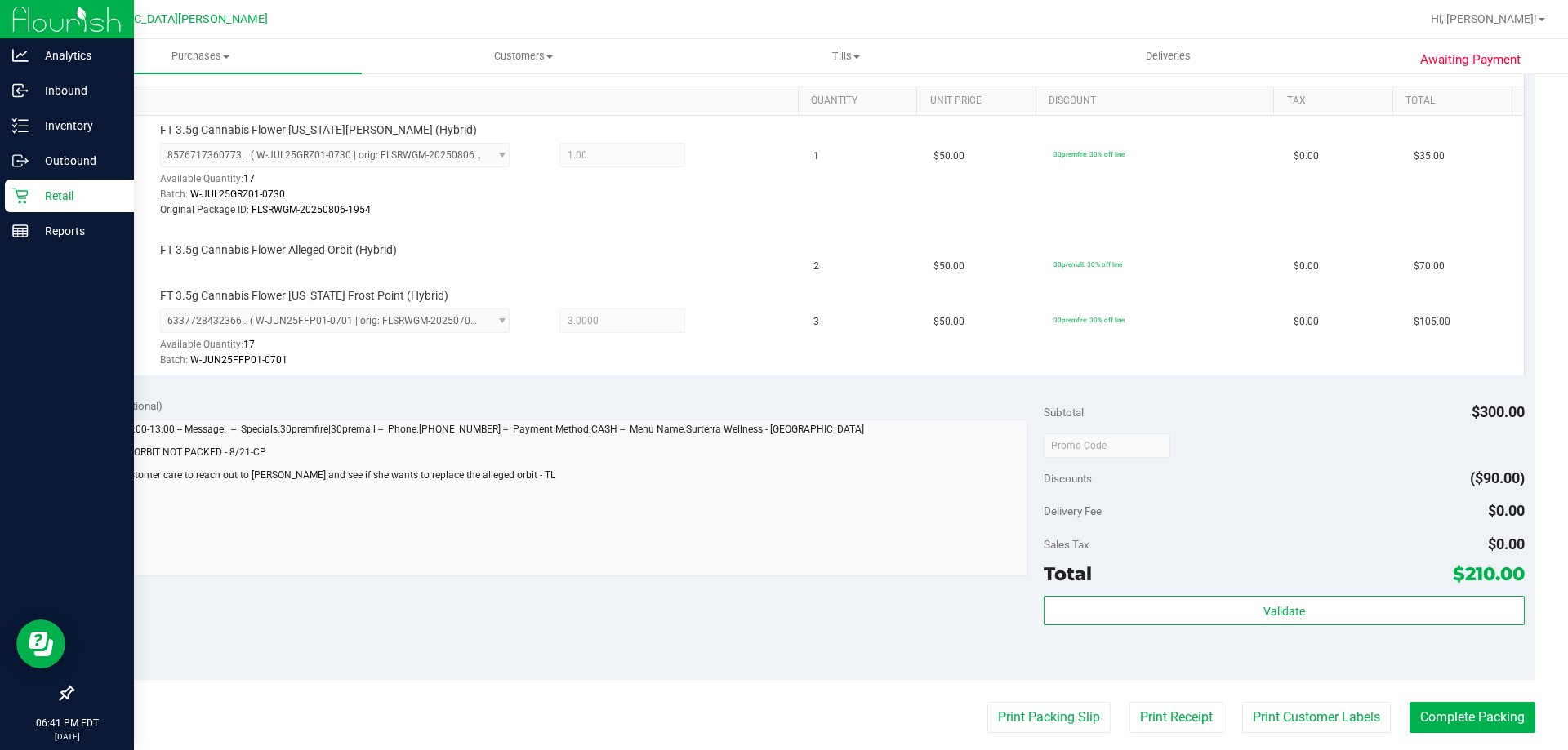
scroll to position [408, 0]
click at [1351, 727] on button "Print Customer Labels" at bounding box center [1315, 717] width 149 height 31
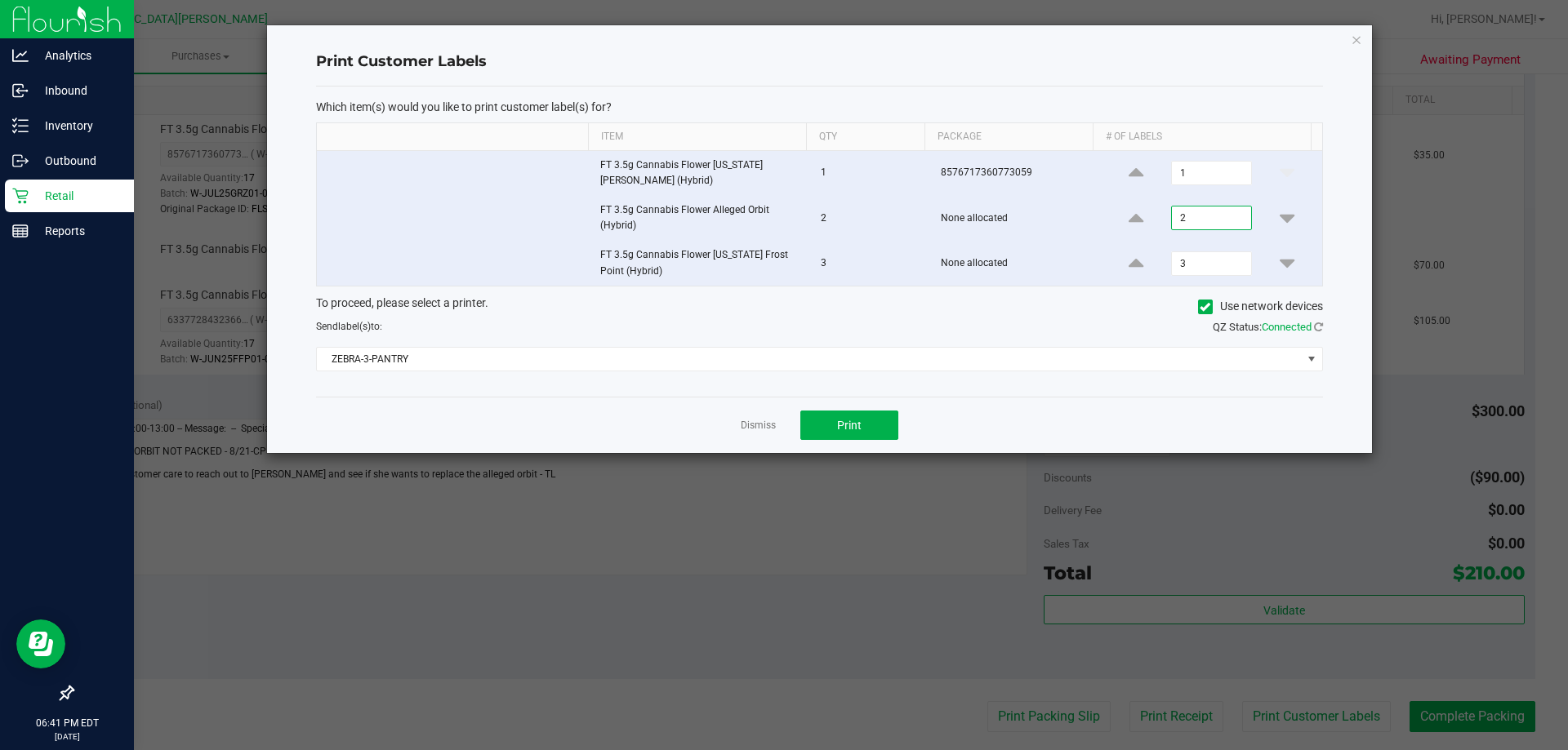
click at [1187, 218] on input "2" at bounding box center [1210, 219] width 79 height 23
type input "1"
click at [1176, 174] on input "1" at bounding box center [1210, 173] width 79 height 23
click at [866, 423] on button "Print" at bounding box center [849, 426] width 98 height 29
click at [762, 424] on link "Dismiss" at bounding box center [758, 426] width 35 height 14
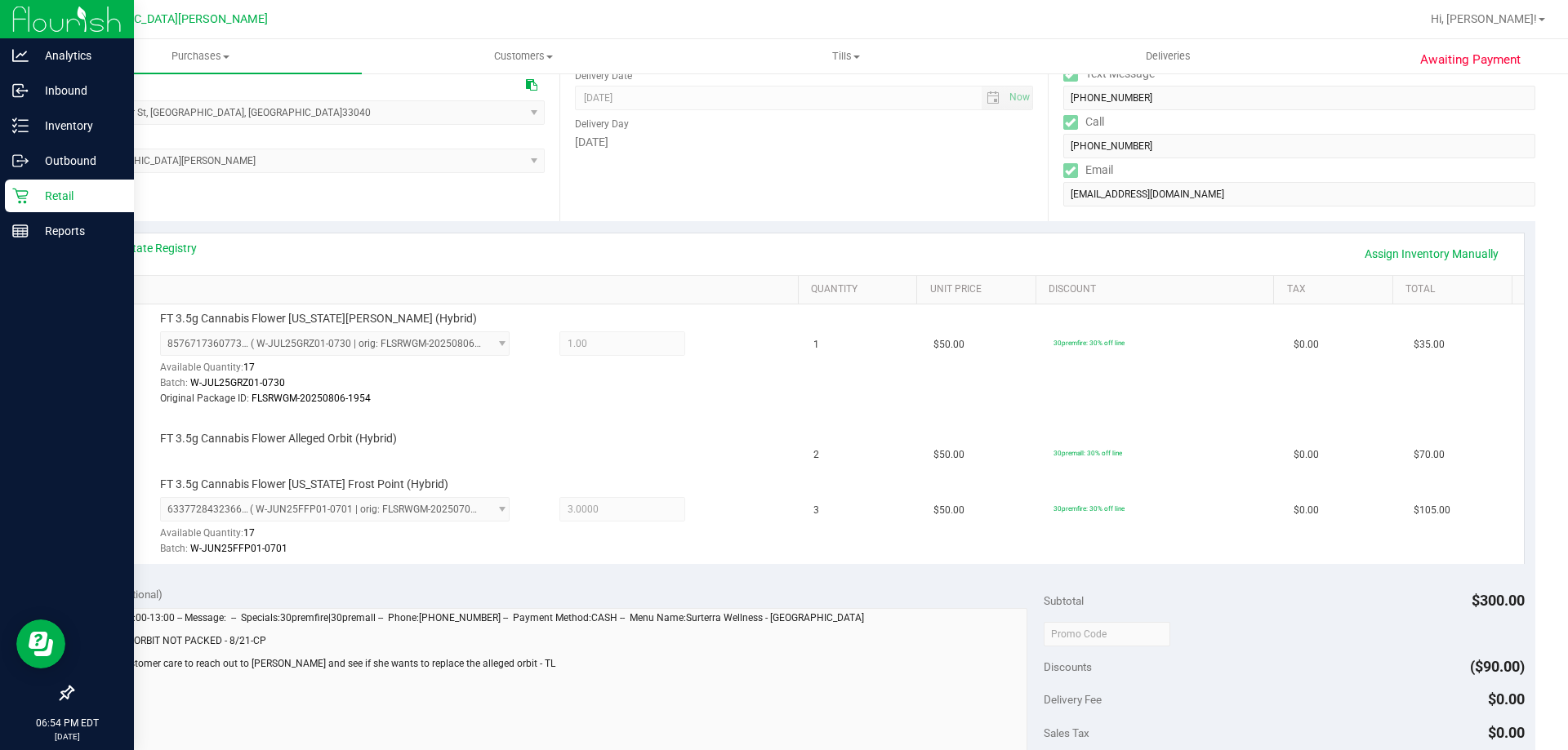
scroll to position [245, 0]
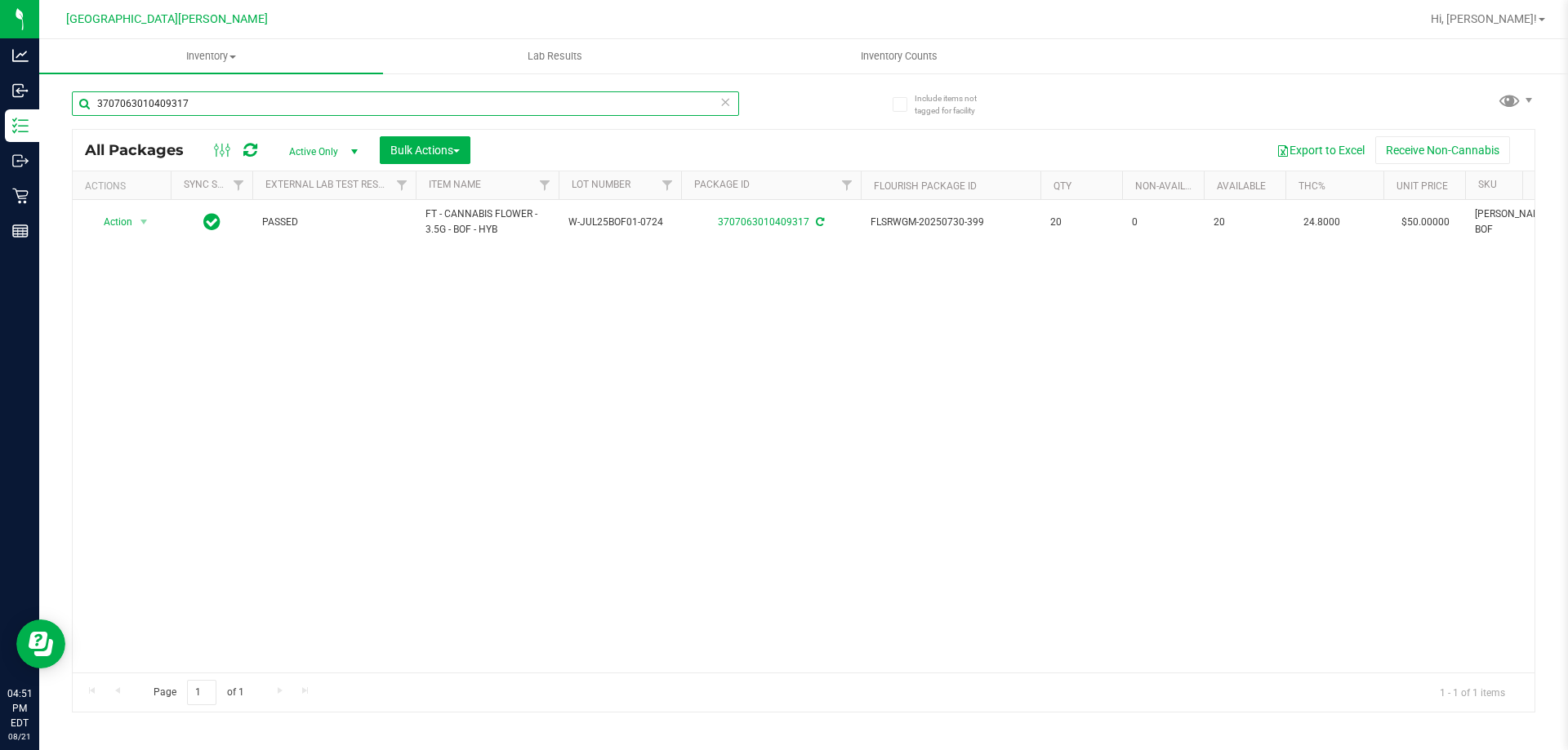
click at [243, 116] on input "3707063010409317" at bounding box center [405, 103] width 667 height 24
click at [238, 105] on input "3707063010409317" at bounding box center [405, 103] width 667 height 24
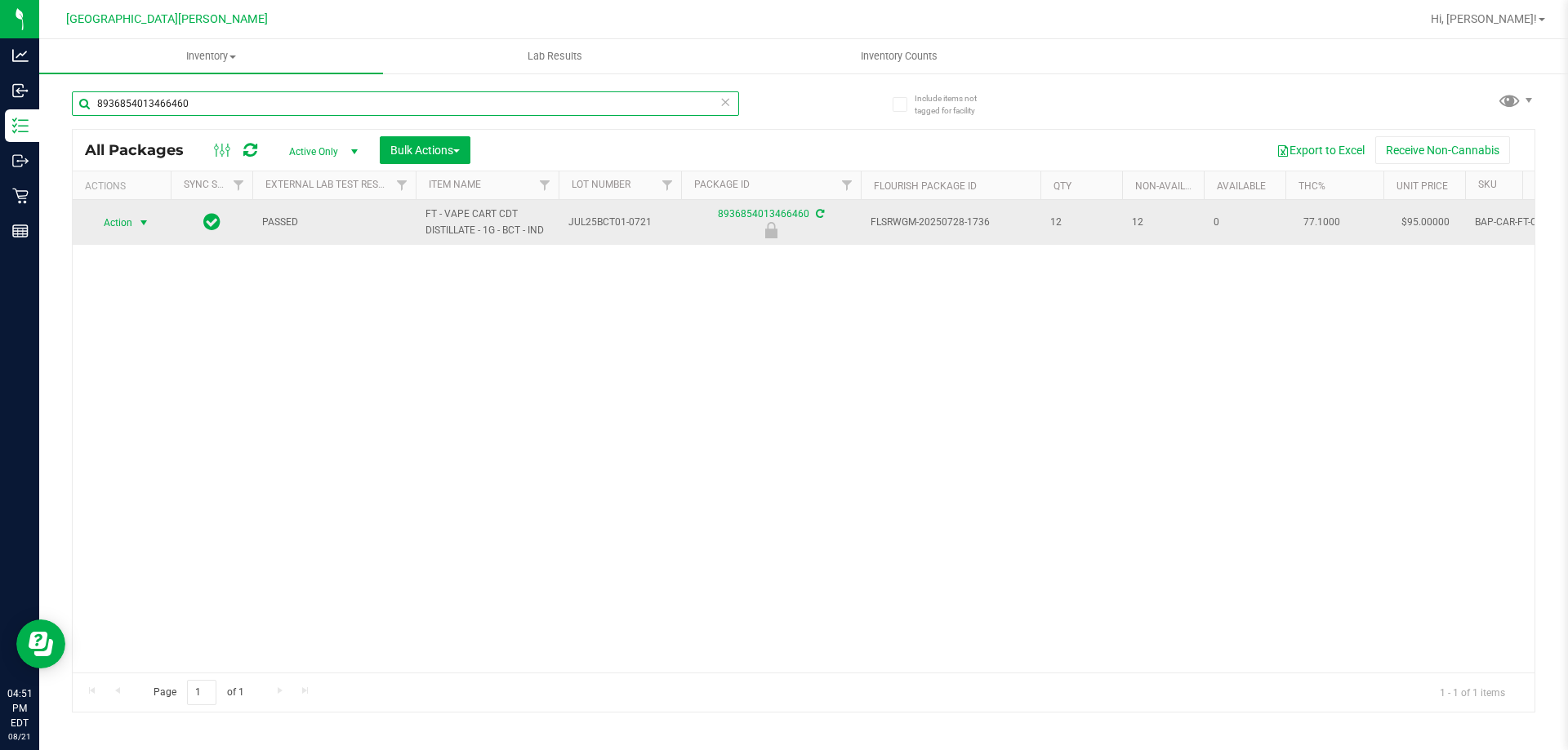
type input "8936854013466460"
click at [111, 214] on span "Action" at bounding box center [111, 223] width 44 height 23
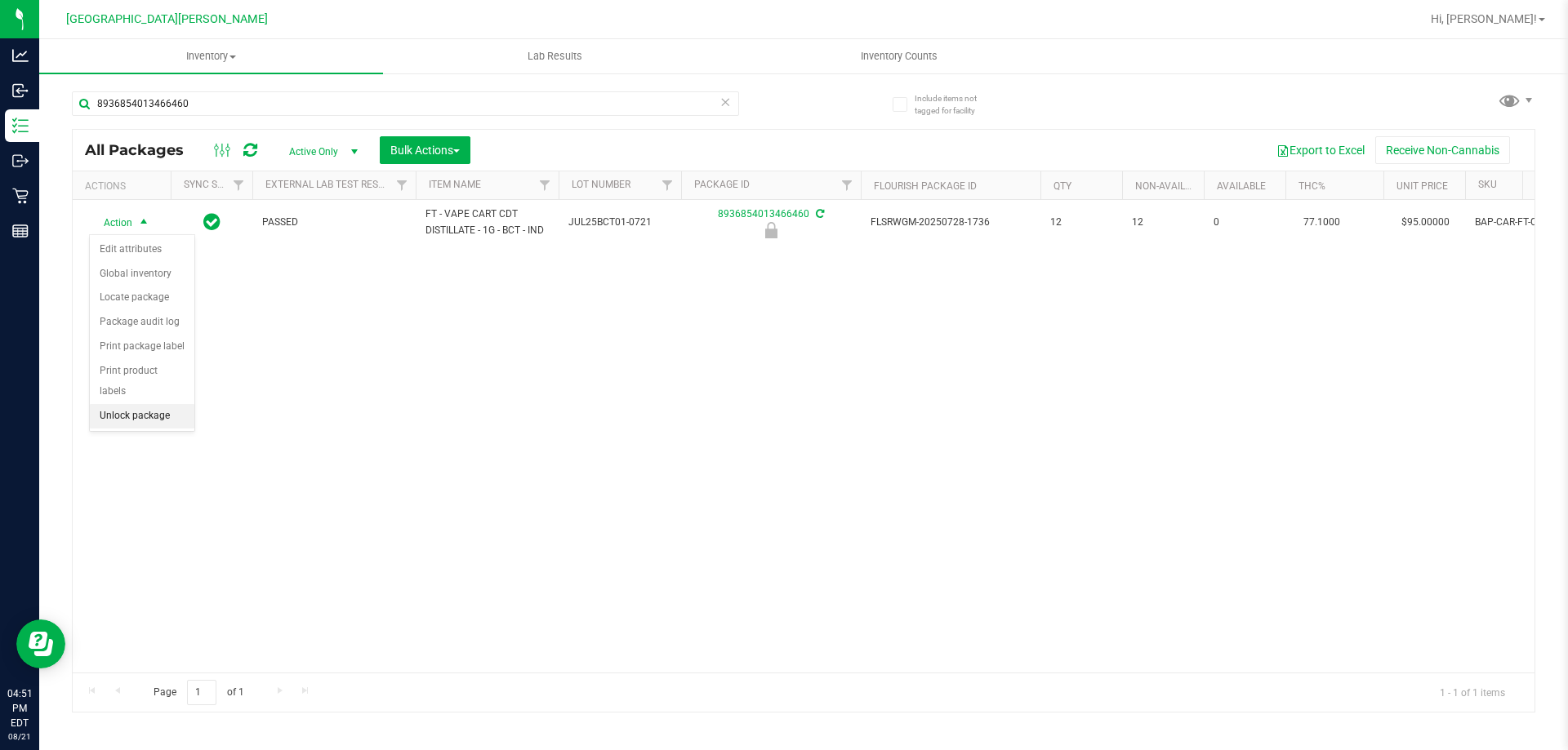
click at [132, 404] on li "Unlock package" at bounding box center [142, 416] width 105 height 24
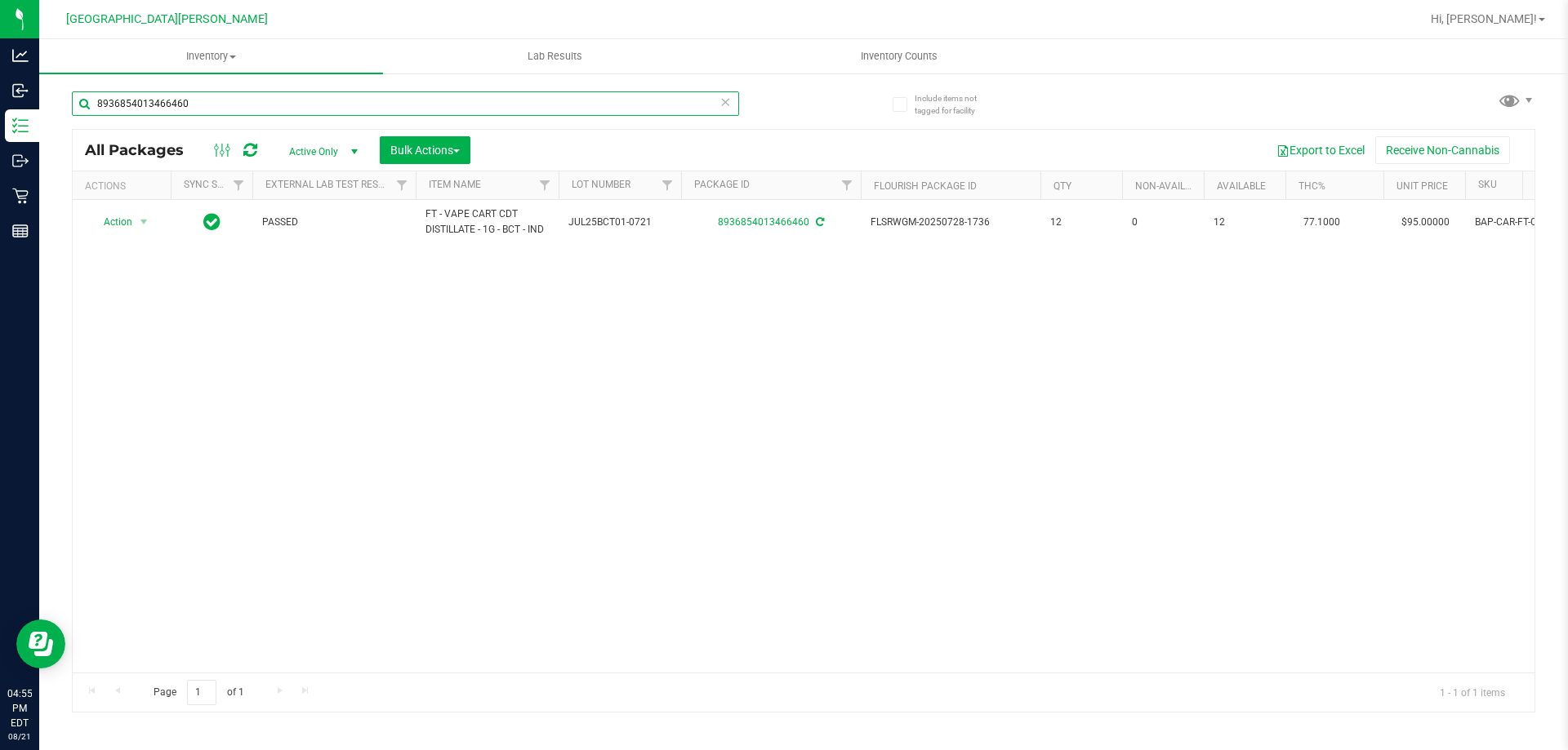
click at [228, 98] on input "8936854013466460" at bounding box center [405, 103] width 667 height 24
type input "8"
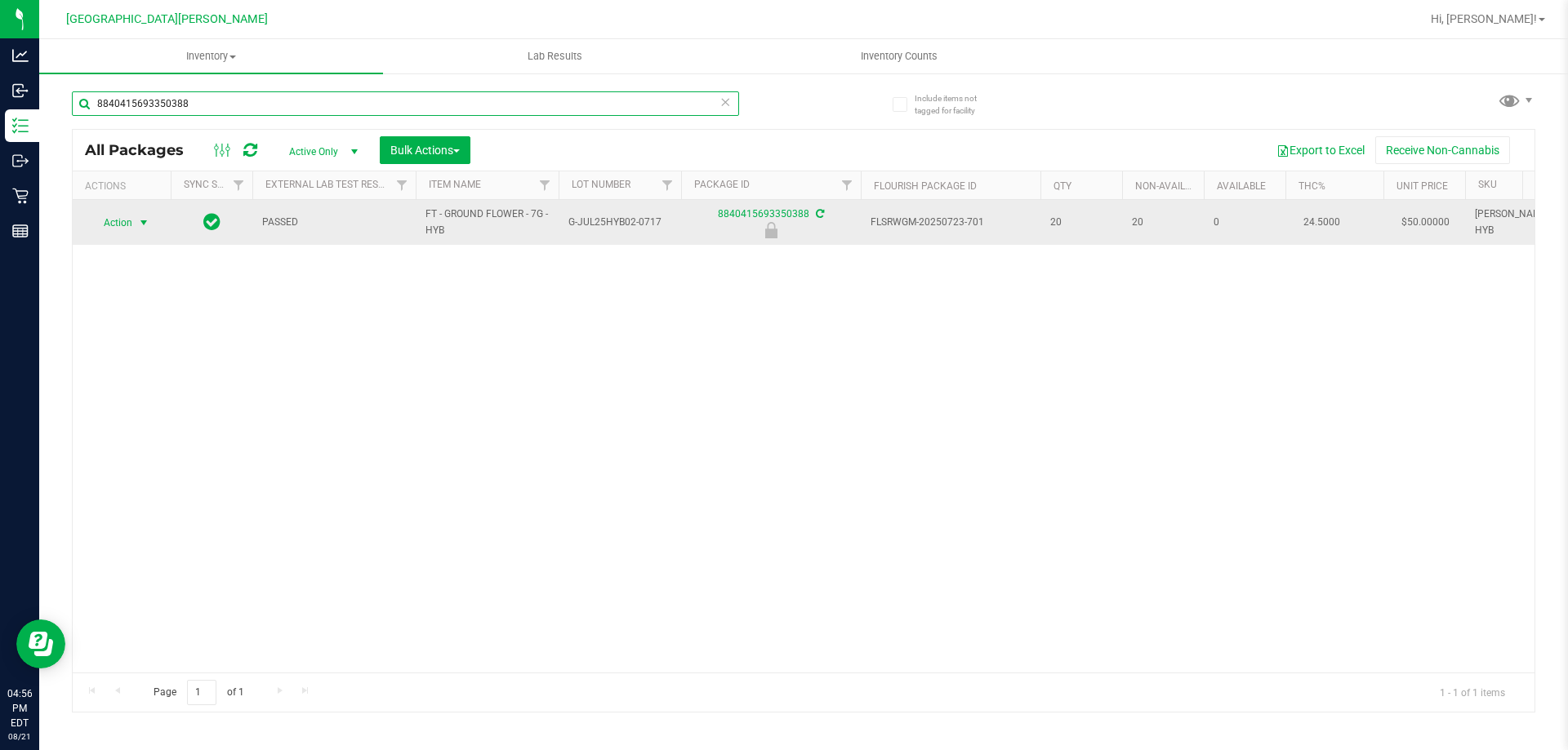
type input "8840415693350388"
click at [120, 225] on span "Action" at bounding box center [111, 223] width 44 height 23
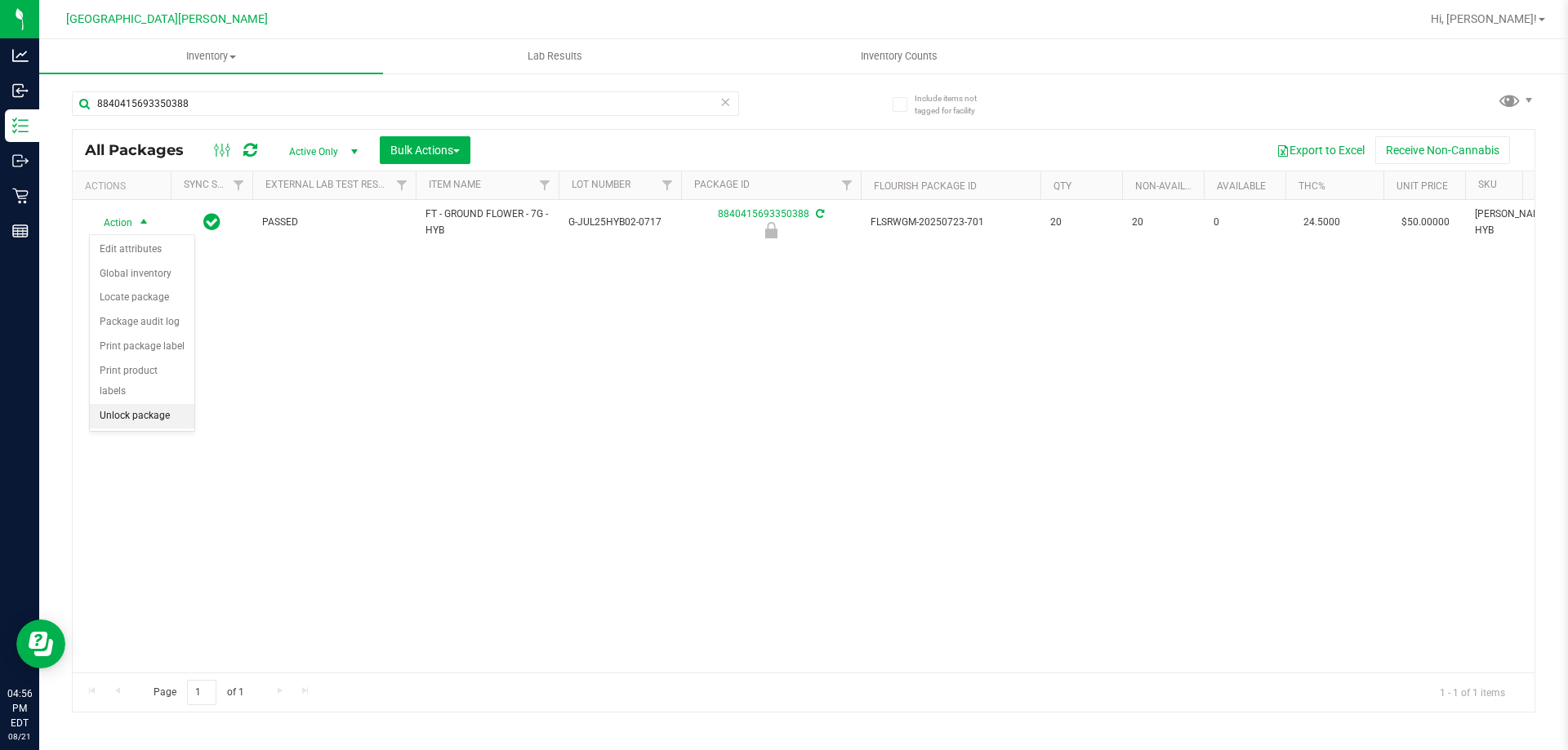
click at [146, 404] on li "Unlock package" at bounding box center [142, 416] width 105 height 24
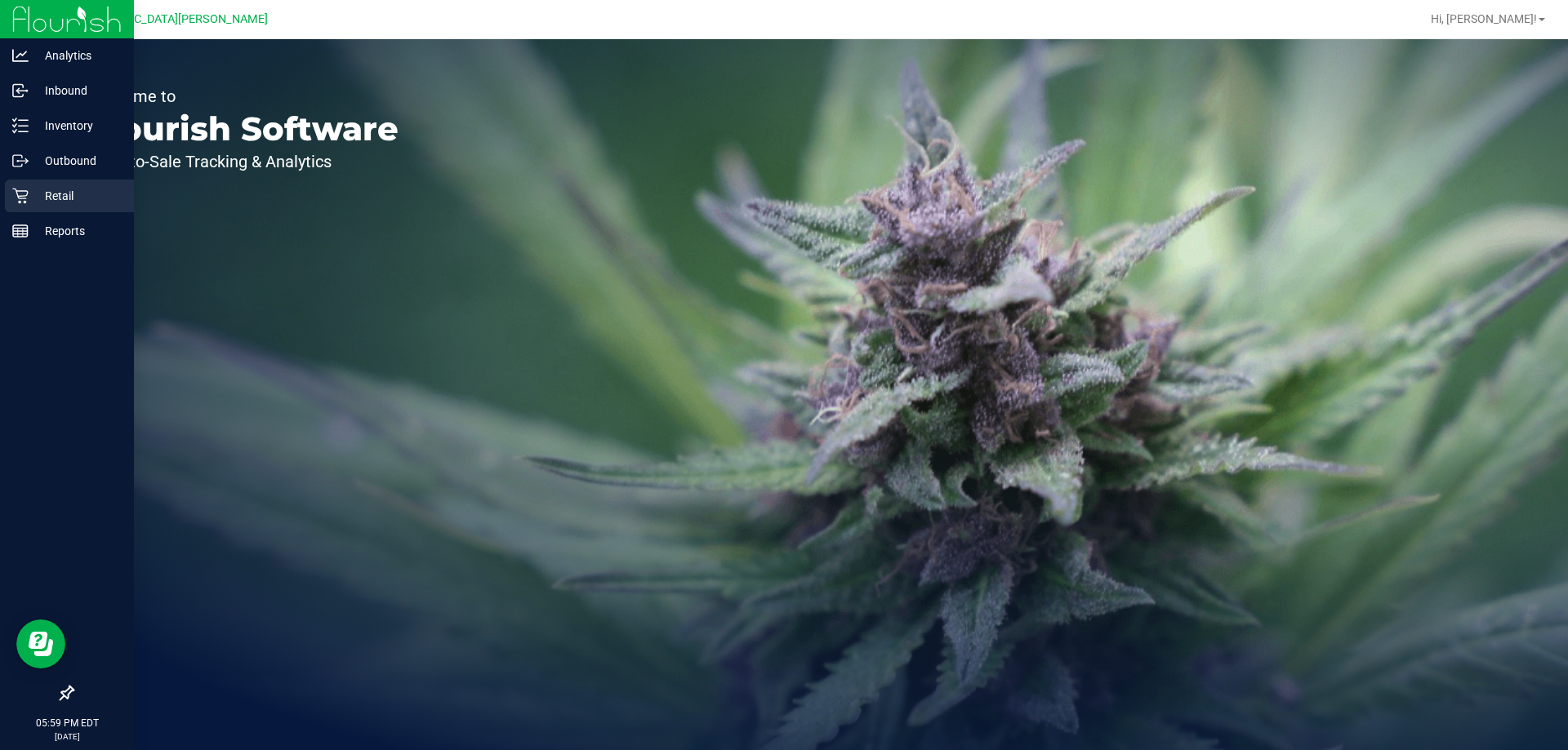
click at [55, 185] on div "Retail" at bounding box center [69, 196] width 129 height 33
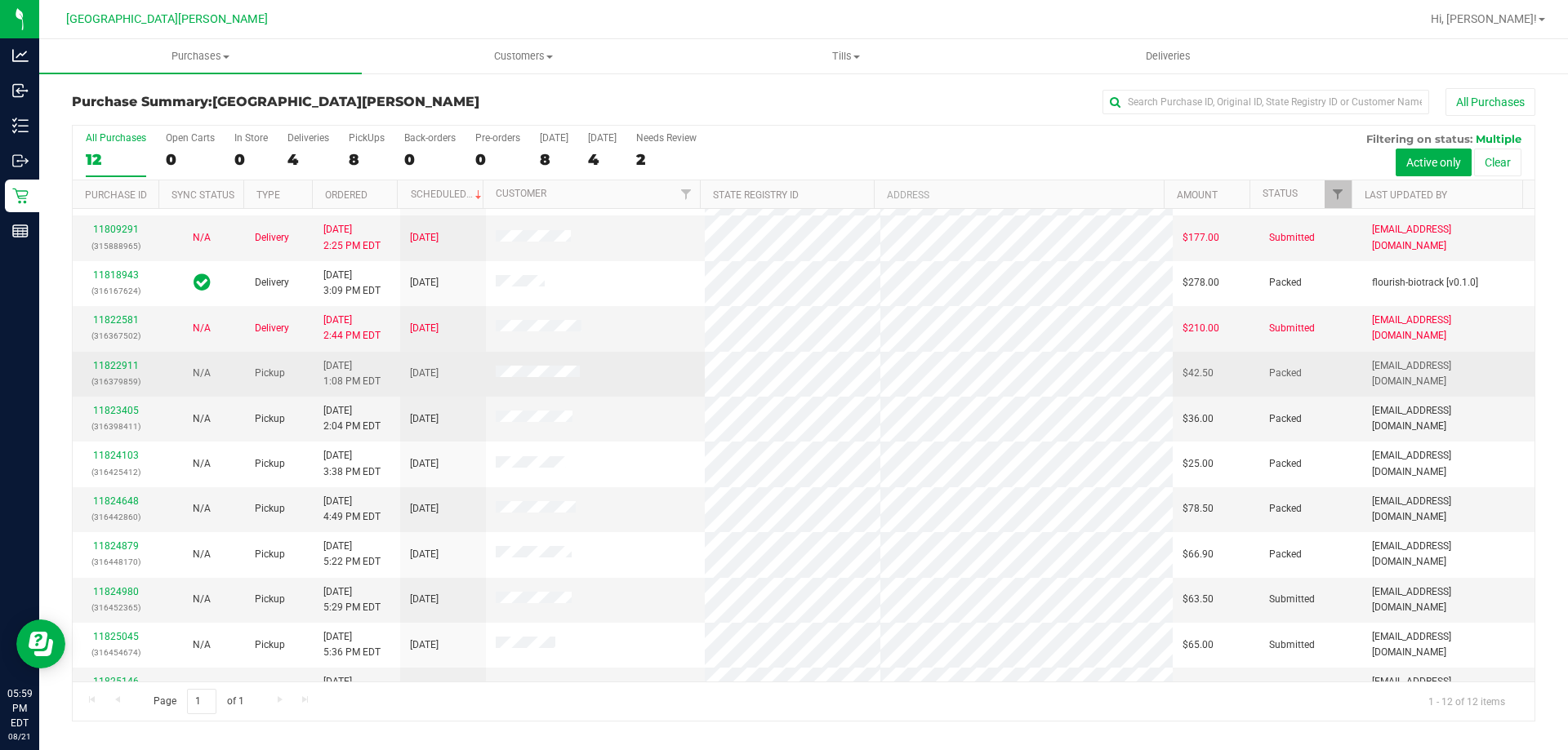
scroll to position [69, 0]
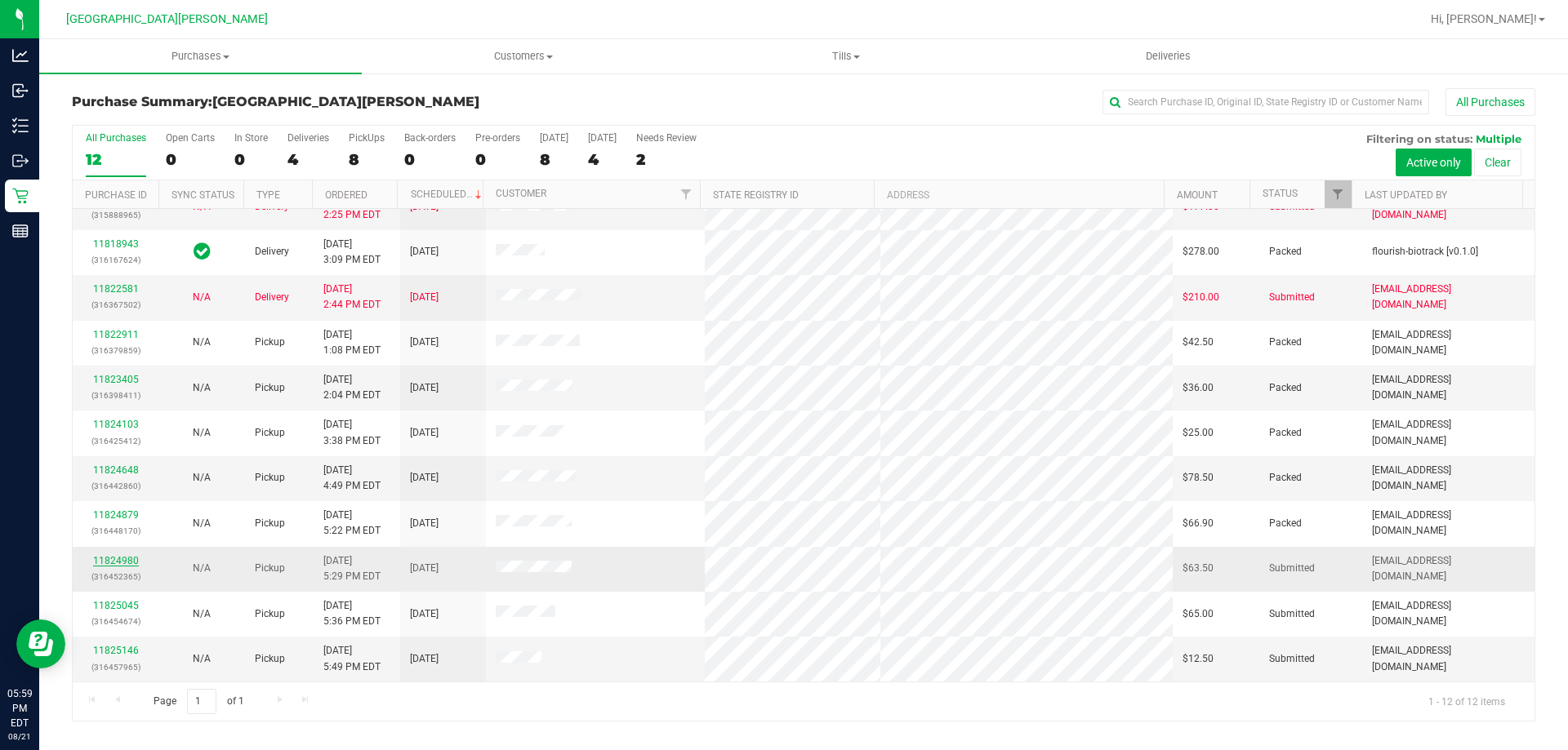
click at [119, 566] on link "11824980" at bounding box center [116, 562] width 46 height 12
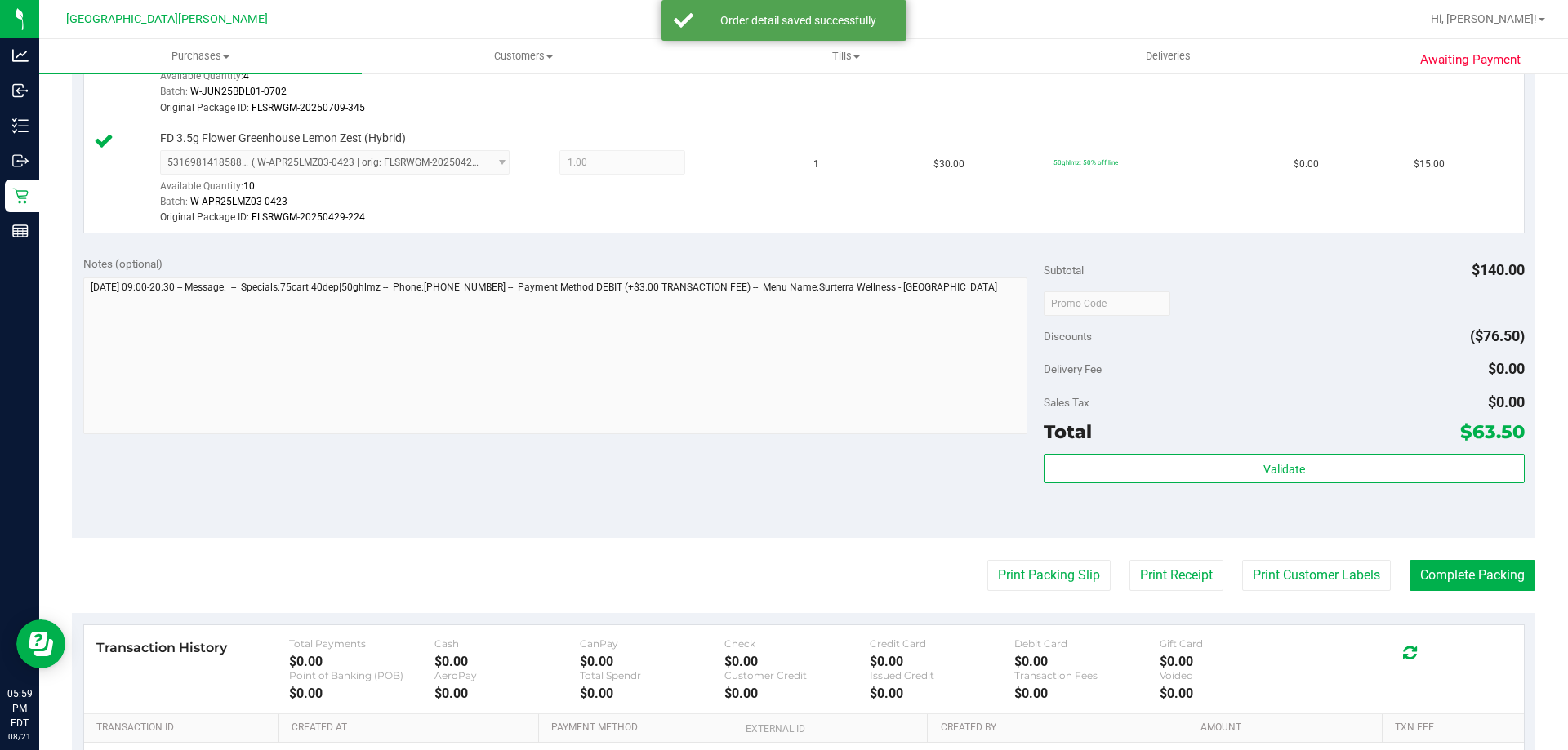
scroll to position [734, 0]
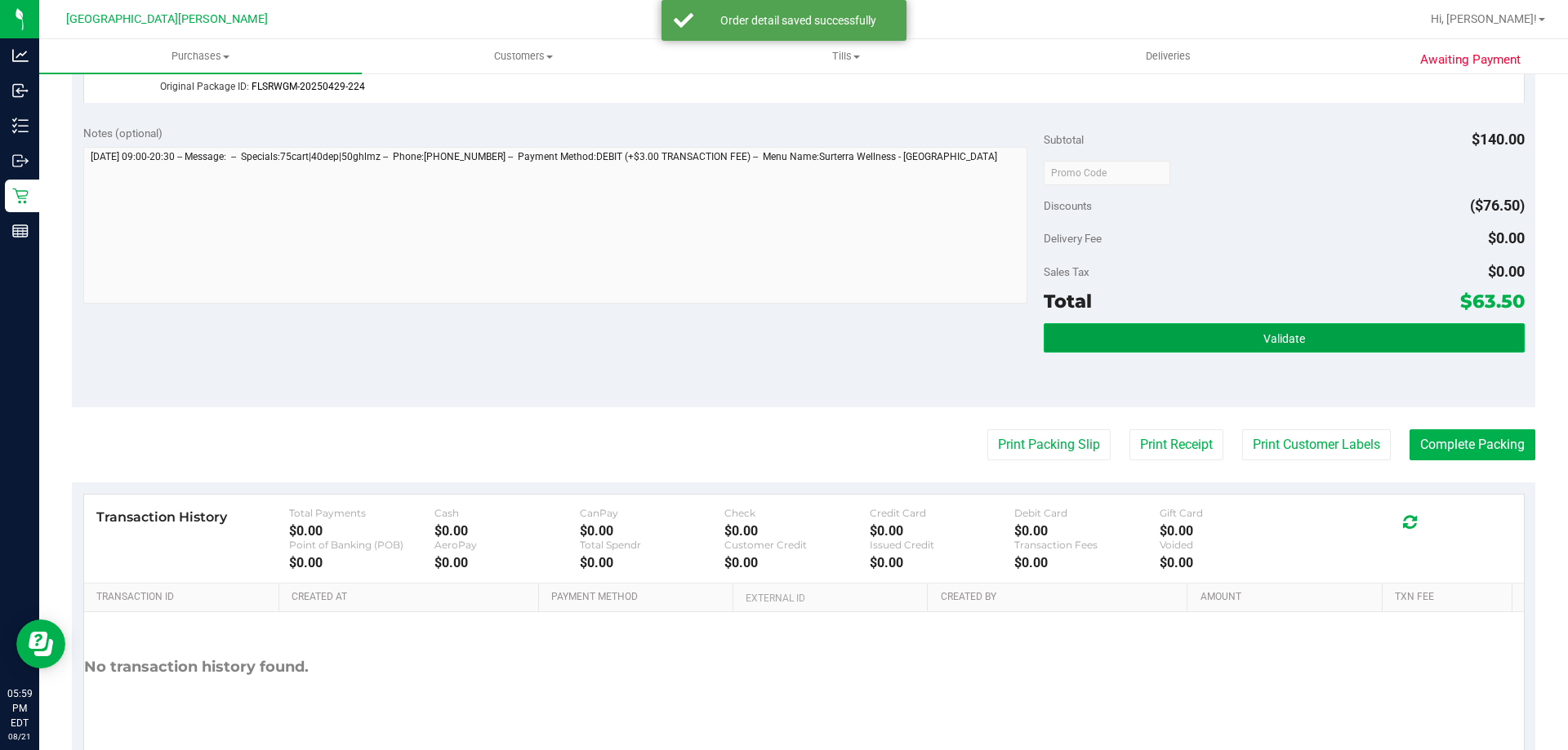
click at [1216, 331] on button "Validate" at bounding box center [1283, 338] width 480 height 29
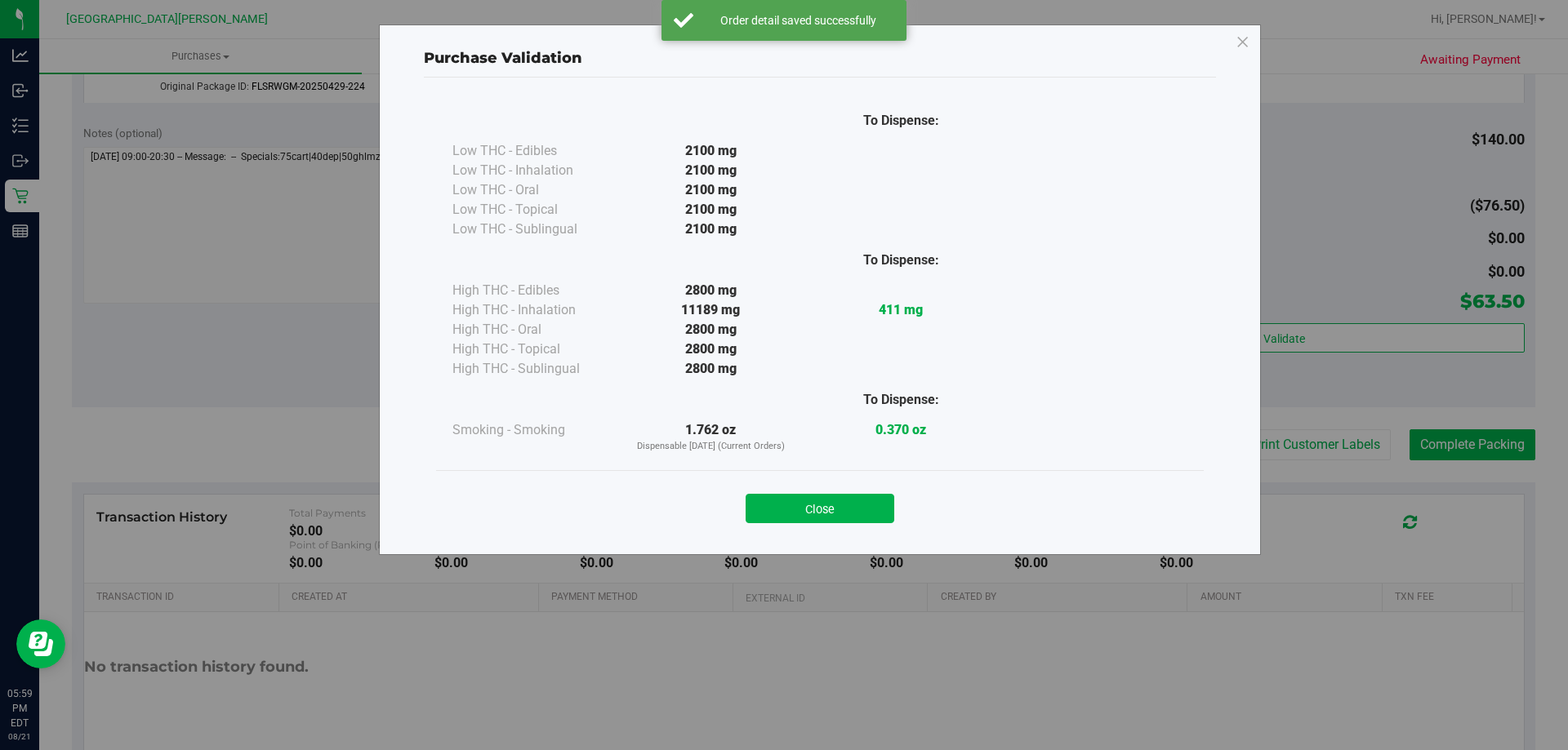
drag, startPoint x: 845, startPoint y: 510, endPoint x: 1145, endPoint y: 495, distance: 300.4
click at [846, 509] on button "Close" at bounding box center [819, 509] width 149 height 29
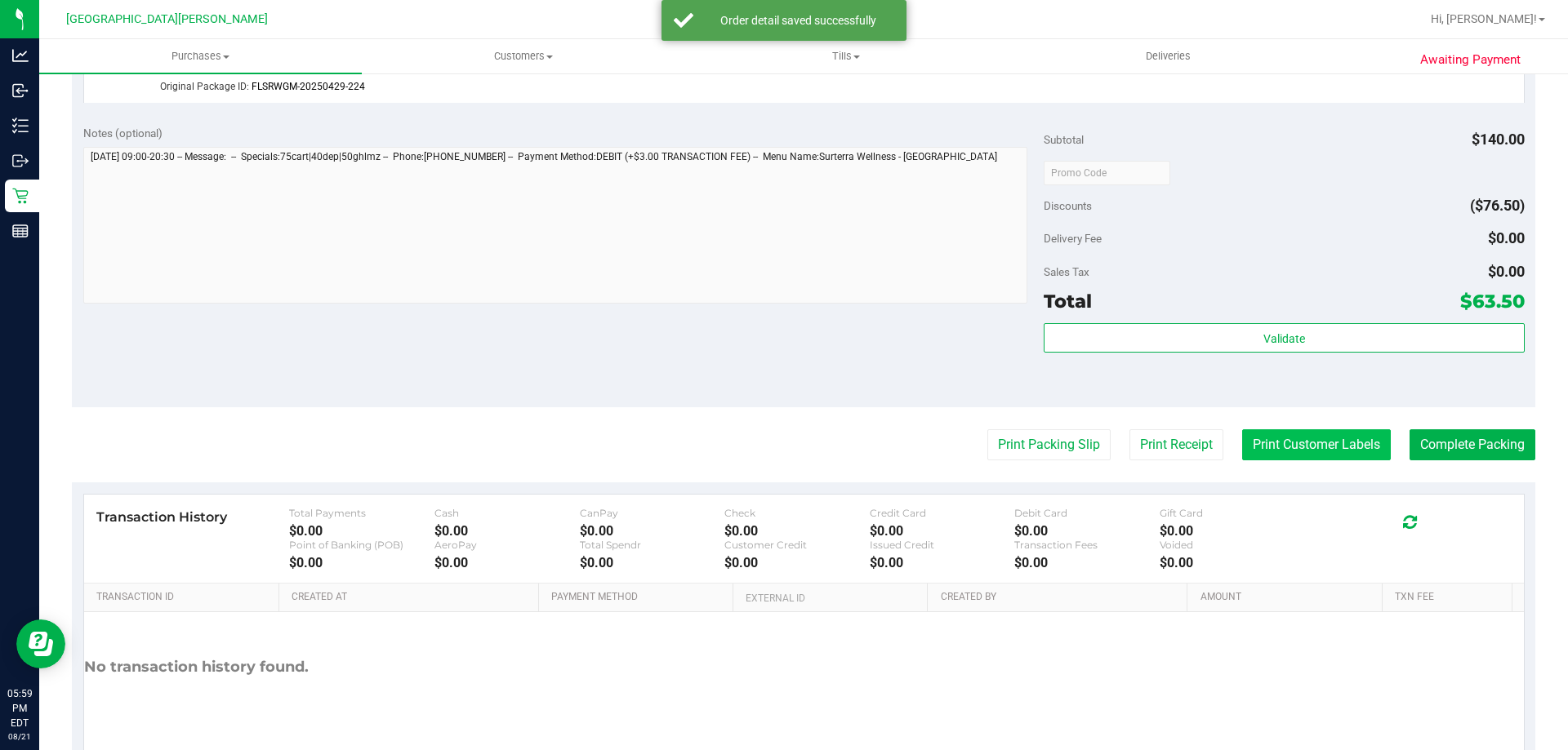
click at [1281, 454] on button "Print Customer Labels" at bounding box center [1315, 445] width 149 height 31
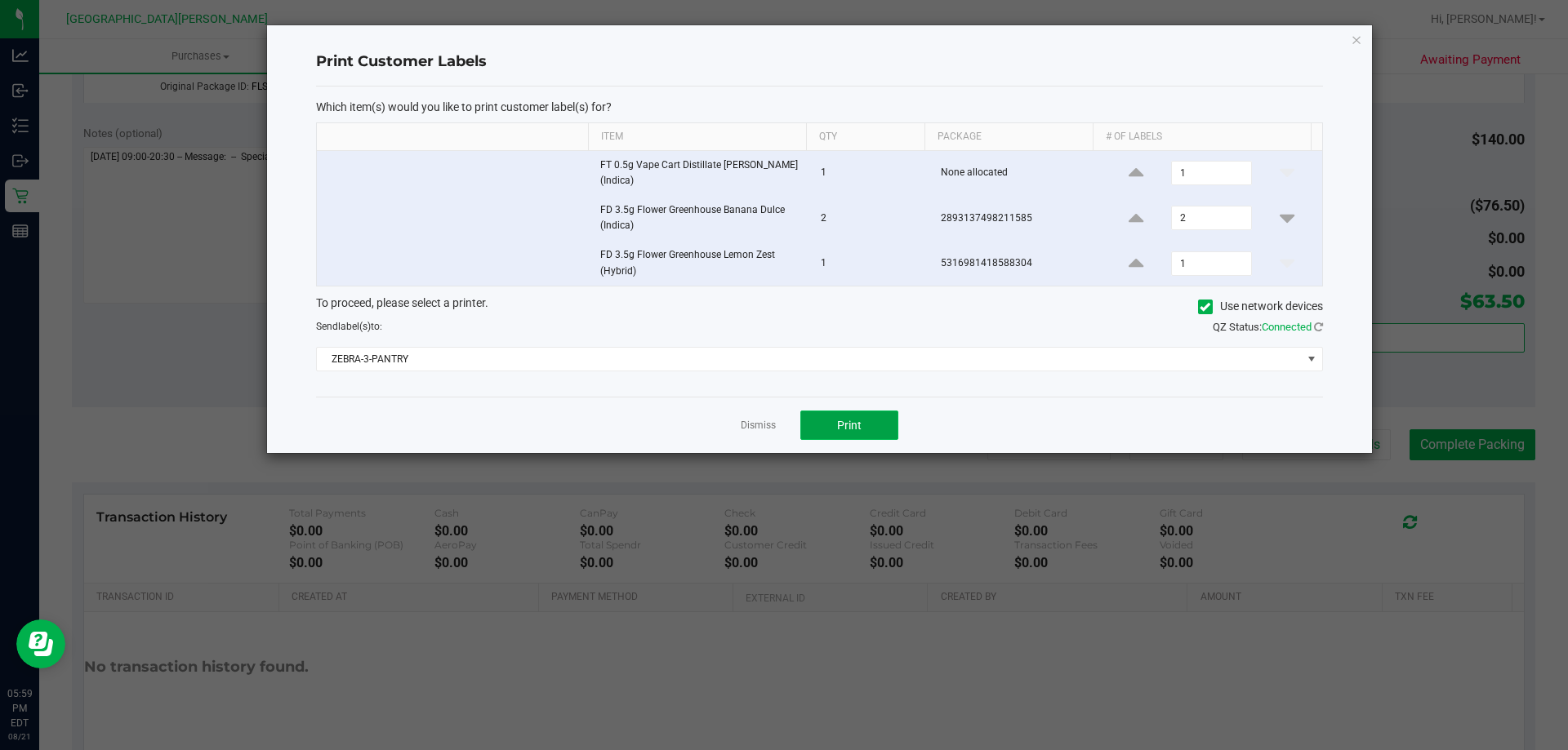
click at [846, 429] on span "Print" at bounding box center [849, 425] width 24 height 13
click at [761, 426] on link "Dismiss" at bounding box center [758, 426] width 35 height 14
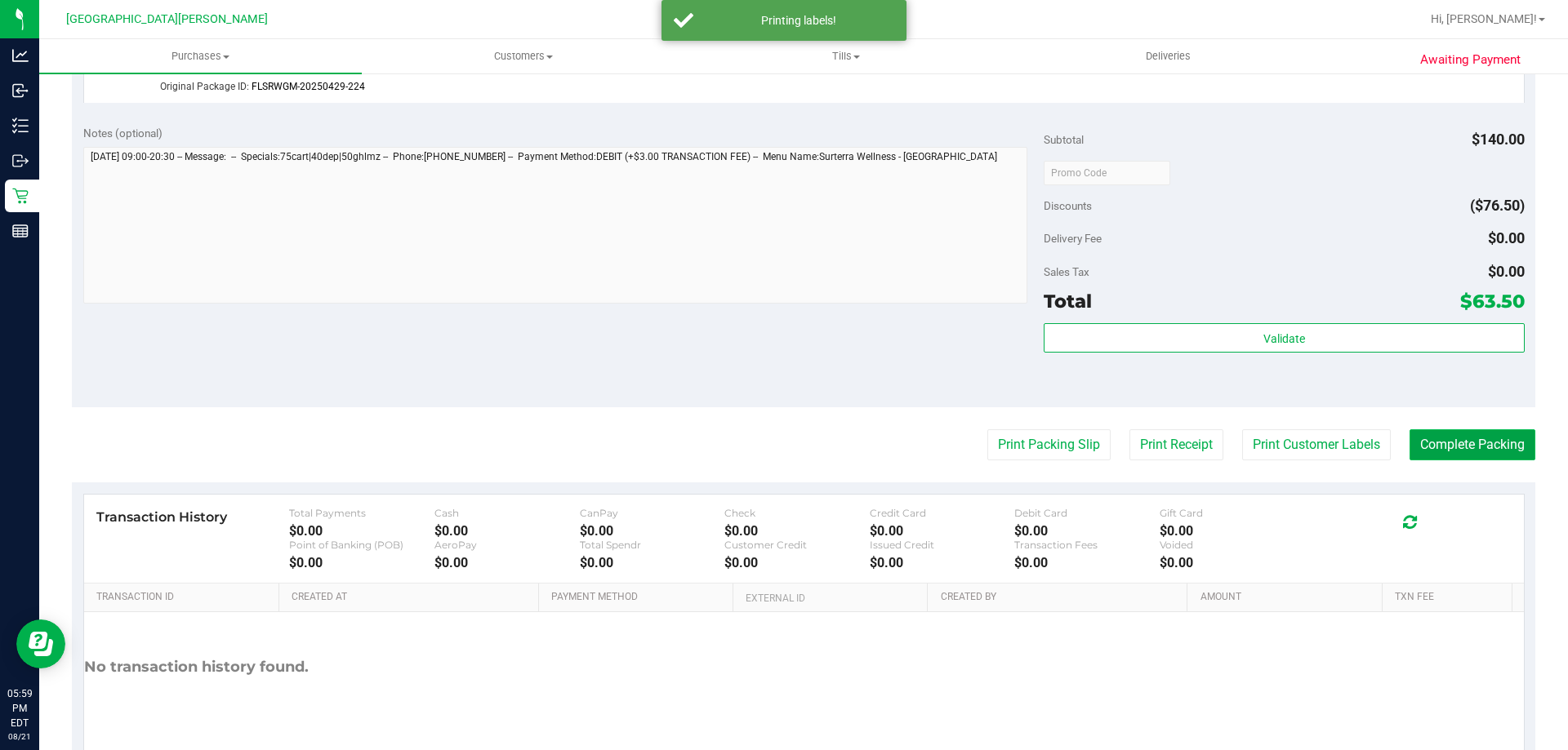
click at [1437, 454] on button "Complete Packing" at bounding box center [1472, 445] width 125 height 31
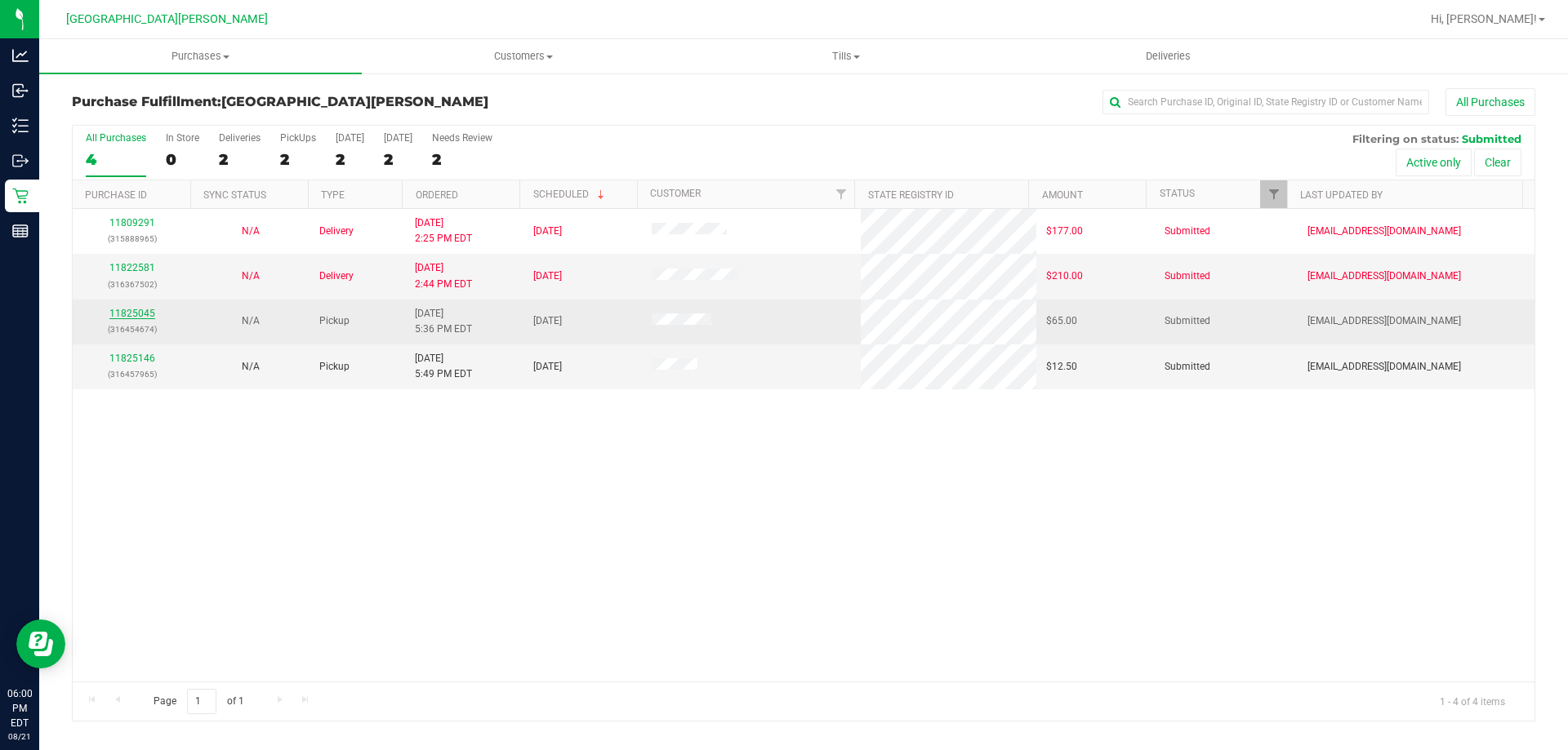
click at [131, 312] on link "11825045" at bounding box center [132, 314] width 46 height 12
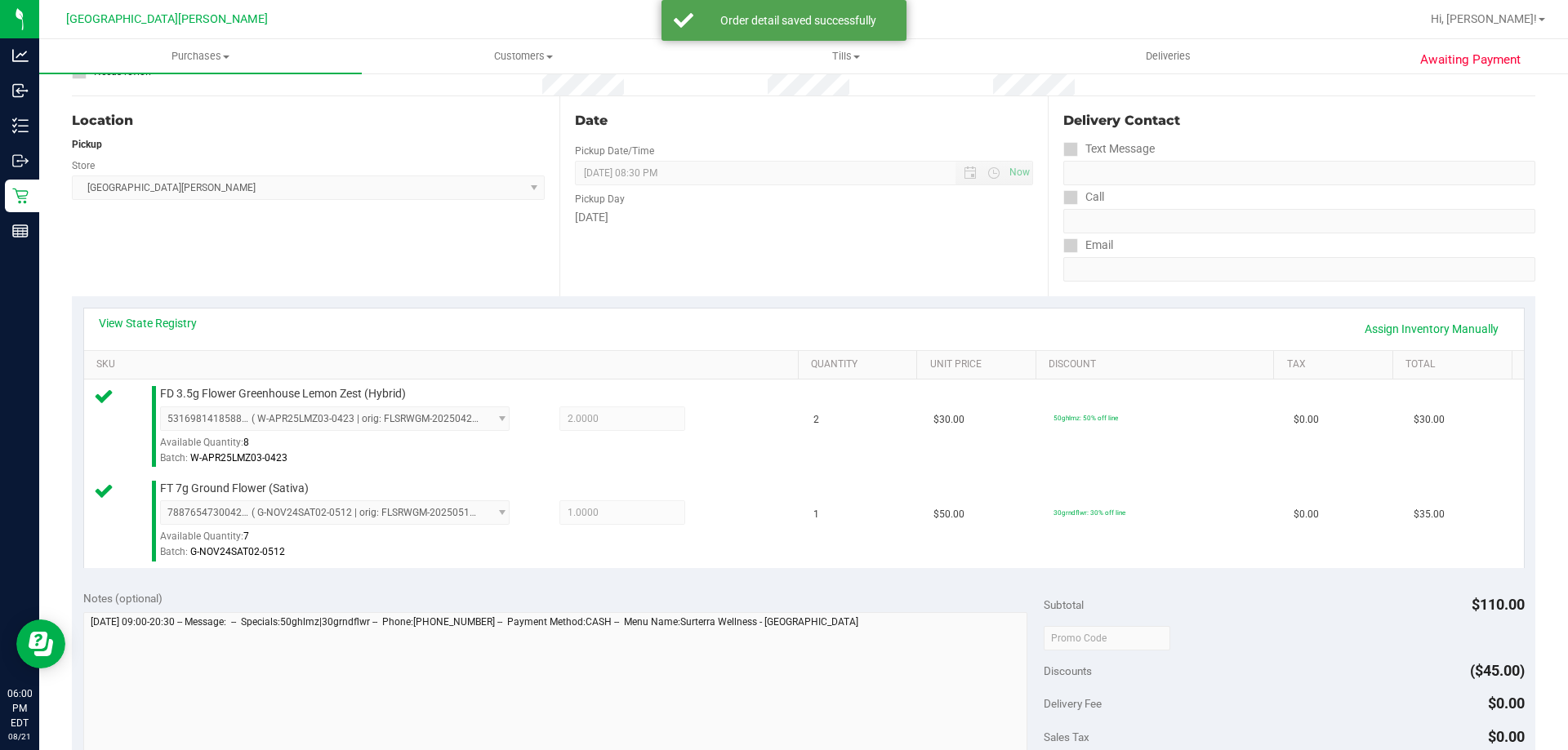
scroll to position [408, 0]
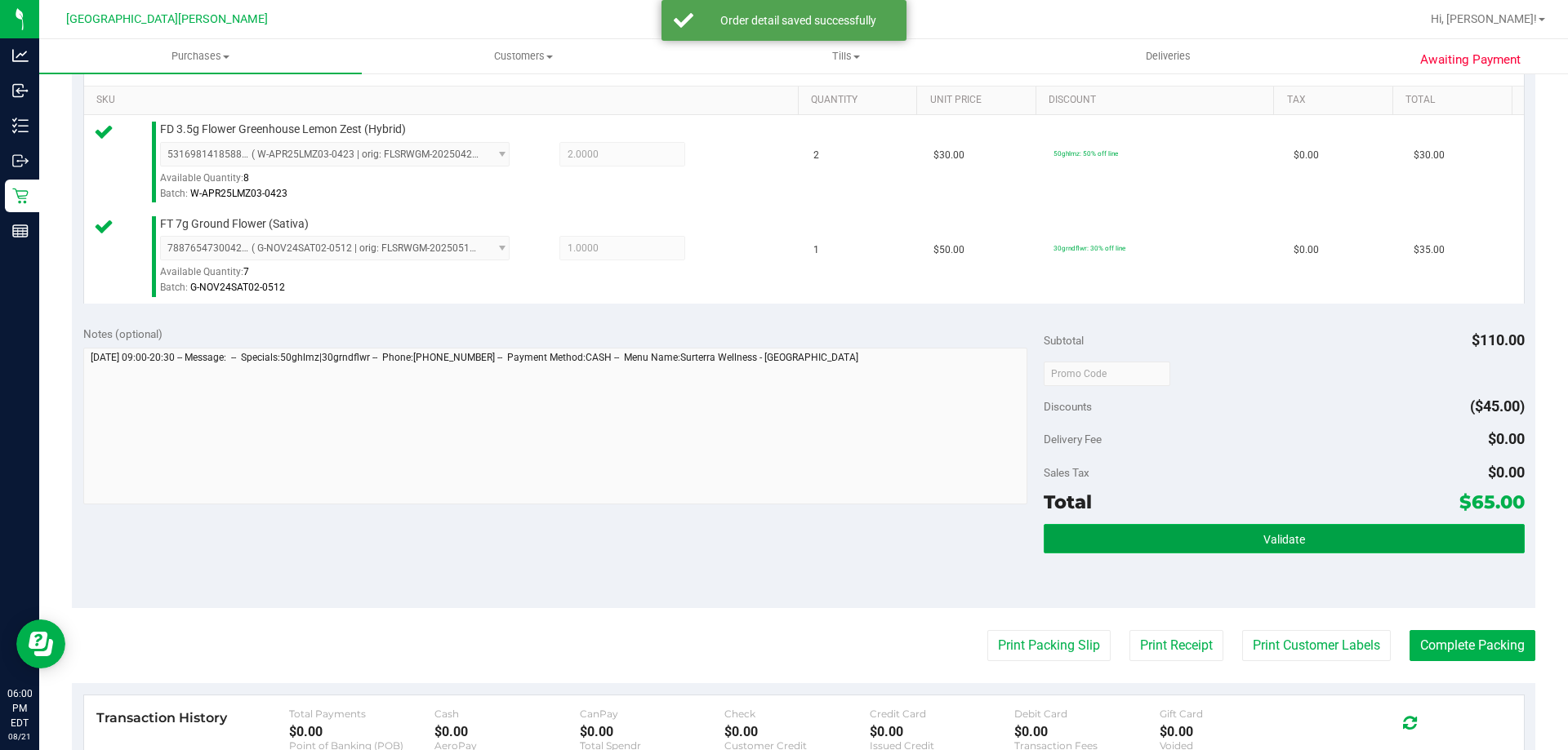
click at [1078, 545] on button "Validate" at bounding box center [1283, 539] width 480 height 29
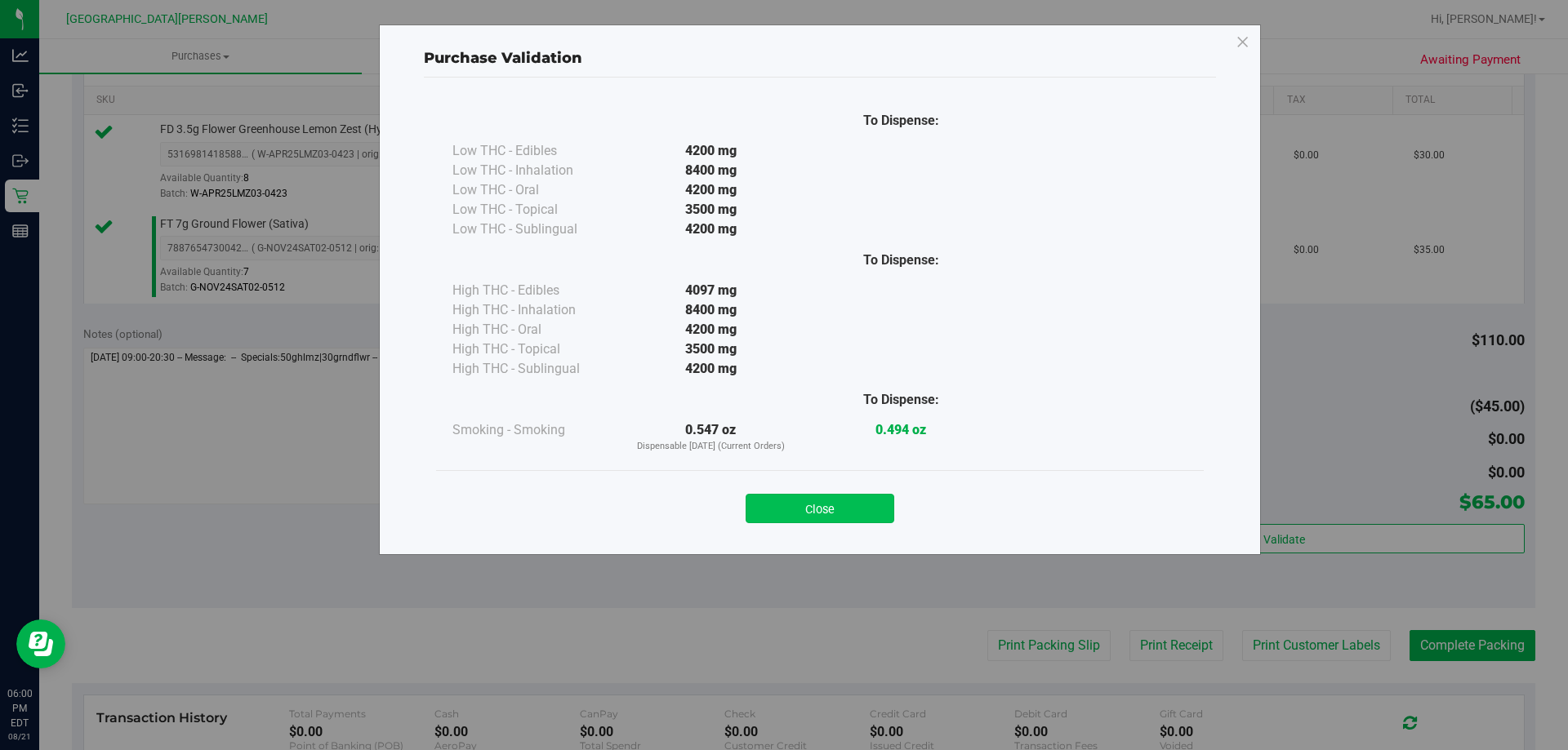
click at [878, 504] on button "Close" at bounding box center [819, 509] width 149 height 29
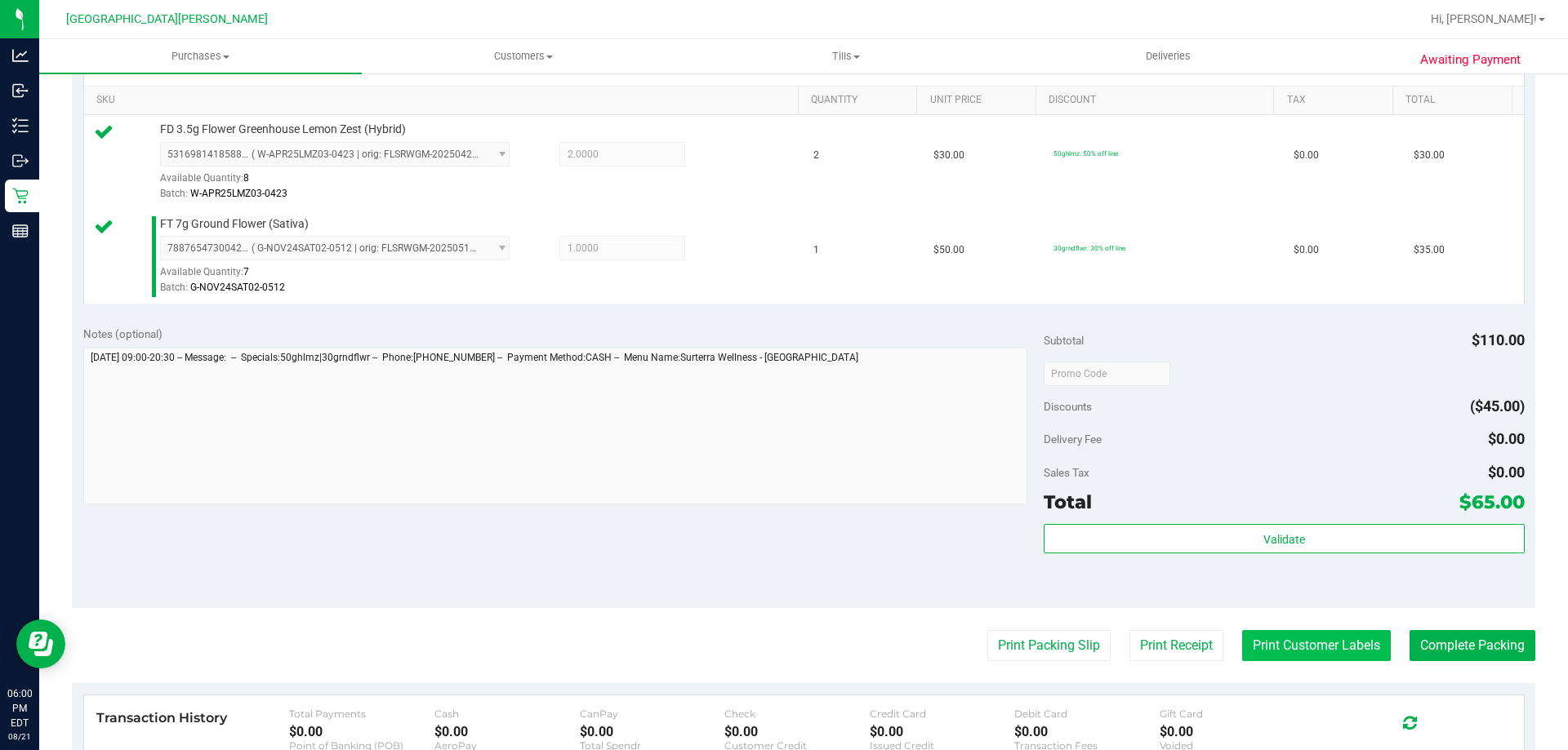
click at [1250, 648] on button "Print Customer Labels" at bounding box center [1315, 646] width 149 height 31
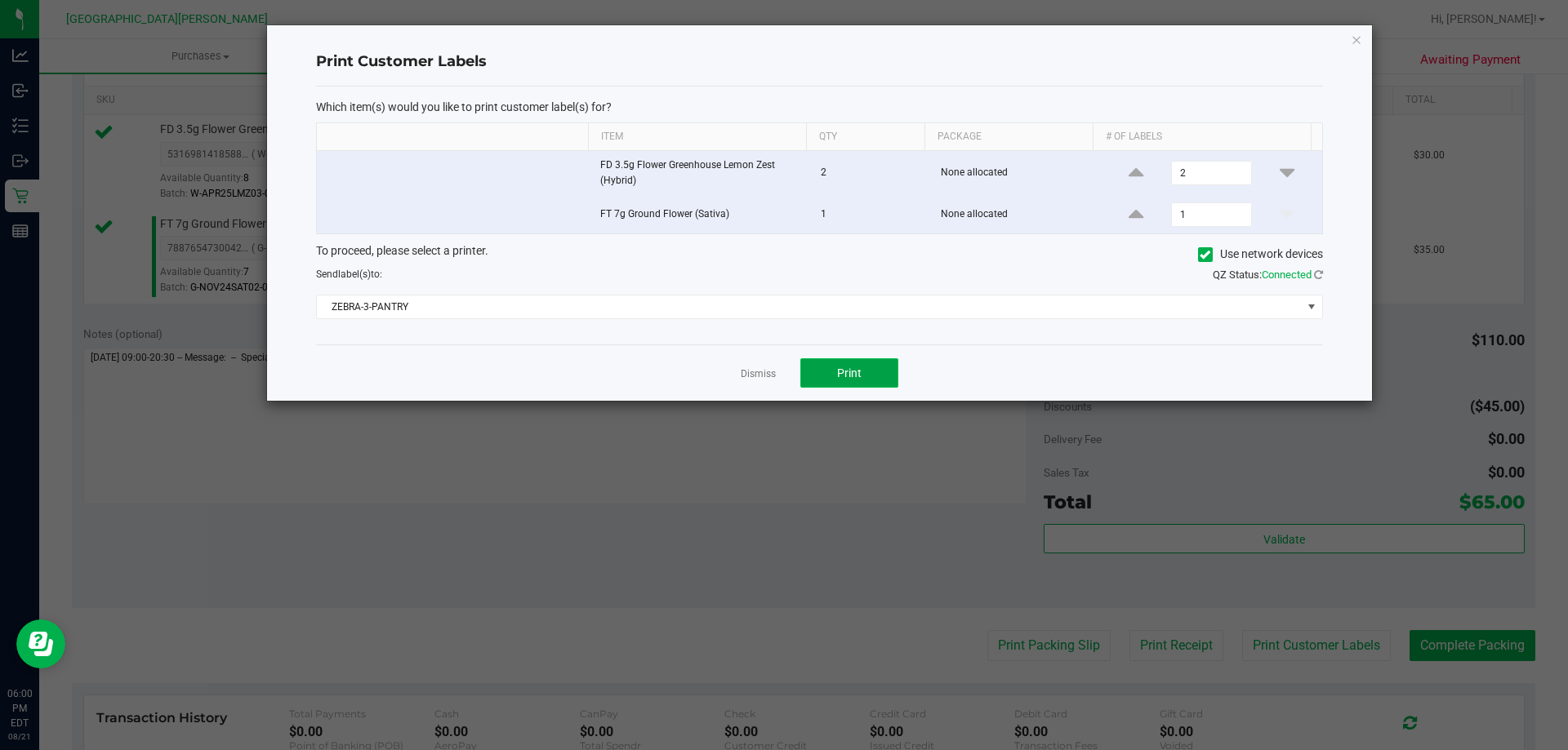
click at [878, 369] on button "Print" at bounding box center [849, 373] width 98 height 29
click at [761, 373] on link "Dismiss" at bounding box center [758, 374] width 35 height 14
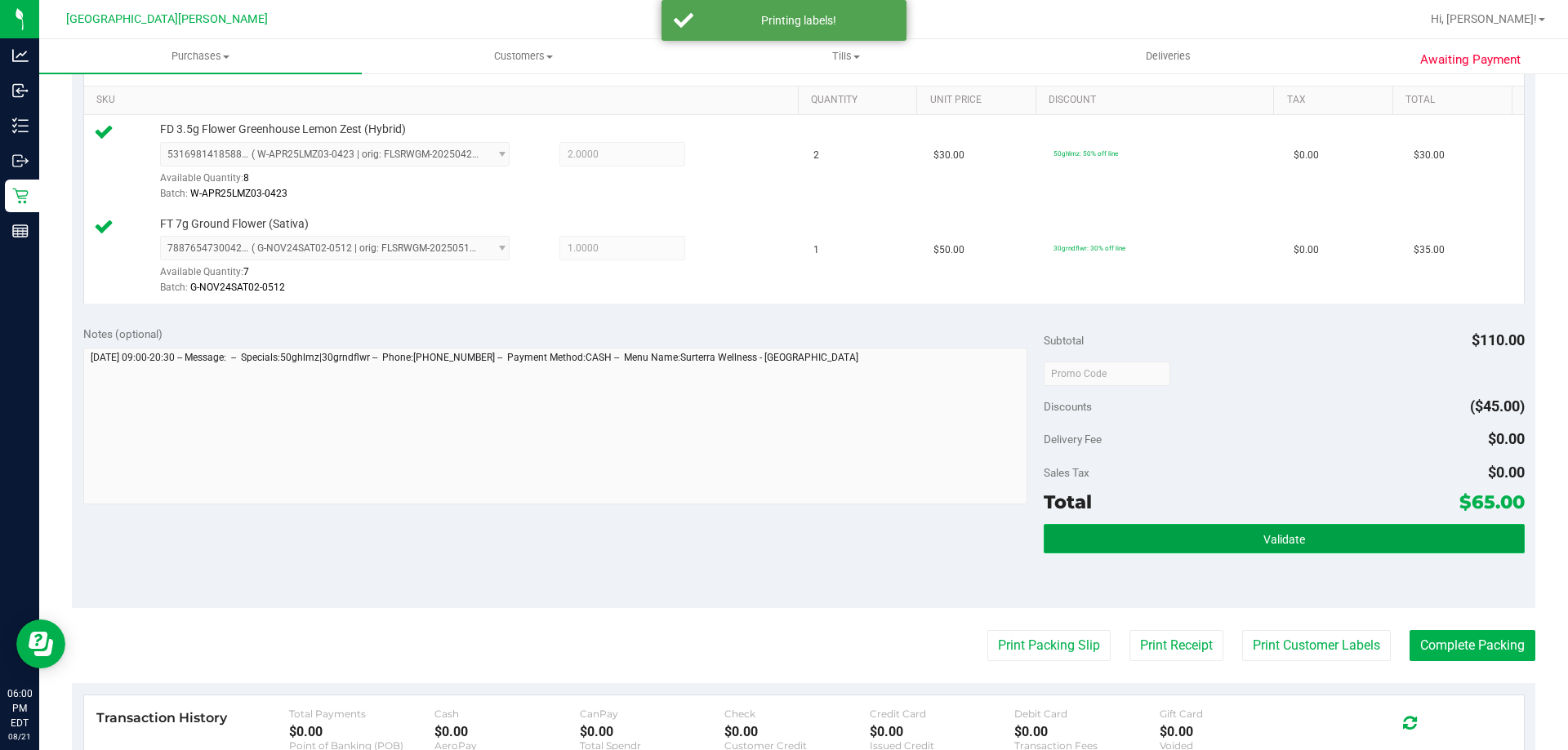
click at [1283, 534] on span "Validate" at bounding box center [1283, 539] width 42 height 13
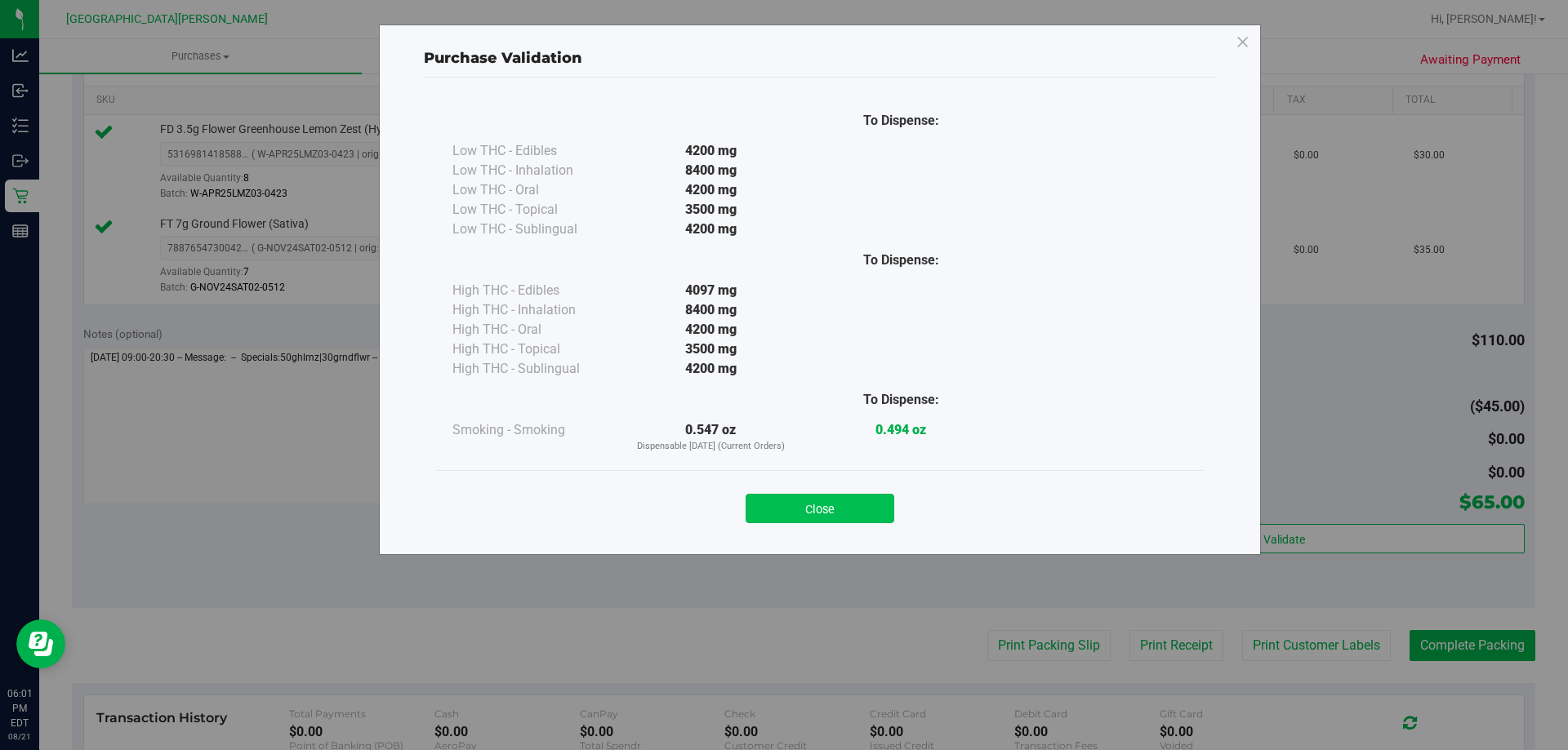
click at [872, 510] on button "Close" at bounding box center [819, 509] width 149 height 29
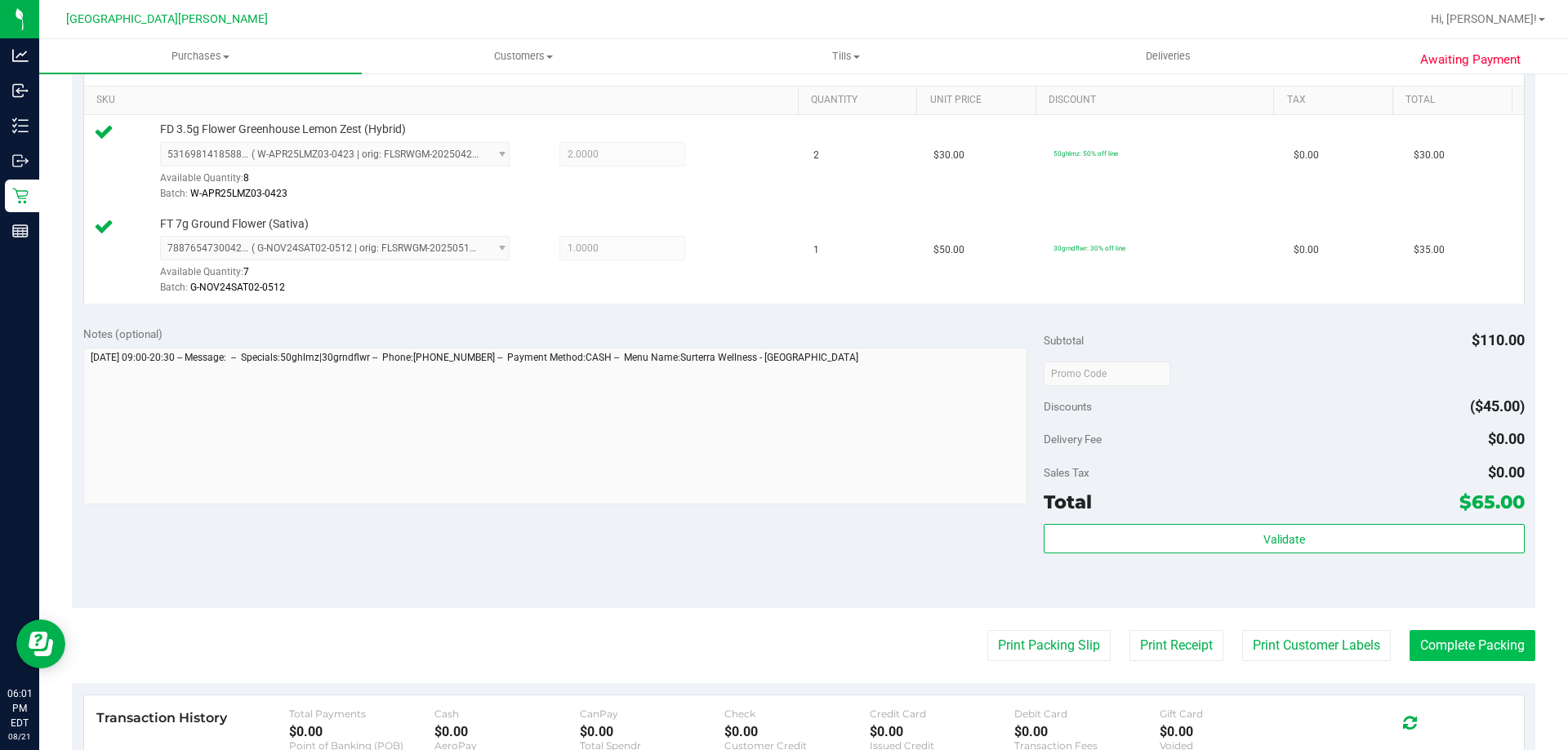
drag, startPoint x: 1473, startPoint y: 664, endPoint x: 1473, endPoint y: 647, distance: 17.0
click at [1473, 659] on purchase-details "Back Edit Purchase Cancel Purchase View Profile # 11825045 BioTrack ID: - Submi…" at bounding box center [803, 334] width 1463 height 1309
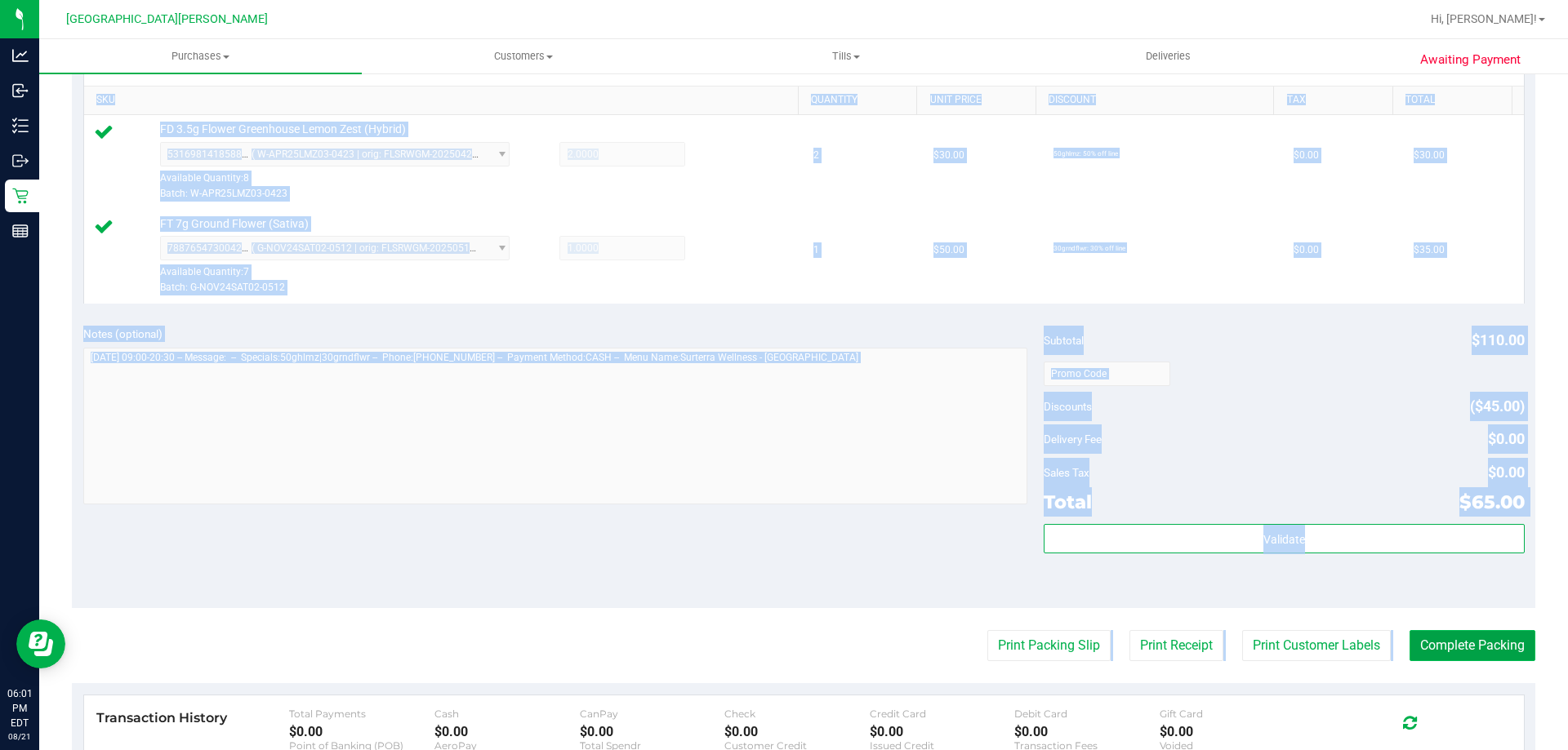
click at [1471, 645] on button "Complete Packing" at bounding box center [1472, 646] width 125 height 31
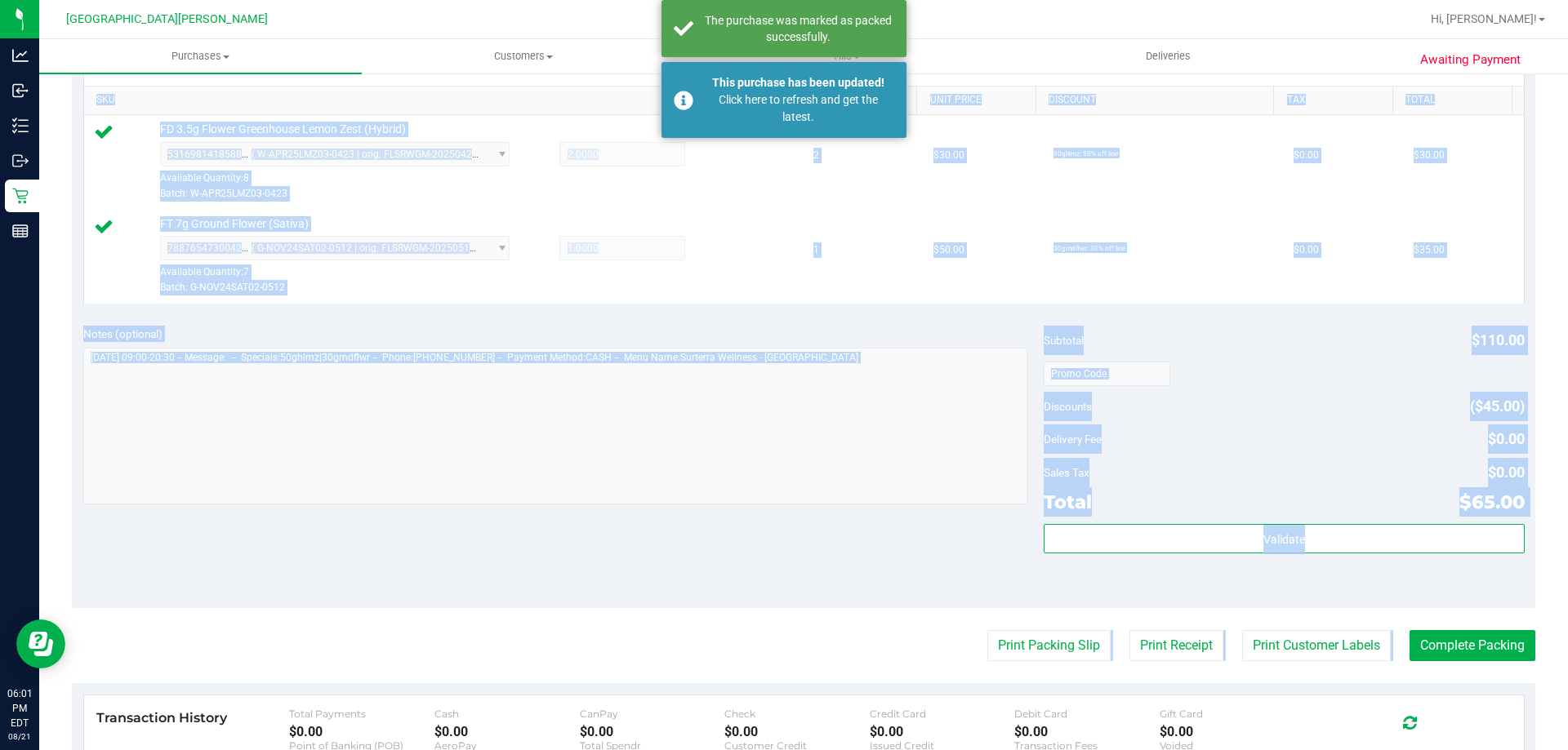
click at [551, 520] on div "Notes (optional) Subtotal $110.00 Discounts ($45.00) Delivery Fee $0.00 Sales T…" at bounding box center [803, 461] width 1463 height 294
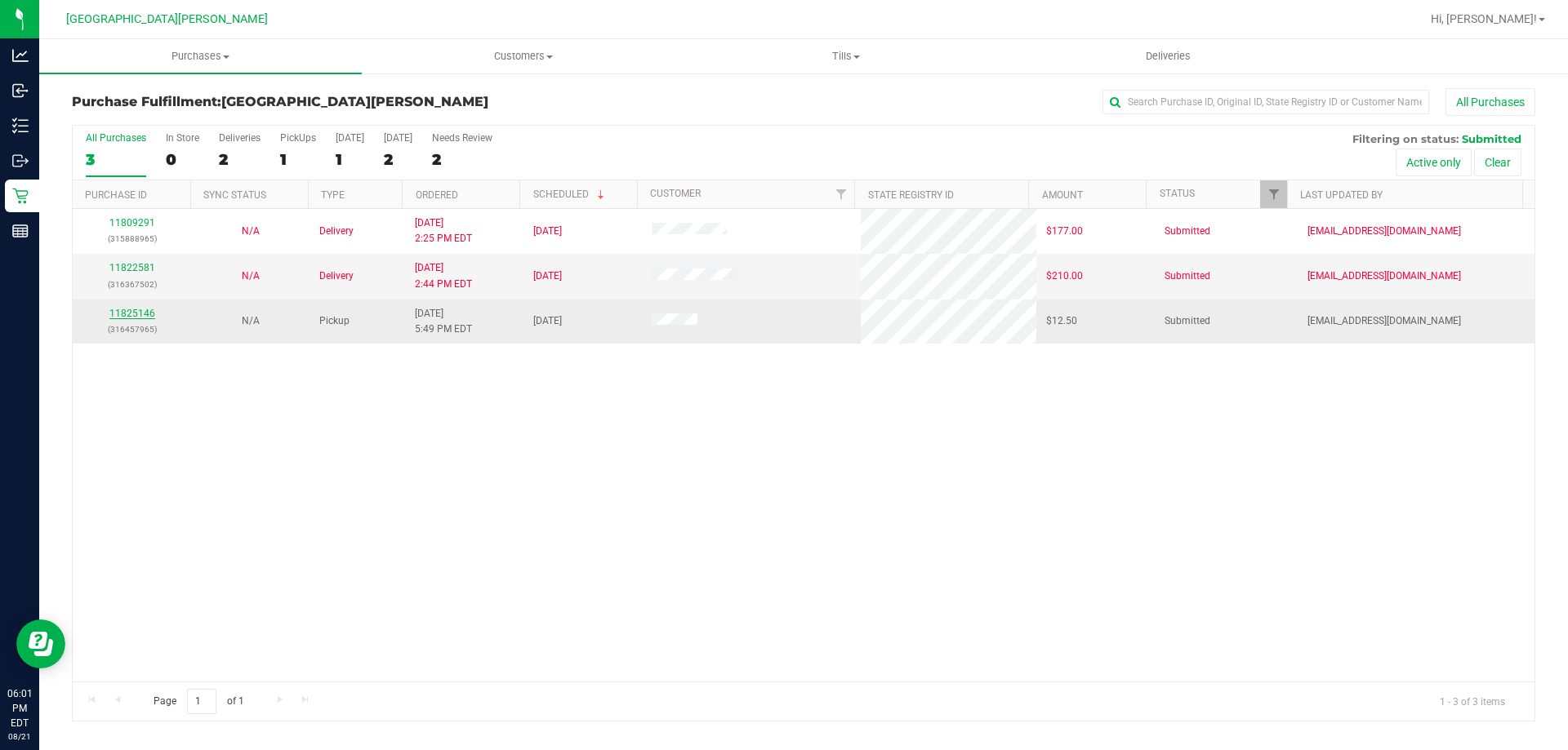
click at [138, 310] on link "11825146" at bounding box center [132, 314] width 46 height 12
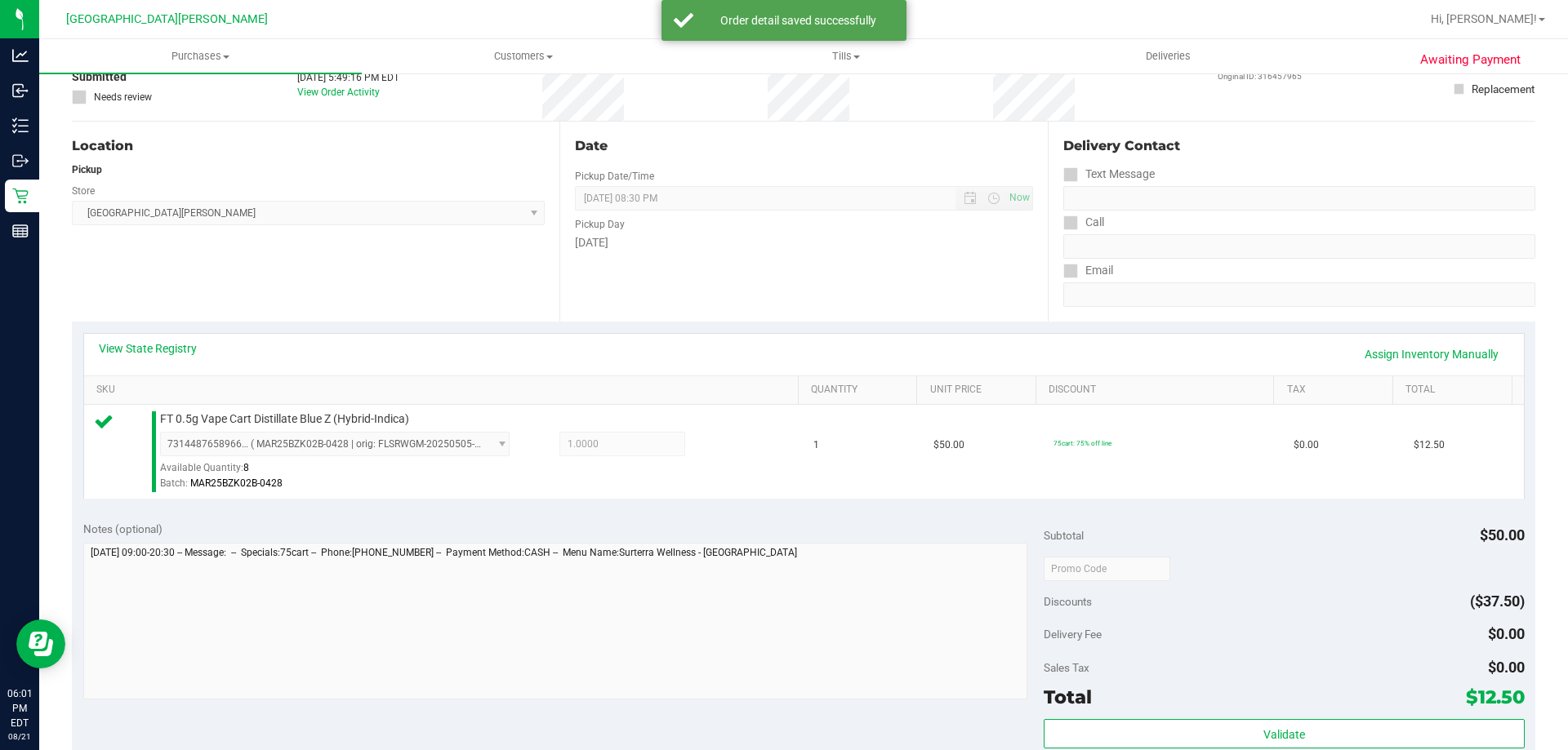
scroll to position [245, 0]
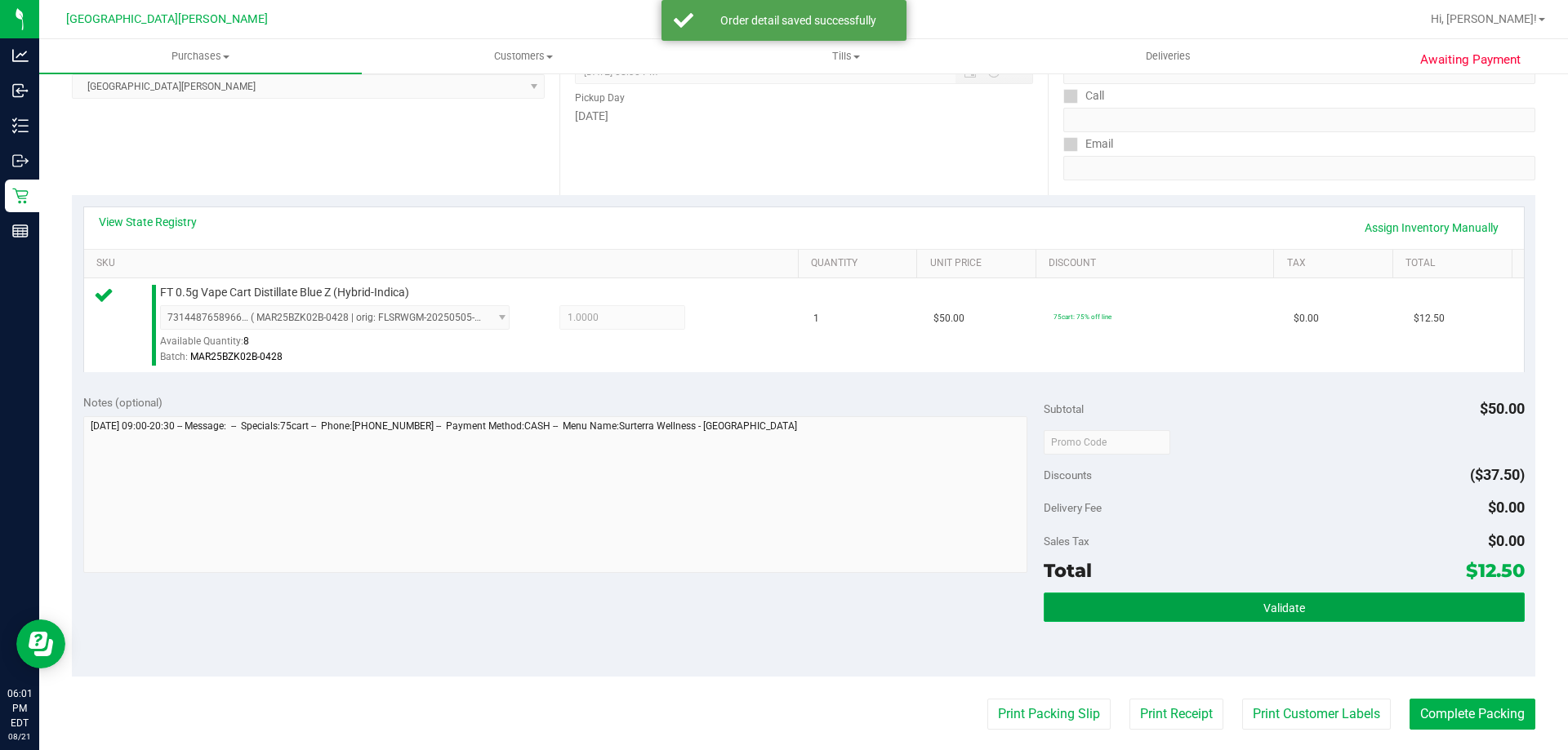
click at [1074, 601] on button "Validate" at bounding box center [1283, 607] width 480 height 29
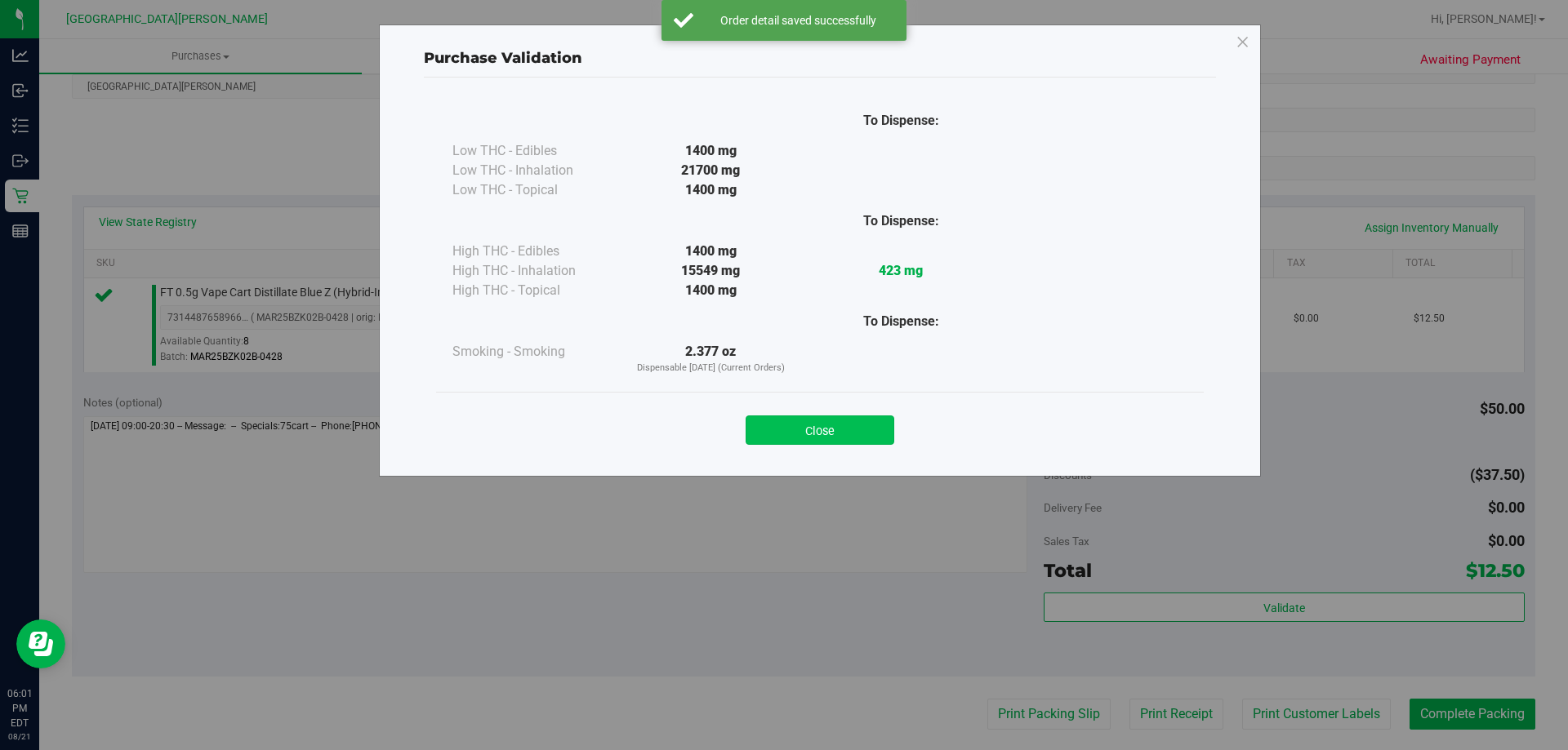
click at [836, 438] on button "Close" at bounding box center [819, 430] width 149 height 29
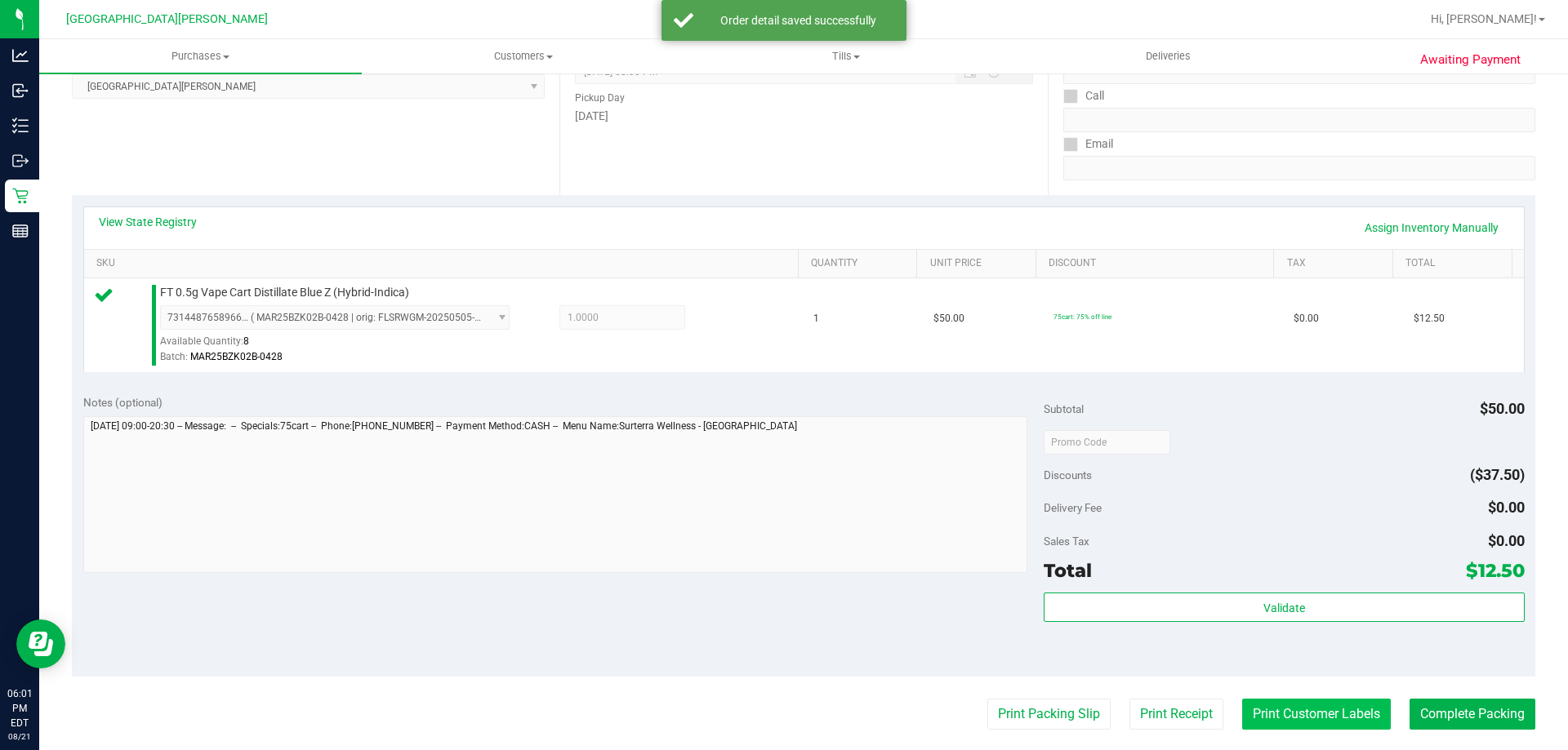
click at [1250, 712] on button "Print Customer Labels" at bounding box center [1315, 715] width 149 height 31
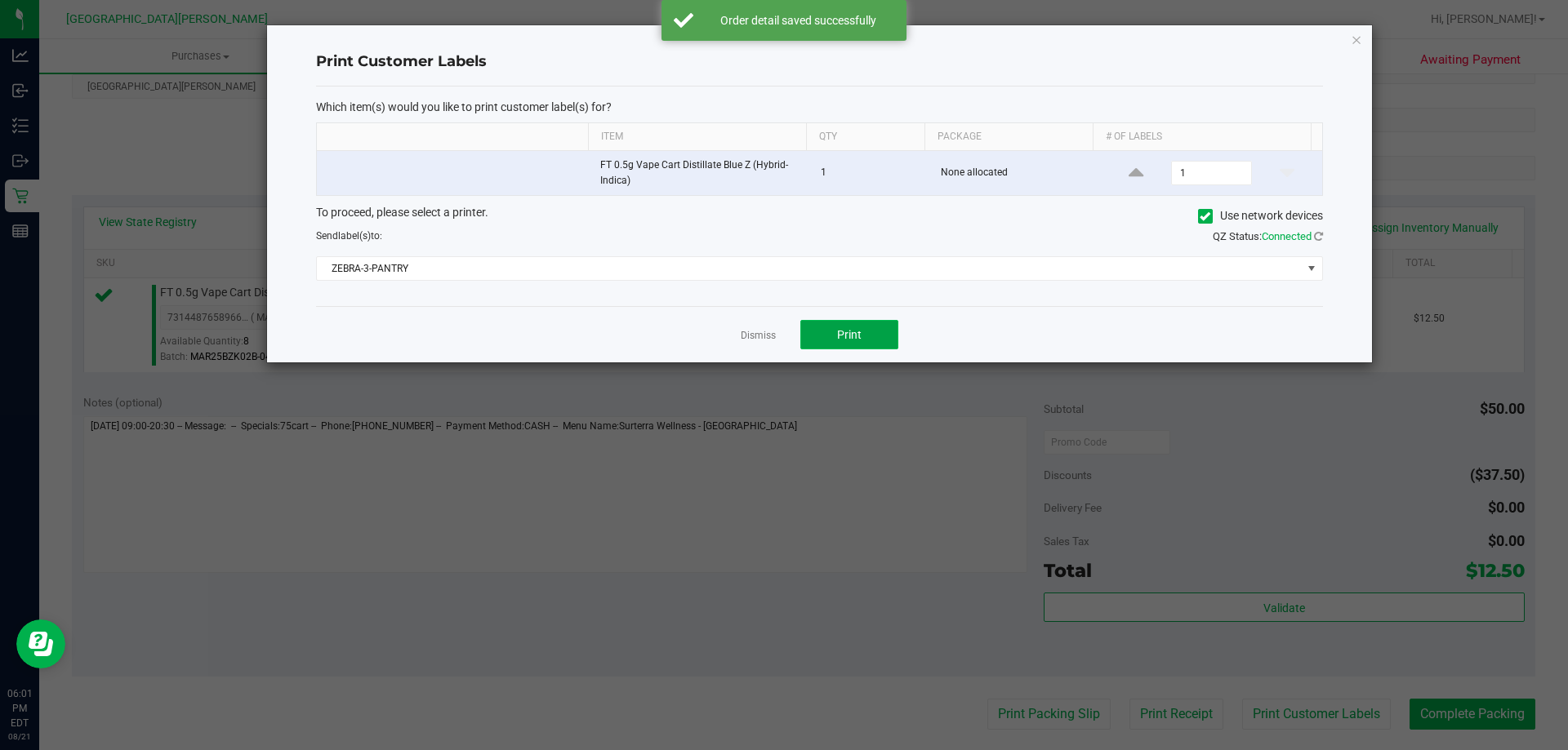
click at [854, 348] on button "Print" at bounding box center [849, 334] width 98 height 29
click at [757, 338] on link "Dismiss" at bounding box center [758, 336] width 35 height 14
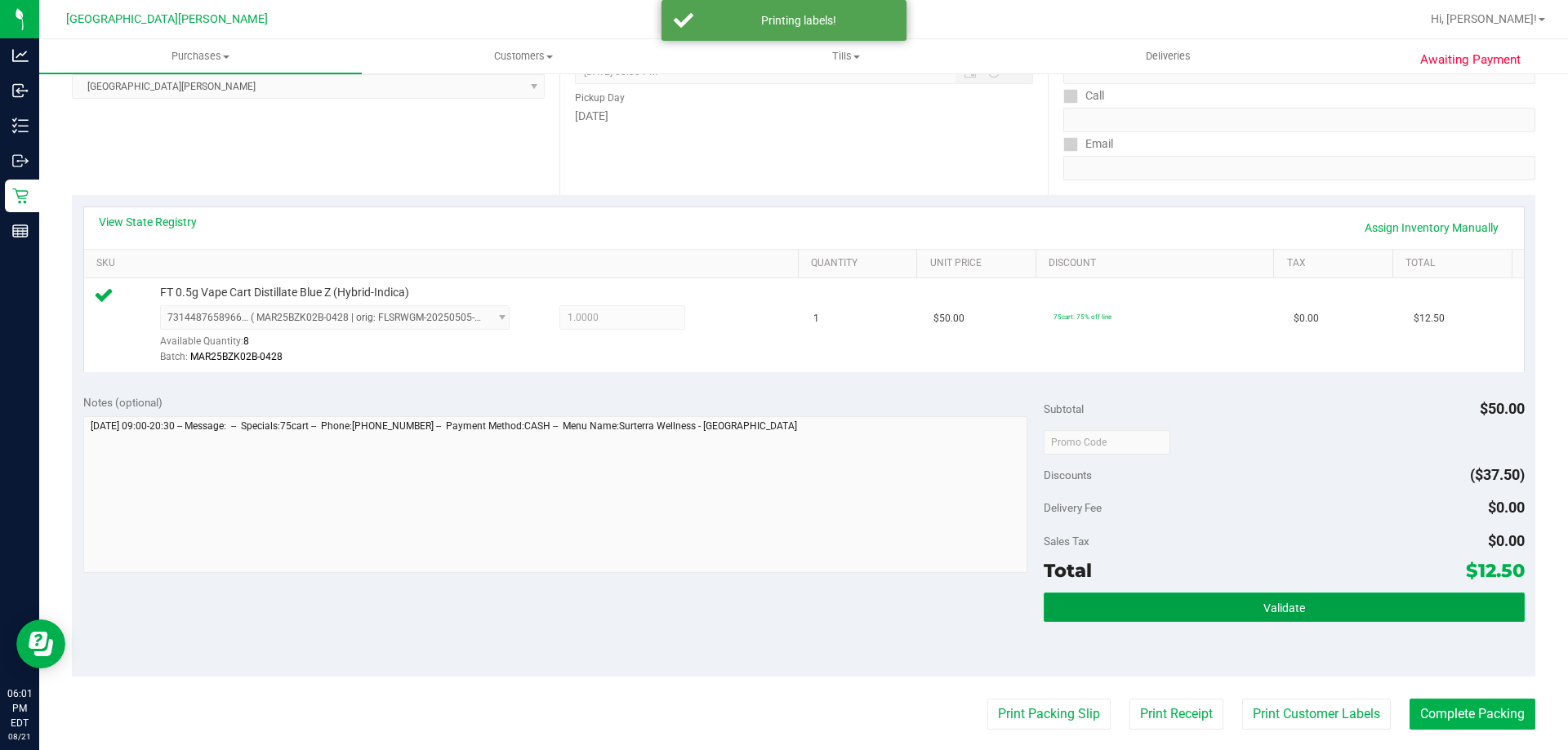
click at [1170, 601] on button "Validate" at bounding box center [1283, 607] width 480 height 29
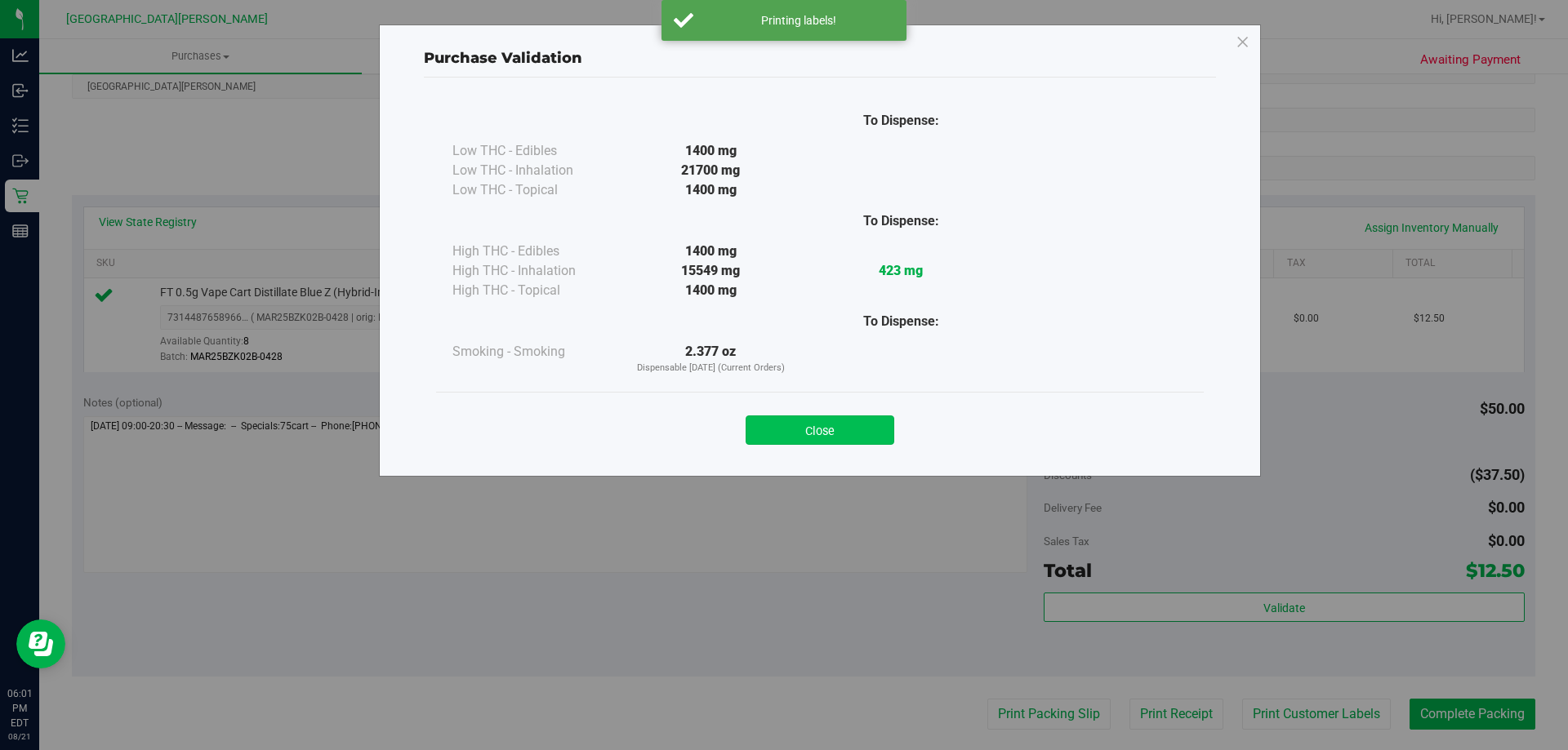
click at [840, 438] on button "Close" at bounding box center [819, 430] width 149 height 29
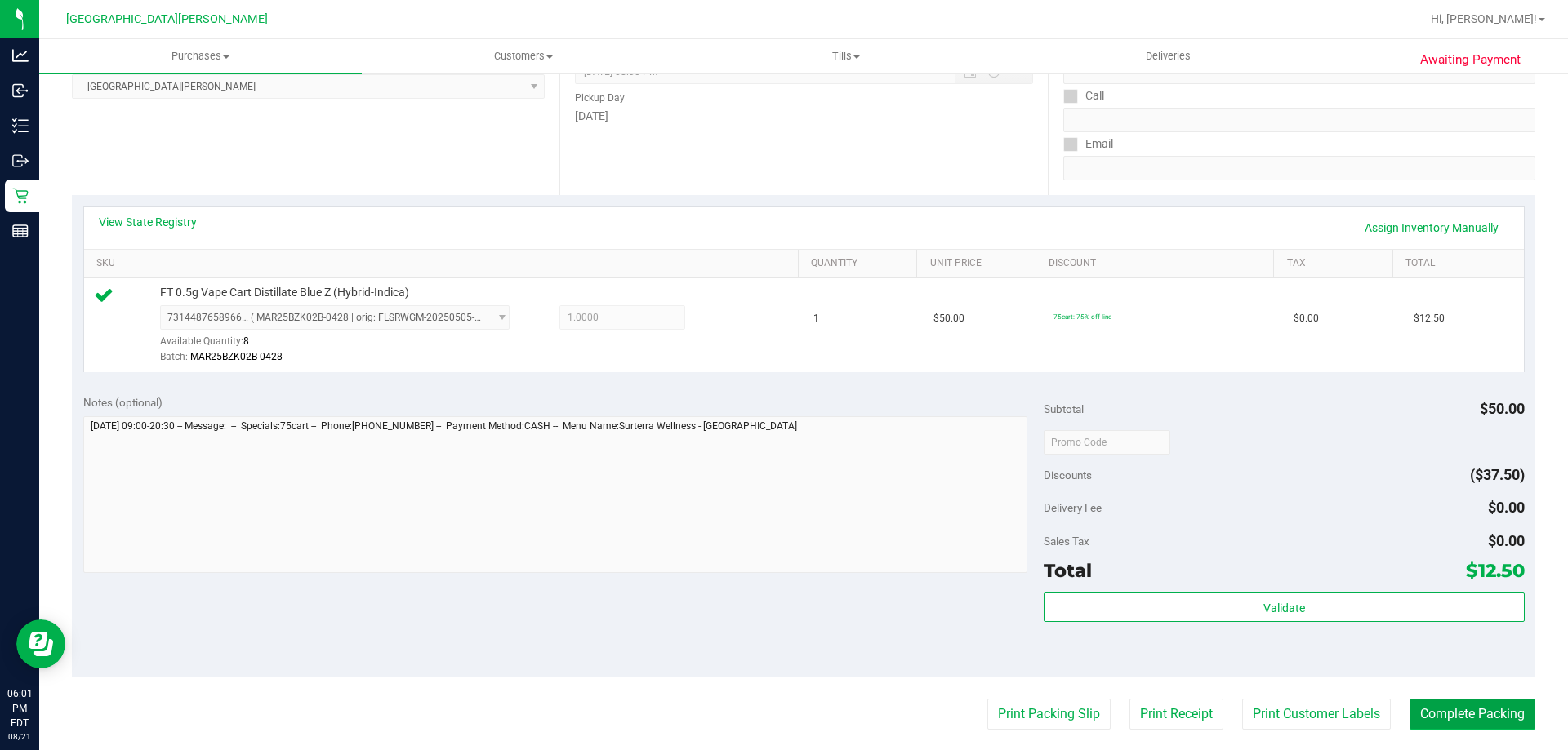
click at [1441, 712] on button "Complete Packing" at bounding box center [1472, 715] width 125 height 31
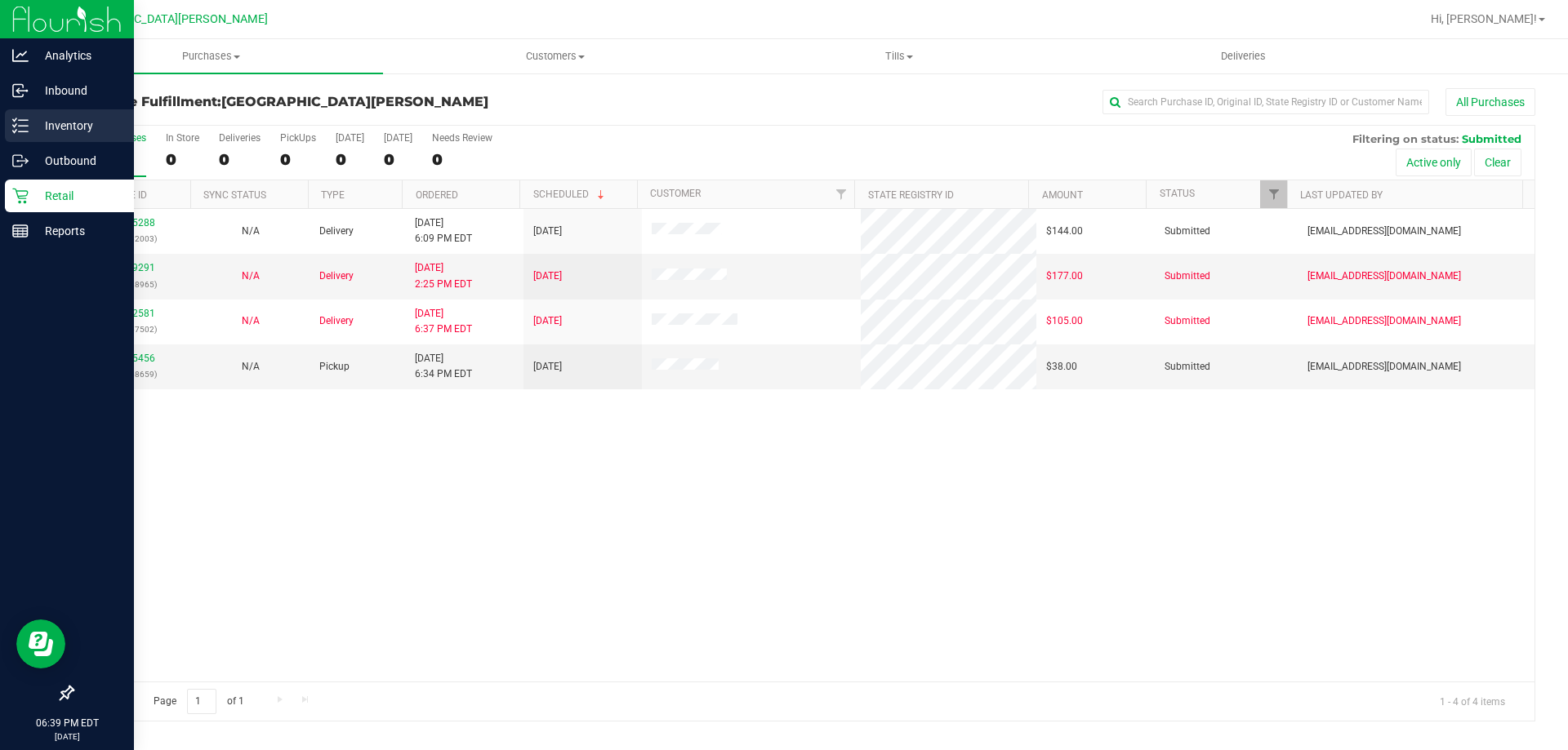
click at [76, 121] on p "Inventory" at bounding box center [77, 125] width 98 height 19
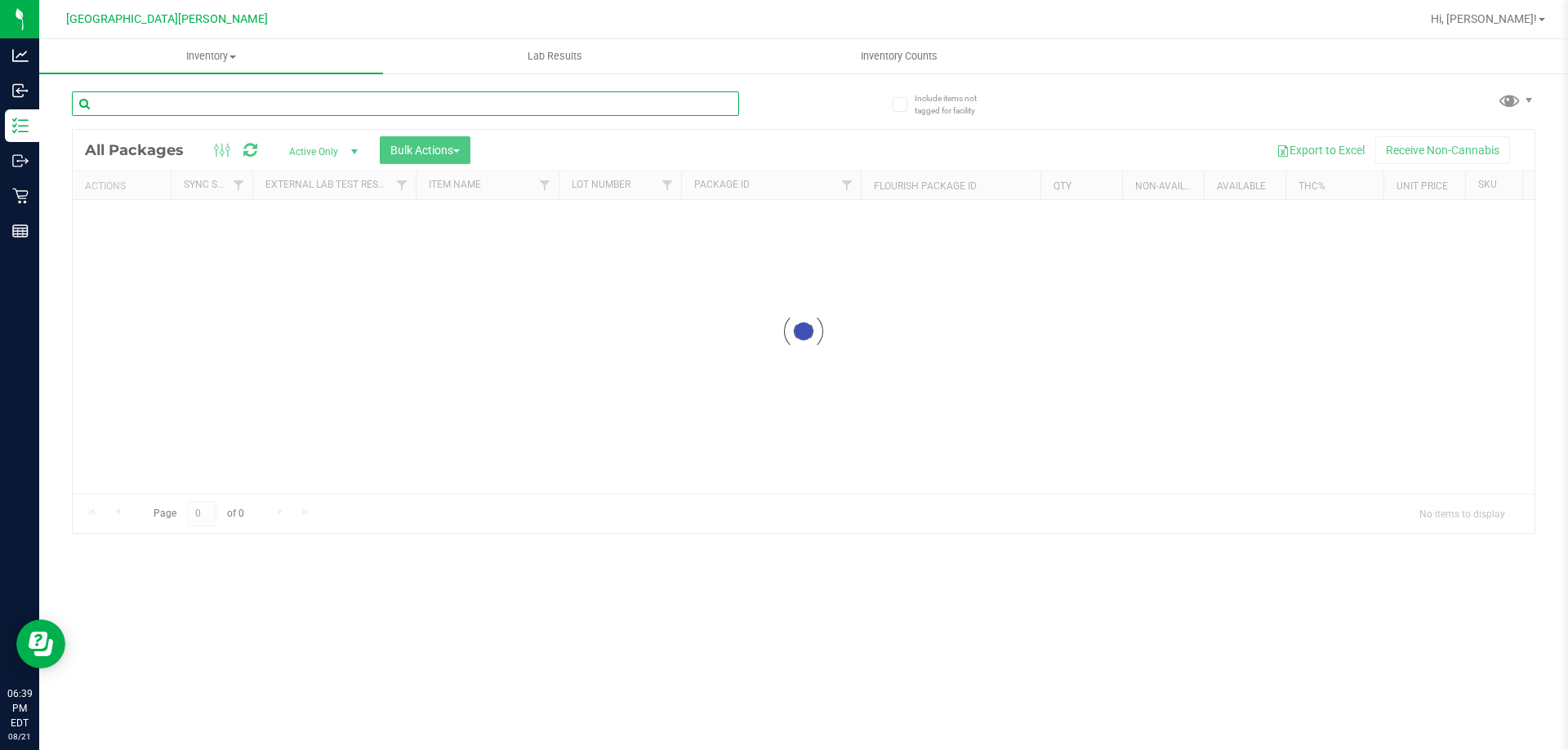
click at [309, 102] on div "Inventory All packages All inventory Waste log Create inventory Lab Results Inv…" at bounding box center [803, 394] width 1529 height 711
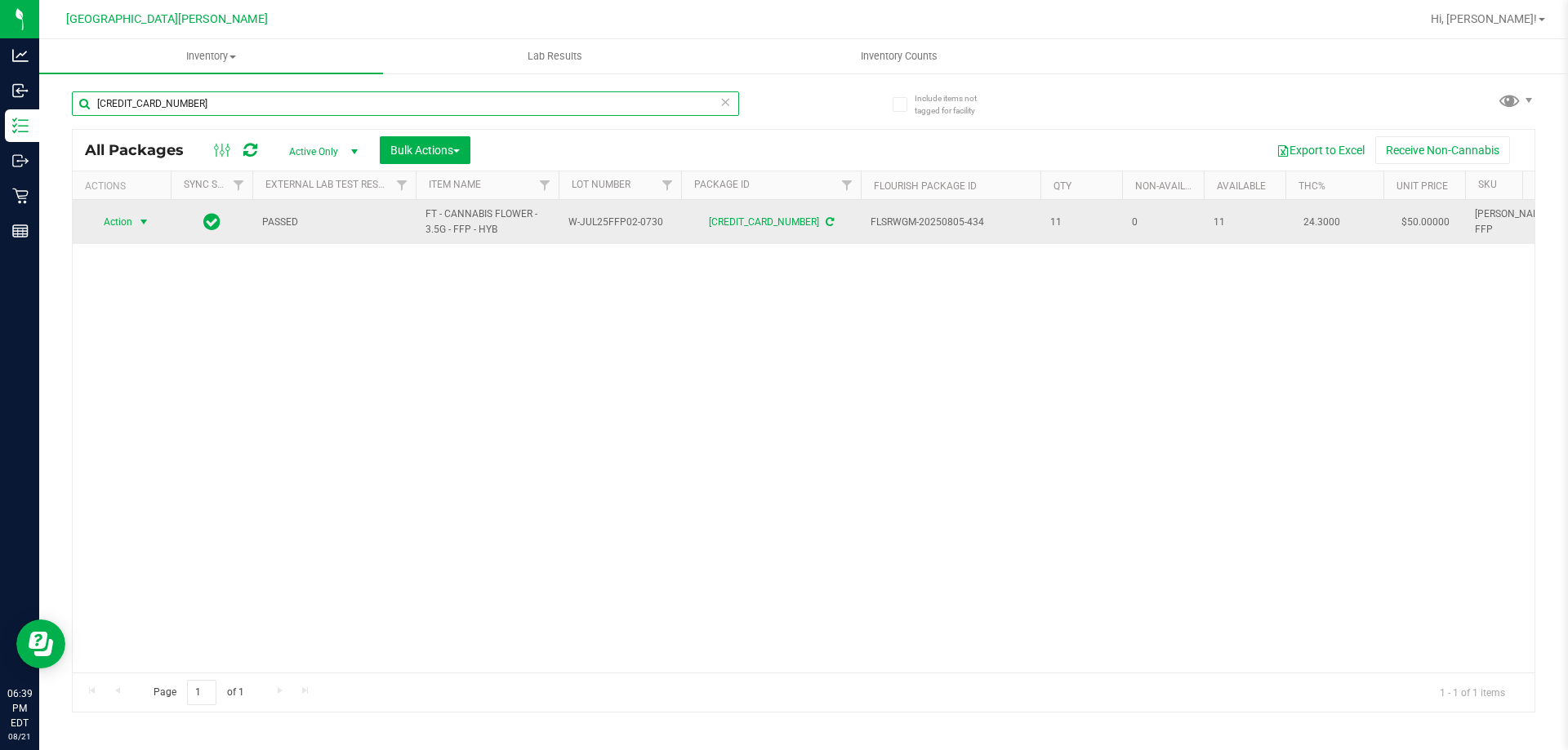
type input "[CREDIT_CARD_NUMBER]"
click at [124, 218] on span "Action" at bounding box center [111, 222] width 44 height 23
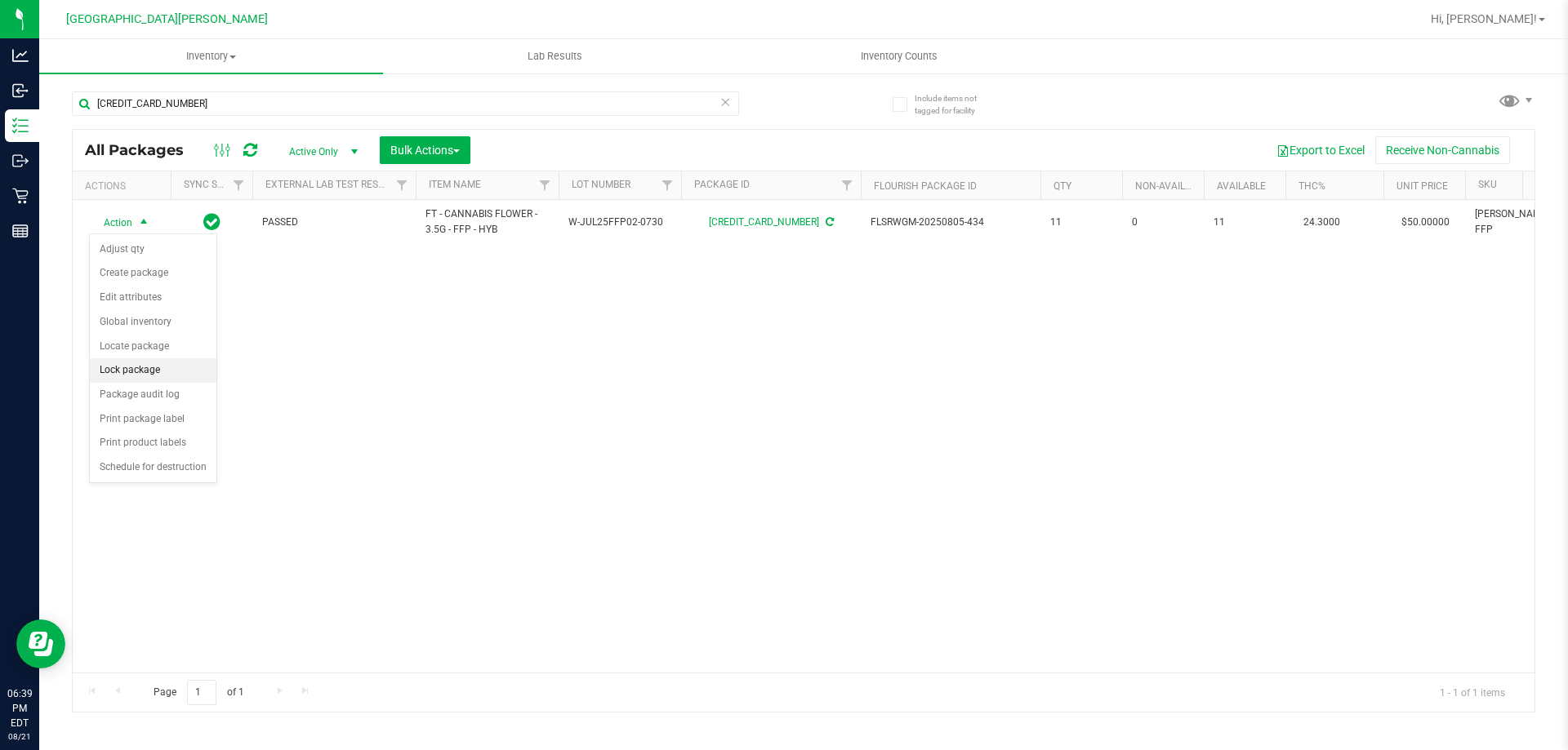
click at [138, 370] on li "Lock package" at bounding box center [153, 370] width 126 height 24
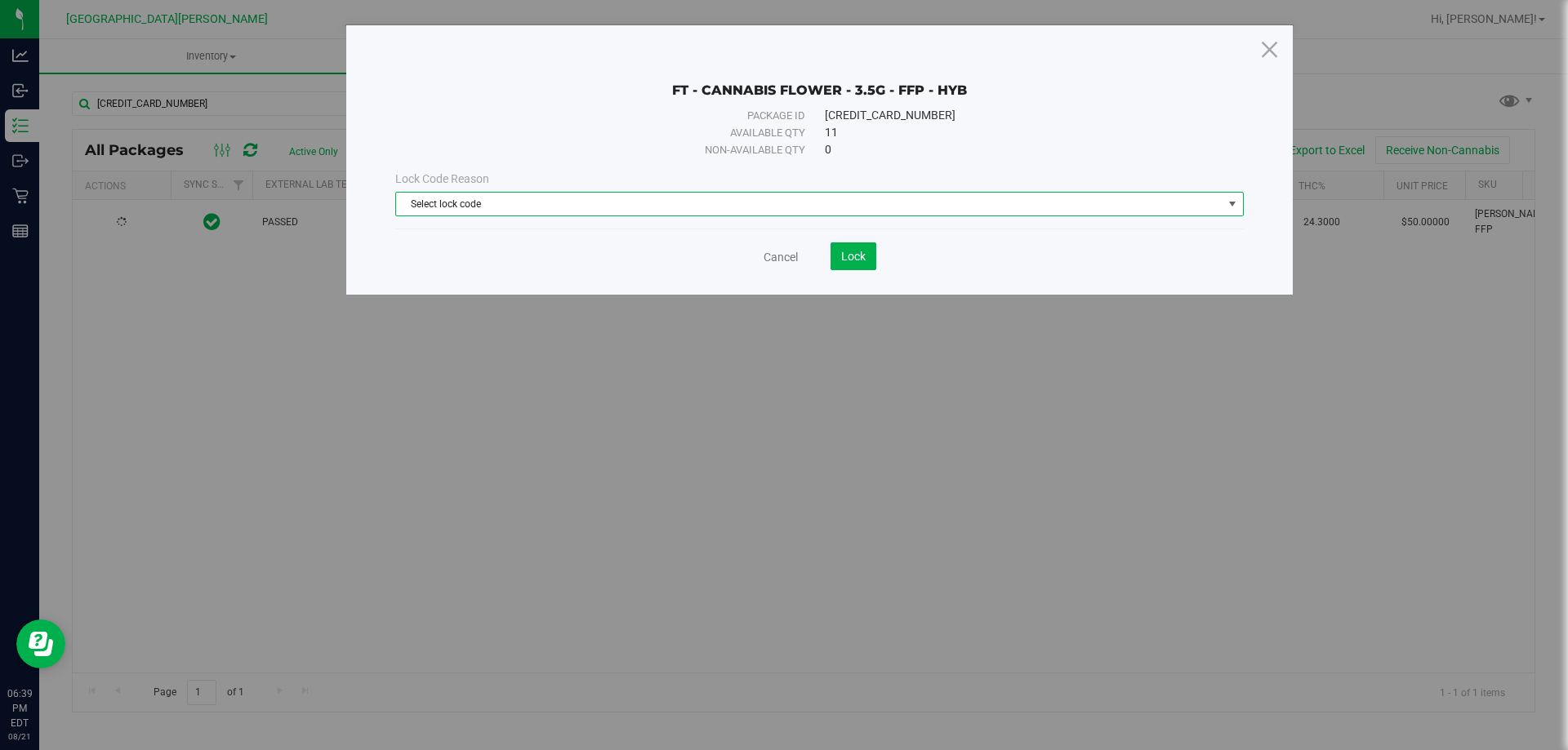
click at [481, 212] on span "Select lock code" at bounding box center [809, 204] width 827 height 23
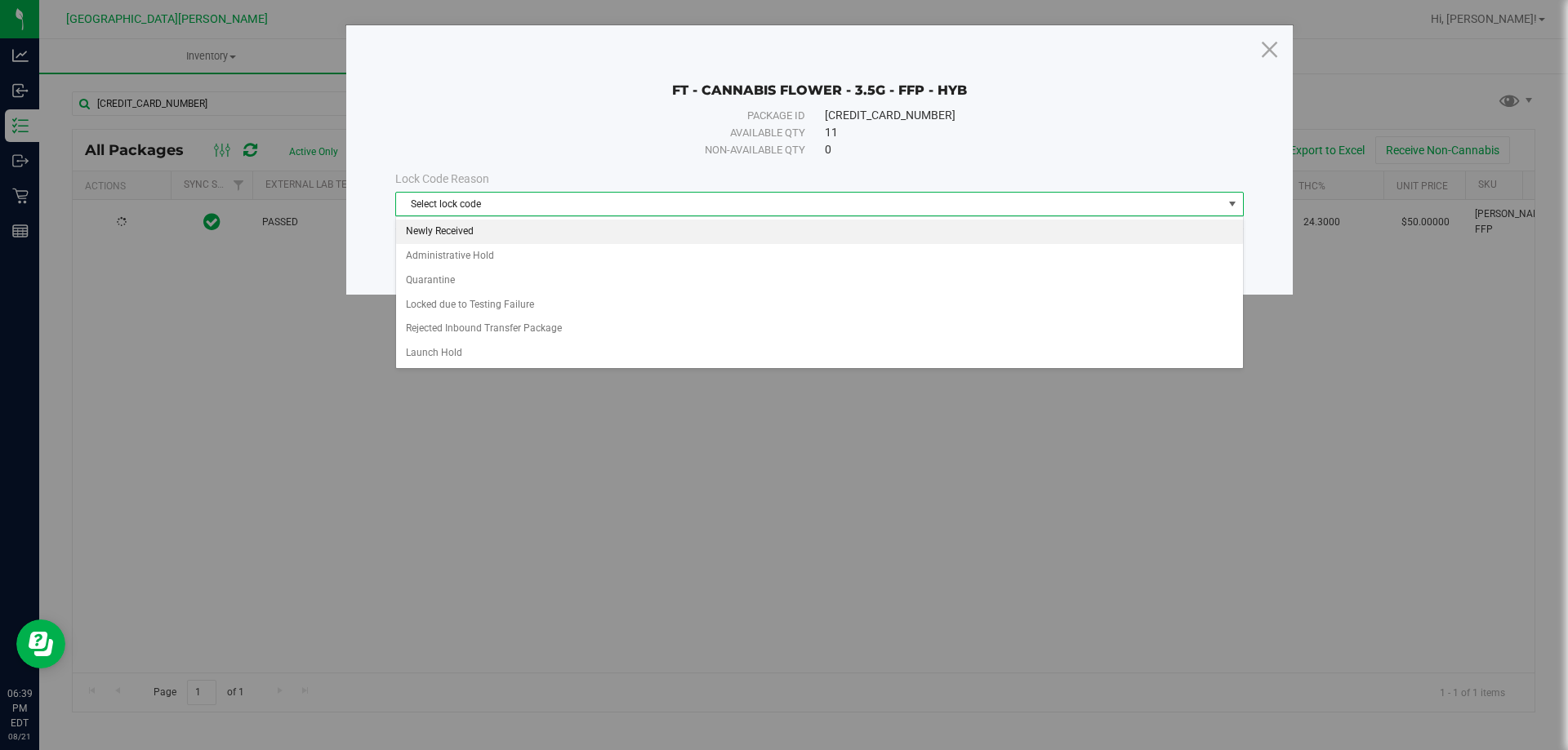
click at [463, 233] on li "Newly Received" at bounding box center [820, 231] width 847 height 24
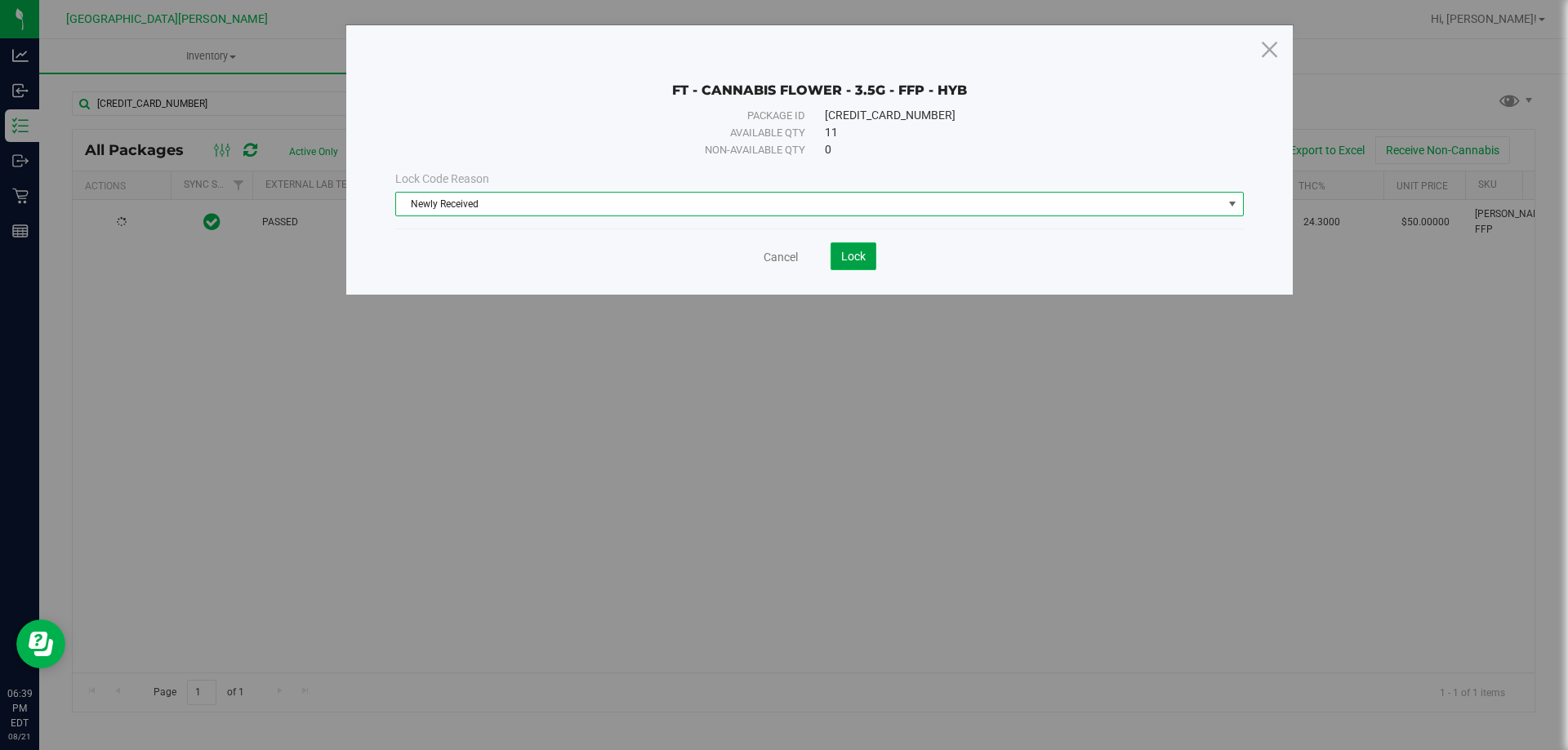
click at [843, 254] on span "Lock" at bounding box center [853, 256] width 24 height 13
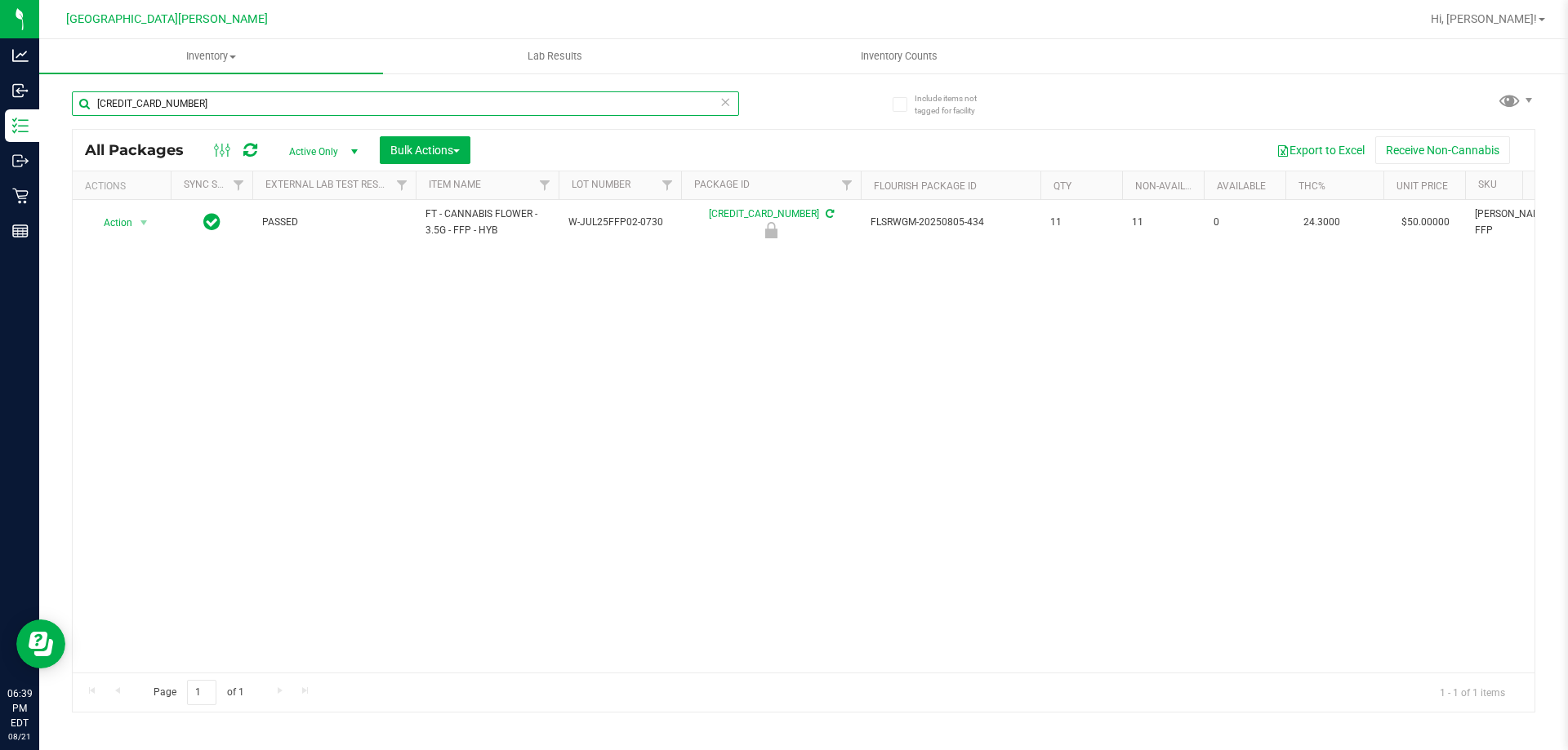
click at [213, 108] on input "[CREDIT_CARD_NUMBER]" at bounding box center [405, 103] width 667 height 24
type input "3"
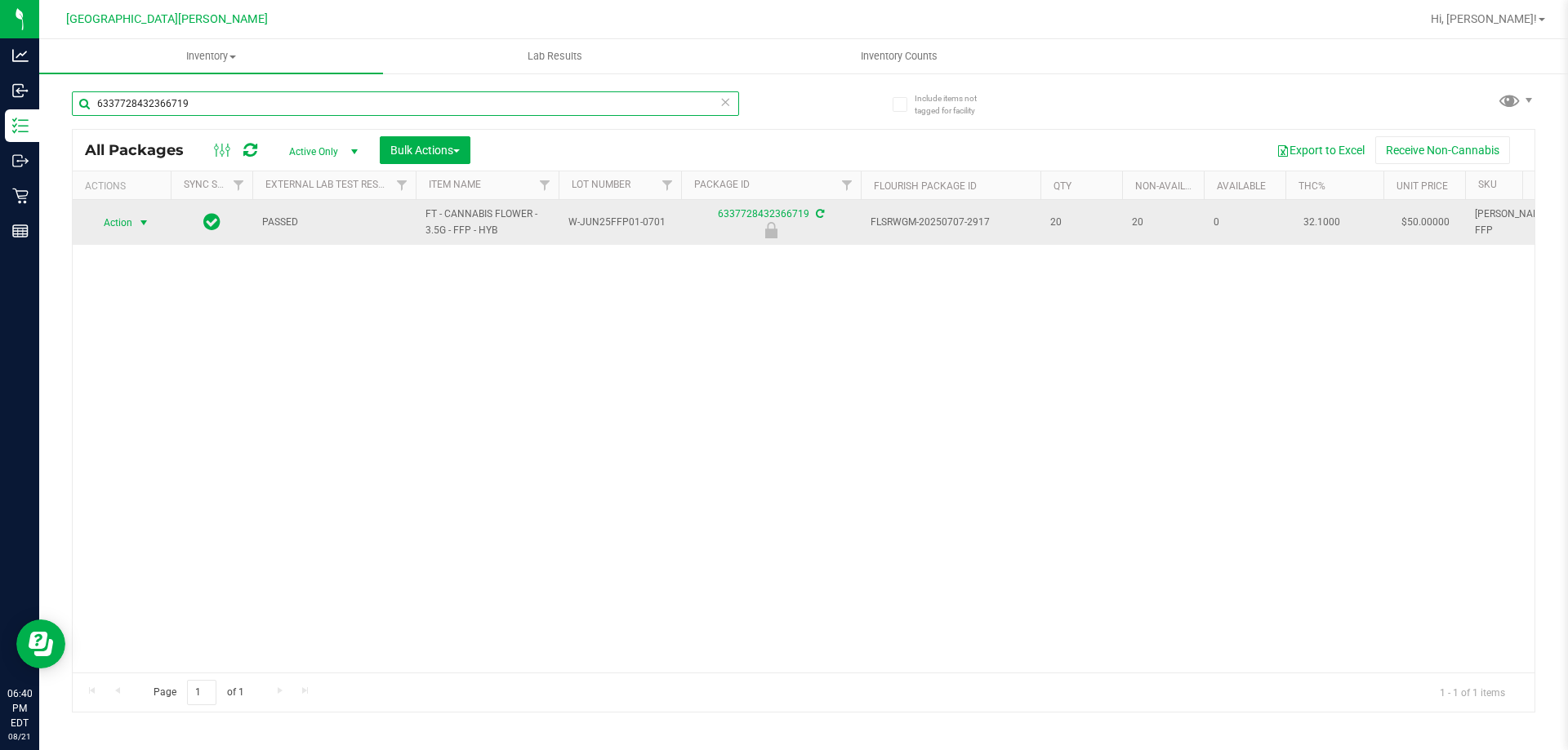
type input "6337728432366719"
click at [146, 220] on span "select" at bounding box center [143, 222] width 13 height 13
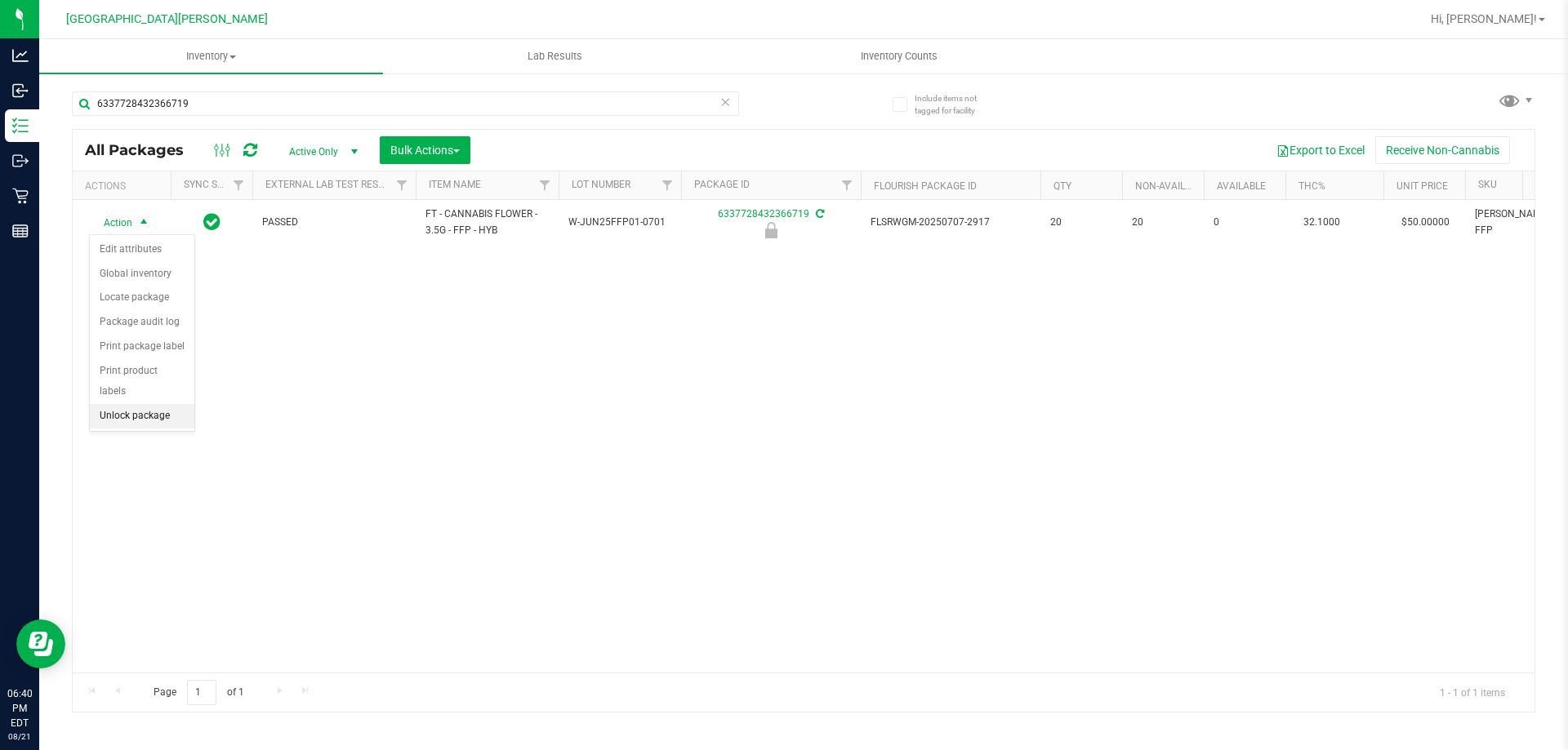
click at [119, 404] on li "Unlock package" at bounding box center [142, 416] width 105 height 24
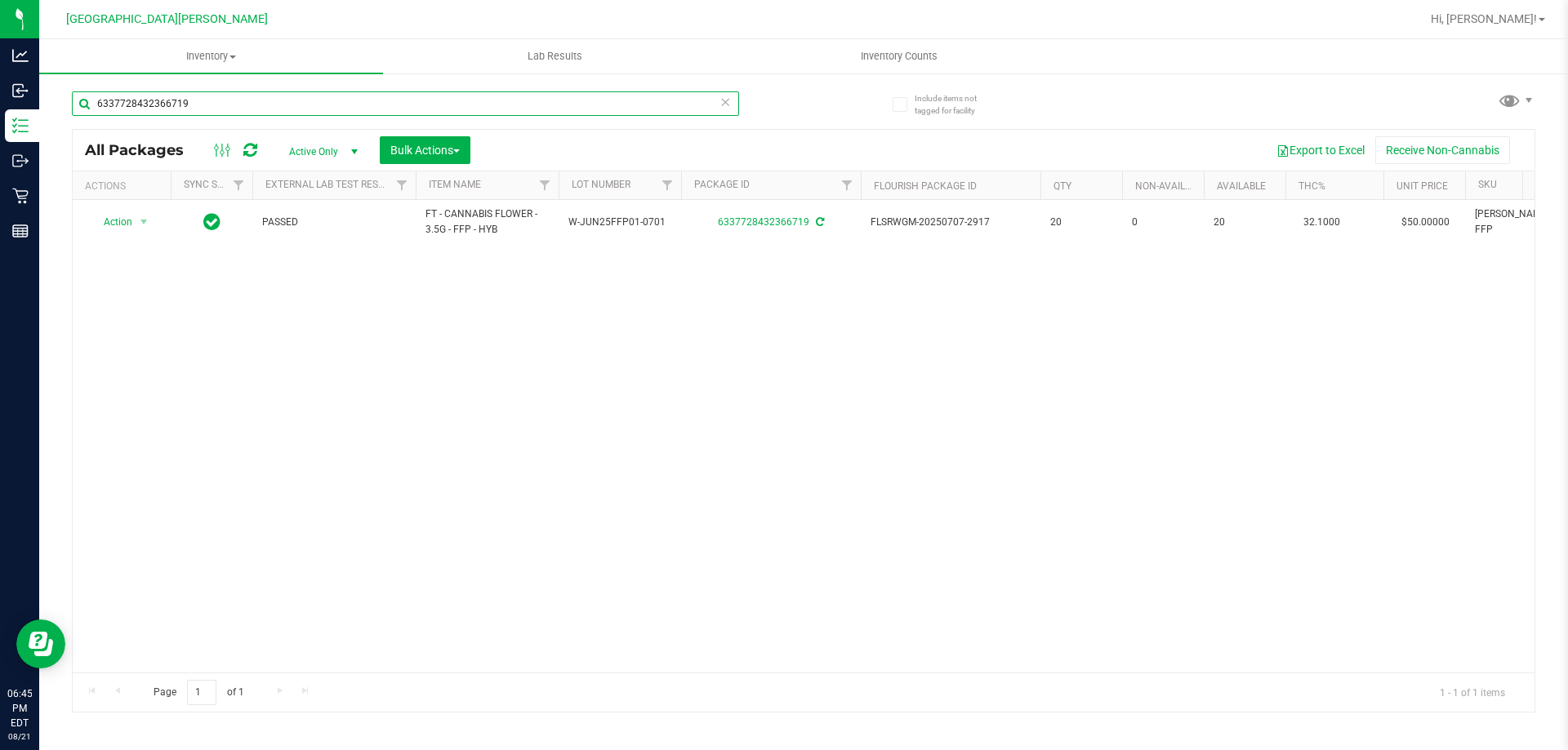
click at [205, 92] on input "6337728432366719" at bounding box center [405, 103] width 667 height 24
type input "6"
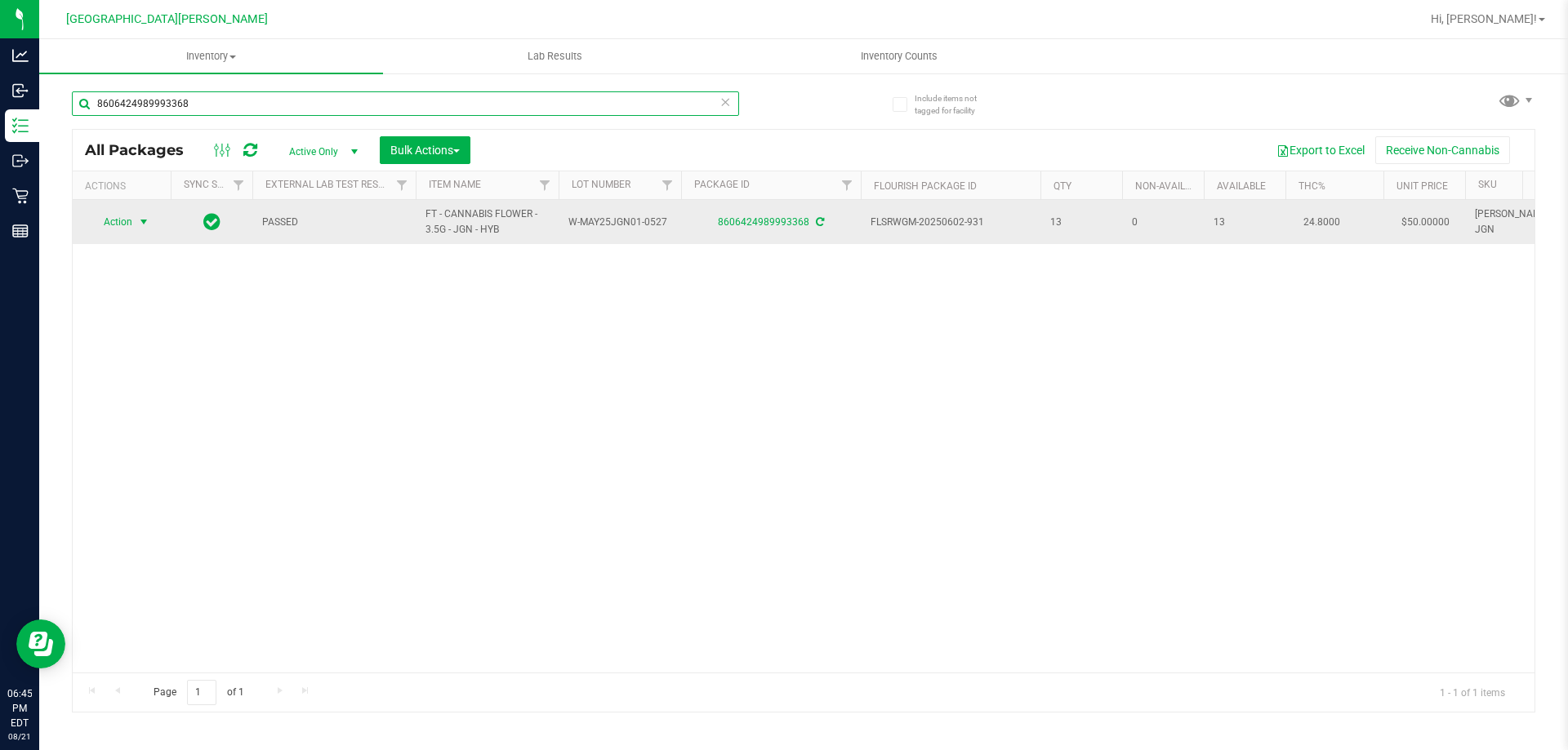
type input "8606424989993368"
click at [138, 224] on span "select" at bounding box center [143, 222] width 13 height 13
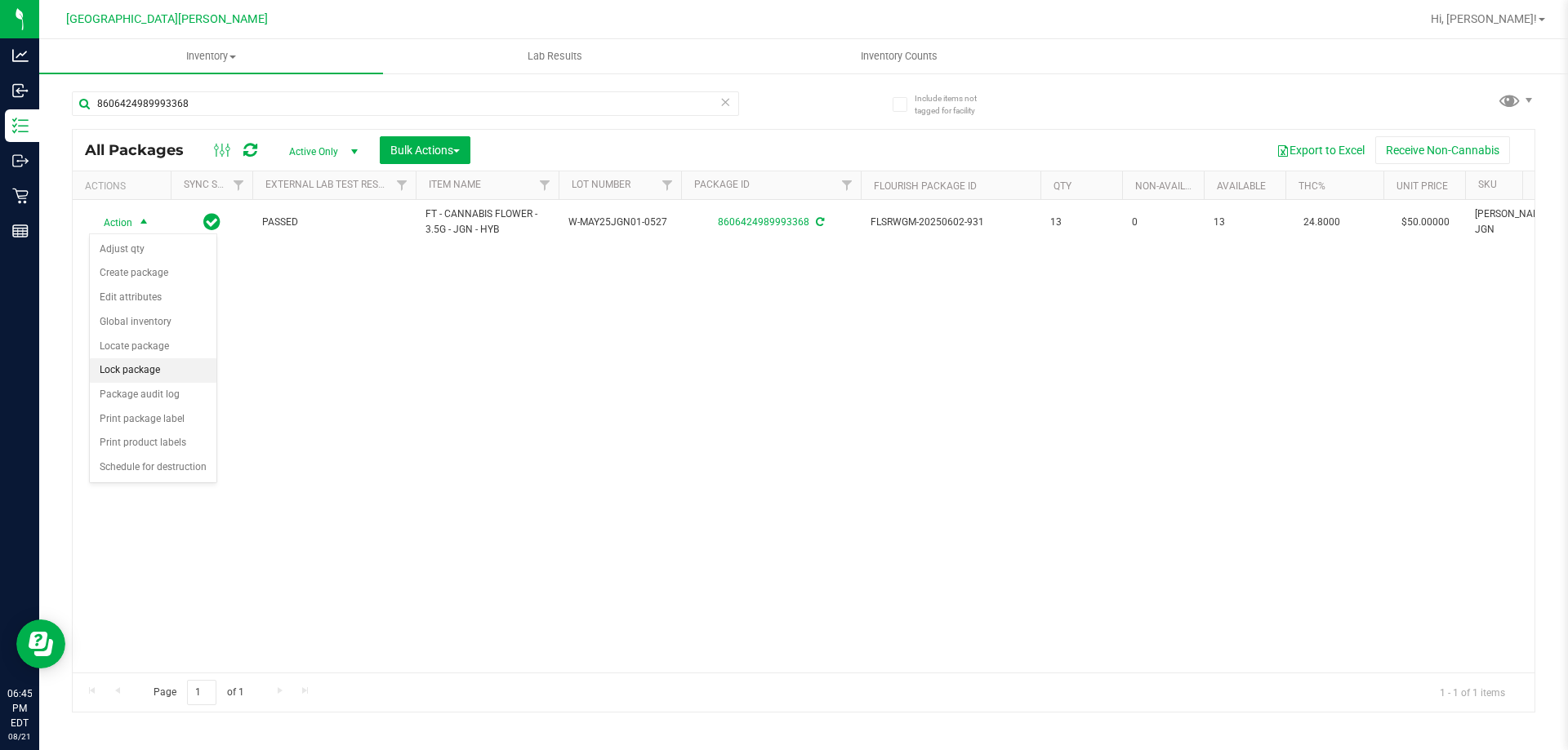
click at [130, 368] on li "Lock package" at bounding box center [153, 370] width 126 height 24
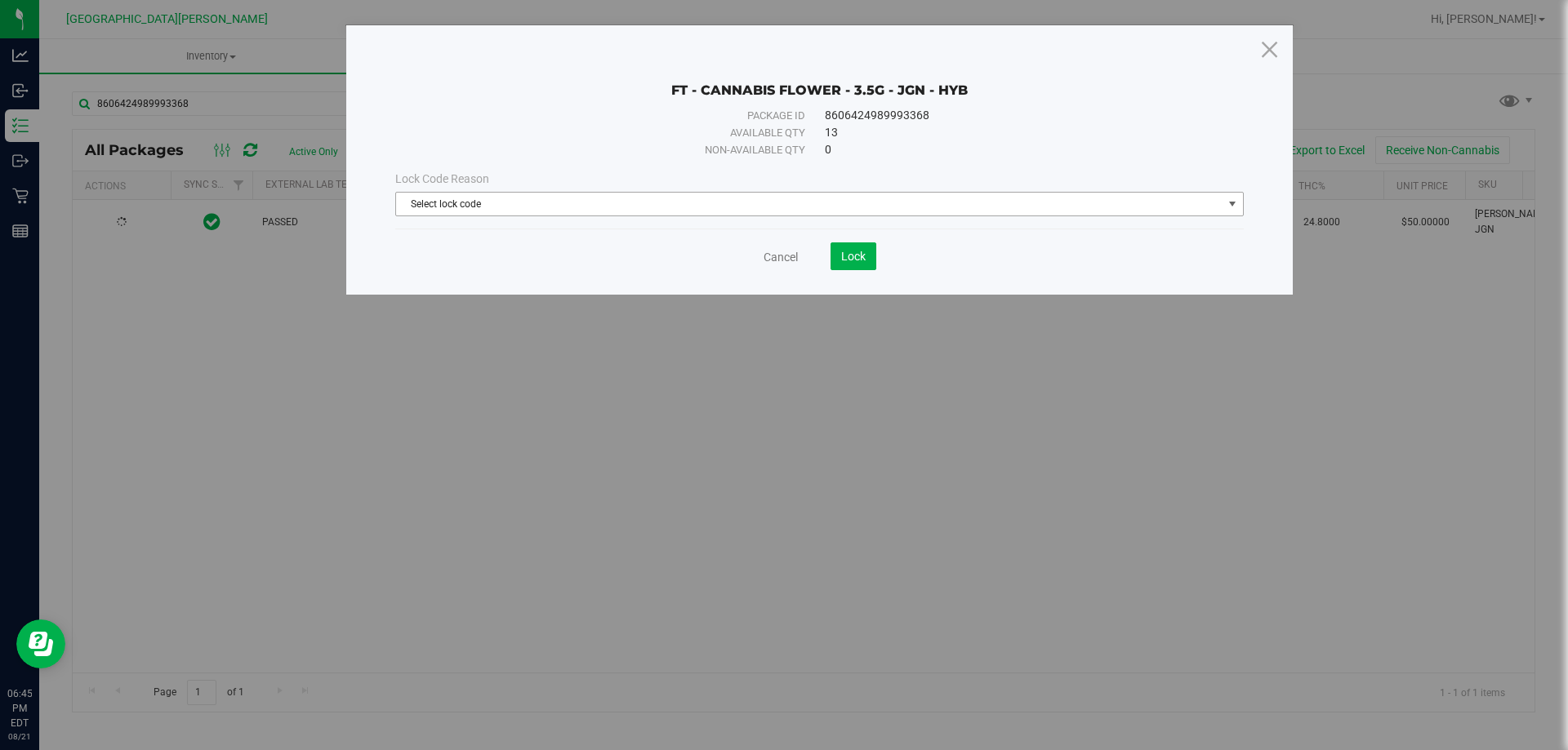
click at [485, 203] on span "Select lock code" at bounding box center [809, 204] width 827 height 23
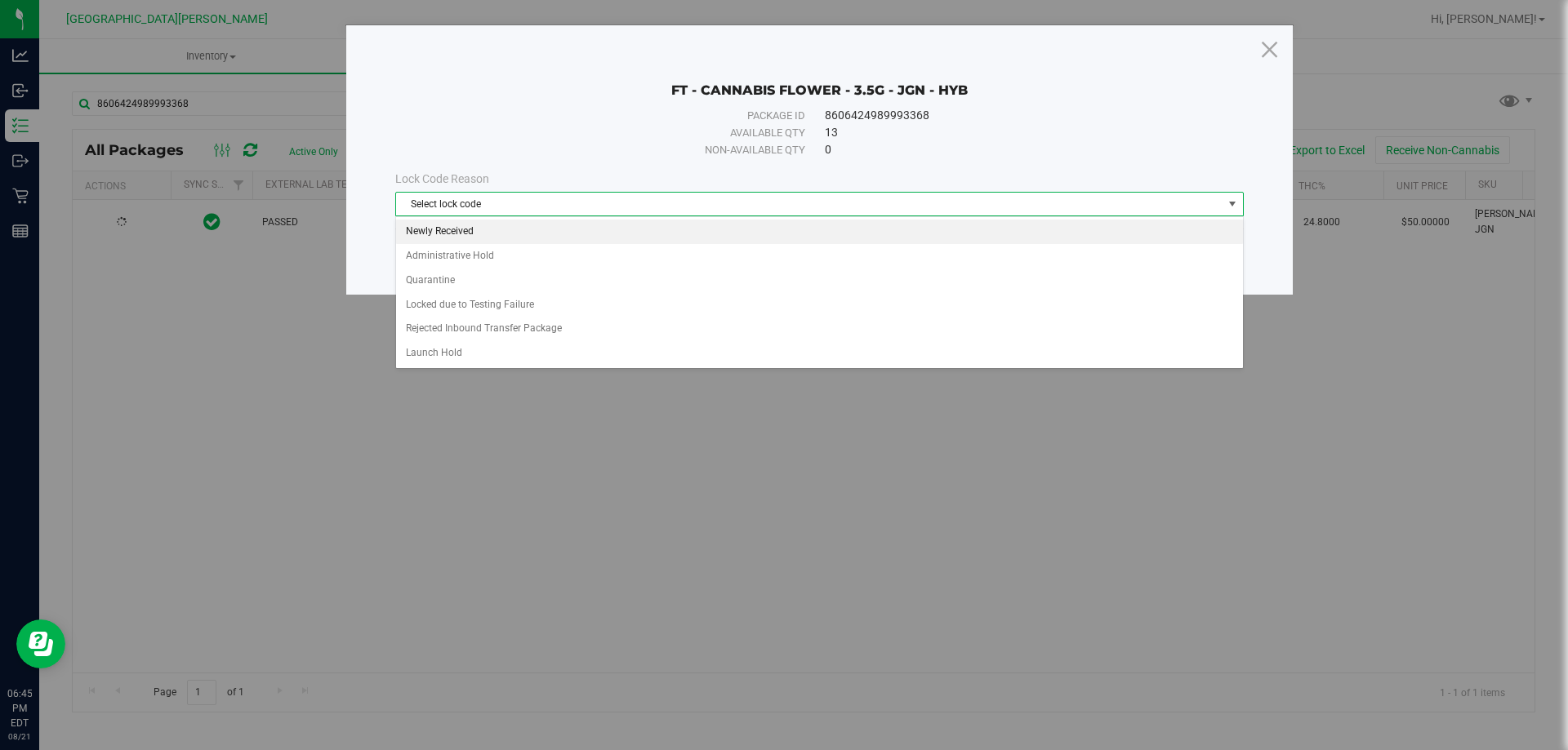
click at [432, 232] on li "Newly Received" at bounding box center [820, 231] width 847 height 24
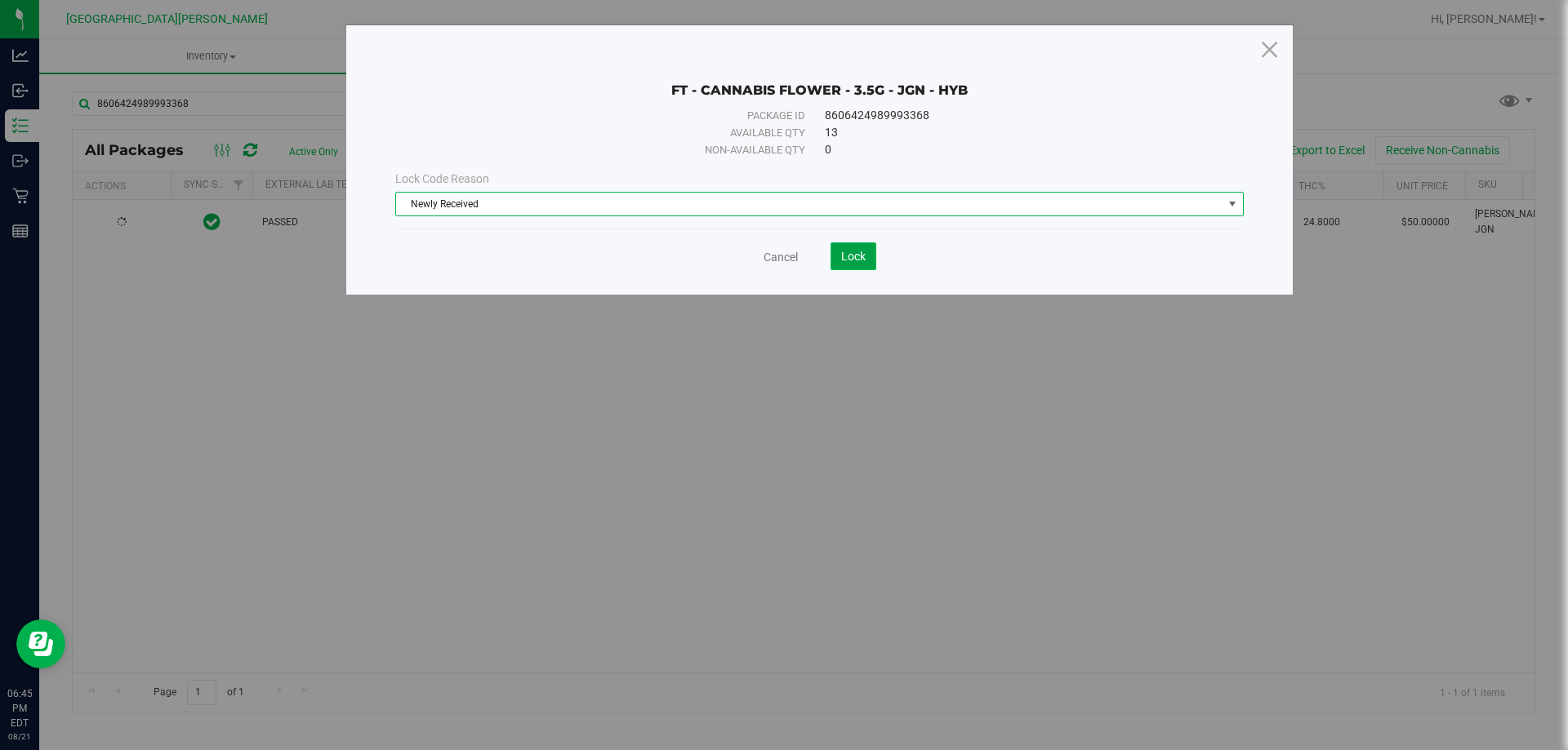
click at [853, 262] on span "Lock" at bounding box center [853, 256] width 24 height 13
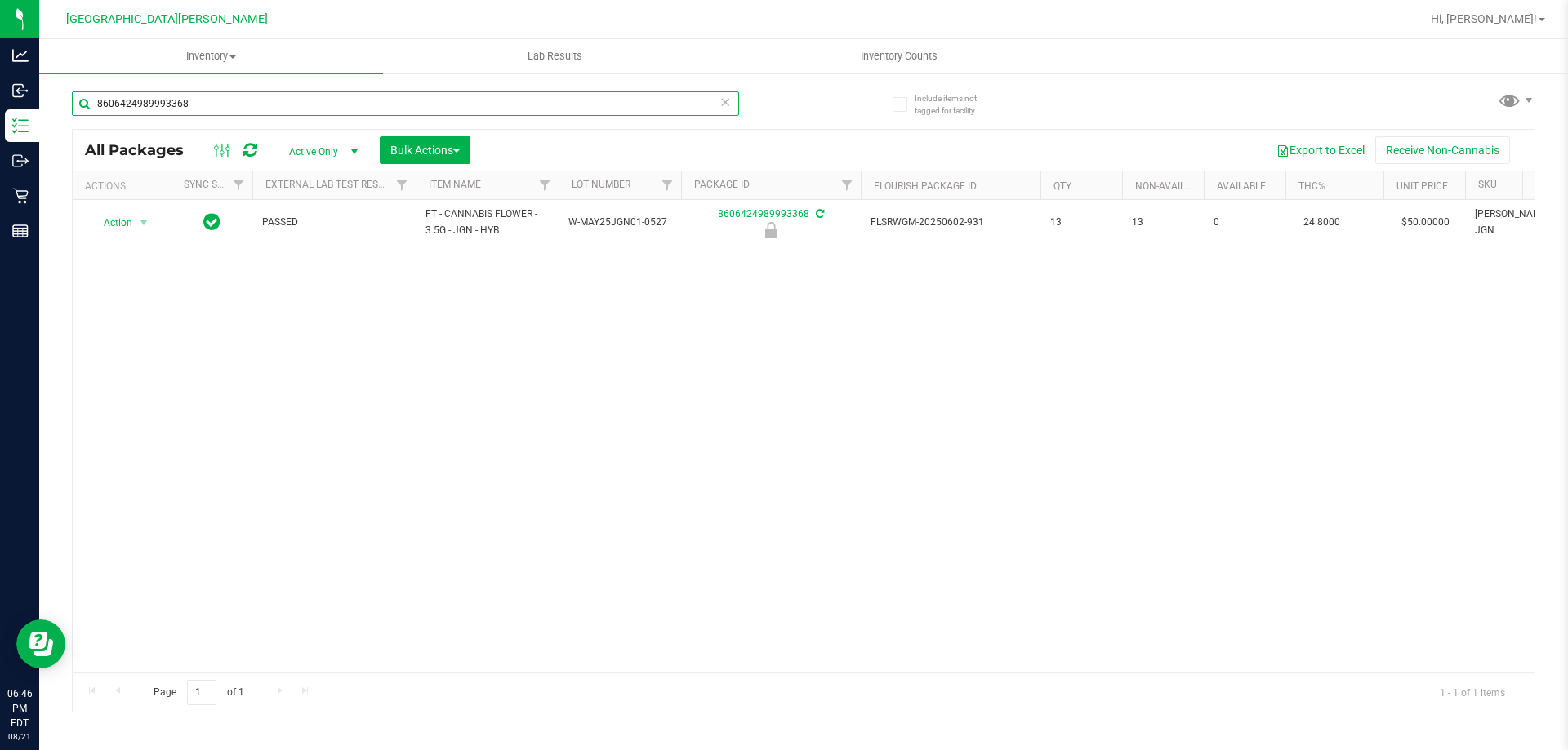
click at [274, 97] on input "8606424989993368" at bounding box center [405, 103] width 667 height 24
type input "8"
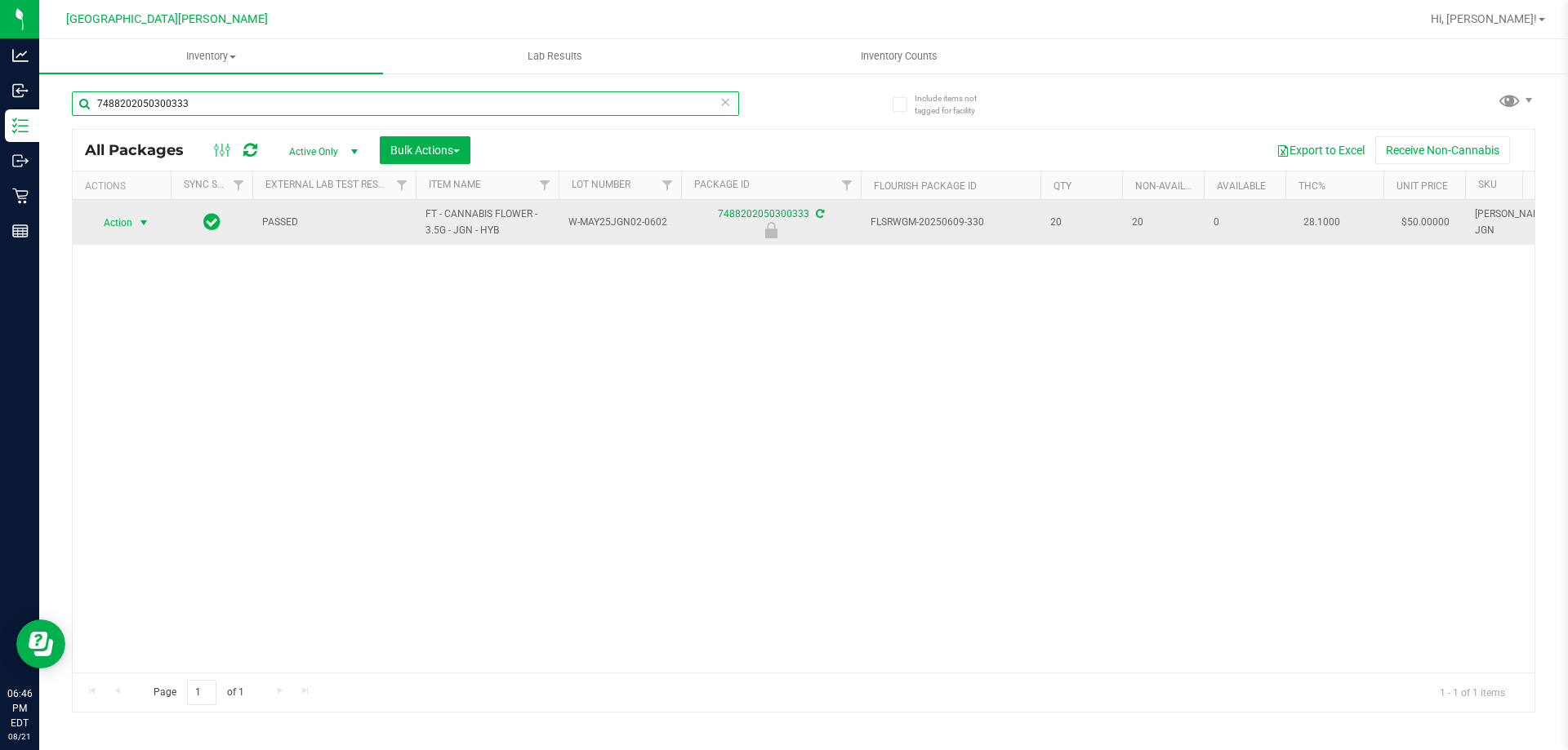
type input "7488202050300333"
click at [146, 222] on span "select" at bounding box center [143, 222] width 13 height 13
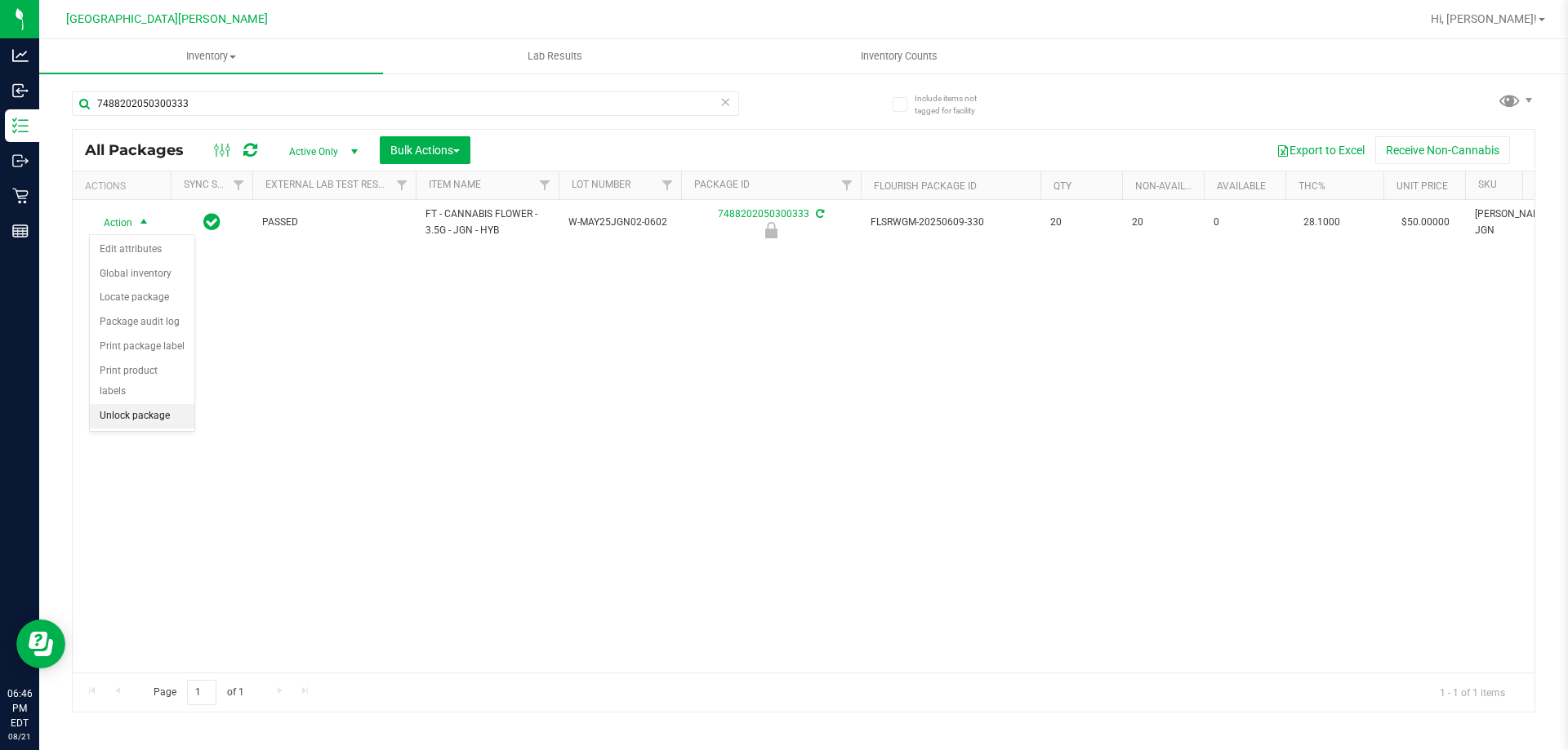
click at [140, 404] on li "Unlock package" at bounding box center [142, 416] width 105 height 24
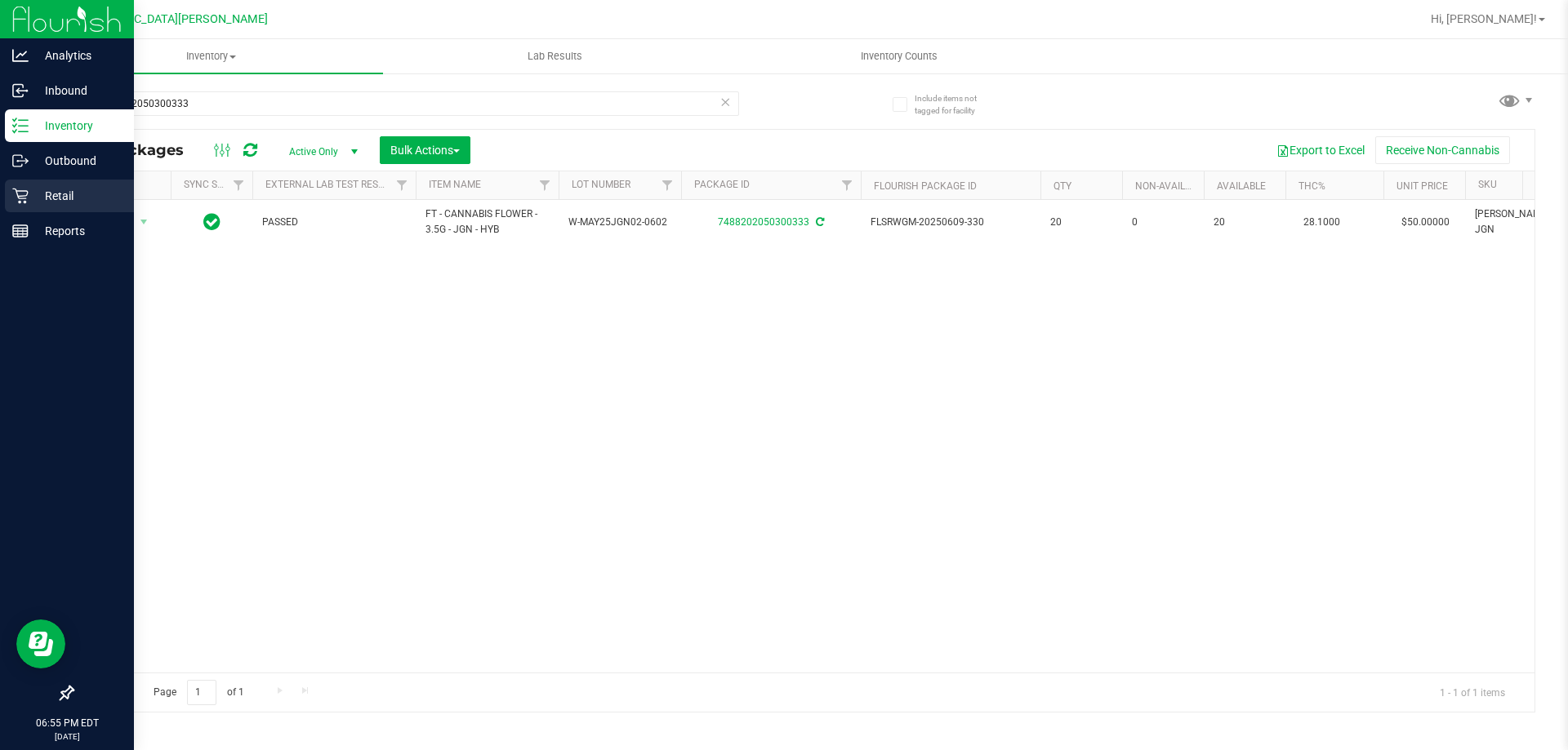
click at [46, 193] on p "Retail" at bounding box center [77, 196] width 98 height 19
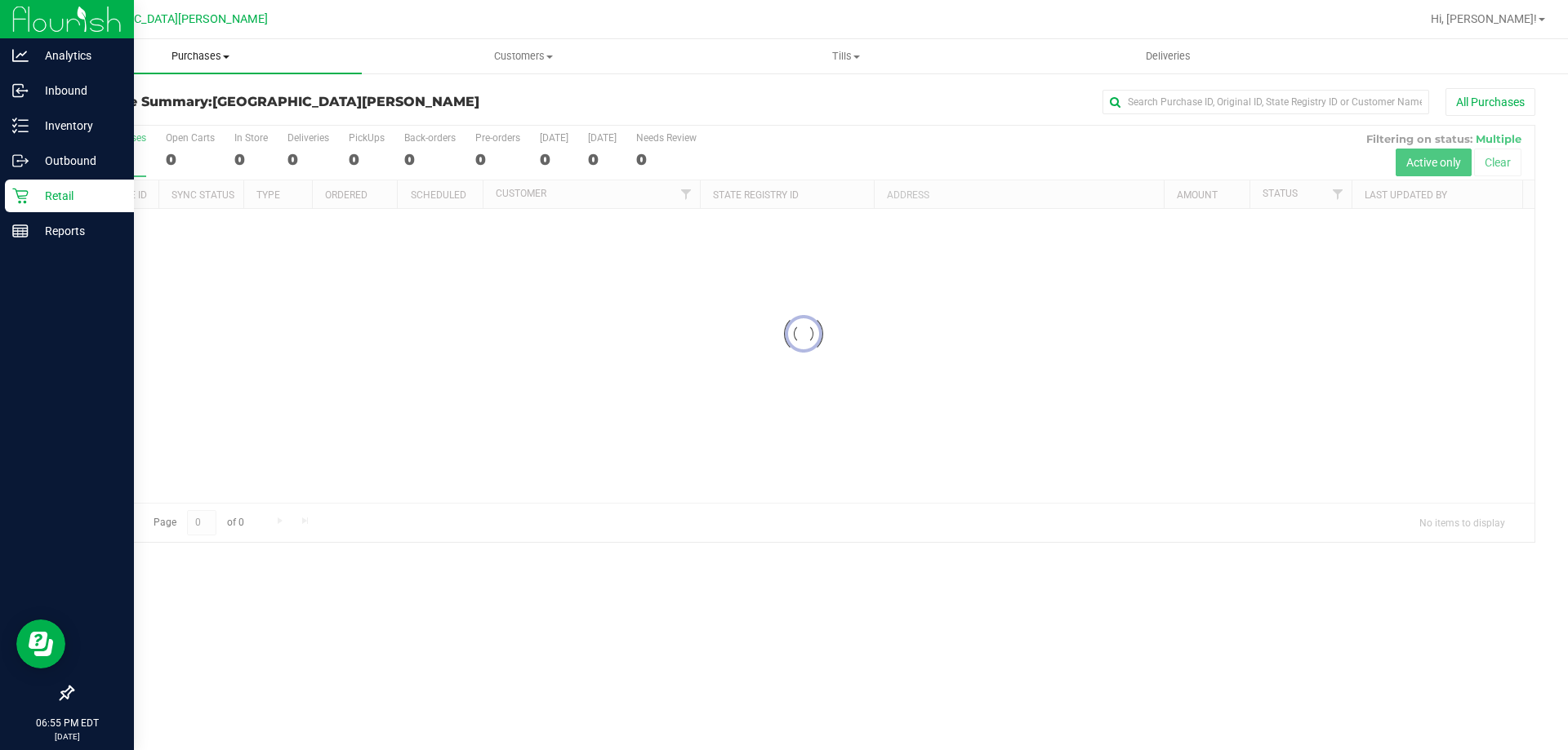
click at [200, 49] on span "Purchases" at bounding box center [200, 55] width 323 height 15
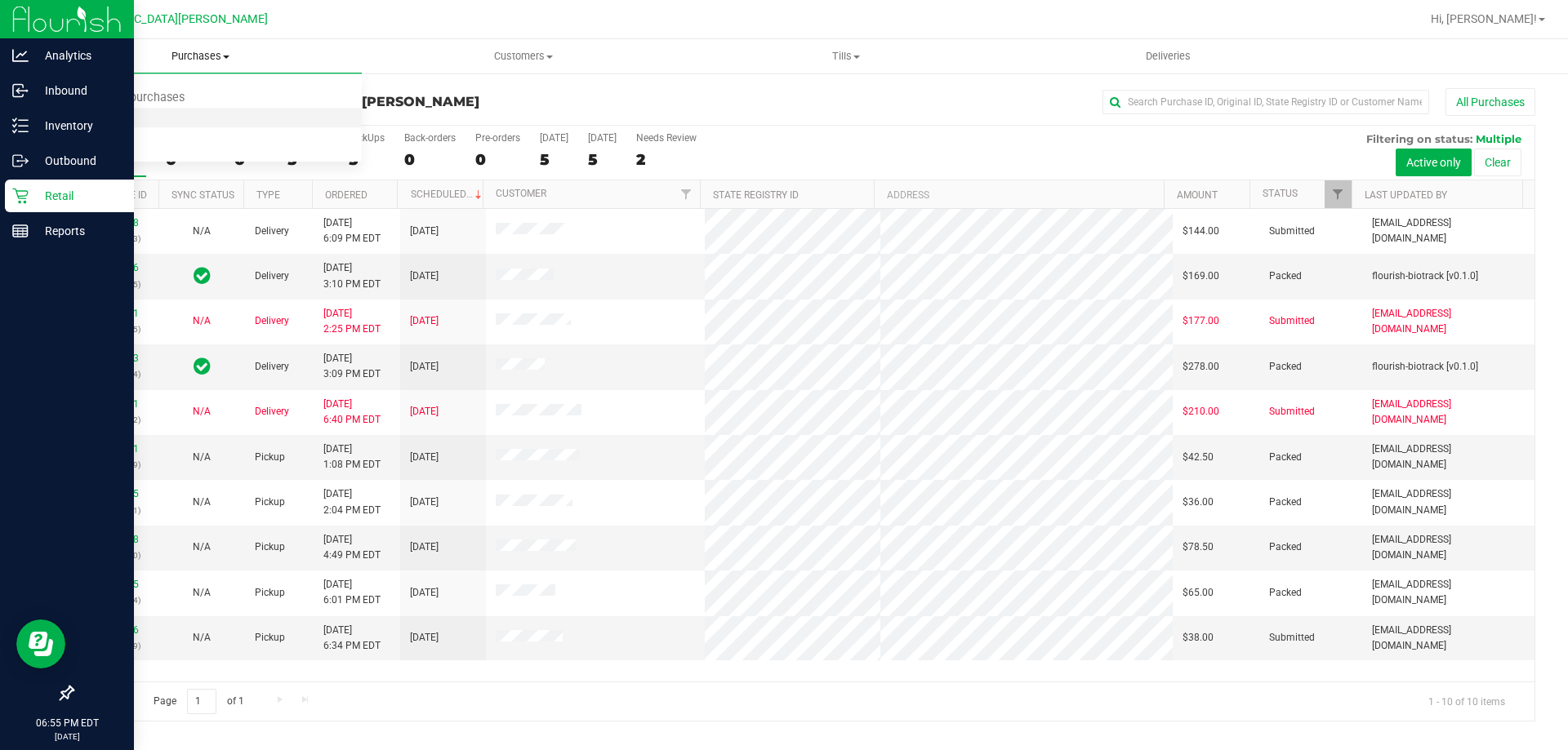
click at [158, 116] on li "Fulfillment" at bounding box center [200, 119] width 323 height 19
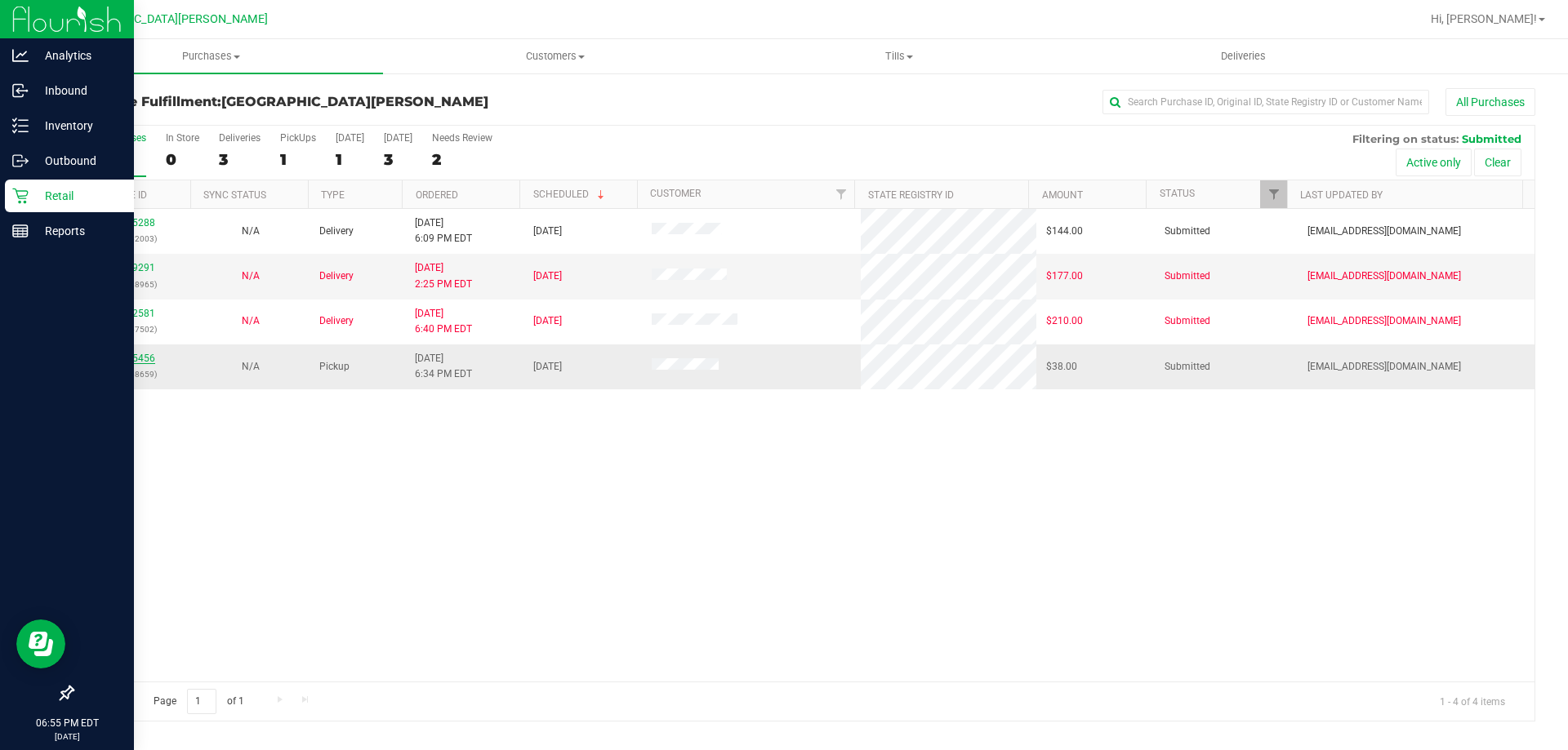
click at [115, 359] on link "11825456" at bounding box center [132, 358] width 46 height 12
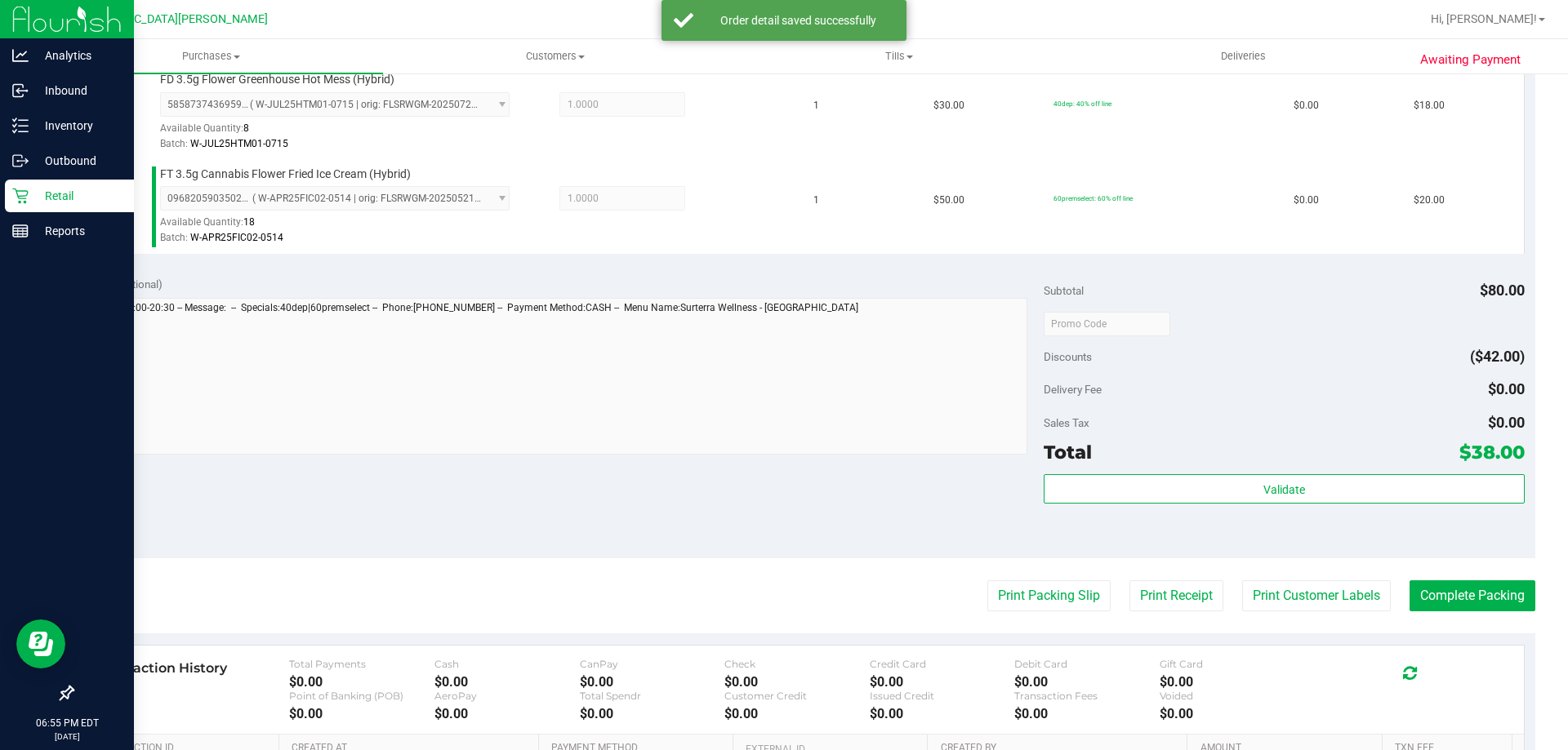
scroll to position [571, 0]
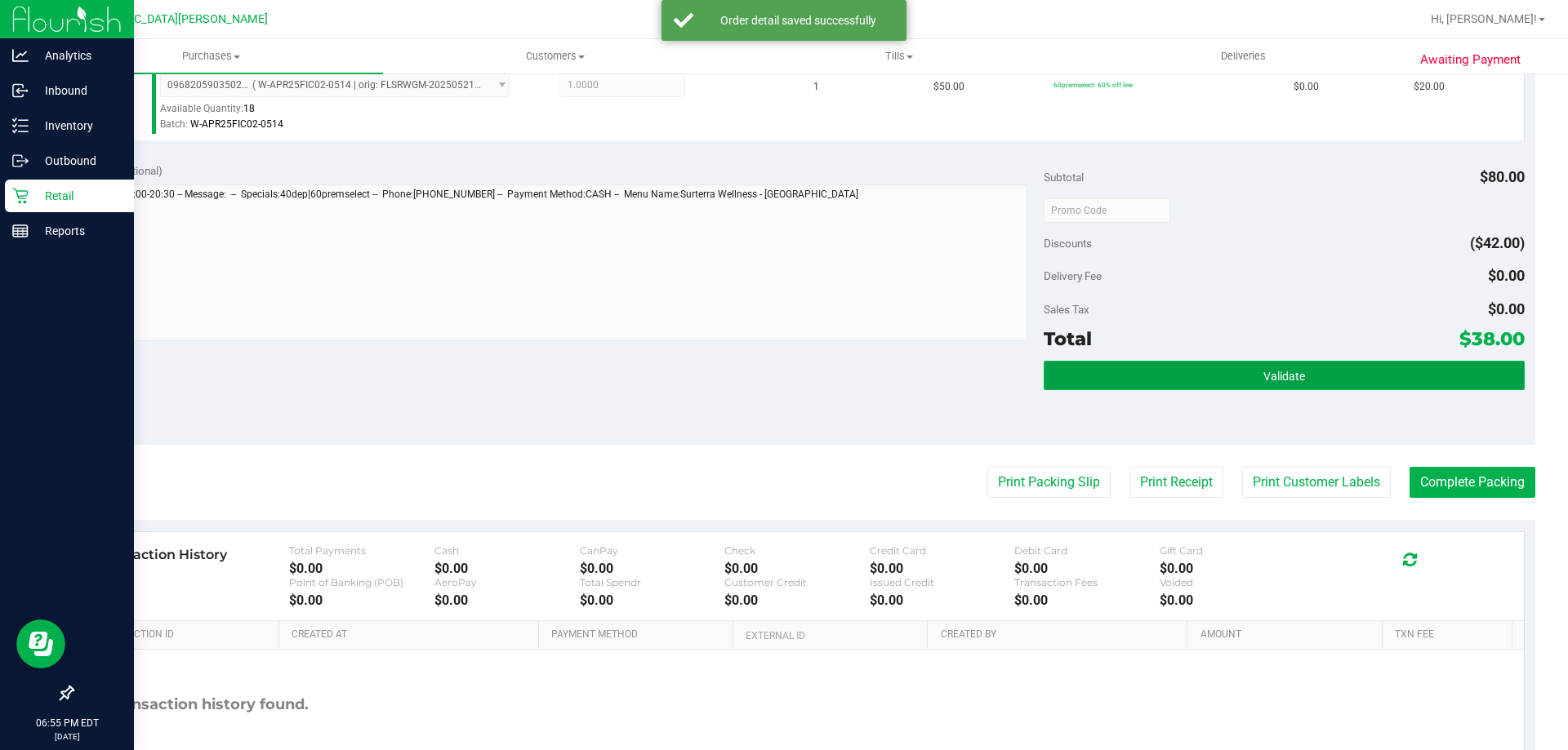
click at [1327, 377] on button "Validate" at bounding box center [1283, 376] width 480 height 29
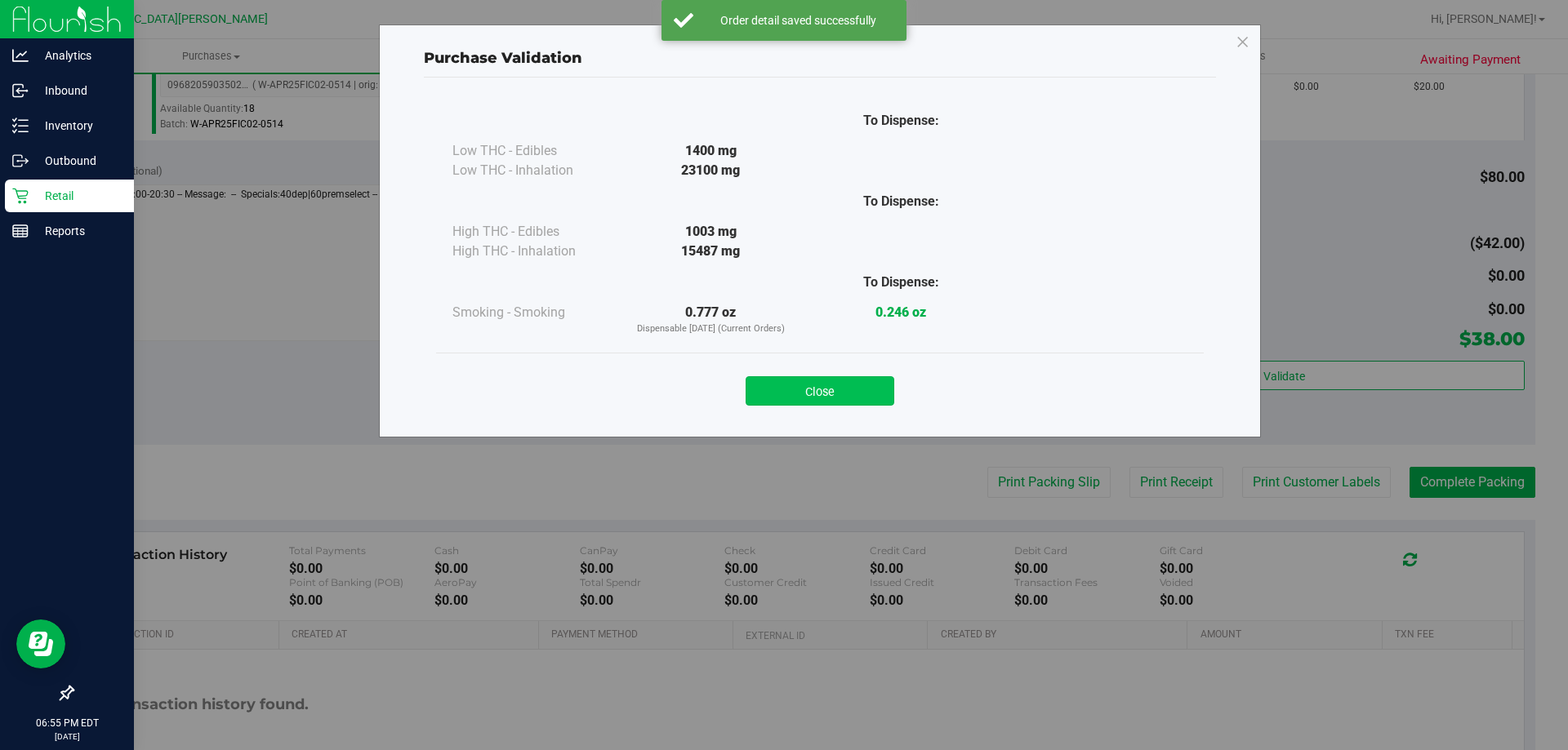
click at [858, 391] on button "Close" at bounding box center [819, 391] width 149 height 29
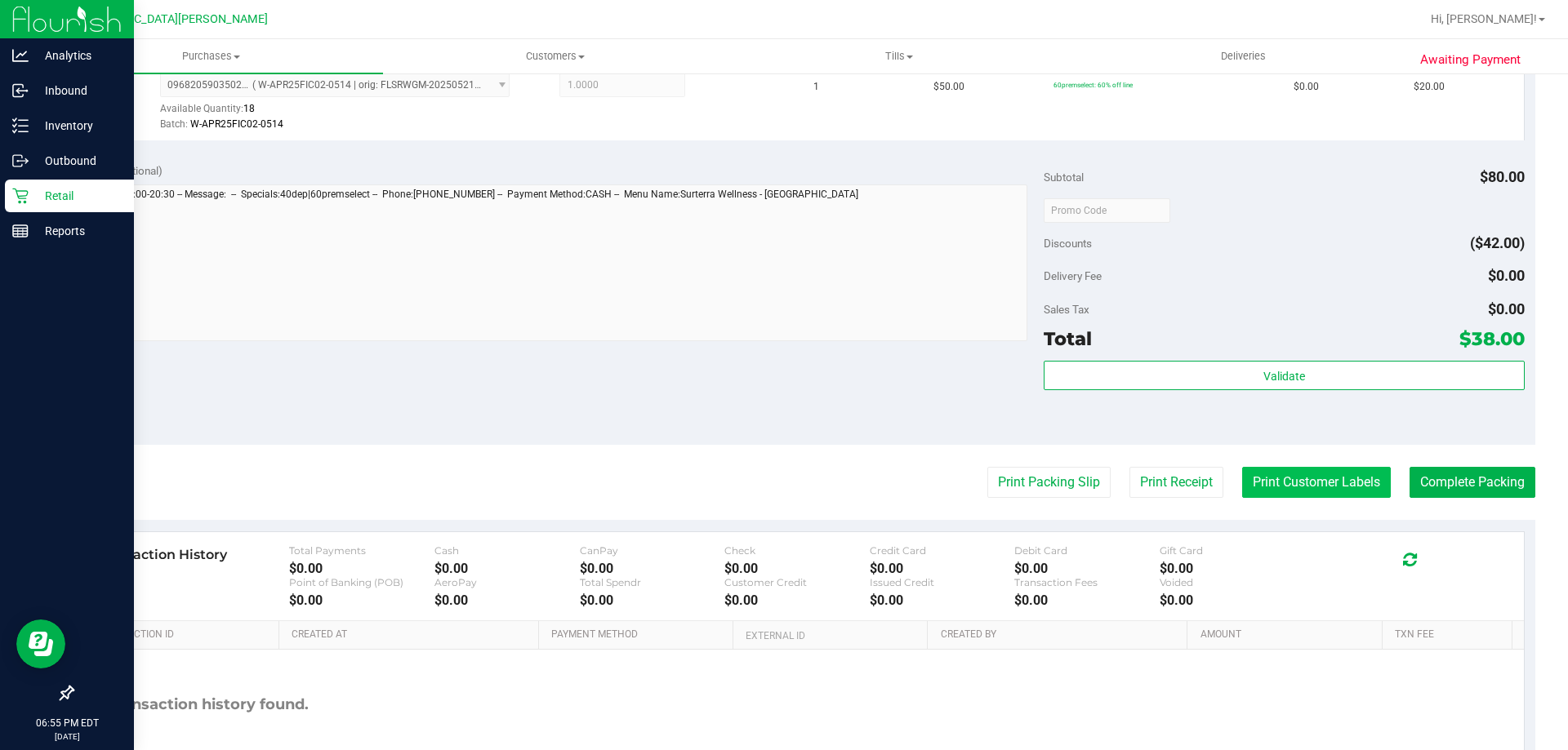
click at [1331, 489] on button "Print Customer Labels" at bounding box center [1315, 483] width 149 height 31
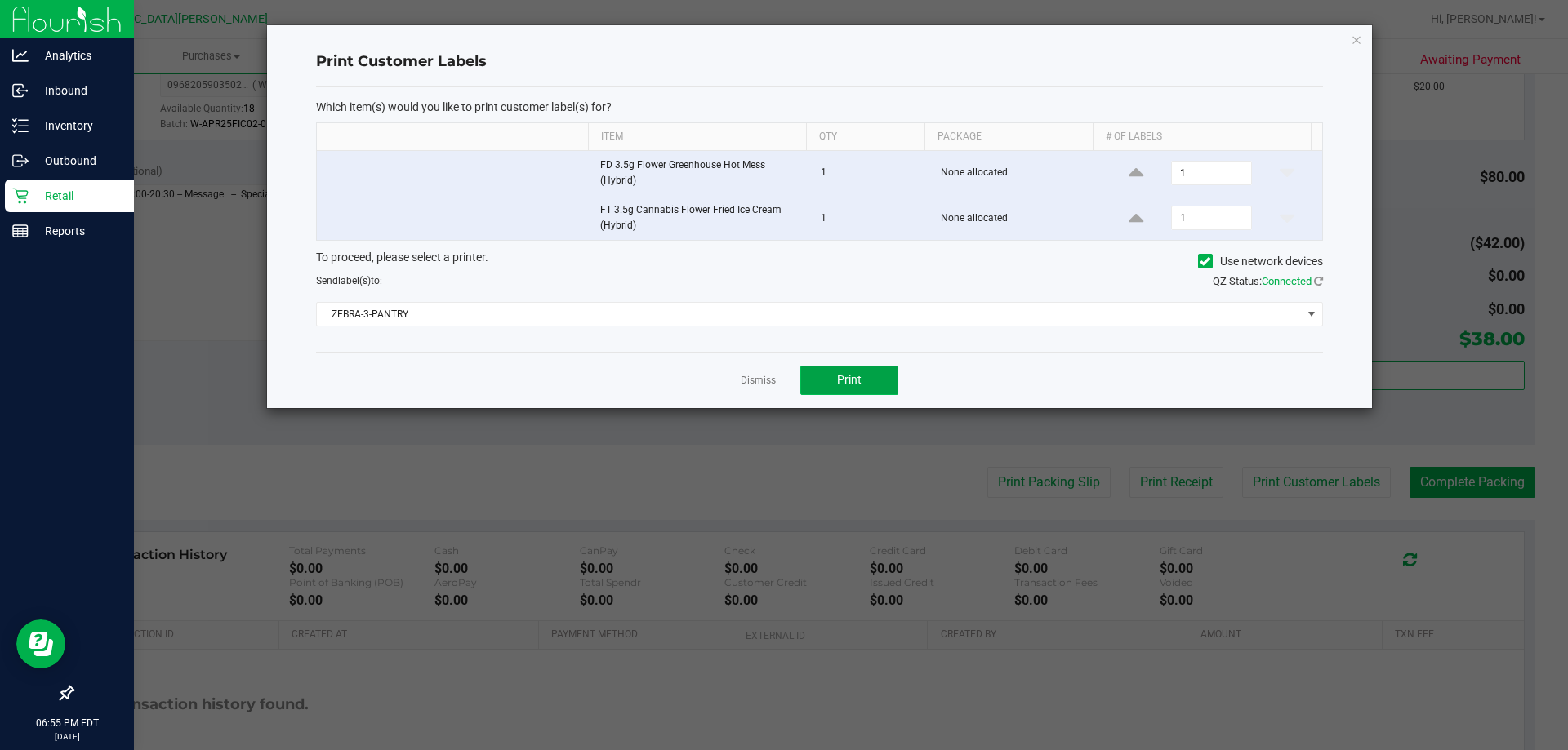
click at [848, 372] on button "Print" at bounding box center [849, 381] width 98 height 29
click at [769, 380] on link "Dismiss" at bounding box center [758, 381] width 35 height 14
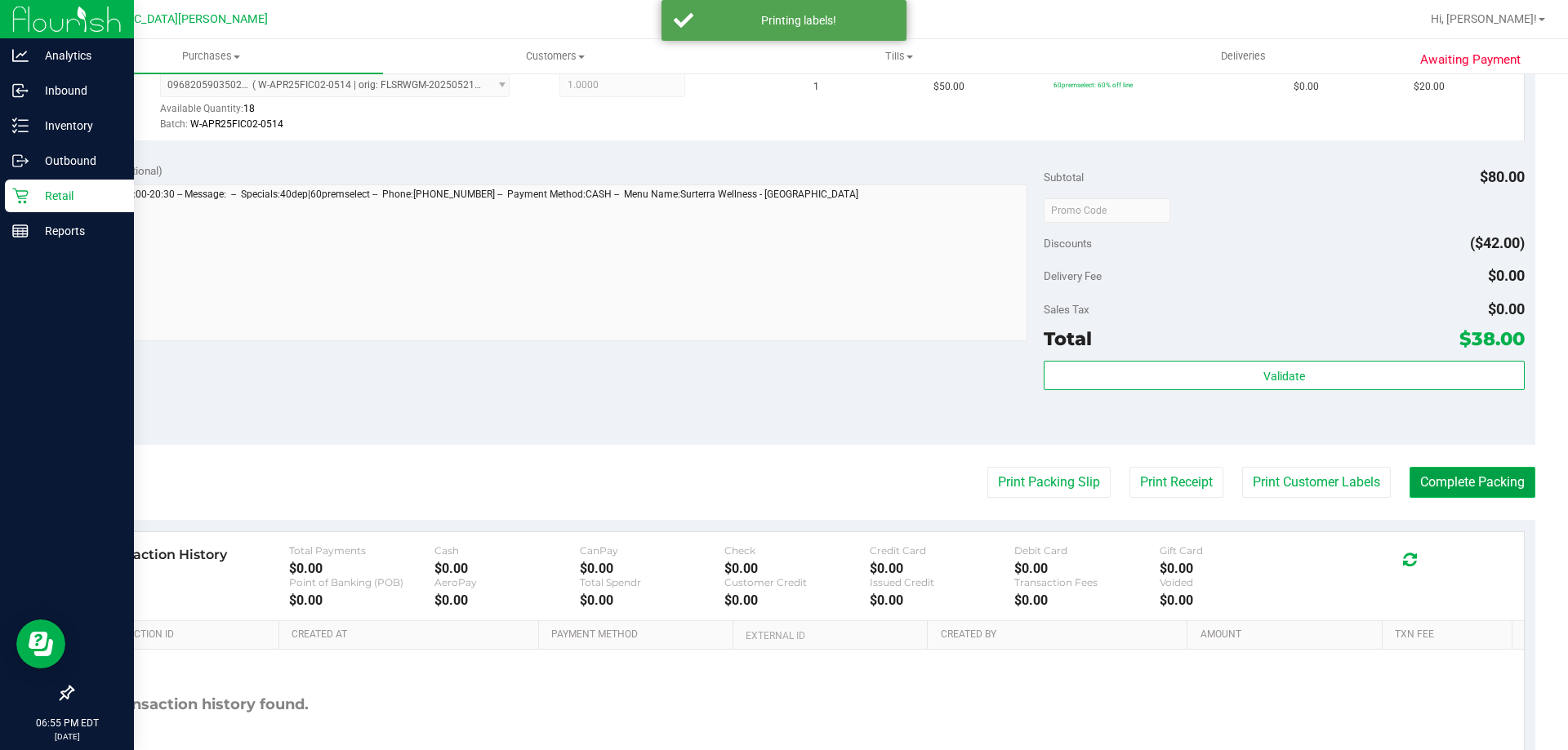
click at [1483, 486] on button "Complete Packing" at bounding box center [1472, 483] width 125 height 31
